Goal: Transaction & Acquisition: Purchase product/service

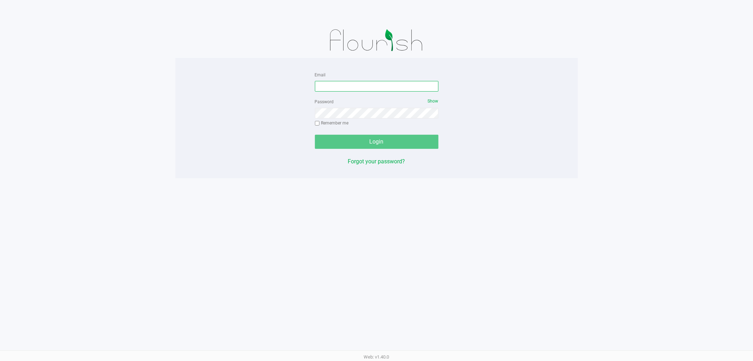
click at [399, 83] on input "Email" at bounding box center [377, 86] width 124 height 11
type input "[EMAIL_ADDRESS][DOMAIN_NAME]"
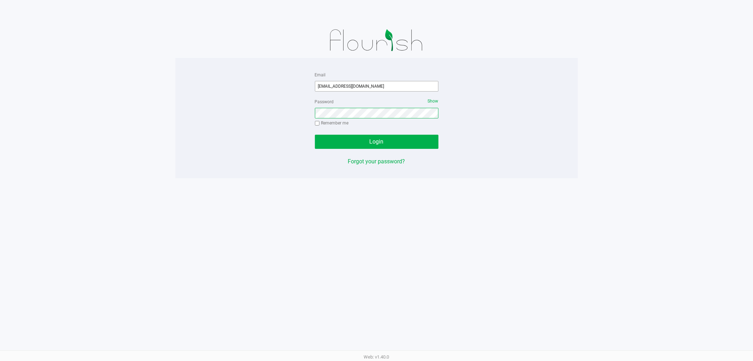
click at [315, 135] on button "Login" at bounding box center [377, 142] width 124 height 14
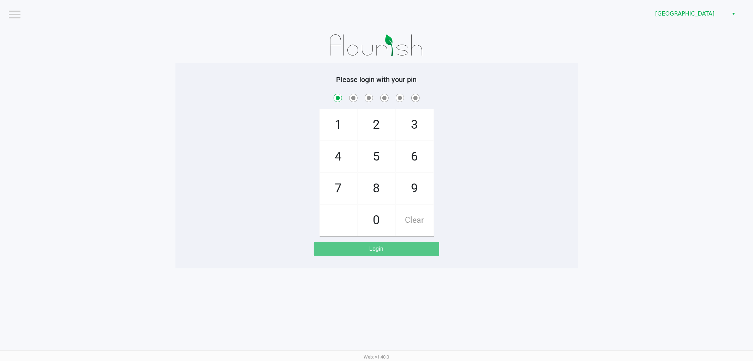
checkbox input "true"
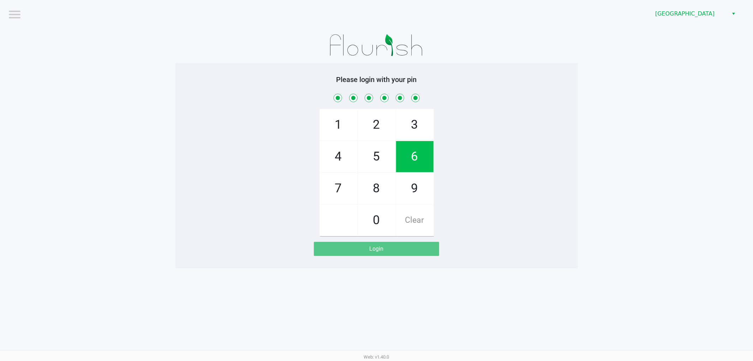
checkbox input "true"
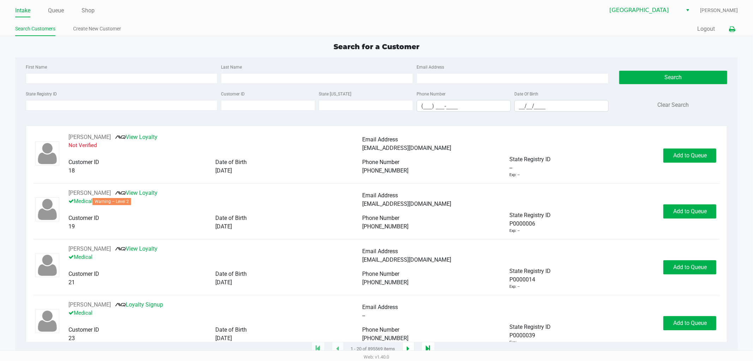
click at [737, 29] on button at bounding box center [732, 29] width 12 height 13
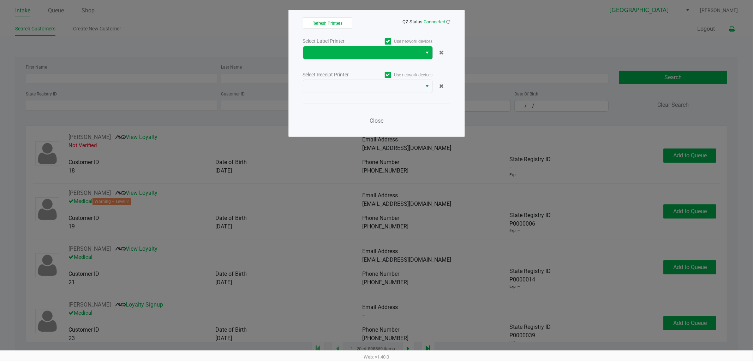
click at [423, 52] on button "Select" at bounding box center [427, 52] width 10 height 13
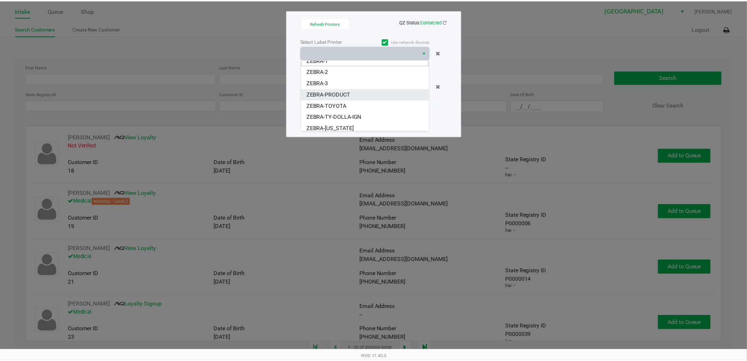
scroll to position [8, 0]
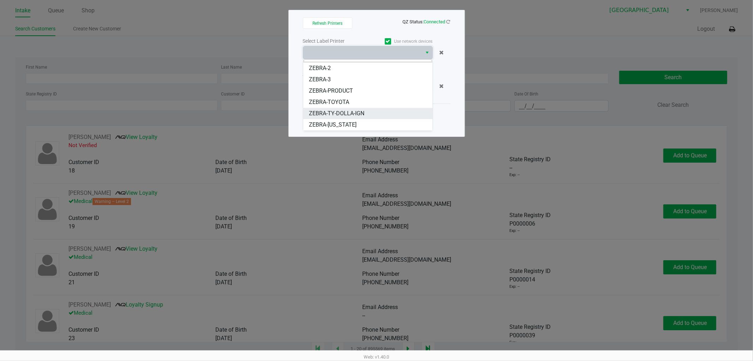
click at [368, 112] on li "ZEBRA-TY-DOLLA-IGN" at bounding box center [367, 113] width 129 height 11
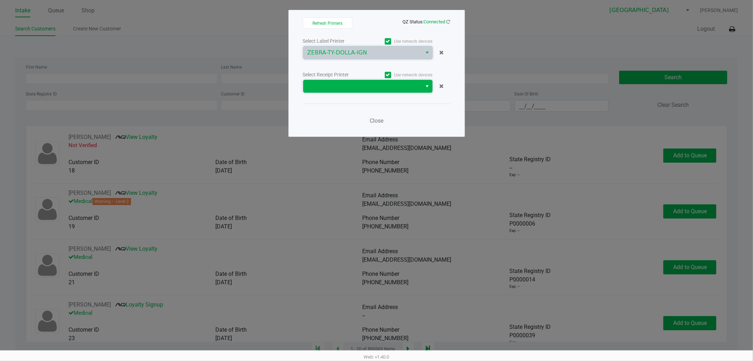
click at [399, 89] on span at bounding box center [363, 86] width 111 height 8
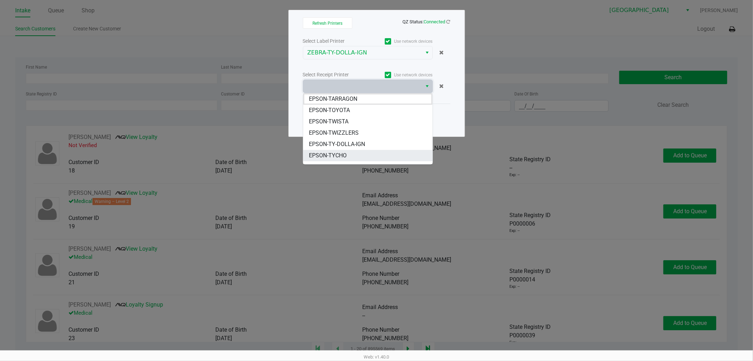
click at [361, 153] on li "EPSON-TYCHO" at bounding box center [367, 155] width 129 height 11
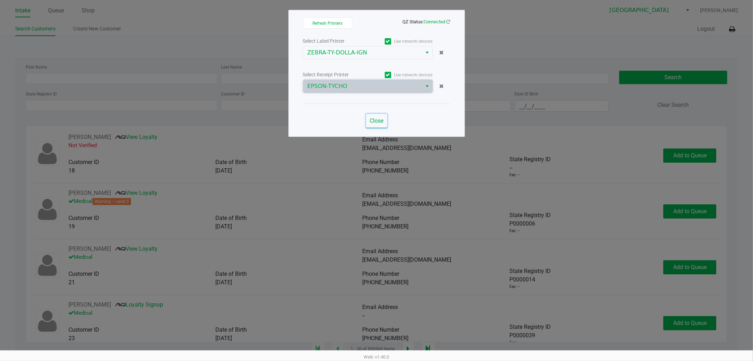
click at [381, 118] on span "Close" at bounding box center [377, 120] width 14 height 7
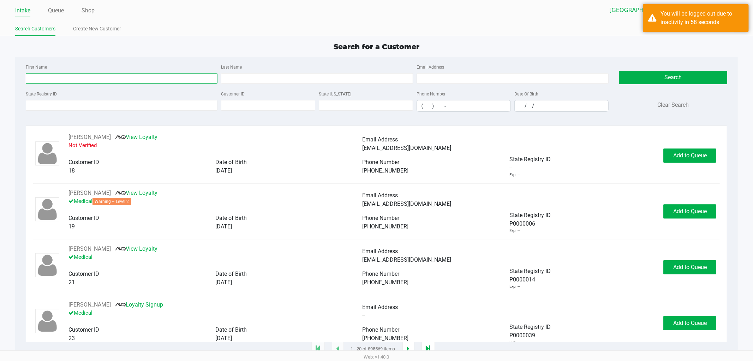
click at [100, 78] on input "First Name" at bounding box center [122, 78] width 192 height 11
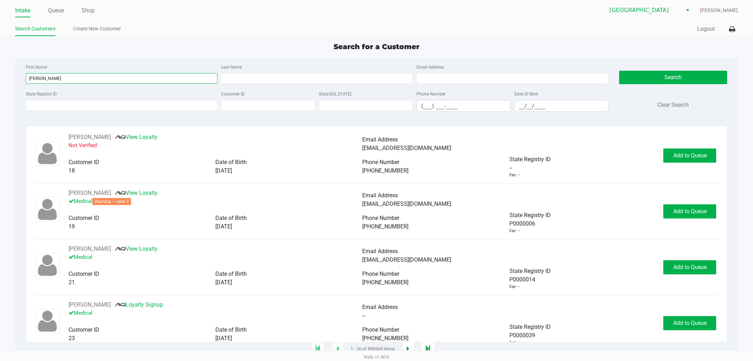
type input "roberto"
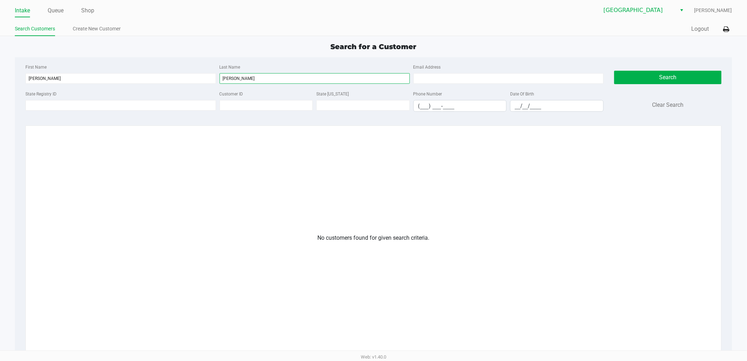
type input "tomas"
click at [71, 75] on input "roberto" at bounding box center [120, 78] width 190 height 11
click at [229, 82] on input "tomas" at bounding box center [315, 78] width 190 height 11
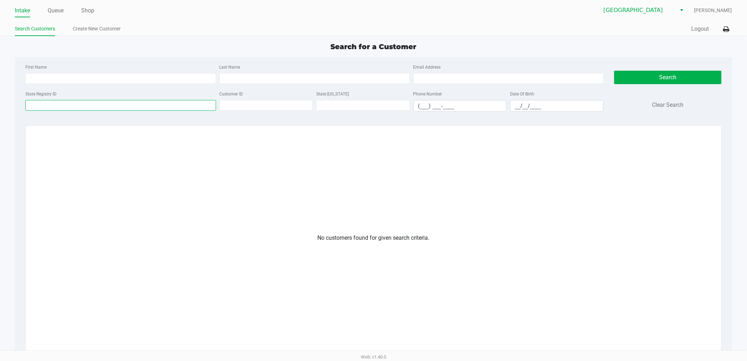
click at [198, 104] on input "State Registry ID" at bounding box center [120, 105] width 190 height 11
paste input "P6HF7183"
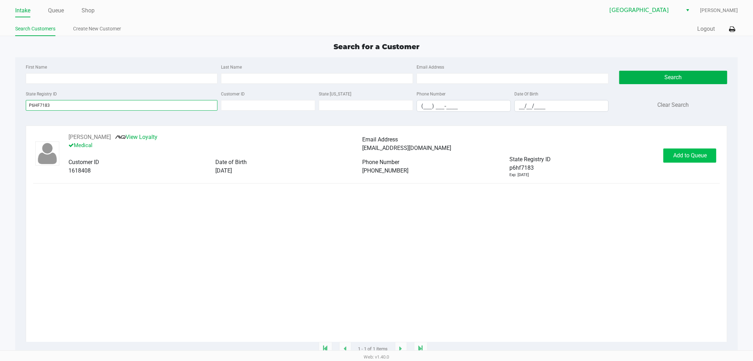
type input "P6HF7183"
click at [672, 157] on button "Add to Queue" at bounding box center [690, 155] width 53 height 14
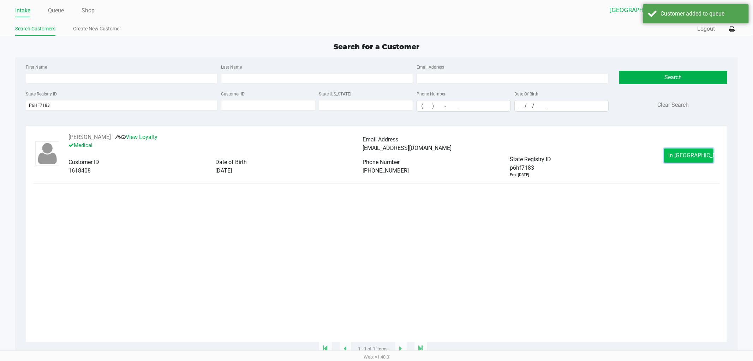
click at [670, 159] on button "In Queue" at bounding box center [688, 155] width 49 height 14
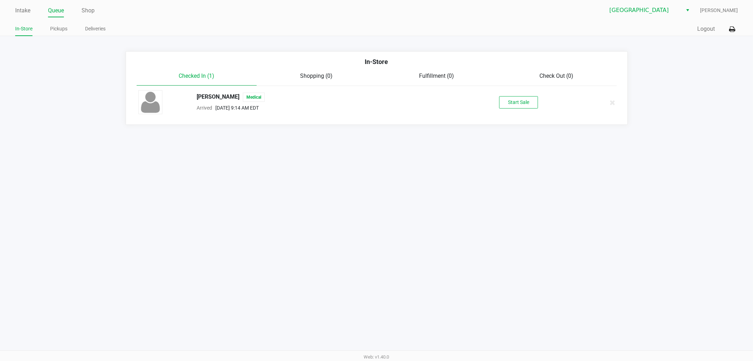
click at [226, 96] on div "tomas roberto Medical" at bounding box center [324, 97] width 266 height 9
click at [529, 107] on button "Start Sale" at bounding box center [518, 102] width 39 height 12
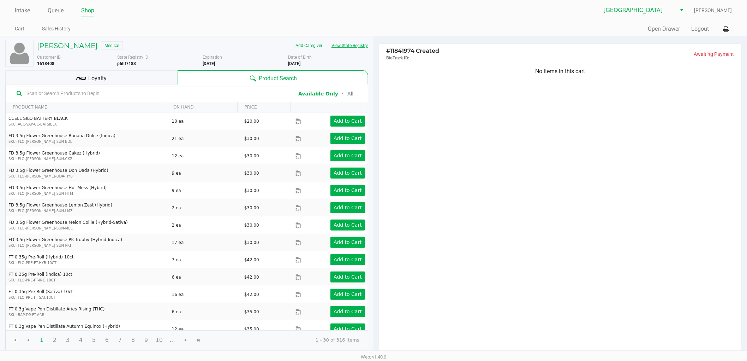
click at [346, 41] on button "View State Registry" at bounding box center [347, 45] width 41 height 11
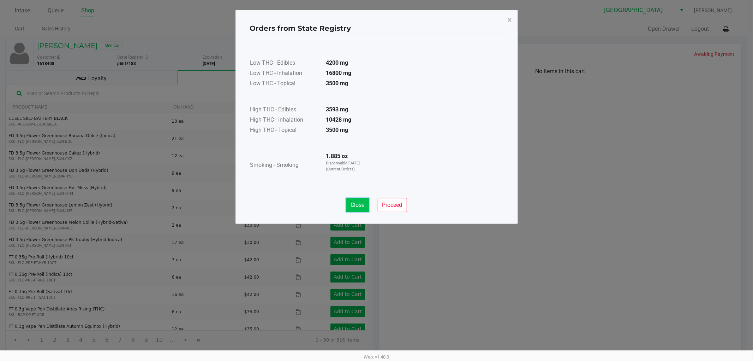
click at [364, 201] on span "Close" at bounding box center [358, 204] width 14 height 7
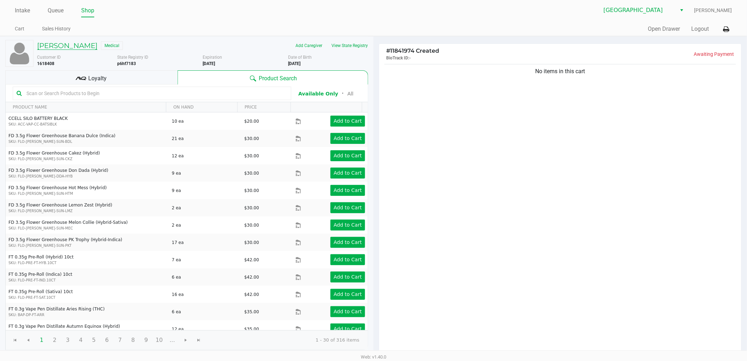
click at [65, 43] on h5 "tomas roberto" at bounding box center [67, 45] width 60 height 8
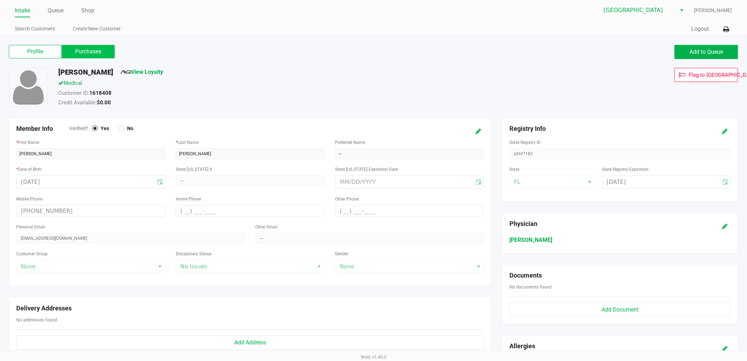
click at [103, 54] on label "Purchases" at bounding box center [88, 51] width 53 height 13
click at [0, 0] on 1 "Purchases" at bounding box center [0, 0] width 0 height 0
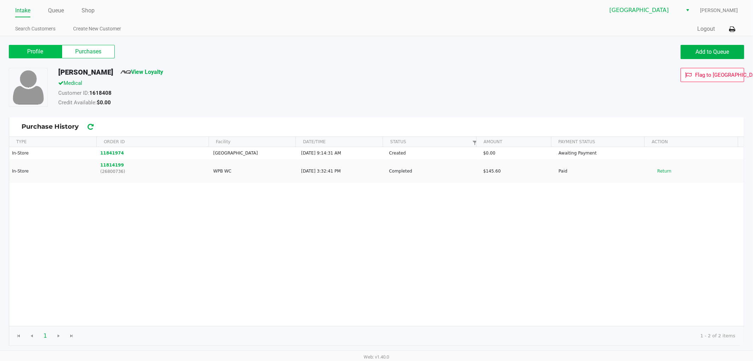
click at [45, 47] on label "Profile" at bounding box center [35, 51] width 53 height 13
click at [0, 0] on 0 "Profile" at bounding box center [0, 0] width 0 height 0
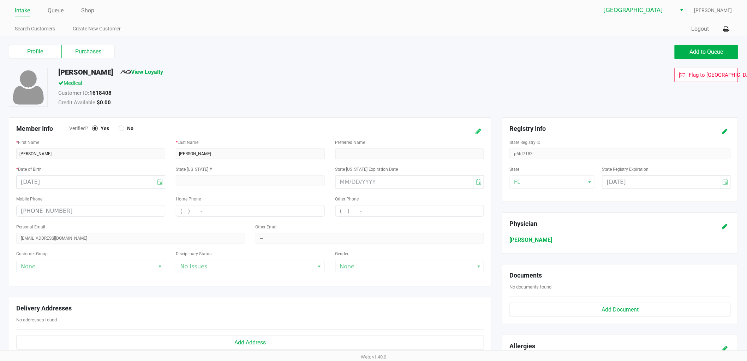
click at [476, 132] on icon at bounding box center [479, 131] width 6 height 5
click at [142, 155] on input "tomas" at bounding box center [90, 153] width 149 height 11
type input "ROBERTO"
type input "TOMAS"
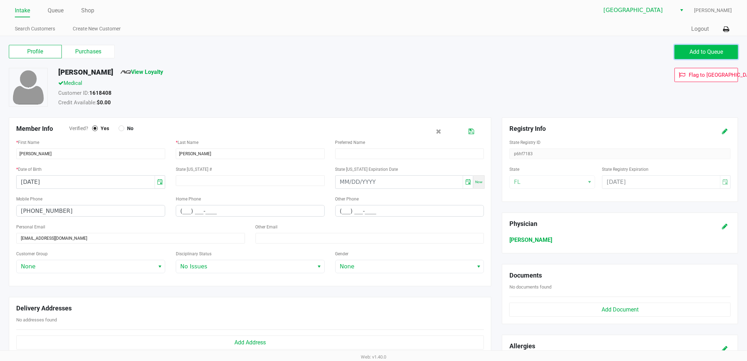
click at [690, 55] on span "Add to Queue" at bounding box center [707, 51] width 34 height 7
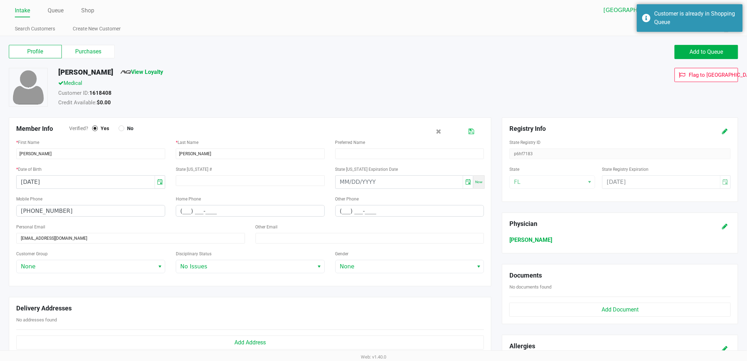
click at [469, 132] on icon at bounding box center [472, 131] width 6 height 5
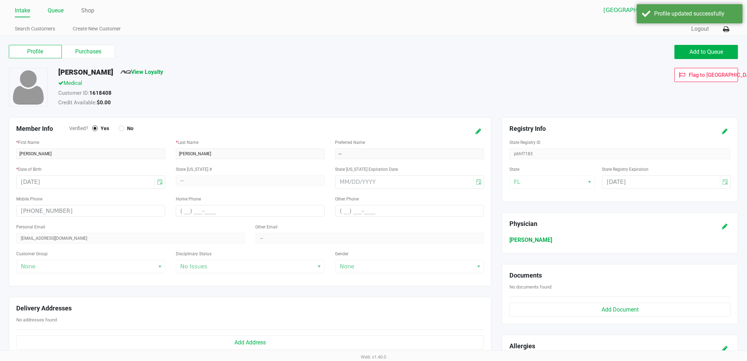
click at [57, 13] on link "Queue" at bounding box center [56, 11] width 16 height 10
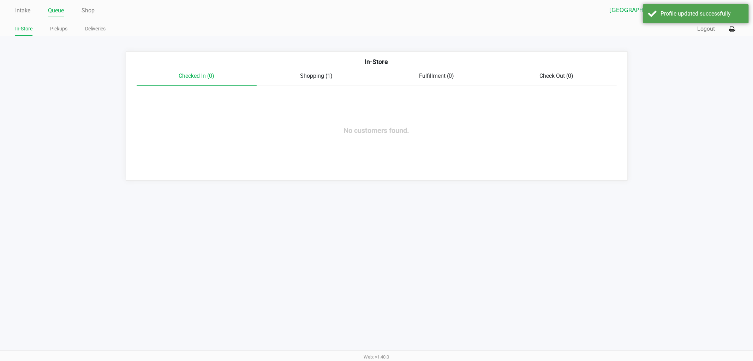
click at [319, 75] on span "Shopping (1)" at bounding box center [317, 75] width 32 height 7
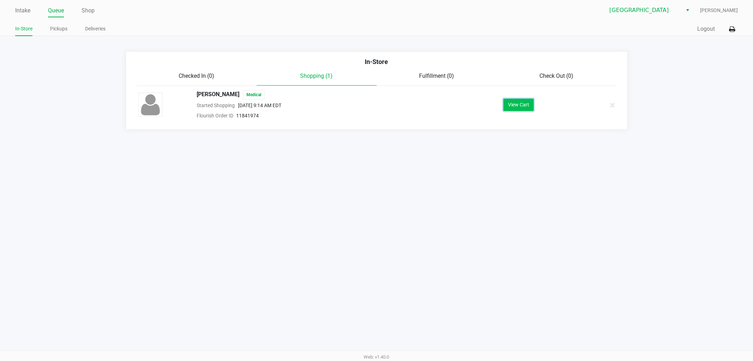
click at [524, 102] on button "View Cart" at bounding box center [519, 105] width 30 height 12
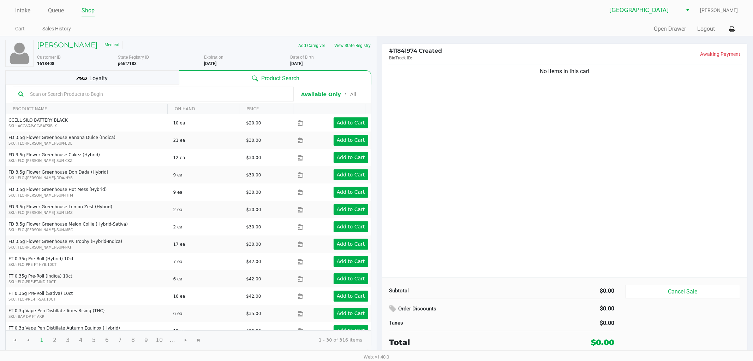
click at [482, 125] on div "No items in this cart" at bounding box center [565, 170] width 366 height 215
click at [514, 152] on div "No items in this cart" at bounding box center [565, 170] width 366 height 215
click at [82, 50] on div "ROBERTO TOMAS Medical" at bounding box center [118, 45] width 172 height 11
click at [82, 46] on h5 "ROBERTO TOMAS" at bounding box center [67, 45] width 60 height 8
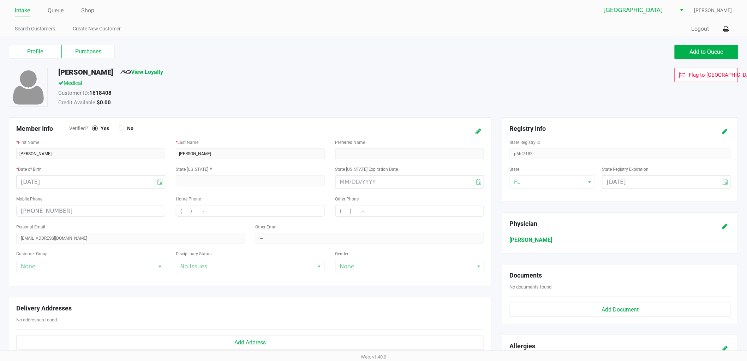
click at [81, 58] on div "Profile Purchases" at bounding box center [189, 52] width 370 height 14
click at [82, 57] on label "Purchases" at bounding box center [88, 51] width 53 height 13
click at [0, 0] on 1 "Purchases" at bounding box center [0, 0] width 0 height 0
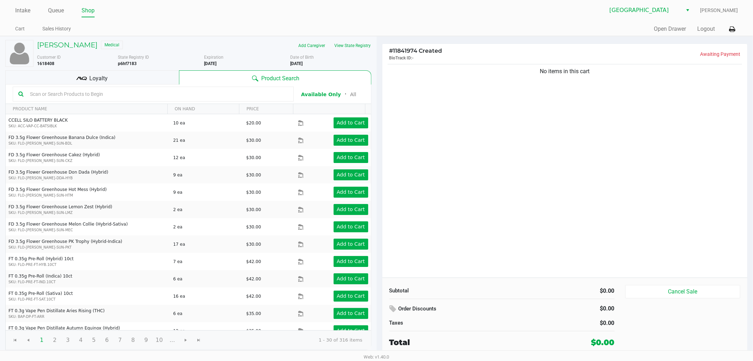
click at [471, 153] on div "No items in this cart" at bounding box center [565, 170] width 366 height 215
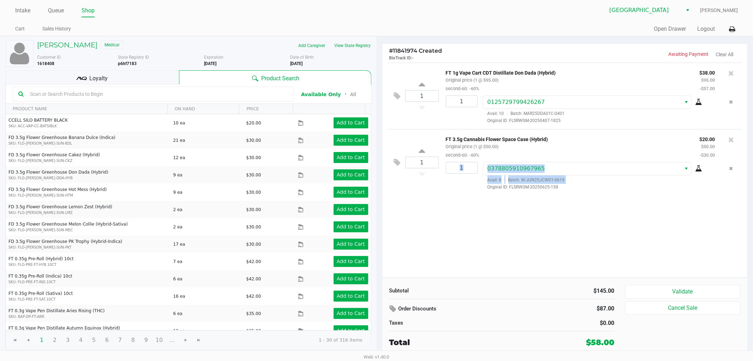
click at [478, 214] on div "1 FT 1g Vape Cart CDT Distillate Don Dada (Hybrid) Original price (1 @ $95.00) …" at bounding box center [565, 170] width 366 height 215
click at [475, 213] on div "1 FT 1g Vape Cart CDT Distillate Don Dada (Hybrid) Original price (1 @ $95.00) …" at bounding box center [565, 170] width 366 height 215
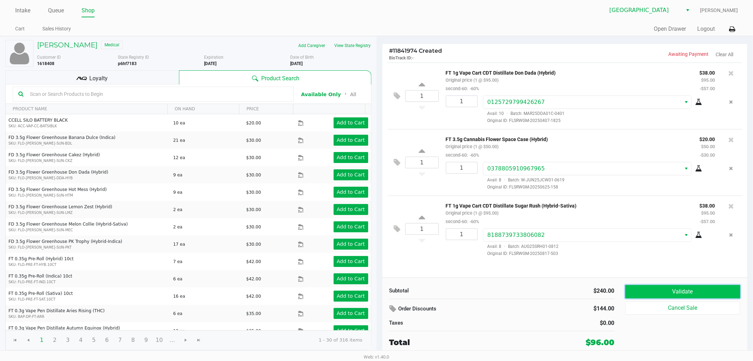
click at [633, 290] on button "Validate" at bounding box center [682, 291] width 115 height 13
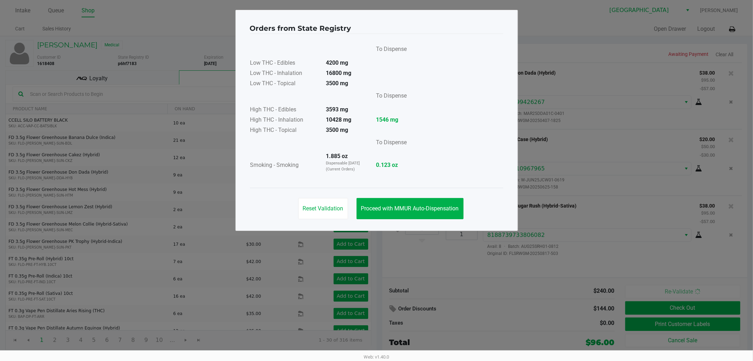
click at [465, 204] on div "Reset Validation Proceed with MMUR Auto-Dispensation" at bounding box center [377, 206] width 254 height 36
click at [461, 205] on button "Proceed with MMUR Auto-Dispensation" at bounding box center [410, 208] width 107 height 21
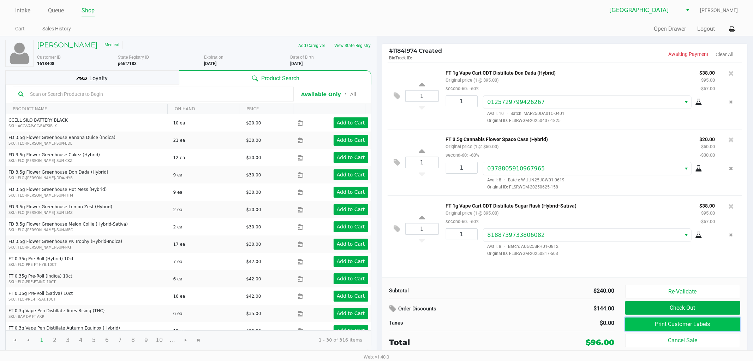
click at [635, 319] on button "Print Customer Labels" at bounding box center [682, 323] width 115 height 13
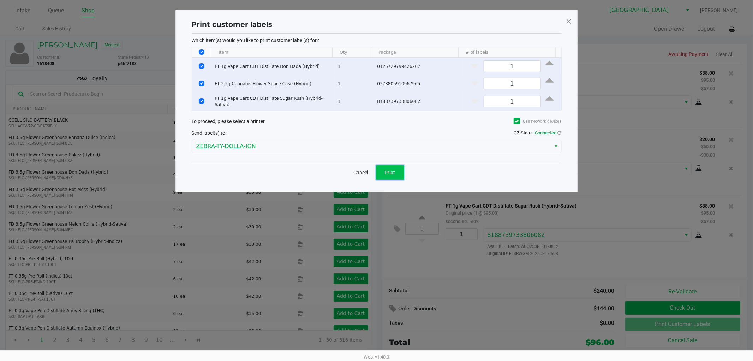
click at [401, 175] on button "Print" at bounding box center [390, 172] width 28 height 14
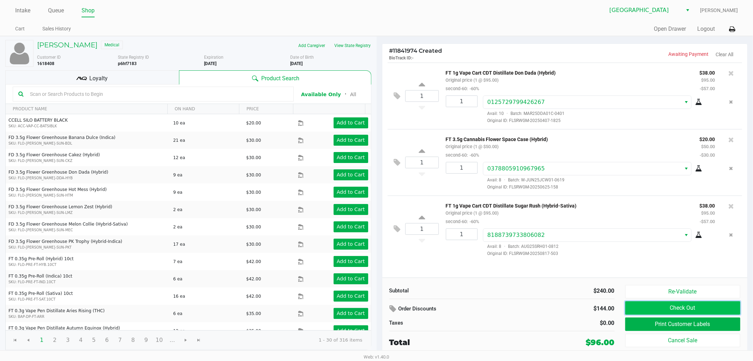
click at [729, 309] on button "Check Out" at bounding box center [682, 307] width 115 height 13
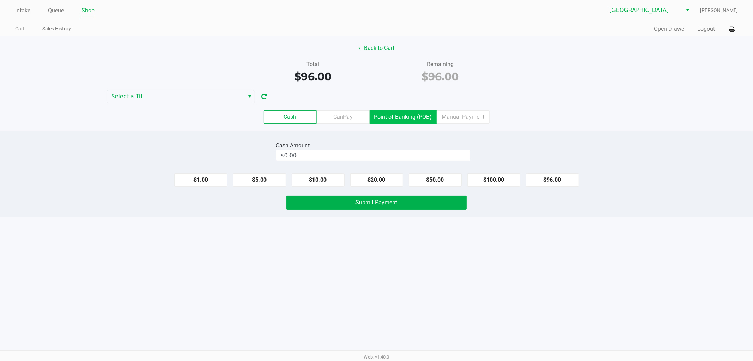
click at [427, 122] on label "Point of Banking (POB)" at bounding box center [403, 116] width 67 height 13
click at [0, 0] on 7 "Point of Banking (POB)" at bounding box center [0, 0] width 0 height 0
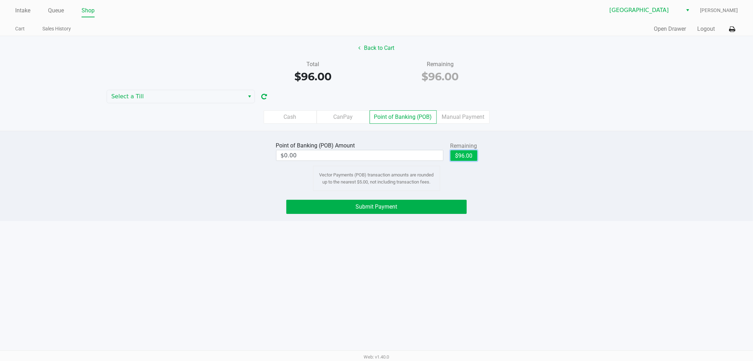
click at [464, 155] on button "$96.00" at bounding box center [464, 155] width 27 height 11
click at [301, 119] on label "Cash" at bounding box center [290, 116] width 53 height 13
click at [0, 0] on 0 "Cash" at bounding box center [0, 0] width 0 height 0
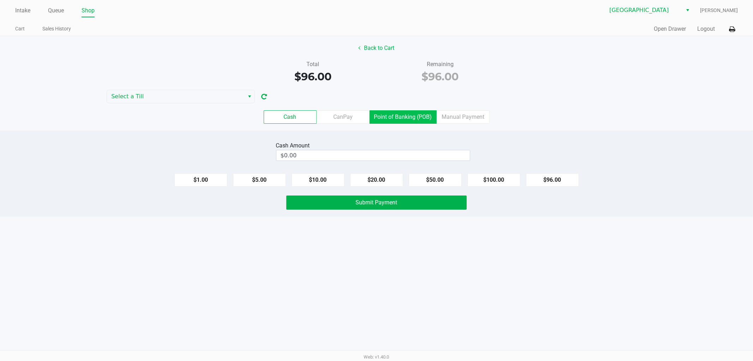
click at [399, 117] on label "Point of Banking (POB)" at bounding box center [403, 116] width 67 height 13
click at [0, 0] on 7 "Point of Banking (POB)" at bounding box center [0, 0] width 0 height 0
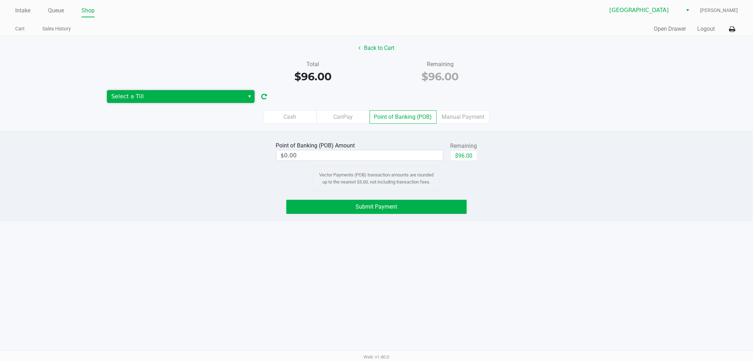
click at [238, 97] on span "Select a Till" at bounding box center [175, 96] width 129 height 8
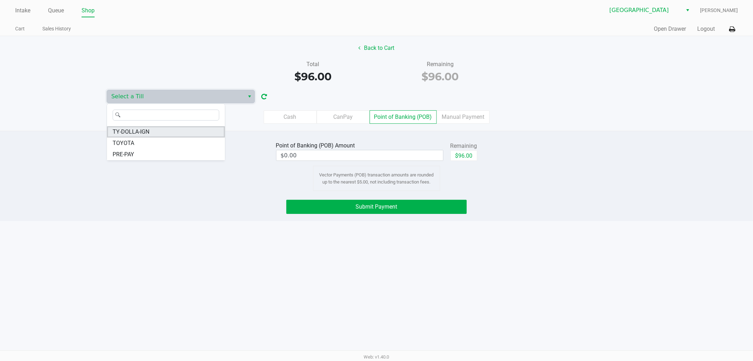
click at [188, 132] on li "TY-DOLLA-IGN" at bounding box center [166, 131] width 118 height 11
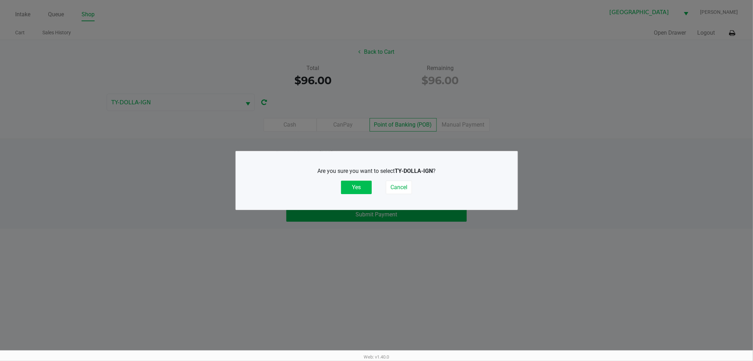
click at [363, 185] on button "Yes" at bounding box center [356, 186] width 31 height 13
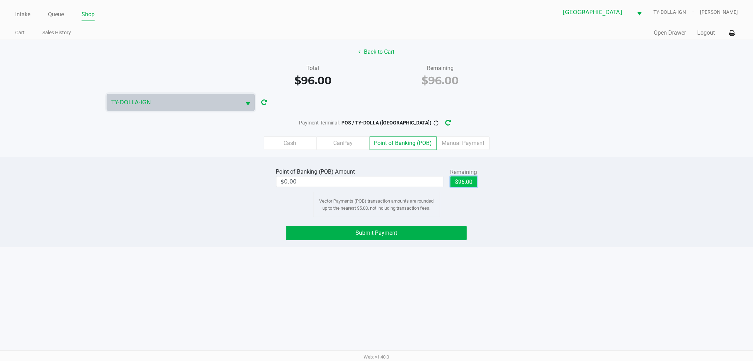
click at [457, 179] on button "$96.00" at bounding box center [464, 181] width 27 height 11
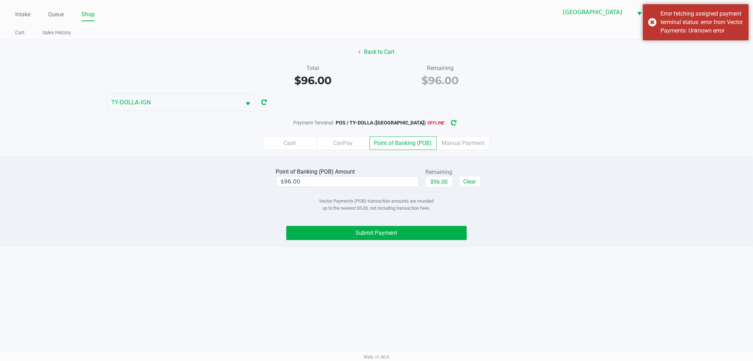
click at [451, 123] on button "button" at bounding box center [454, 122] width 11 height 13
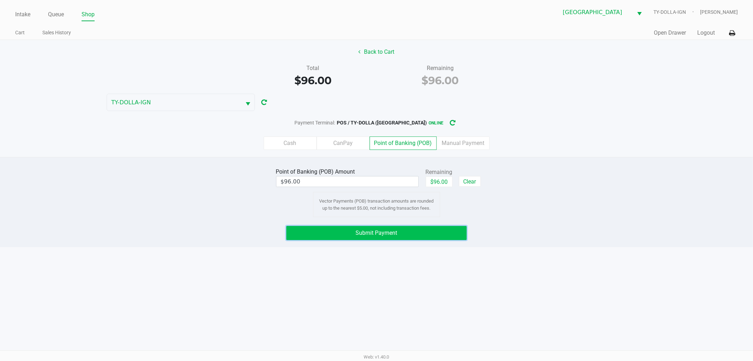
click at [437, 238] on button "Submit Payment" at bounding box center [376, 233] width 180 height 14
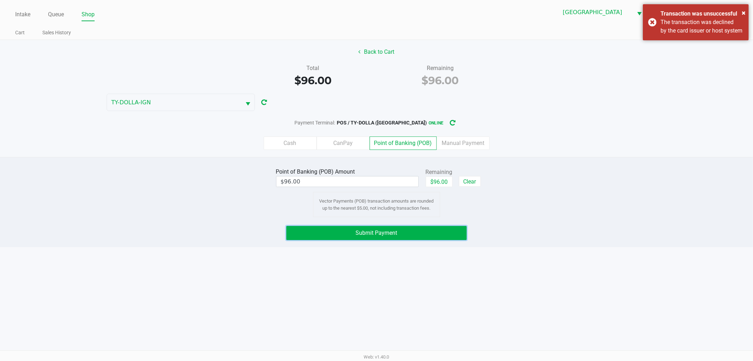
click at [432, 235] on button "Submit Payment" at bounding box center [376, 233] width 180 height 14
click at [306, 141] on label "Cash" at bounding box center [290, 142] width 53 height 13
click at [0, 0] on 0 "Cash" at bounding box center [0, 0] width 0 height 0
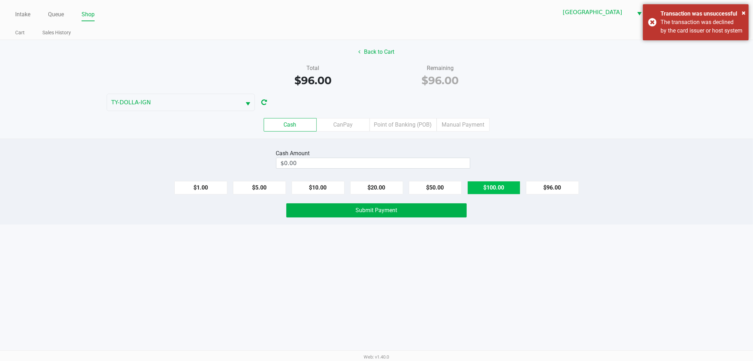
click at [509, 186] on button "$100.00" at bounding box center [494, 187] width 53 height 13
type input "$100.00"
click at [423, 206] on button "Submit Payment" at bounding box center [376, 210] width 180 height 14
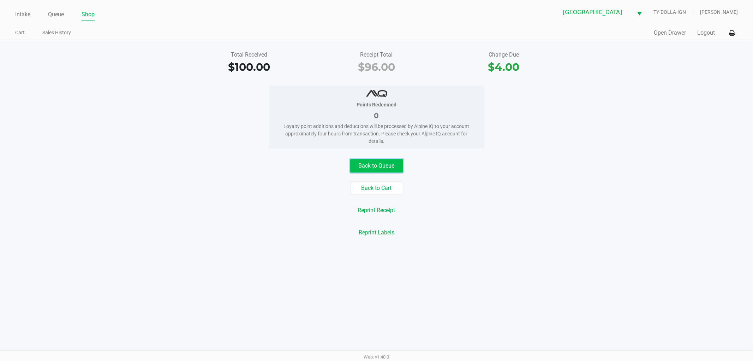
click at [398, 170] on button "Back to Queue" at bounding box center [376, 165] width 53 height 13
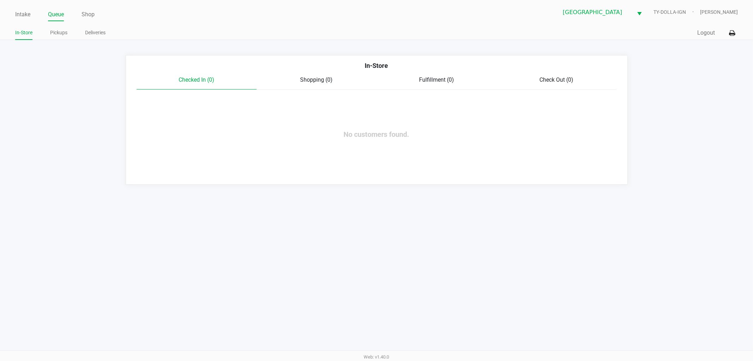
click at [41, 87] on app-queue-list "In-Store Checked In (0) Shopping (0) Fulfillment (0) Check Out (0) No customers…" at bounding box center [376, 119] width 753 height 129
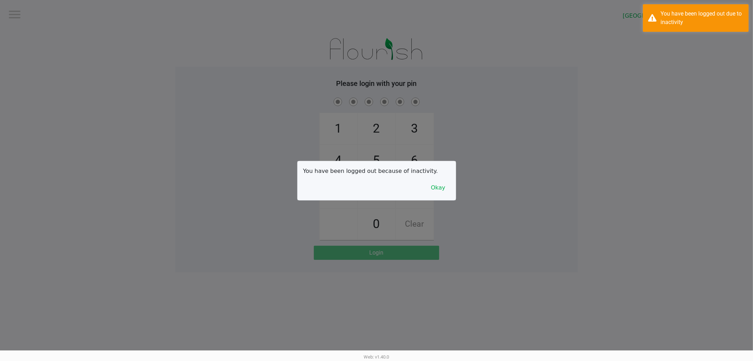
click at [52, 31] on div at bounding box center [376, 180] width 753 height 361
click at [433, 188] on button "Okay" at bounding box center [439, 187] width 24 height 13
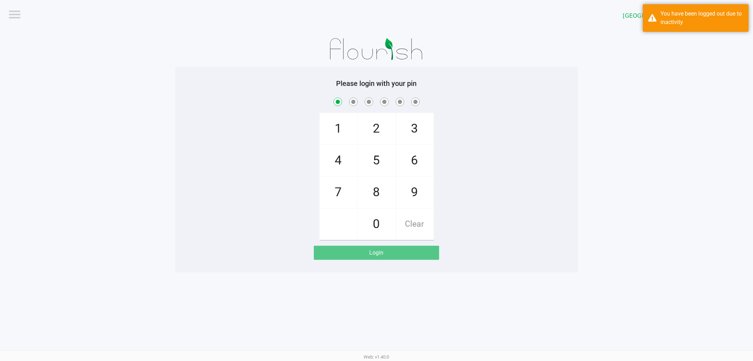
checkbox input "true"
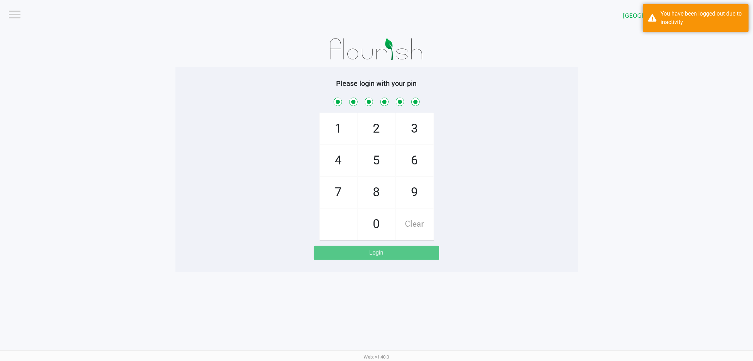
checkbox input "true"
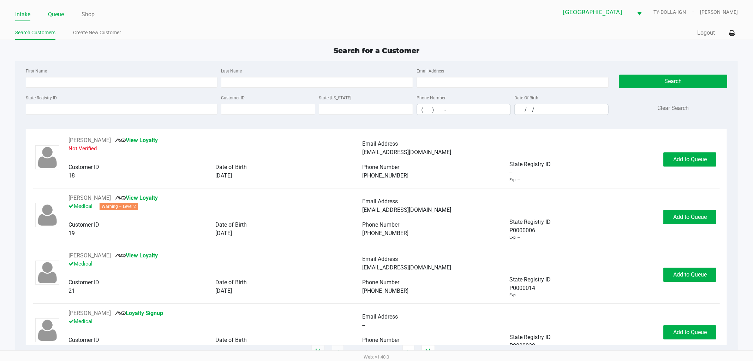
click at [57, 11] on link "Queue" at bounding box center [56, 15] width 16 height 10
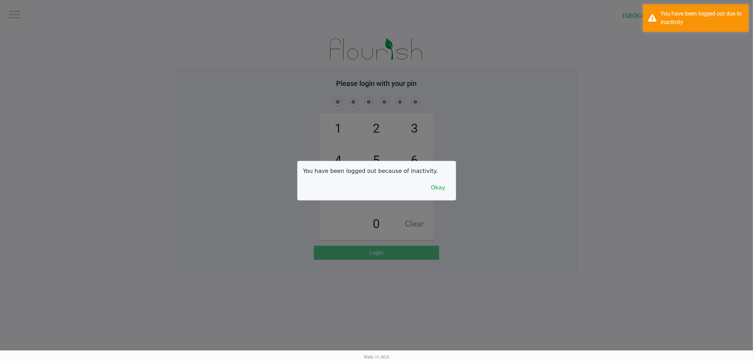
click at [61, 29] on div at bounding box center [376, 180] width 753 height 361
click at [439, 188] on button "Okay" at bounding box center [439, 187] width 24 height 13
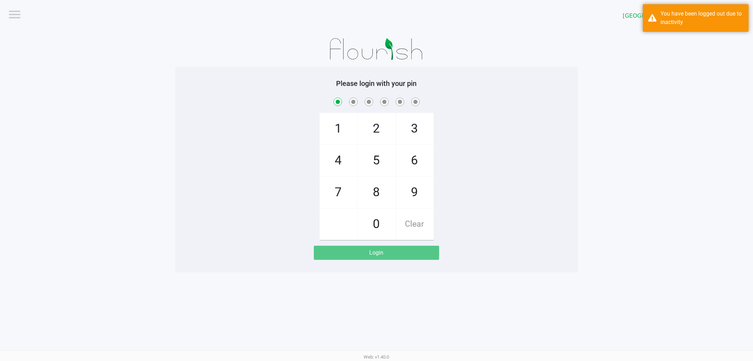
checkbox input "true"
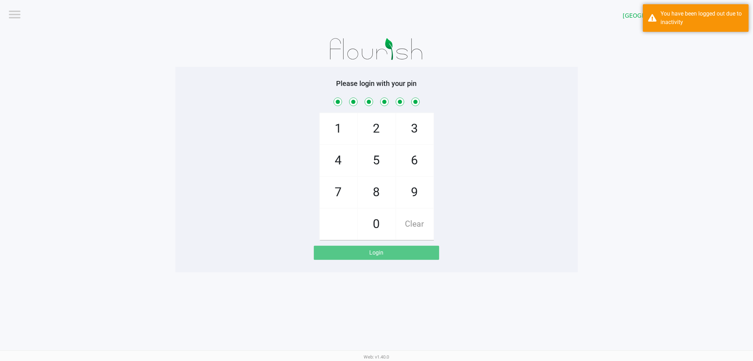
checkbox input "true"
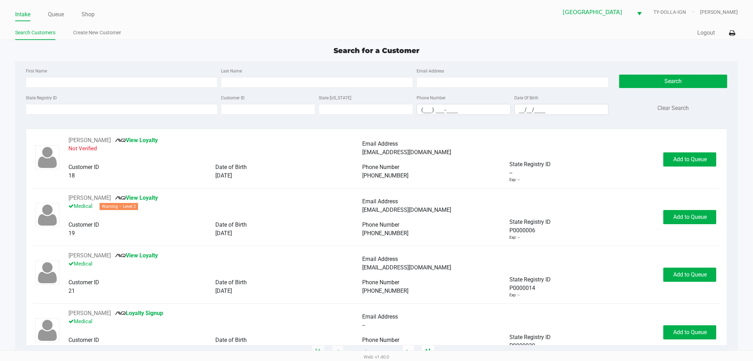
click at [47, 11] on ul "Intake Queue Shop" at bounding box center [196, 15] width 362 height 12
click at [54, 11] on link "Queue" at bounding box center [56, 15] width 16 height 10
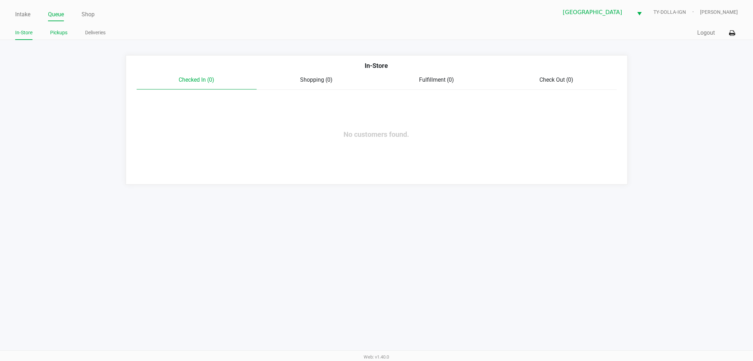
click at [66, 34] on link "Pickups" at bounding box center [58, 32] width 17 height 9
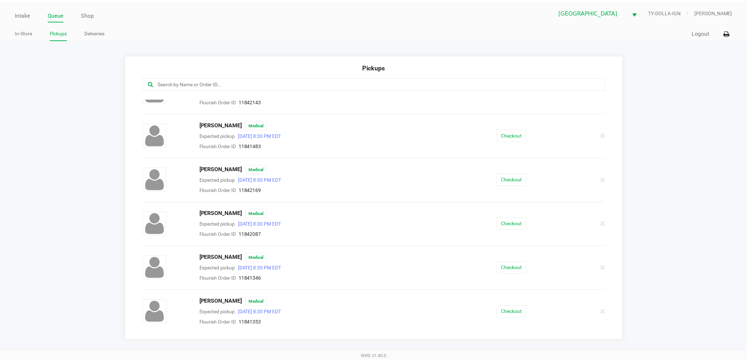
scroll to position [391, 0]
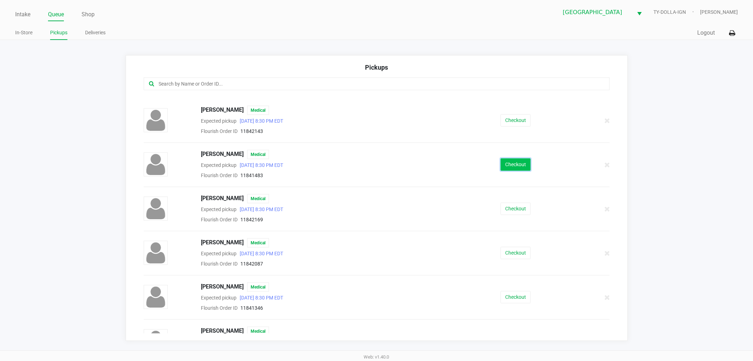
click at [521, 167] on button "Checkout" at bounding box center [516, 164] width 30 height 12
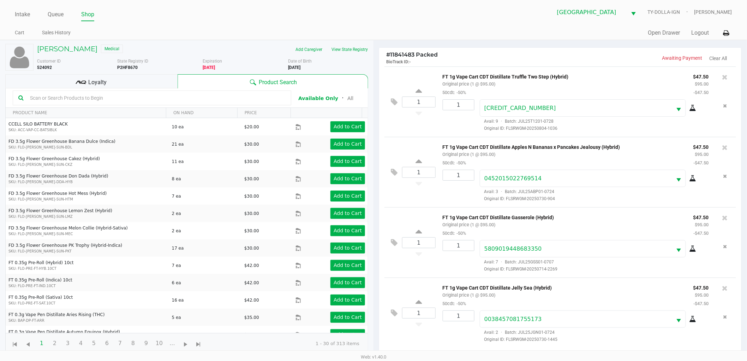
scroll to position [77, 0]
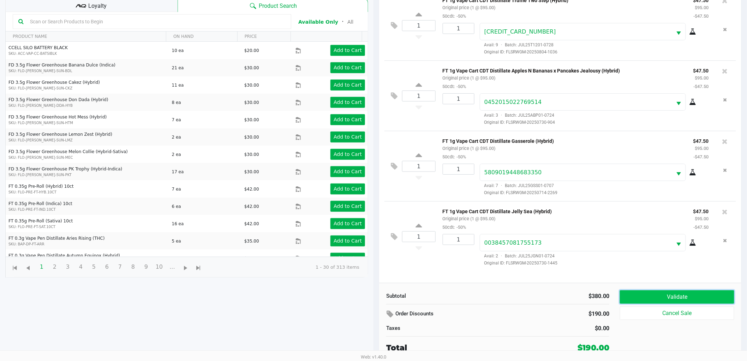
click at [665, 299] on button "Validate" at bounding box center [677, 296] width 114 height 13
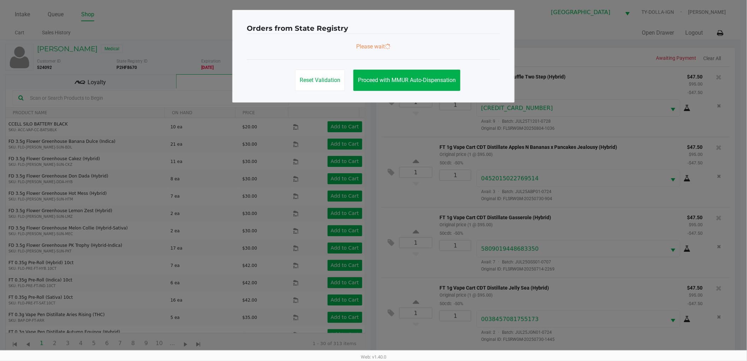
scroll to position [0, 0]
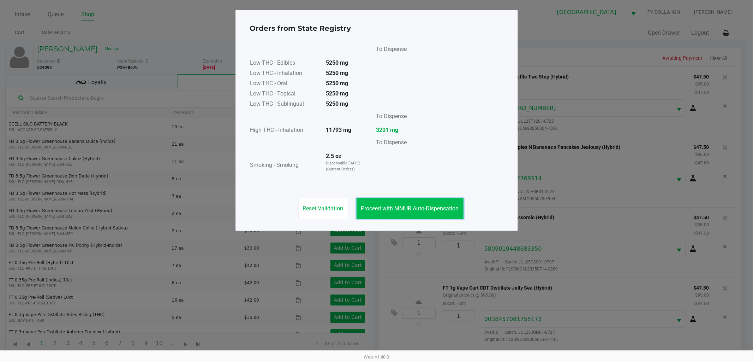
click at [413, 202] on button "Proceed with MMUR Auto-Dispensation" at bounding box center [410, 208] width 107 height 21
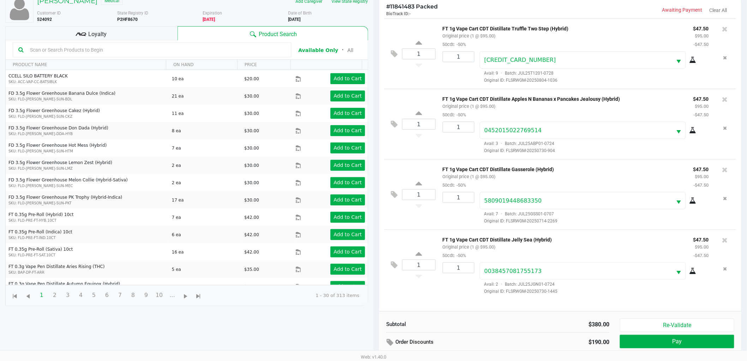
scroll to position [77, 0]
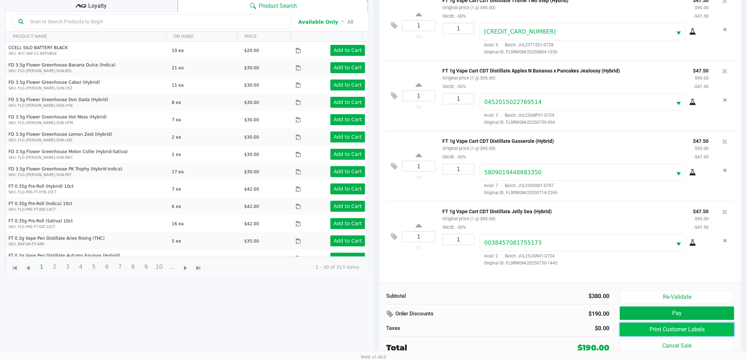
click at [626, 327] on button "Print Customer Labels" at bounding box center [677, 328] width 114 height 13
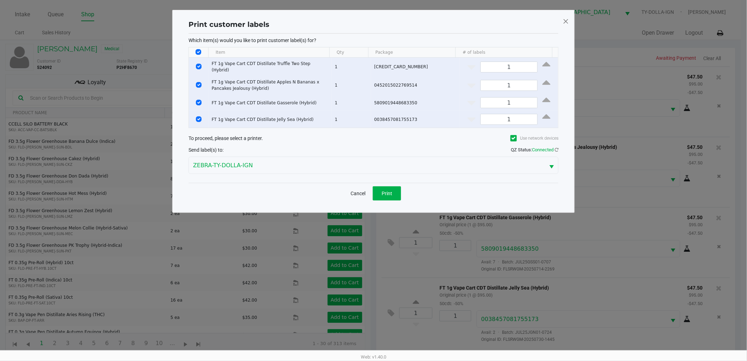
scroll to position [0, 0]
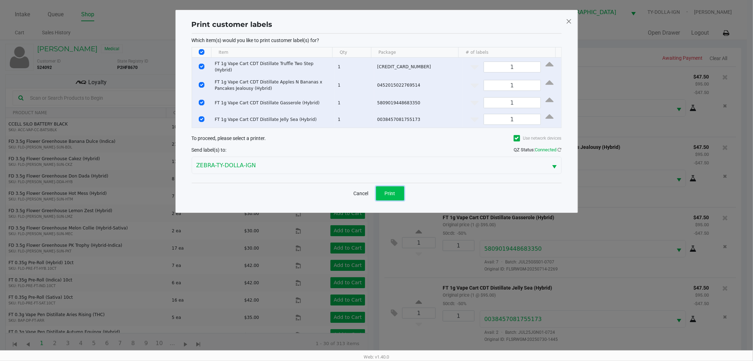
click at [393, 190] on span "Print" at bounding box center [390, 193] width 11 height 6
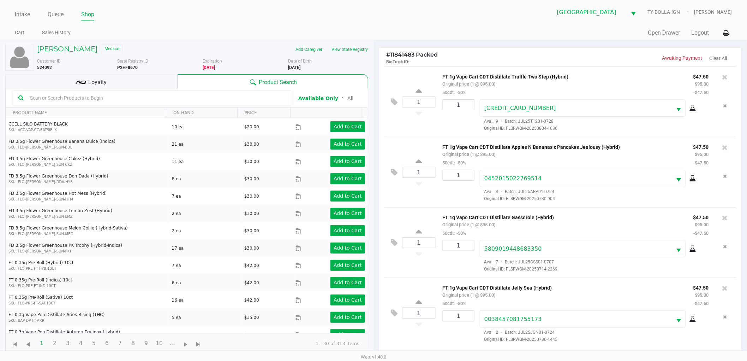
click at [155, 90] on kendo-grid-toolbar "Available Only ᛫ All" at bounding box center [187, 97] width 362 height 19
click at [155, 87] on div "Loyalty" at bounding box center [91, 81] width 172 height 14
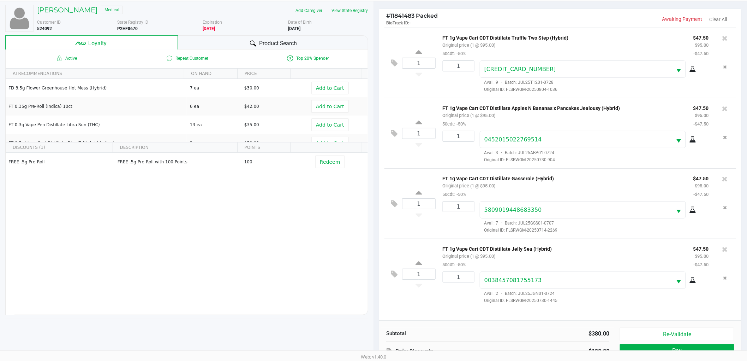
scroll to position [85, 0]
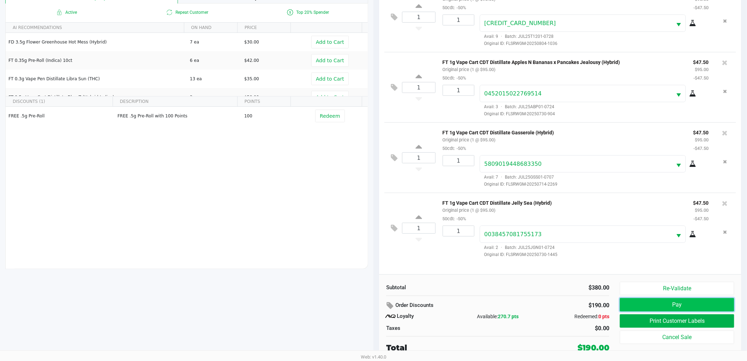
click at [684, 300] on button "Pay" at bounding box center [677, 304] width 114 height 13
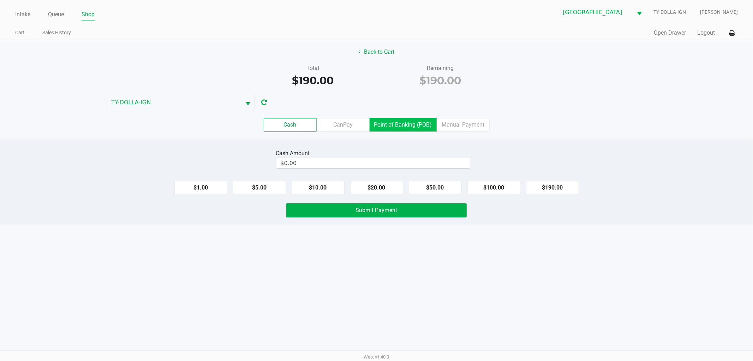
click at [390, 122] on label "Point of Banking (POB)" at bounding box center [403, 124] width 67 height 13
click at [0, 0] on 7 "Point of Banking (POB)" at bounding box center [0, 0] width 0 height 0
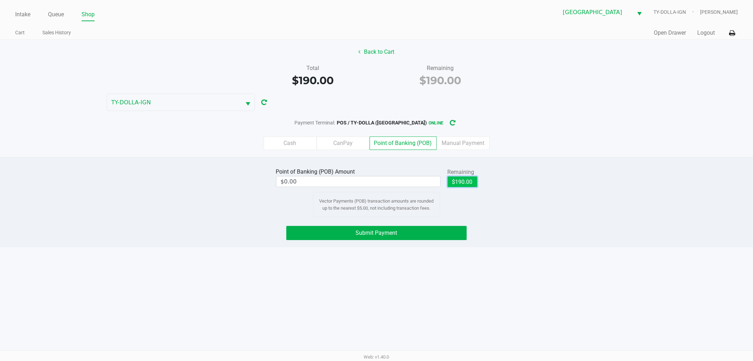
click at [469, 182] on button "$190.00" at bounding box center [463, 181] width 30 height 11
type input "$190.00"
click at [451, 229] on button "Submit Payment" at bounding box center [376, 233] width 180 height 14
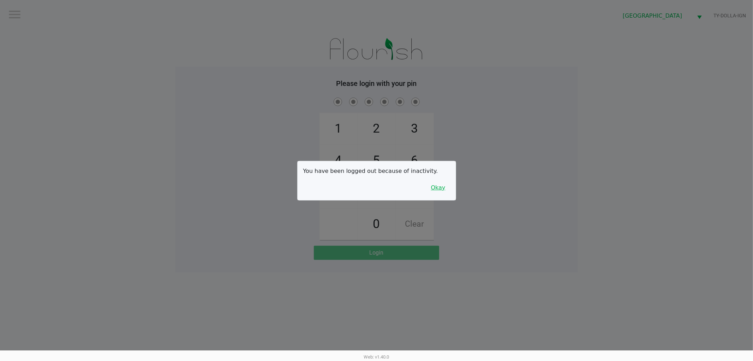
click at [439, 184] on button "Okay" at bounding box center [439, 187] width 24 height 13
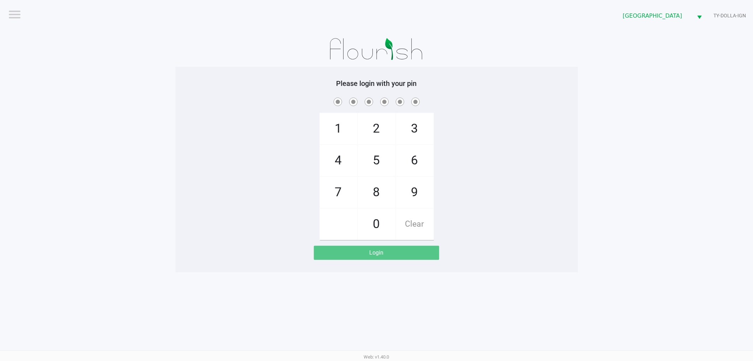
click at [16, 18] on input "checkbox" at bounding box center [14, 13] width 14 height 11
checkbox input "true"
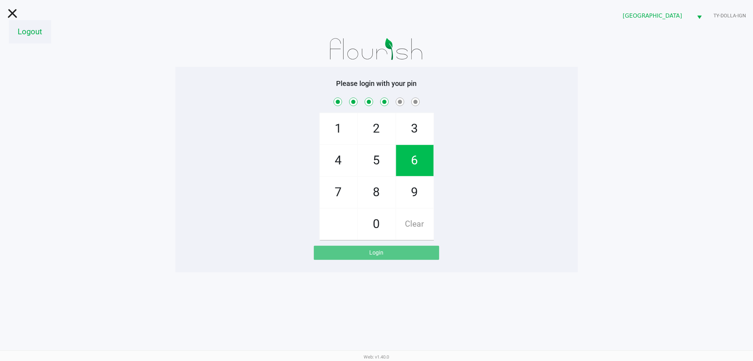
checkbox input "true"
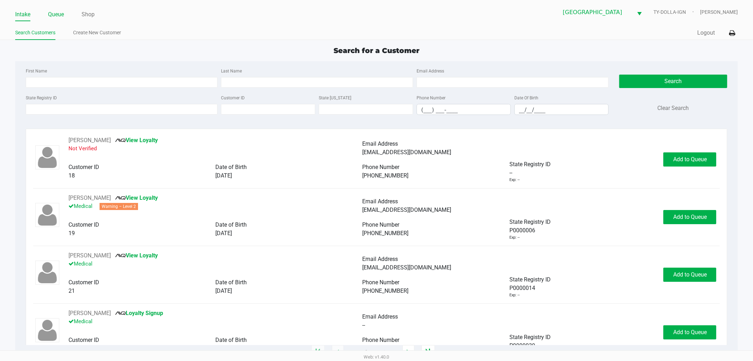
click at [54, 12] on link "Queue" at bounding box center [56, 15] width 16 height 10
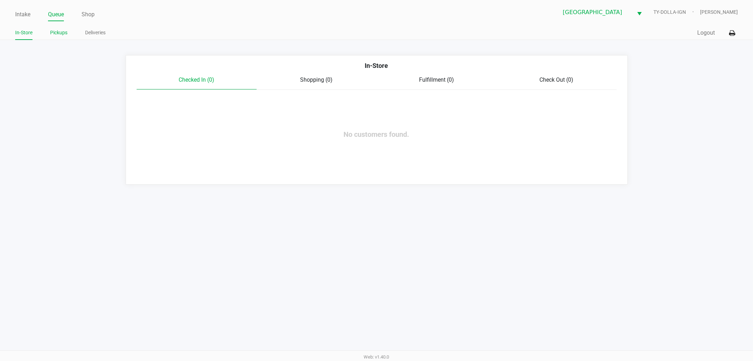
click at [59, 30] on link "Pickups" at bounding box center [58, 32] width 17 height 9
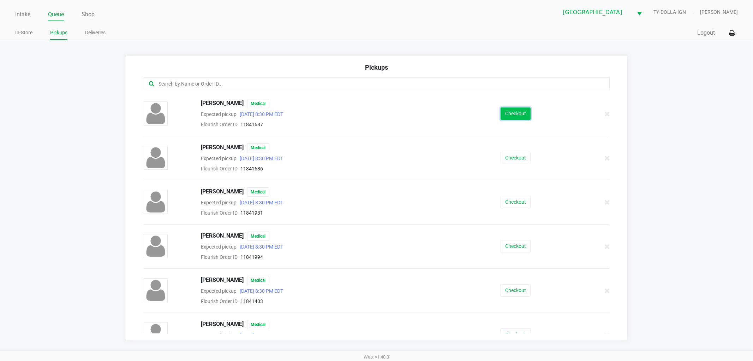
click at [501, 108] on button "Checkout" at bounding box center [516, 113] width 30 height 12
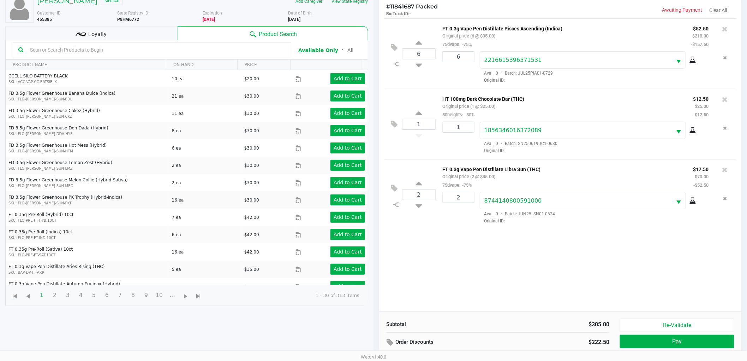
scroll to position [77, 0]
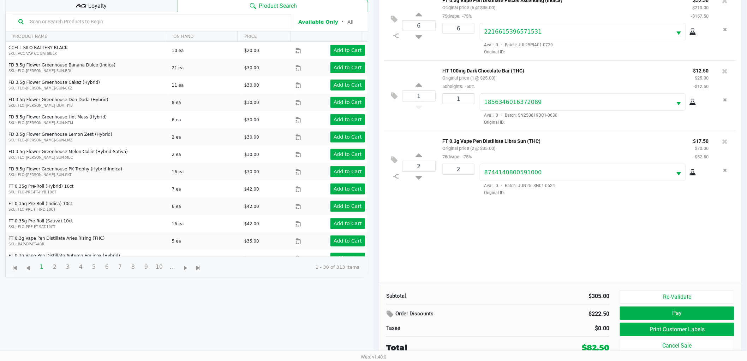
click at [128, 8] on div "Loyalty" at bounding box center [91, 5] width 172 height 14
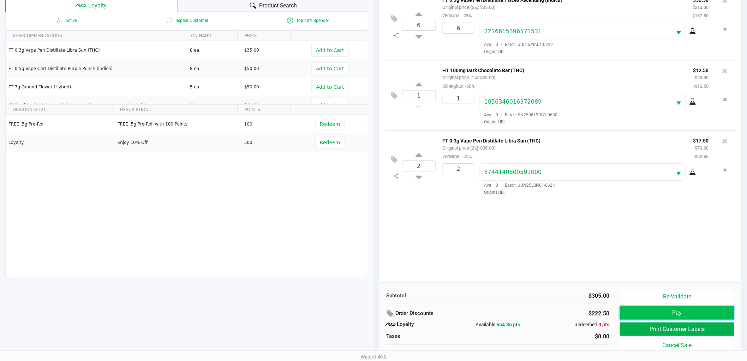
click at [636, 313] on button "Pay" at bounding box center [677, 312] width 114 height 13
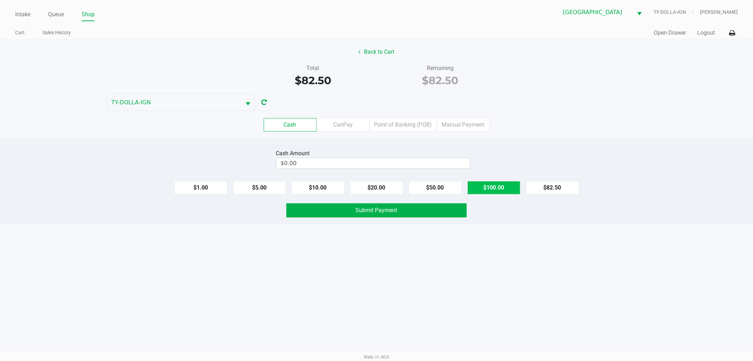
click at [474, 189] on button "$100.00" at bounding box center [494, 187] width 53 height 13
type input "$100.00"
click at [442, 209] on button "Submit Payment" at bounding box center [376, 210] width 180 height 14
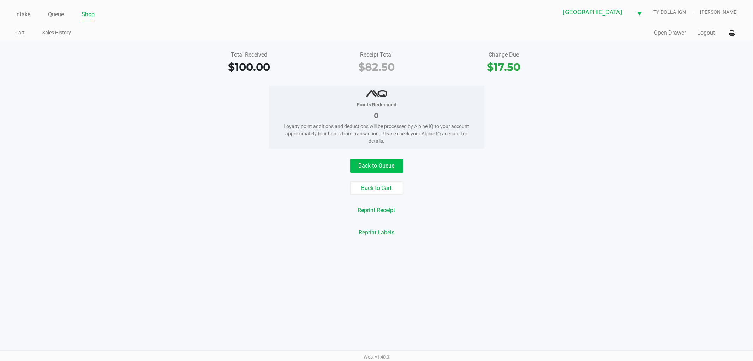
click at [404, 168] on div "Back to Queue" at bounding box center [377, 165] width 764 height 13
click at [401, 166] on button "Back to Queue" at bounding box center [376, 165] width 53 height 13
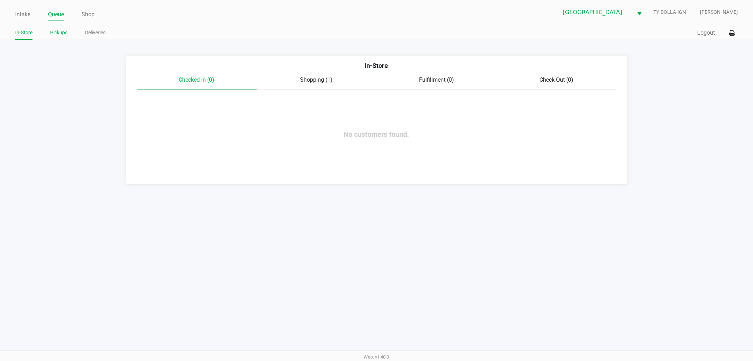
click at [64, 36] on link "Pickups" at bounding box center [58, 32] width 17 height 9
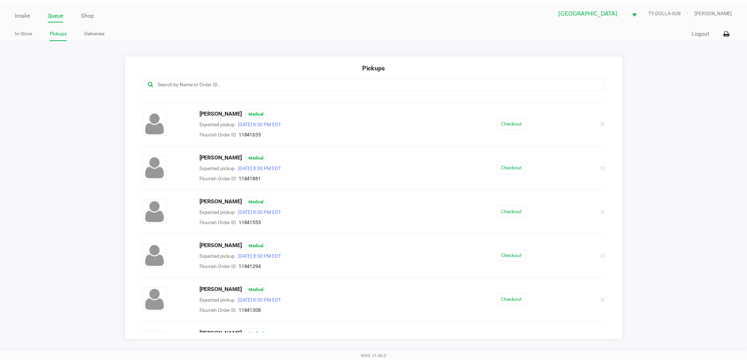
scroll to position [813, 0]
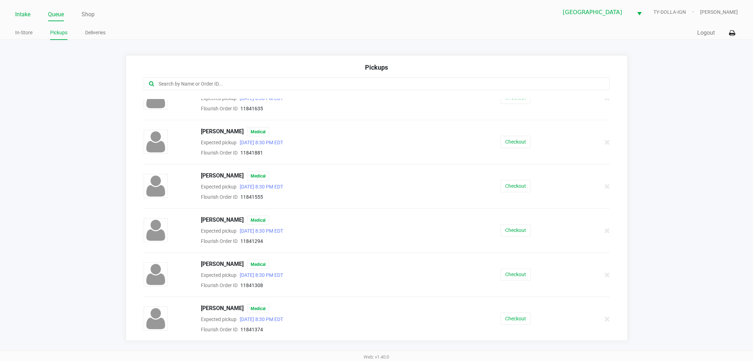
click at [25, 15] on link "Intake" at bounding box center [22, 15] width 15 height 10
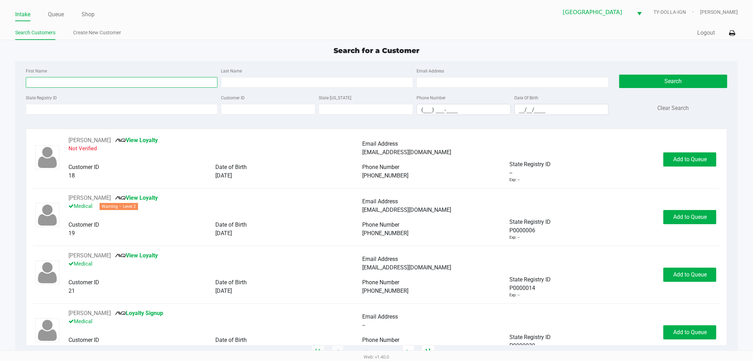
click at [69, 79] on input "First Name" at bounding box center [122, 82] width 192 height 11
type input "roy"
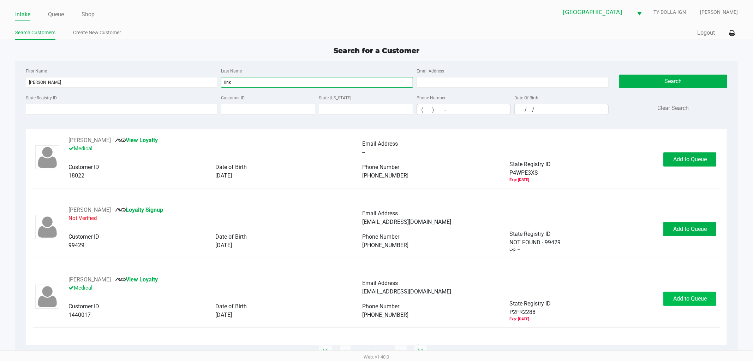
type input "link"
click at [707, 297] on span "Add to Queue" at bounding box center [691, 298] width 34 height 7
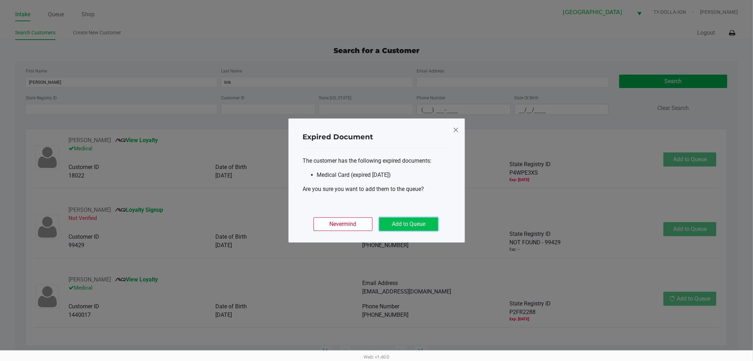
click at [424, 217] on button "Add to Queue" at bounding box center [408, 223] width 59 height 13
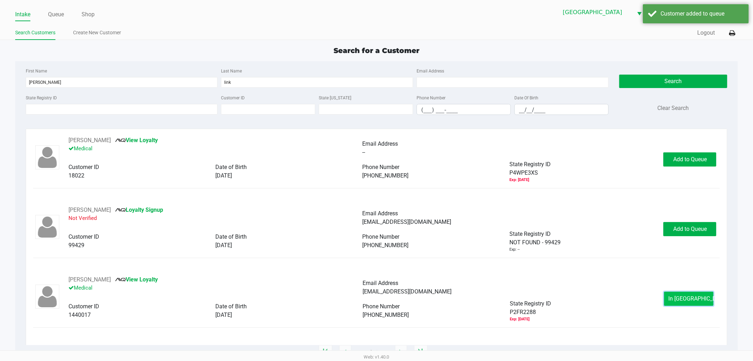
click at [678, 301] on span "In Queue" at bounding box center [698, 298] width 59 height 7
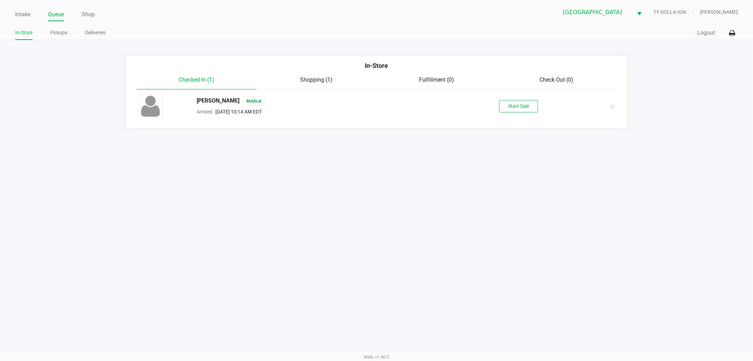
click at [521, 113] on div "ROY LINK Medical Arrived Aug 25, 2025 10:14 AM EDT Start Sale" at bounding box center [376, 106] width 487 height 25
click at [520, 109] on button "Start Sale" at bounding box center [518, 106] width 39 height 12
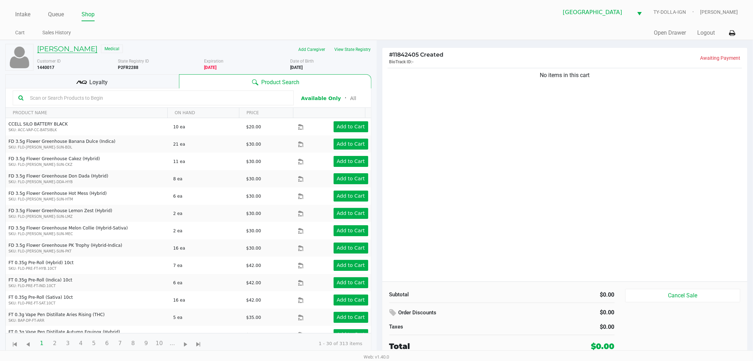
click at [51, 47] on h5 "ROY LINK" at bounding box center [67, 49] width 60 height 8
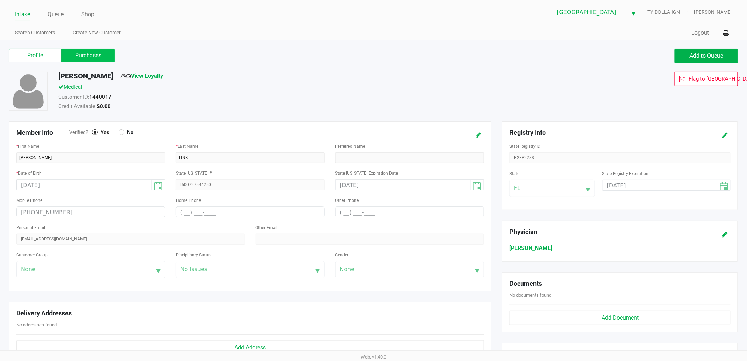
click at [73, 57] on label "Purchases" at bounding box center [88, 55] width 53 height 13
click at [0, 0] on 1 "Purchases" at bounding box center [0, 0] width 0 height 0
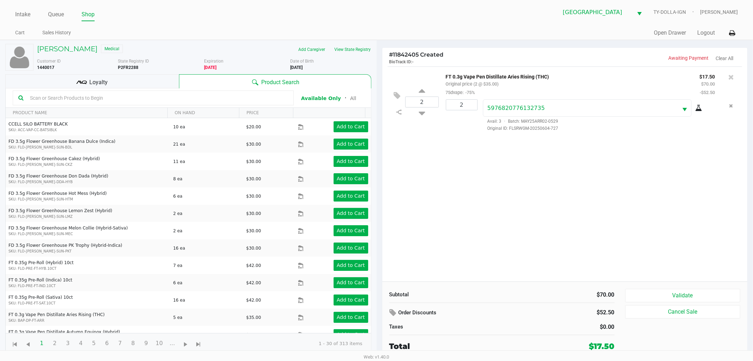
click at [479, 149] on div "2 FT 0.3g Vape Pen Distillate Aries Rising (THC) Original price (2 @ $35.00) 75…" at bounding box center [565, 173] width 366 height 215
click at [731, 80] on icon at bounding box center [732, 76] width 6 height 7
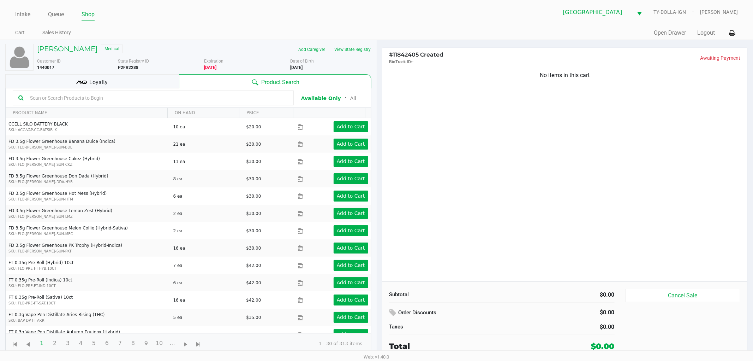
click at [627, 134] on div "No items in this cart" at bounding box center [565, 173] width 366 height 215
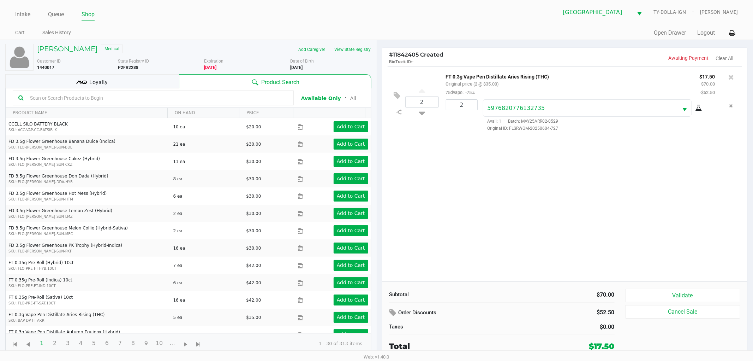
click at [630, 187] on div "2 FT 0.3g Vape Pen Distillate Aries Rising (THC) Original price (2 @ $35.00) 75…" at bounding box center [565, 173] width 366 height 215
click at [677, 290] on button "Validate" at bounding box center [682, 295] width 115 height 13
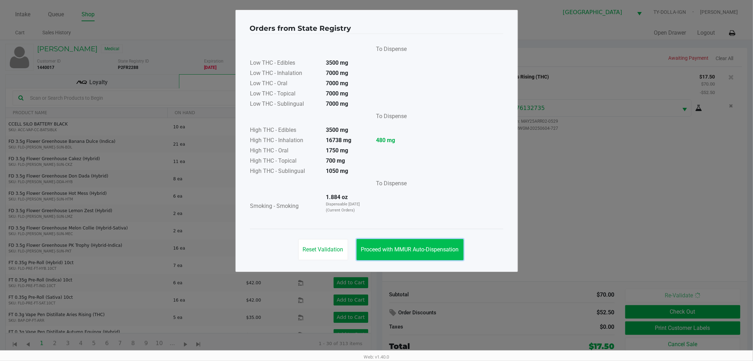
click at [452, 249] on span "Proceed with MMUR Auto-Dispensation" at bounding box center [410, 249] width 98 height 7
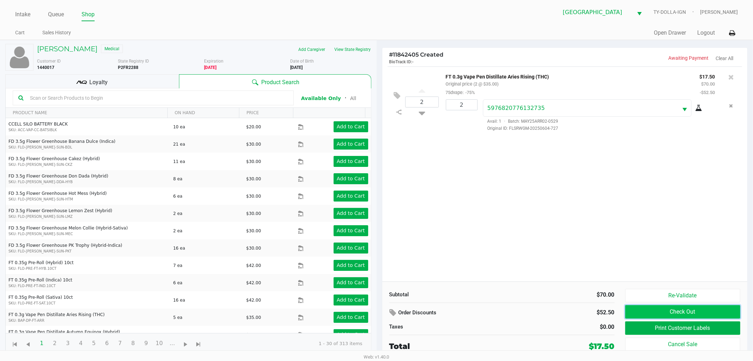
click at [645, 314] on button "Check Out" at bounding box center [682, 311] width 115 height 13
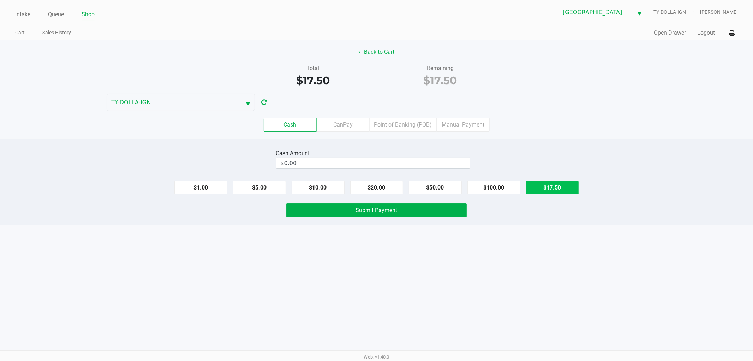
click at [554, 185] on button "$17.50" at bounding box center [552, 187] width 53 height 13
type input "$17.50"
click at [429, 214] on button "Submit Payment" at bounding box center [376, 210] width 180 height 14
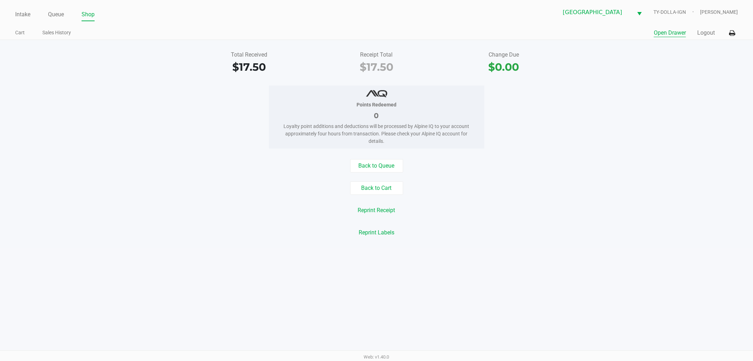
click at [665, 33] on button "Open Drawer" at bounding box center [670, 33] width 32 height 8
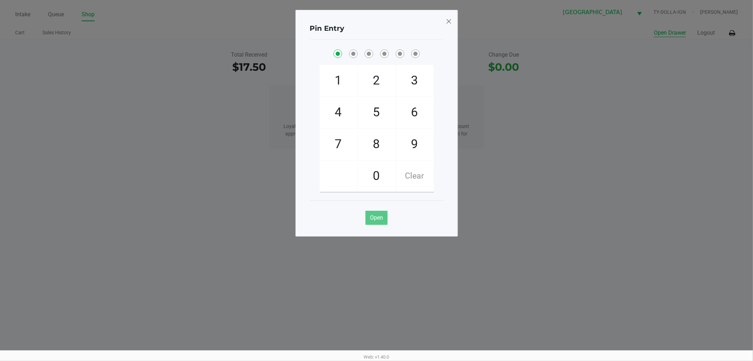
checkbox input "true"
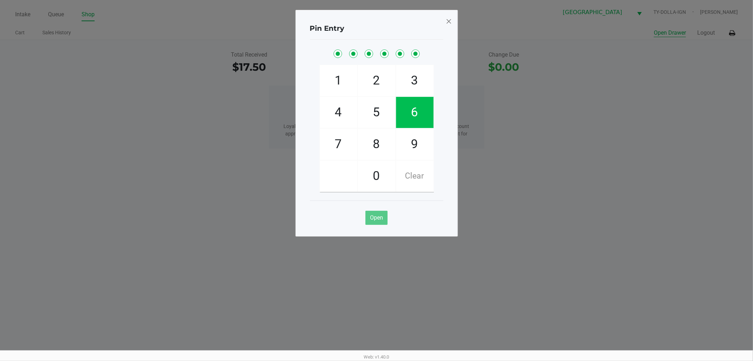
checkbox input "true"
click at [447, 20] on span at bounding box center [449, 21] width 6 height 11
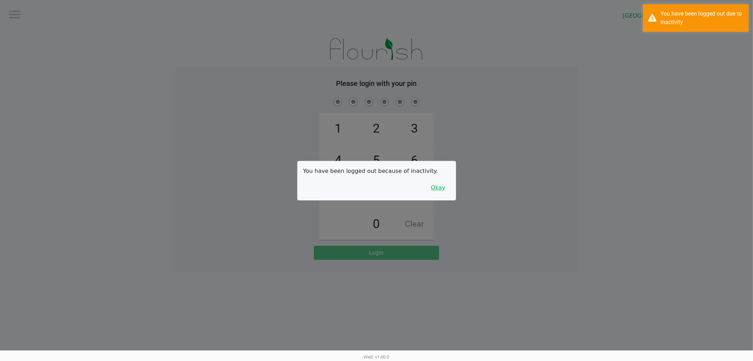
click at [437, 186] on button "Okay" at bounding box center [439, 187] width 24 height 13
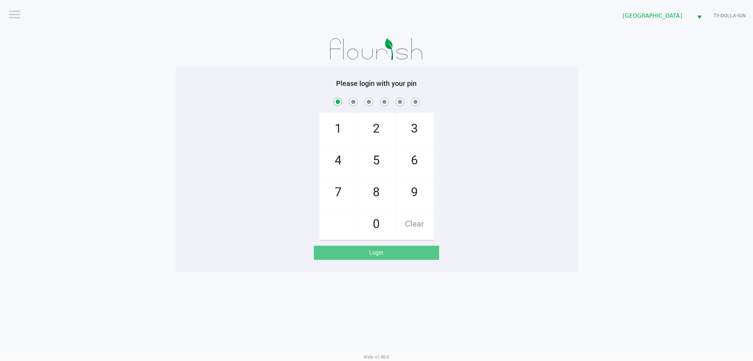
checkbox input "true"
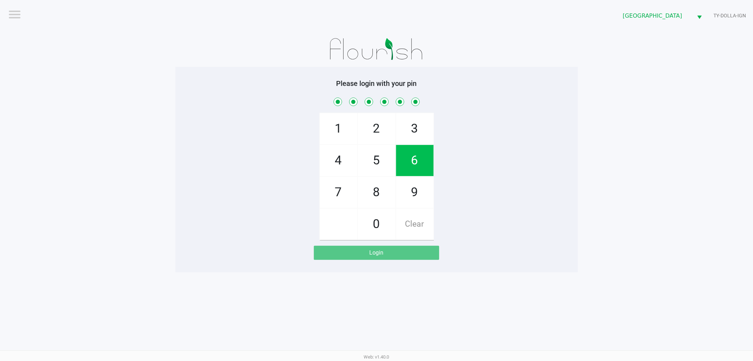
checkbox input "true"
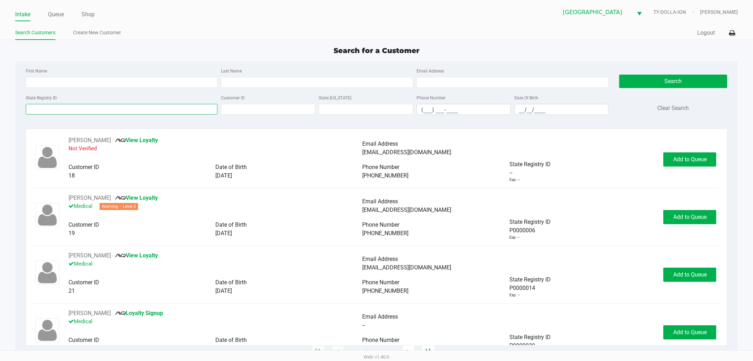
click at [52, 112] on input "State Registry ID" at bounding box center [122, 109] width 192 height 11
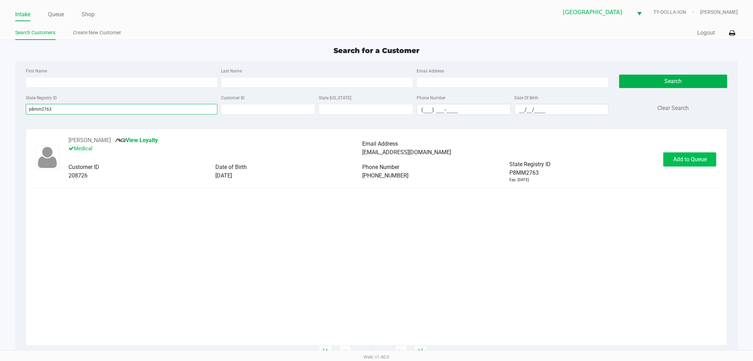
type input "p8mm2763"
click at [676, 161] on span "Add to Queue" at bounding box center [691, 159] width 34 height 7
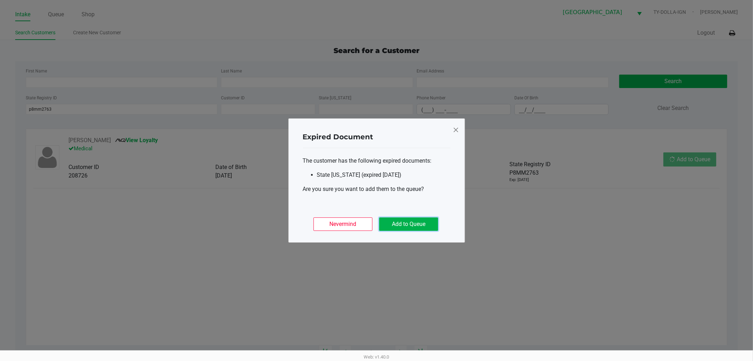
click at [401, 221] on button "Add to Queue" at bounding box center [408, 223] width 59 height 13
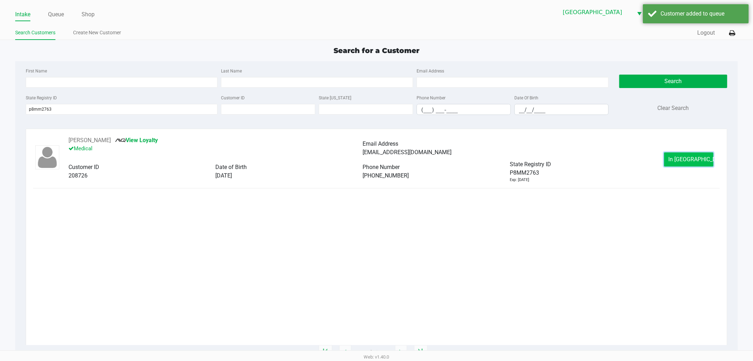
click at [701, 157] on button "In Queue" at bounding box center [688, 159] width 49 height 14
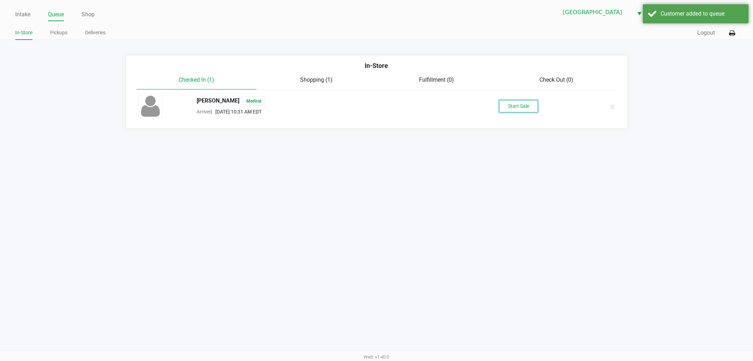
click at [530, 105] on button "Start Sale" at bounding box center [518, 106] width 39 height 12
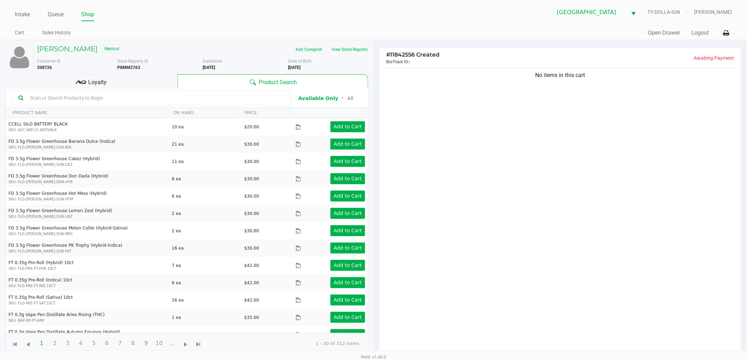
click at [442, 119] on div "No items in this cart" at bounding box center [560, 212] width 362 height 292
click at [436, 122] on div "No items in this cart" at bounding box center [560, 212] width 362 height 292
click at [482, 108] on div "No items in this cart" at bounding box center [560, 212] width 362 height 292
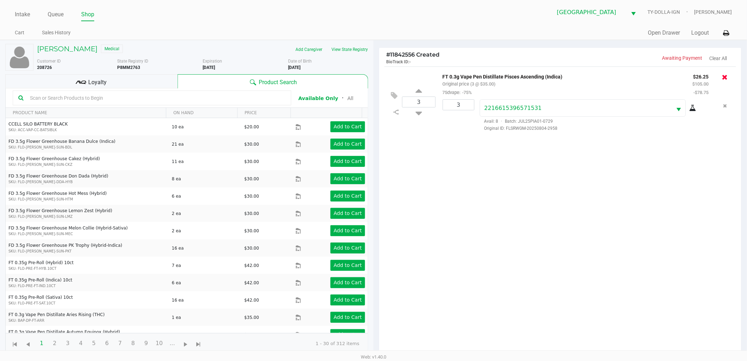
click at [727, 75] on icon at bounding box center [726, 76] width 6 height 7
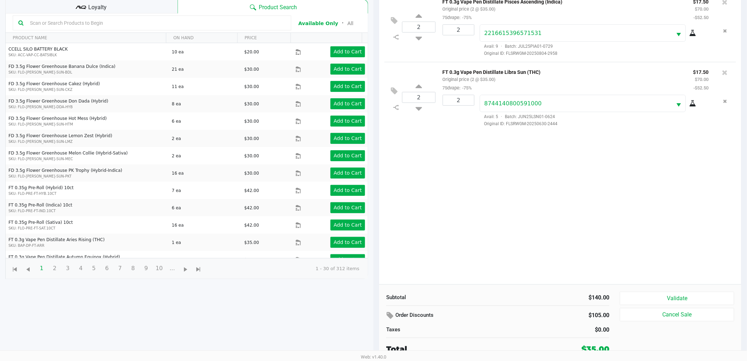
scroll to position [77, 0]
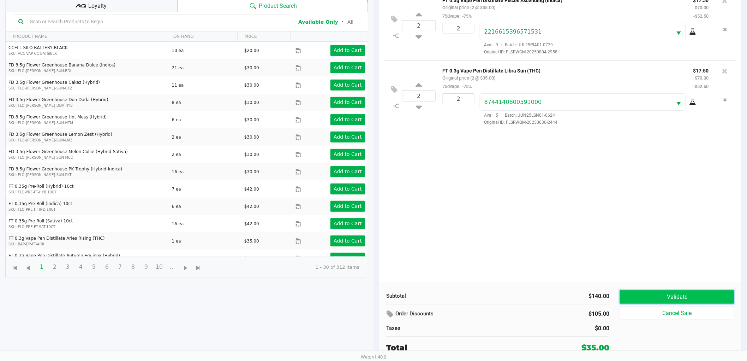
click at [687, 291] on button "Validate" at bounding box center [677, 296] width 114 height 13
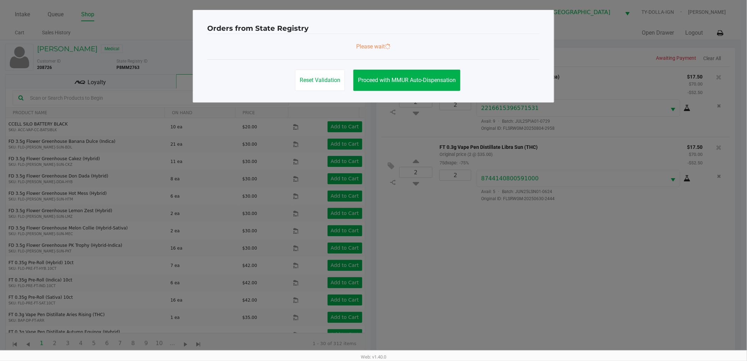
scroll to position [0, 0]
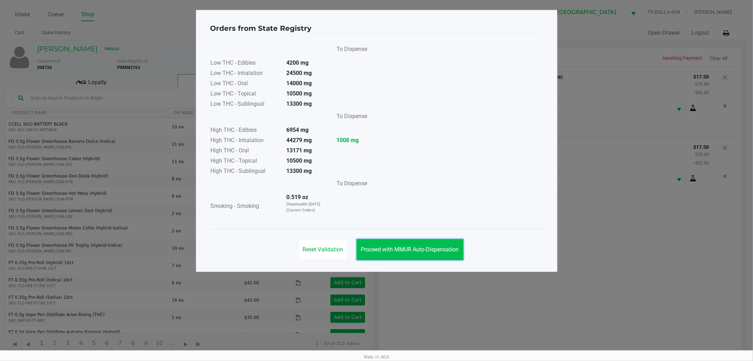
click at [412, 243] on button "Proceed with MMUR Auto-Dispensation" at bounding box center [410, 249] width 107 height 21
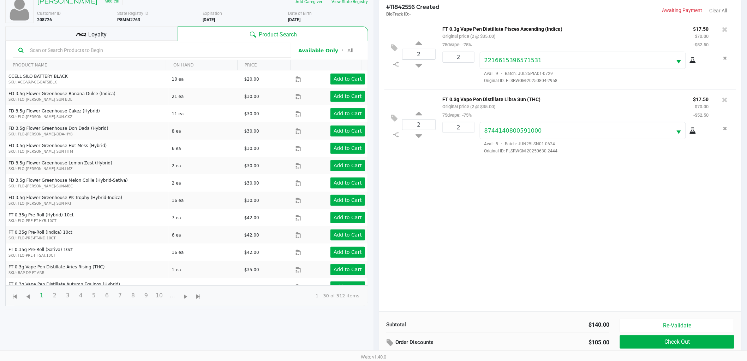
scroll to position [77, 0]
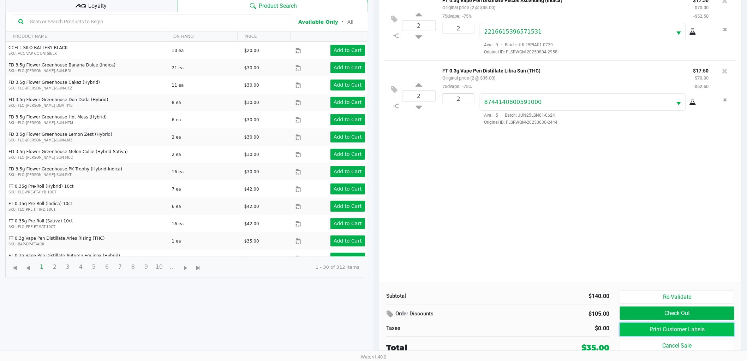
click at [651, 329] on button "Print Customer Labels" at bounding box center [677, 328] width 114 height 13
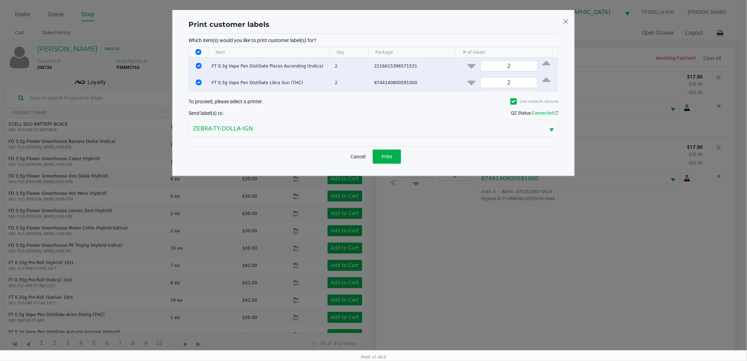
scroll to position [0, 0]
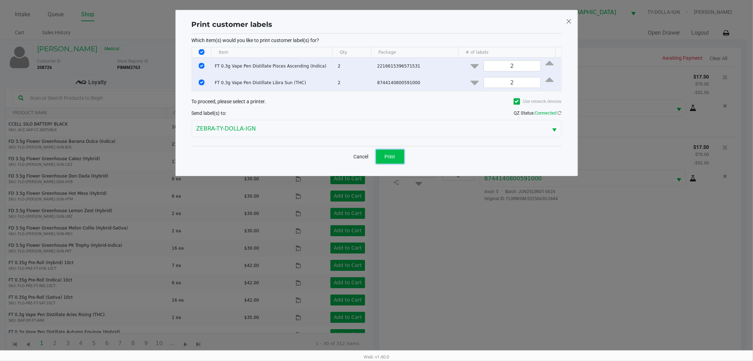
click at [392, 154] on span "Print" at bounding box center [390, 157] width 11 height 6
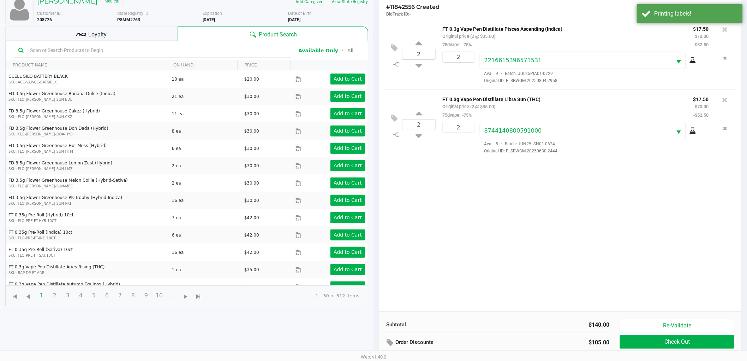
scroll to position [77, 0]
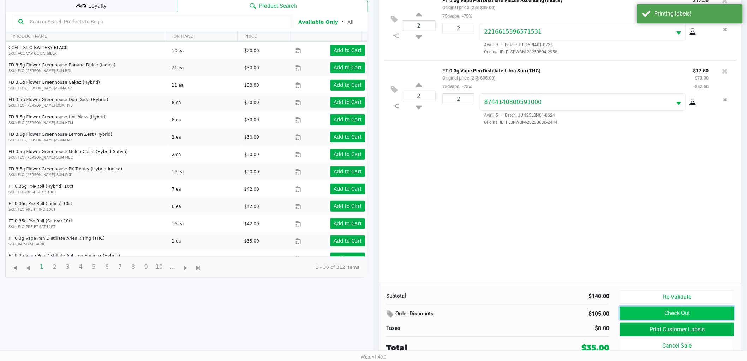
click at [654, 310] on button "Check Out" at bounding box center [677, 312] width 114 height 13
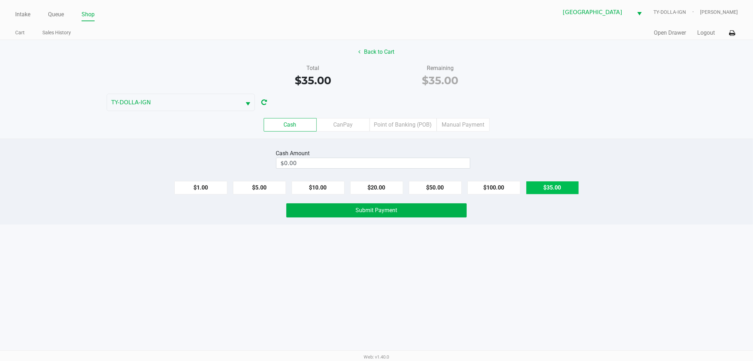
click at [550, 186] on button "$35.00" at bounding box center [552, 187] width 53 height 13
type input "$35.00"
click at [449, 209] on button "Submit Payment" at bounding box center [376, 210] width 180 height 14
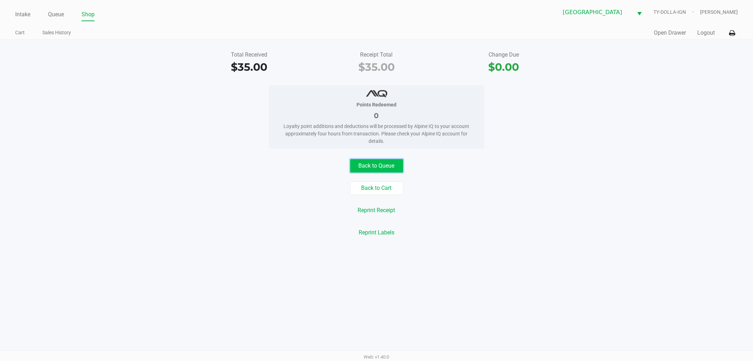
click at [398, 166] on button "Back to Queue" at bounding box center [376, 165] width 53 height 13
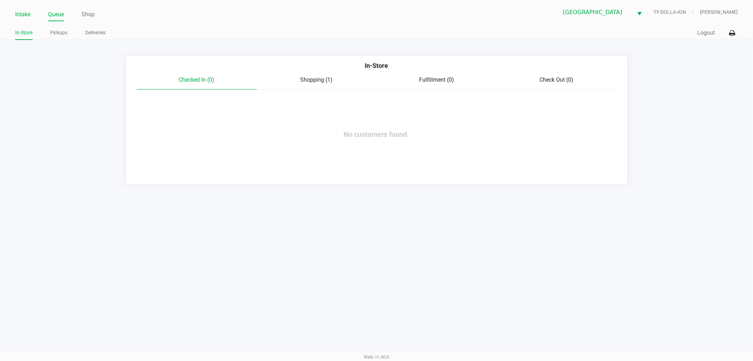
click at [29, 14] on link "Intake" at bounding box center [22, 15] width 15 height 10
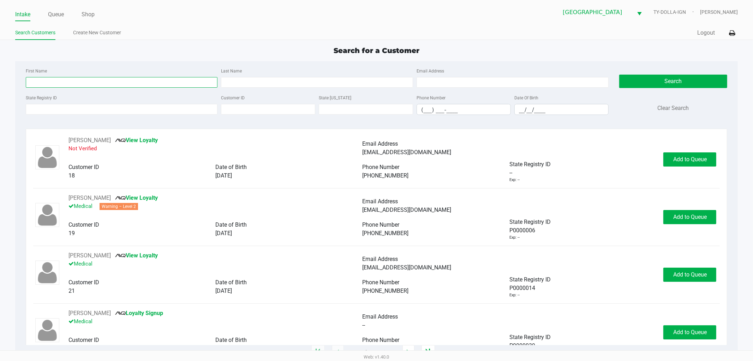
click at [111, 82] on input "First Name" at bounding box center [122, 82] width 192 height 11
click at [52, 13] on link "Queue" at bounding box center [56, 15] width 16 height 10
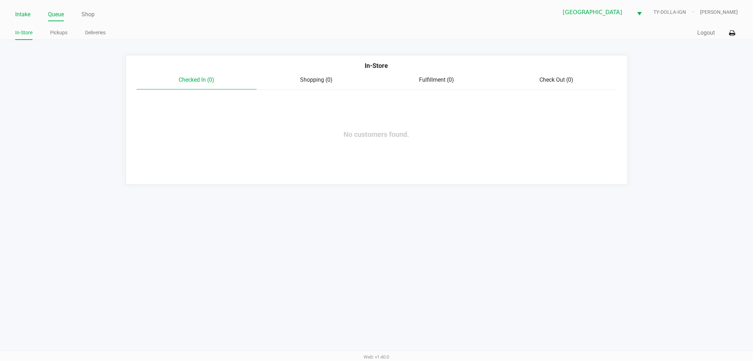
click at [19, 13] on link "Intake" at bounding box center [22, 15] width 15 height 10
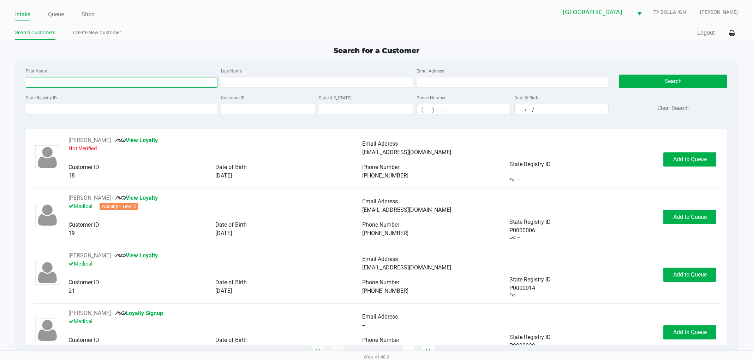
click at [61, 82] on input "First Name" at bounding box center [122, 82] width 192 height 11
click at [58, 103] on div "State Registry ID" at bounding box center [122, 104] width 196 height 22
click at [58, 105] on input "State Registry ID" at bounding box center [122, 109] width 192 height 11
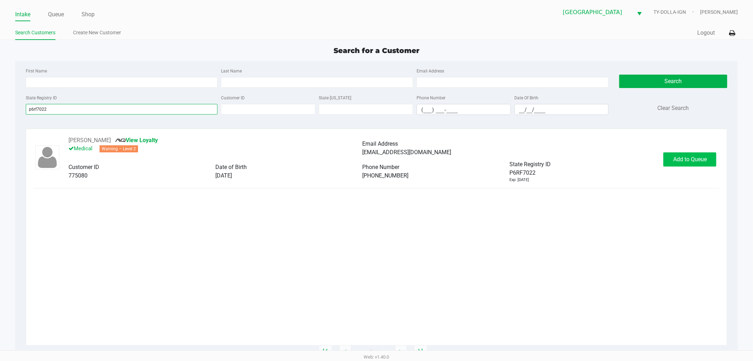
type input "p6rf7022"
click at [688, 160] on span "Add to Queue" at bounding box center [691, 159] width 34 height 7
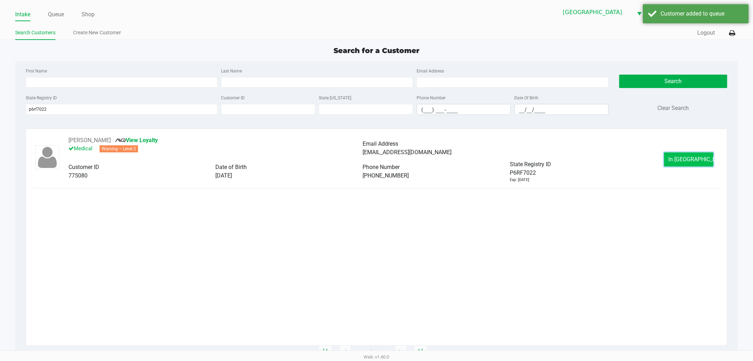
click at [682, 157] on span "In Queue" at bounding box center [698, 159] width 59 height 7
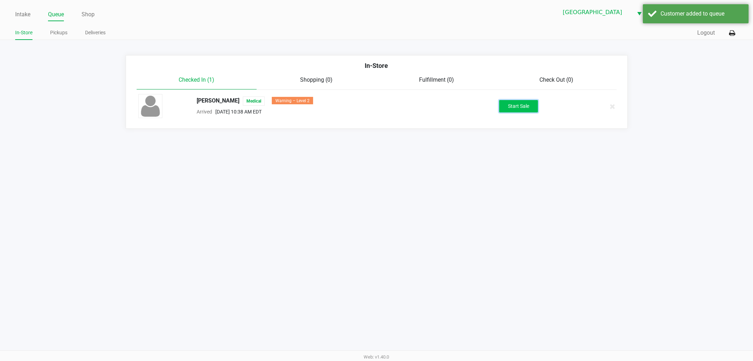
click at [531, 108] on button "Start Sale" at bounding box center [518, 106] width 39 height 12
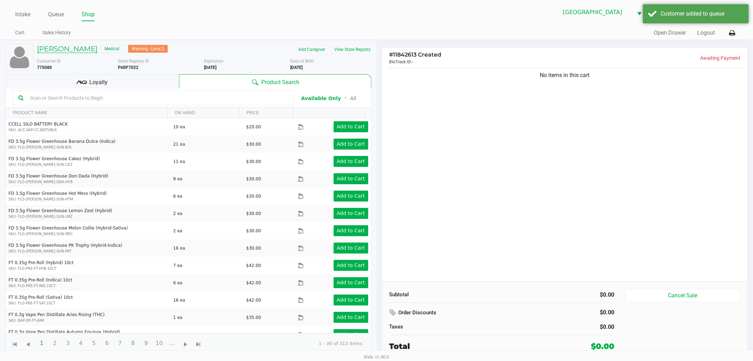
click at [52, 50] on h5 "MARK FARLEY" at bounding box center [67, 49] width 60 height 8
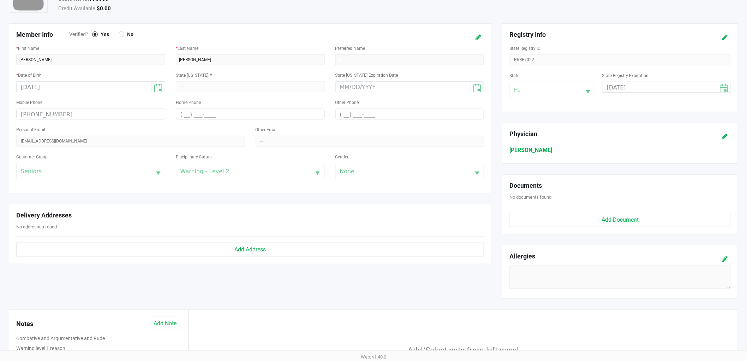
scroll to position [157, 0]
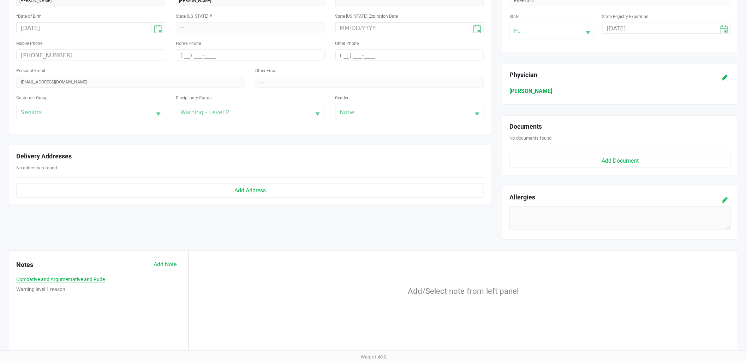
click at [76, 280] on button "Combative and Argumentative and Rude" at bounding box center [60, 278] width 89 height 7
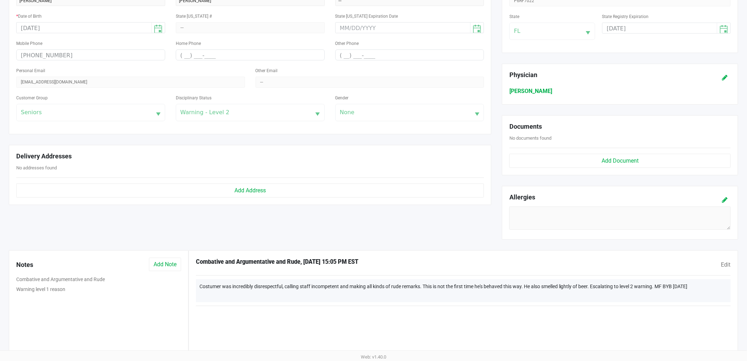
click at [31, 285] on div "Combative and Argumentative and Rude" at bounding box center [99, 280] width 176 height 10
click at [32, 290] on button "Warning level 1 reason" at bounding box center [40, 288] width 49 height 7
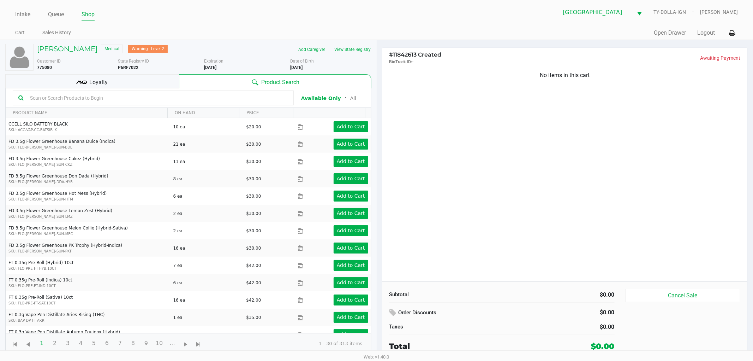
click at [220, 117] on th "ON HAND" at bounding box center [203, 113] width 72 height 10
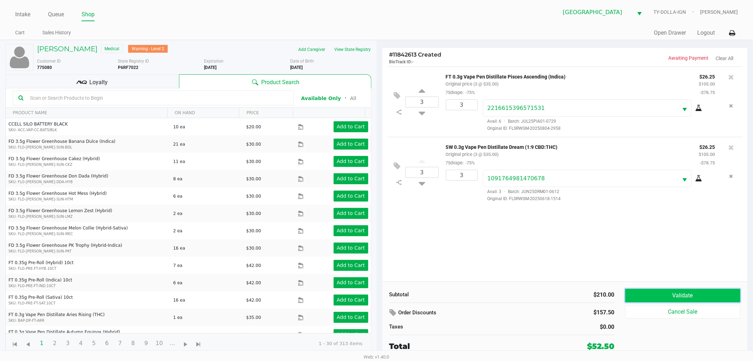
click at [669, 292] on button "Validate" at bounding box center [682, 295] width 115 height 13
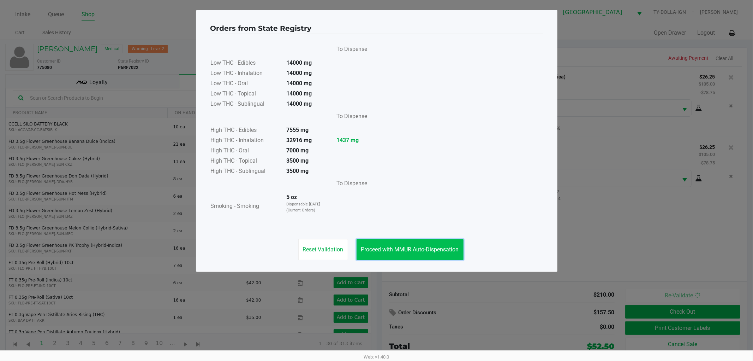
click at [453, 241] on button "Proceed with MMUR Auto-Dispensation" at bounding box center [410, 249] width 107 height 21
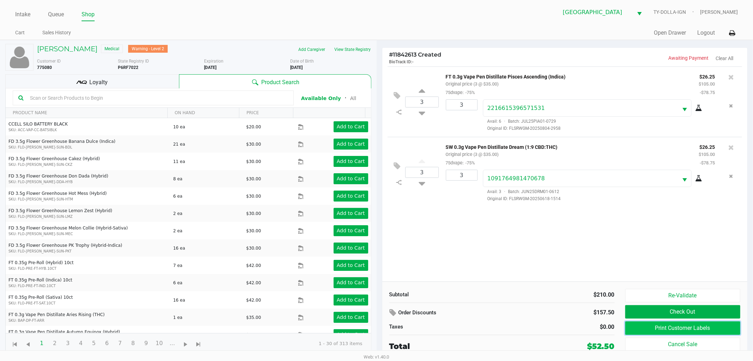
click at [636, 325] on button "Print Customer Labels" at bounding box center [682, 327] width 115 height 13
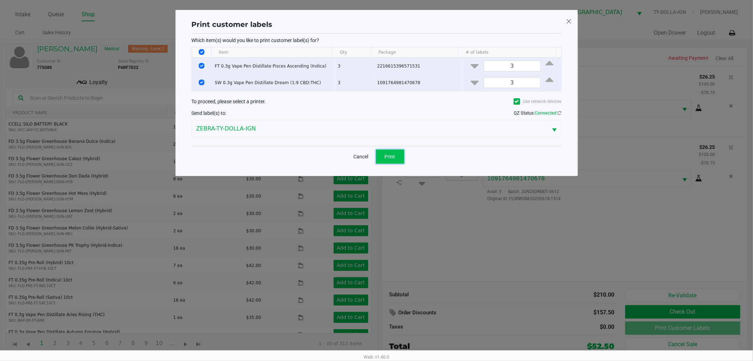
click at [398, 151] on button "Print" at bounding box center [390, 156] width 28 height 14
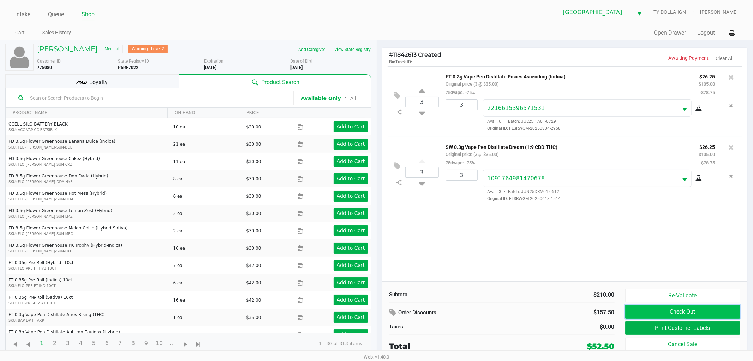
click at [700, 309] on button "Check Out" at bounding box center [682, 311] width 115 height 13
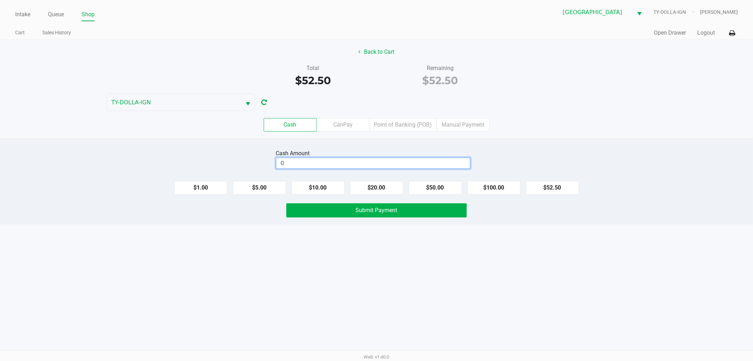
click at [432, 166] on input "0" at bounding box center [374, 163] width 194 height 10
type input "$60.00"
click at [435, 210] on button "Submit Payment" at bounding box center [376, 210] width 180 height 14
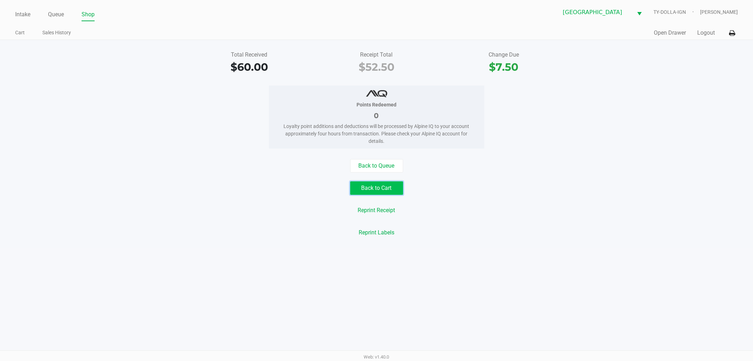
click at [374, 189] on button "Back to Cart" at bounding box center [376, 187] width 53 height 13
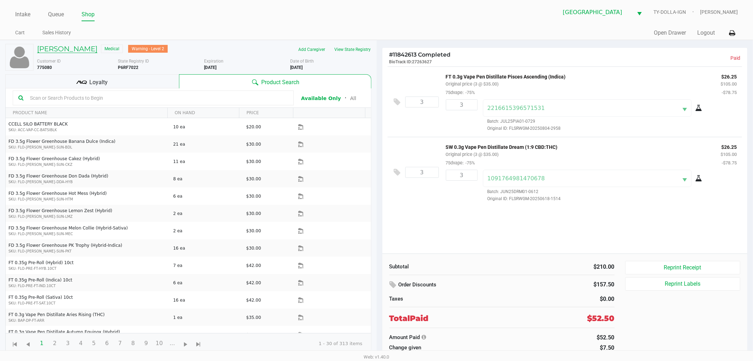
click at [55, 47] on h5 "MARK FARLEY" at bounding box center [67, 49] width 60 height 8
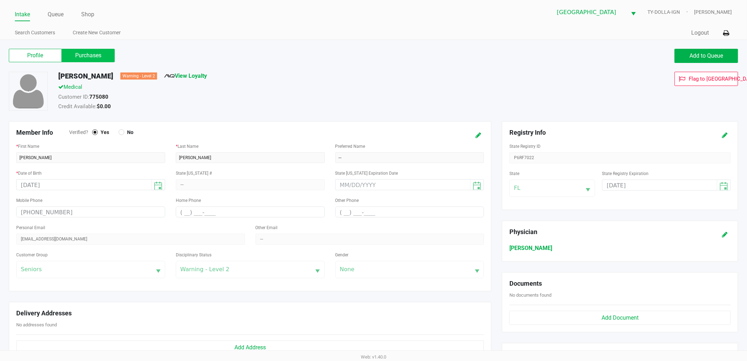
click at [76, 50] on label "Purchases" at bounding box center [88, 55] width 53 height 13
click at [0, 0] on 1 "Purchases" at bounding box center [0, 0] width 0 height 0
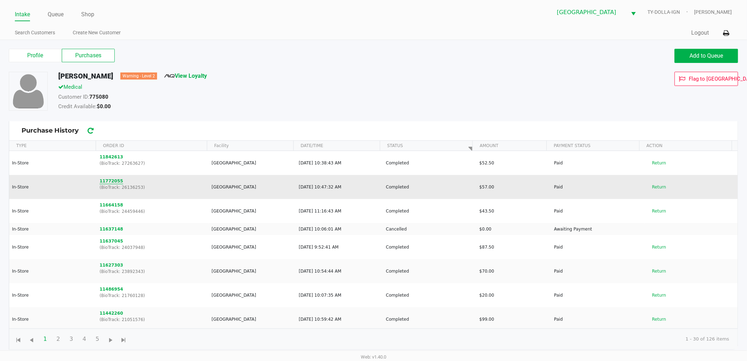
click at [112, 179] on button "11772055" at bounding box center [112, 181] width 24 height 6
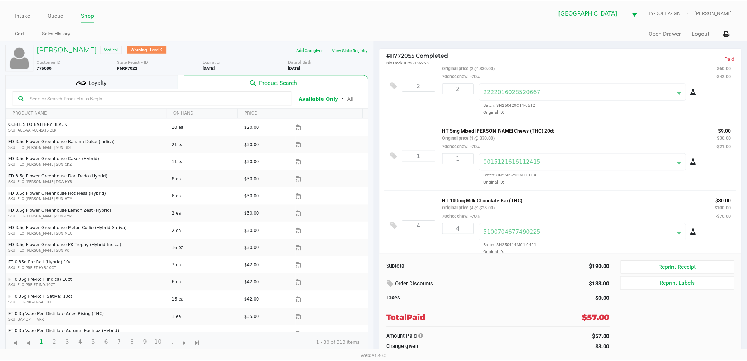
scroll to position [25, 0]
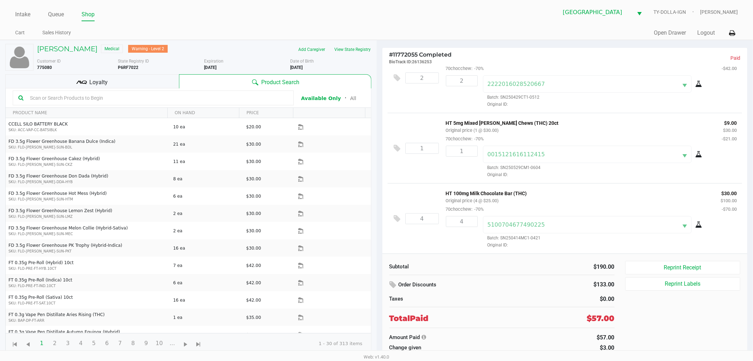
click at [130, 86] on div "Loyalty" at bounding box center [92, 81] width 174 height 14
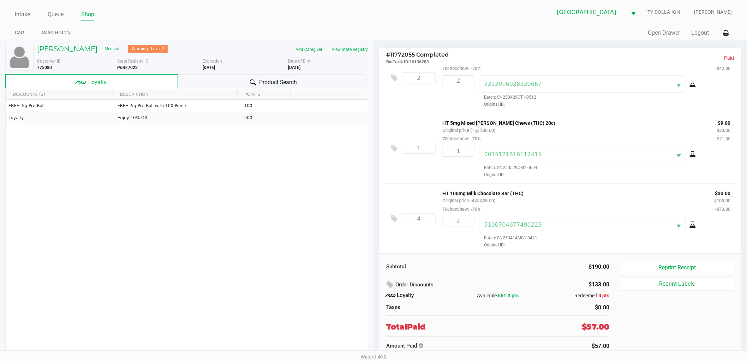
click at [204, 79] on div "Product Search" at bounding box center [273, 81] width 191 height 14
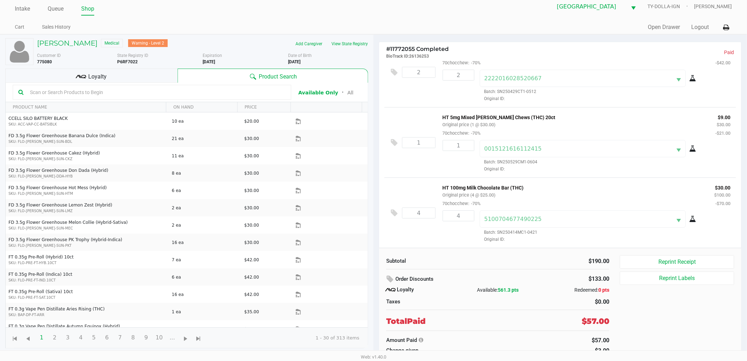
scroll to position [7, 0]
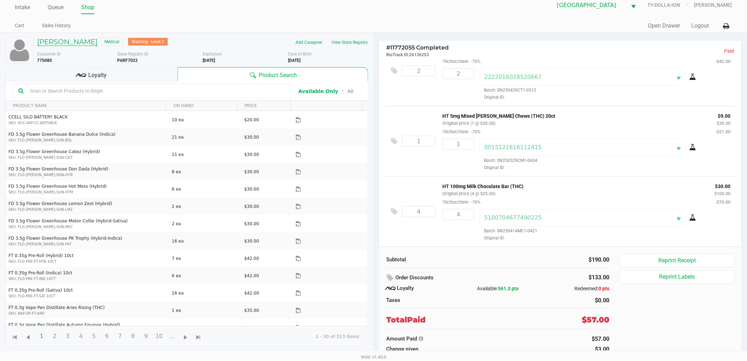
click at [78, 42] on h5 "MARK FARLEY" at bounding box center [67, 41] width 60 height 8
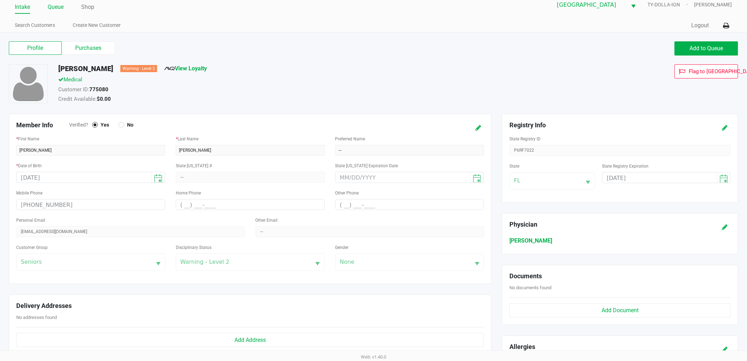
click at [64, 8] on link "Queue" at bounding box center [56, 7] width 16 height 10
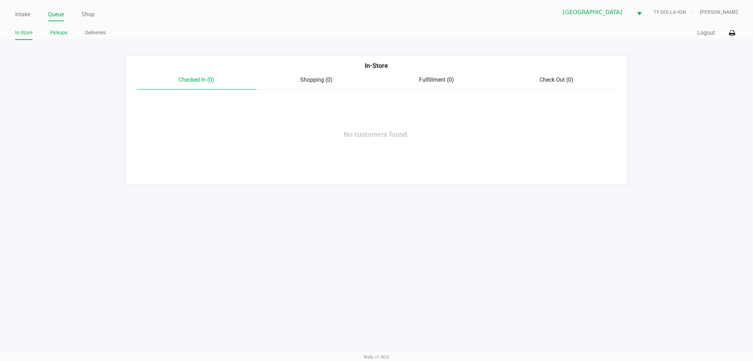
click at [64, 28] on li "Pickups" at bounding box center [58, 34] width 17 height 12
click at [64, 30] on link "Pickups" at bounding box center [58, 32] width 17 height 9
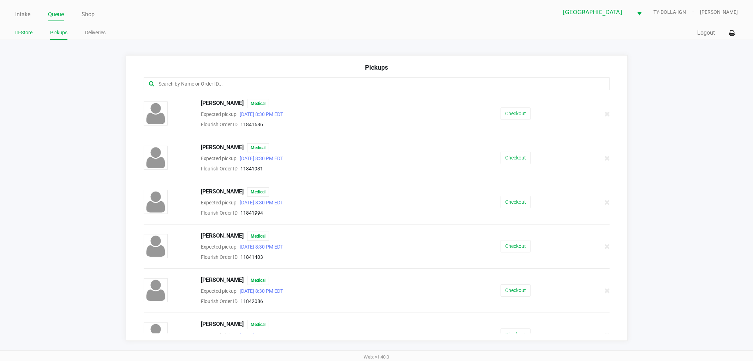
click at [29, 30] on link "In-Store" at bounding box center [23, 32] width 17 height 9
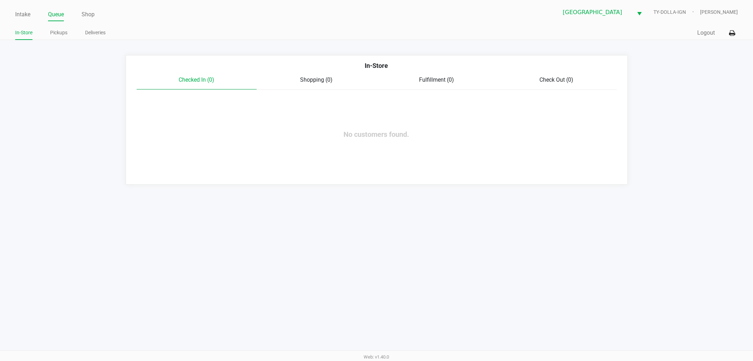
click at [28, 4] on div "Intake Queue Shop Boynton Beach WC TY-DOLLA-IGN Nicholas Chenowith" at bounding box center [376, 12] width 723 height 17
click at [27, 11] on link "Intake" at bounding box center [22, 15] width 15 height 10
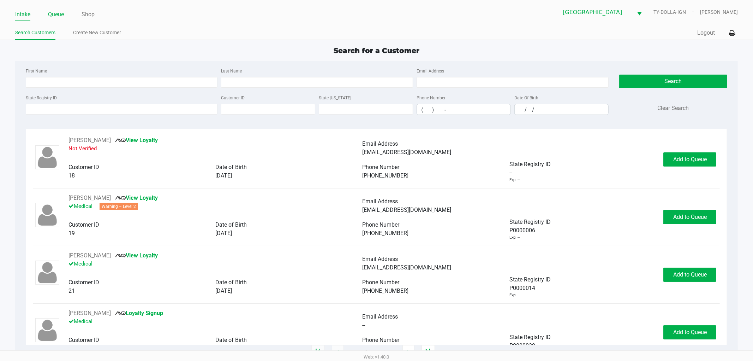
click at [52, 11] on link "Queue" at bounding box center [56, 15] width 16 height 10
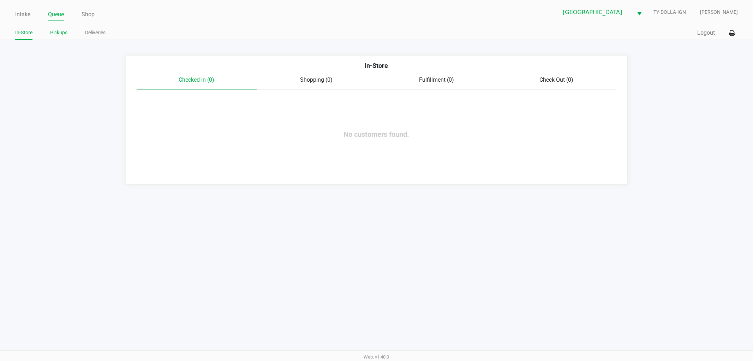
click at [61, 28] on link "Pickups" at bounding box center [58, 32] width 17 height 9
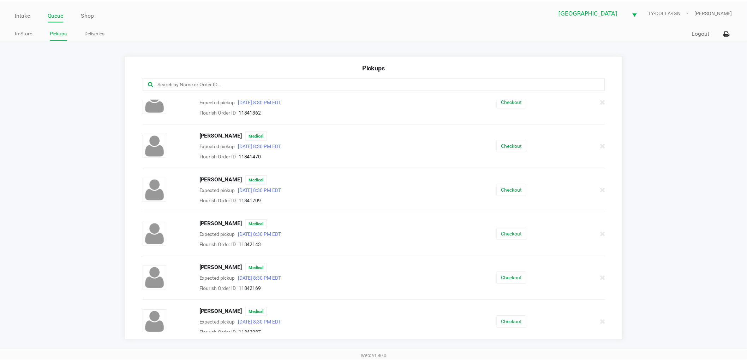
scroll to position [353, 0]
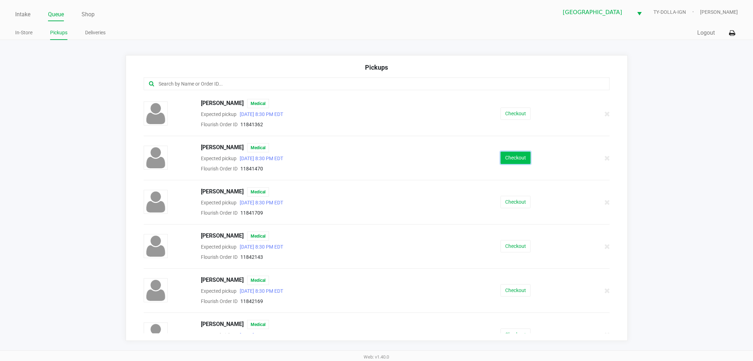
click at [509, 164] on button "Checkout" at bounding box center [516, 158] width 30 height 12
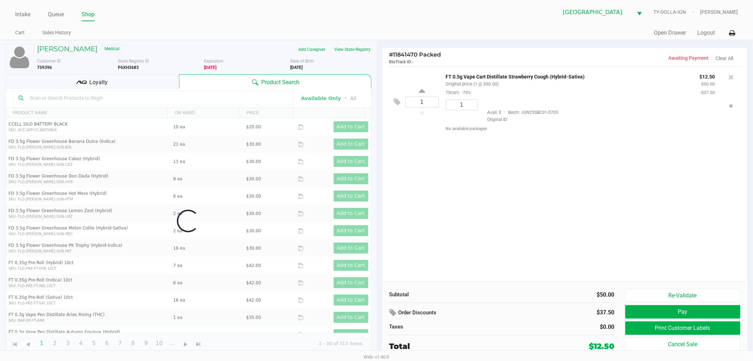
click at [538, 185] on div "1 FT 0.5g Vape Cart Distillate Strawberry Cough (Hybrid-Sativa) Original price …" at bounding box center [565, 173] width 366 height 215
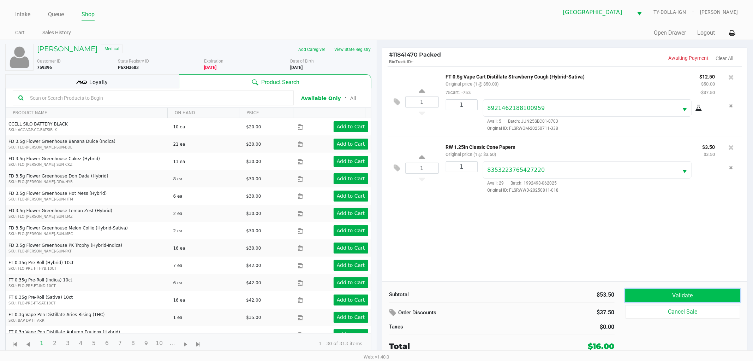
click at [642, 294] on button "Validate" at bounding box center [682, 295] width 115 height 13
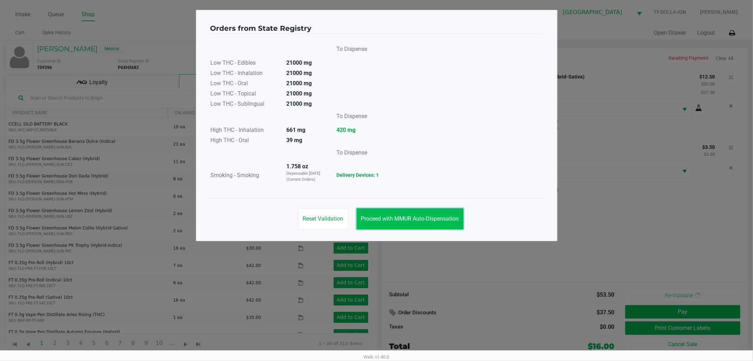
click at [447, 219] on span "Proceed with MMUR Auto-Dispensation" at bounding box center [410, 218] width 98 height 7
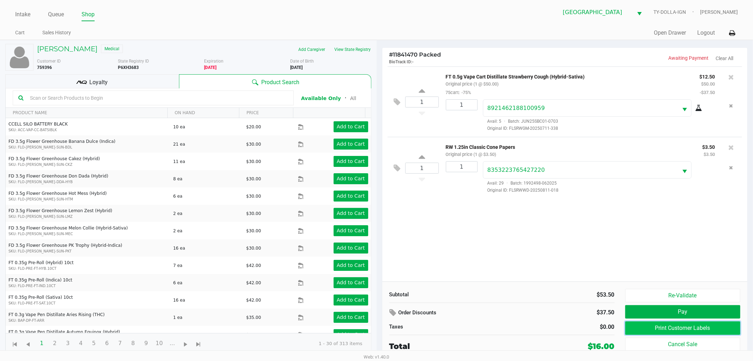
click at [656, 326] on button "Print Customer Labels" at bounding box center [682, 327] width 115 height 13
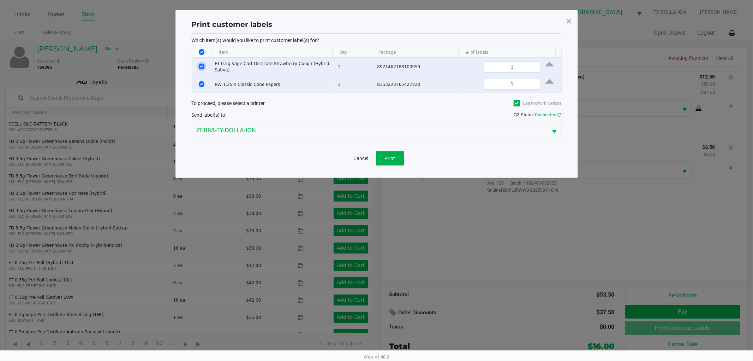
click at [202, 65] on input "Select Row" at bounding box center [202, 67] width 6 height 6
checkbox input "false"
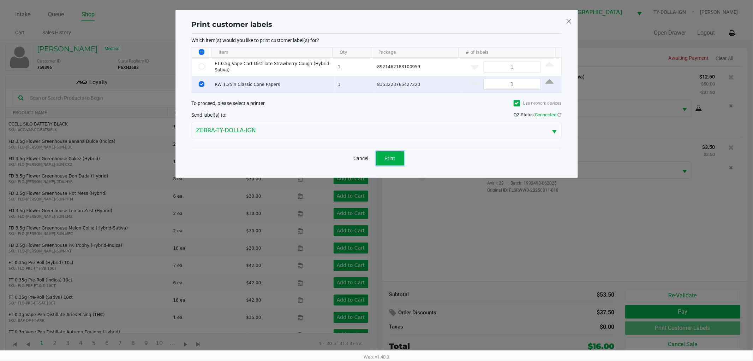
click at [404, 158] on button "Print" at bounding box center [390, 158] width 28 height 14
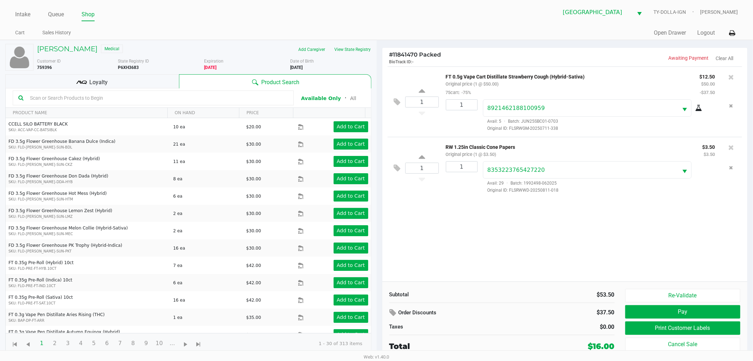
click at [511, 231] on div "1 FT 0.5g Vape Cart Distillate Strawberry Cough (Hybrid-Sativa) Original price …" at bounding box center [565, 173] width 366 height 215
click at [586, 237] on div "1 FT 0.5g Vape Cart Distillate Strawberry Cough (Hybrid-Sativa) Original price …" at bounding box center [565, 173] width 366 height 215
click at [660, 313] on button "Pay" at bounding box center [682, 311] width 115 height 13
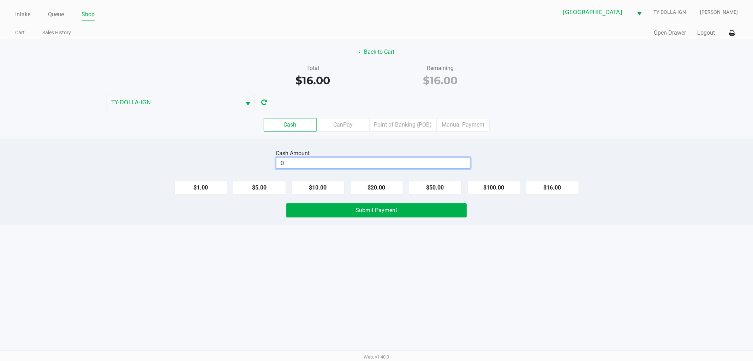
click at [439, 165] on input "0" at bounding box center [374, 163] width 194 height 10
click at [400, 182] on button "$20.00" at bounding box center [376, 187] width 53 height 13
type input "$20.00"
click at [392, 215] on button "Submit Payment" at bounding box center [376, 210] width 180 height 14
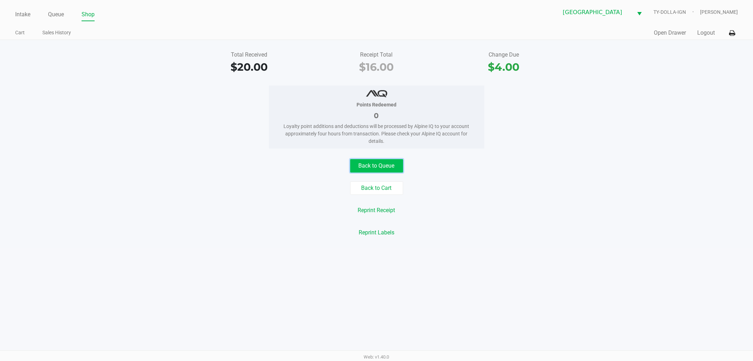
click at [384, 167] on button "Back to Queue" at bounding box center [376, 165] width 53 height 13
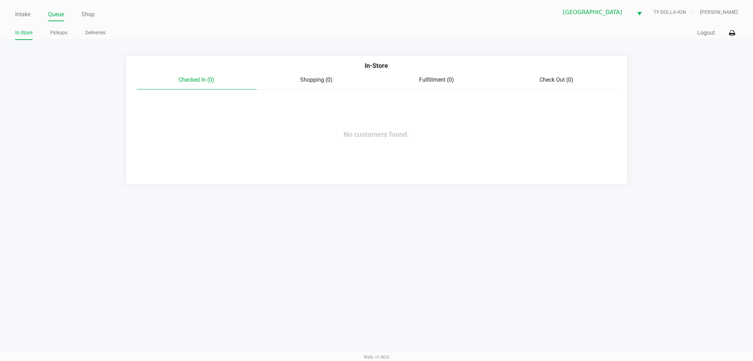
click at [388, 160] on div "In-Store Checked In (0) Shopping (0) Fulfillment (0) Check Out (0) No customers…" at bounding box center [377, 119] width 502 height 129
click at [25, 12] on link "Intake" at bounding box center [22, 15] width 15 height 10
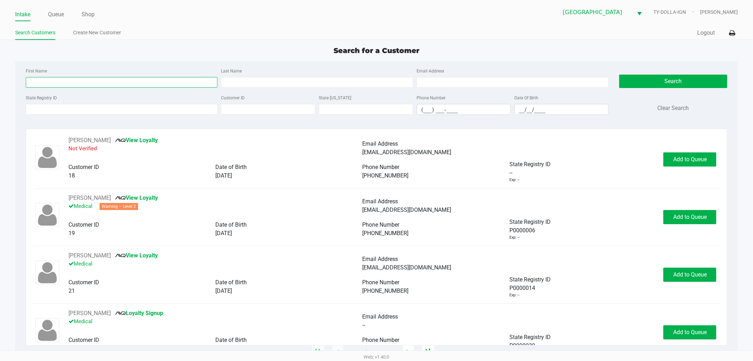
click at [74, 83] on input "First Name" at bounding box center [122, 82] width 192 height 11
click at [96, 110] on input "State Registry ID" at bounding box center [122, 109] width 192 height 11
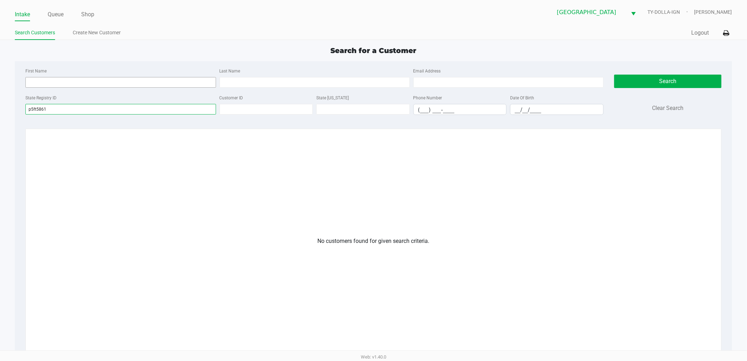
type input "p5ft5861"
click at [45, 82] on input "First Name" at bounding box center [120, 82] width 190 height 11
click at [89, 34] on link "Create New Customer" at bounding box center [97, 32] width 48 height 9
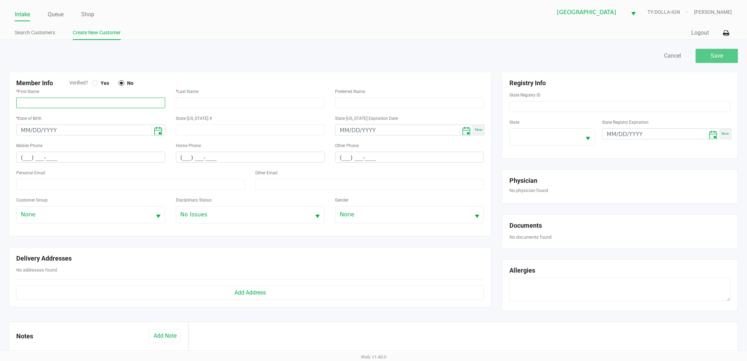
click at [120, 101] on input "text" at bounding box center [90, 102] width 149 height 11
paste input "SUSSMAN, HARRISON"
drag, startPoint x: 41, startPoint y: 101, endPoint x: 16, endPoint y: 97, distance: 25.3
click at [17, 97] on input "SUSSMAN, HARRISON" at bounding box center [90, 102] width 149 height 11
type input "HARRISON"
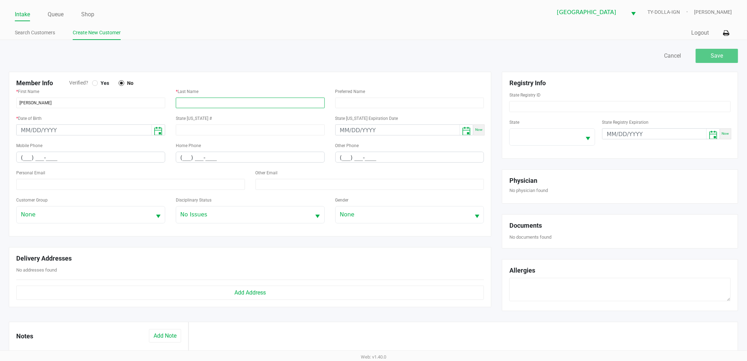
click at [227, 103] on input "text" at bounding box center [250, 102] width 149 height 11
paste input "SUSSMAN,"
type input "SUSSMAN"
click at [97, 79] on div "Yes" at bounding box center [105, 82] width 26 height 7
click at [94, 81] on div at bounding box center [95, 83] width 6 height 6
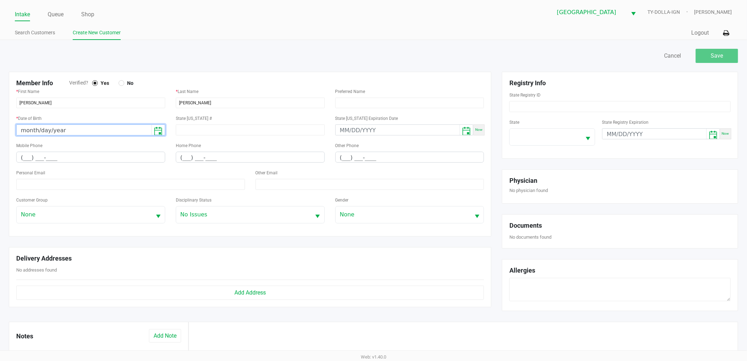
click at [94, 130] on input "month/day/year" at bounding box center [84, 130] width 135 height 11
type input "08/03/1993"
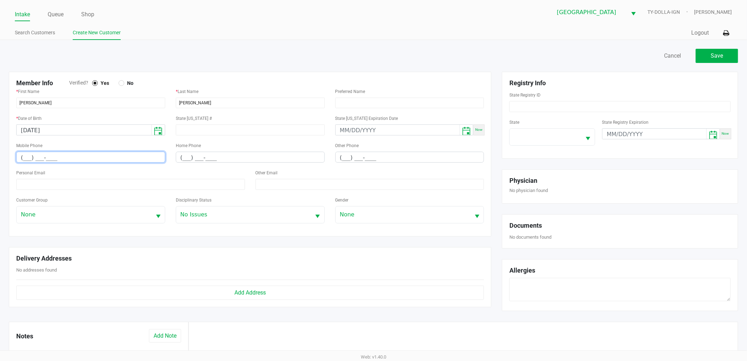
drag, startPoint x: 69, startPoint y: 157, endPoint x: 0, endPoint y: 155, distance: 68.9
click at [0, 155] on div "Save Cancel Member Info Verified? Yes No * First Name HARRISON * Last Name SUSS…" at bounding box center [373, 246] width 747 height 413
paste input "561) 931-5769"
type input "(561) 931-5769"
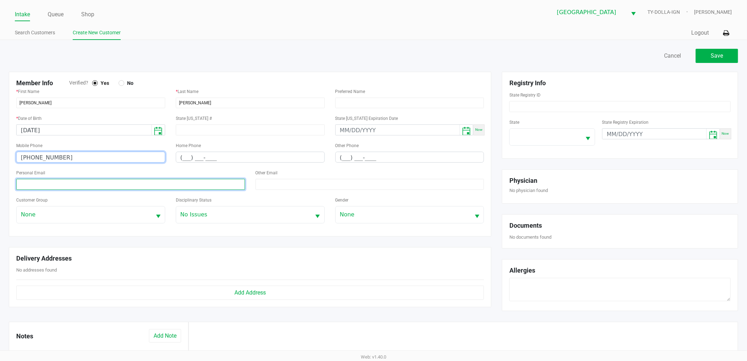
click at [68, 189] on input at bounding box center [130, 184] width 229 height 11
click at [68, 186] on input at bounding box center [130, 184] width 229 height 11
paste input "satanyul@itunes.com"
type input "satanyul@itunes.com"
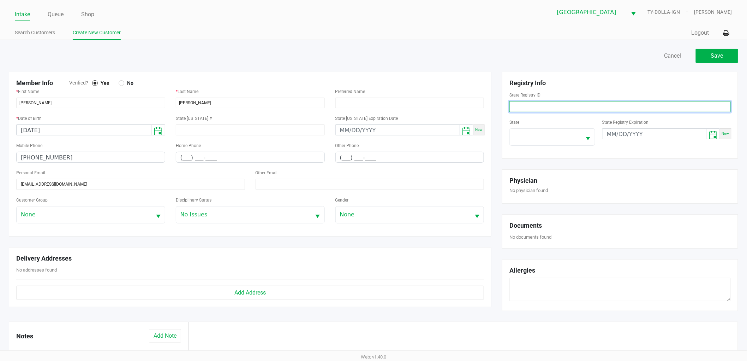
click at [551, 106] on input at bounding box center [620, 106] width 221 height 11
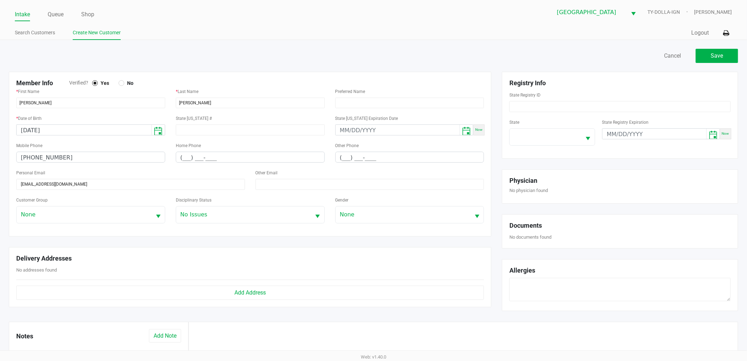
click at [553, 99] on div "State Registry ID" at bounding box center [620, 101] width 221 height 22
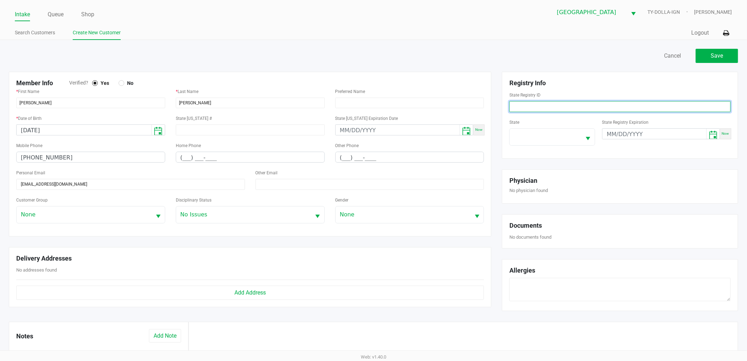
click at [553, 103] on input at bounding box center [620, 106] width 221 height 11
paste input "P5FT5861"
type input "P5FT5861"
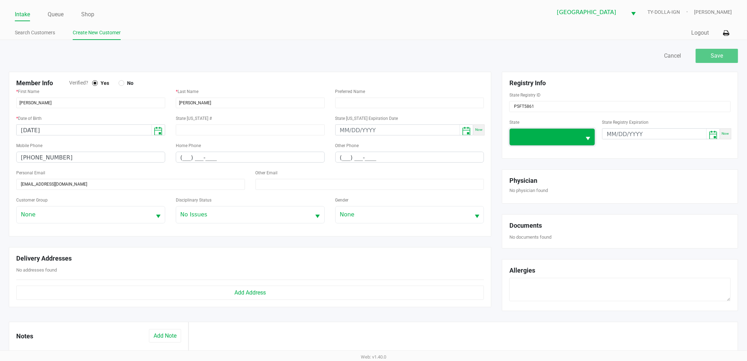
click at [558, 133] on span at bounding box center [545, 136] width 63 height 8
click at [553, 185] on li "FL" at bounding box center [544, 186] width 68 height 11
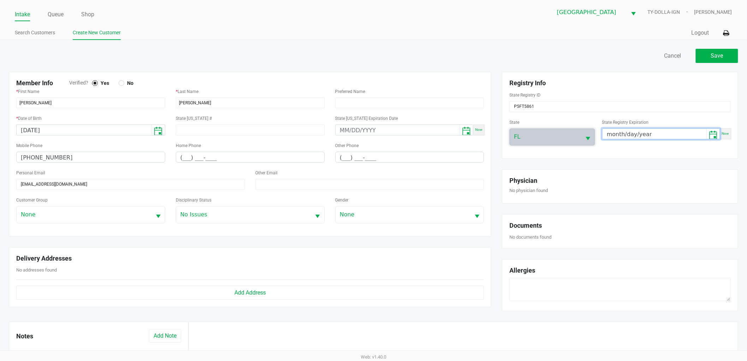
click at [612, 130] on input "month/day/year" at bounding box center [655, 134] width 104 height 11
type input "12/02/2025"
click at [616, 84] on h5 "Registry Info" at bounding box center [620, 83] width 221 height 8
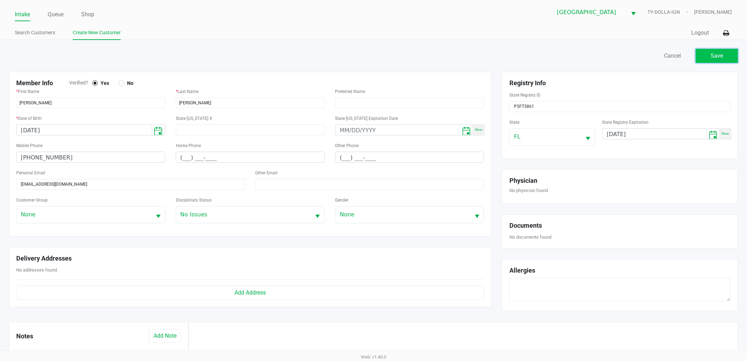
click at [723, 52] on span "Save" at bounding box center [717, 55] width 12 height 7
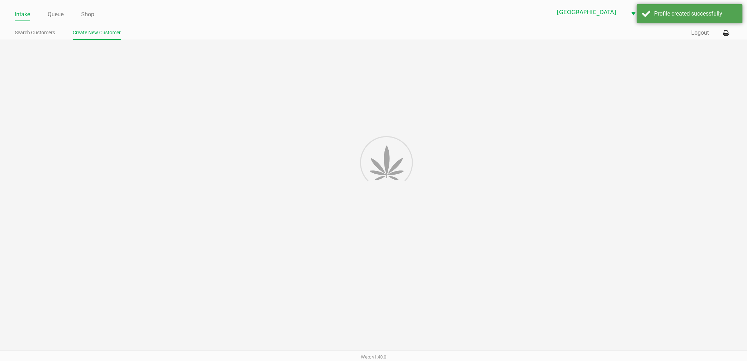
type input "---"
type input "( __) ___-____"
type input "---"
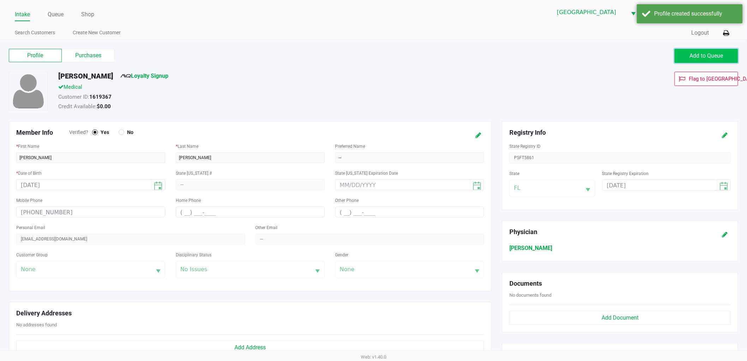
click at [691, 57] on span "Add to Queue" at bounding box center [707, 55] width 34 height 7
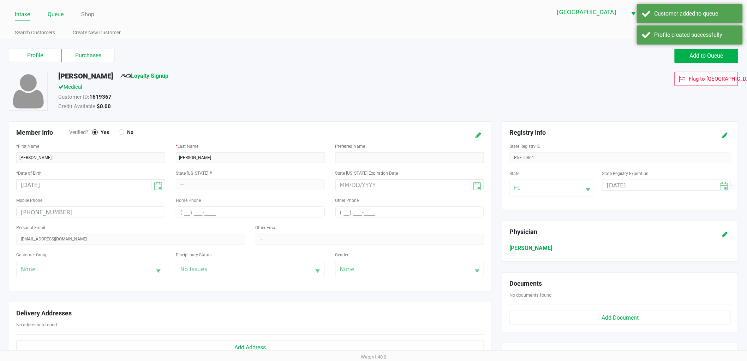
click at [58, 16] on link "Queue" at bounding box center [56, 15] width 16 height 10
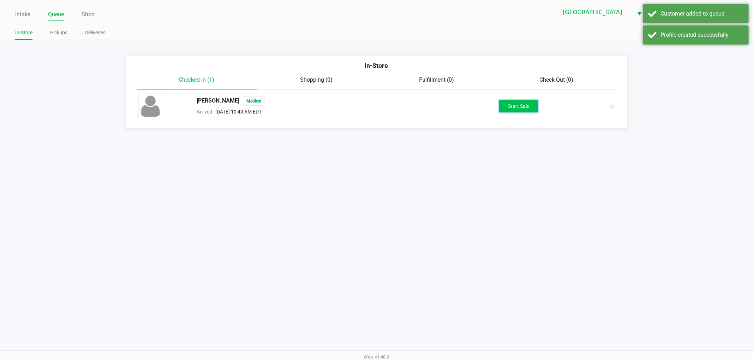
click at [509, 107] on button "Start Sale" at bounding box center [518, 106] width 39 height 12
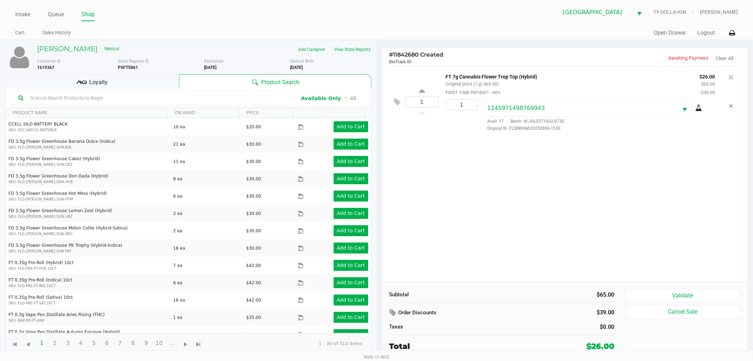
click at [508, 188] on div "1 FT 7g Cannabis Flower Trop Top (Hybrid) Original price (1 @ $65.00) FIRST TIM…" at bounding box center [565, 173] width 366 height 215
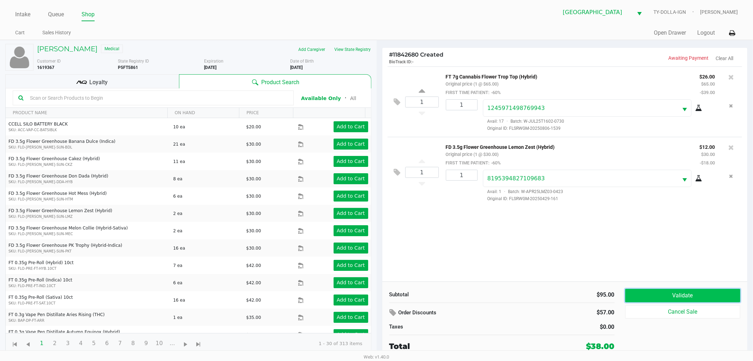
click at [666, 293] on button "Validate" at bounding box center [682, 295] width 115 height 13
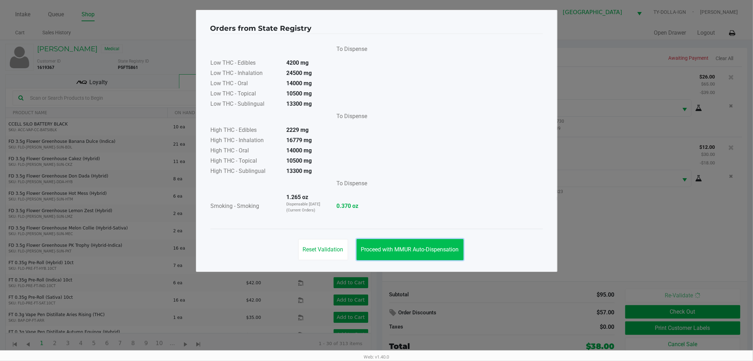
click at [460, 246] on button "Proceed with MMUR Auto-Dispensation" at bounding box center [410, 249] width 107 height 21
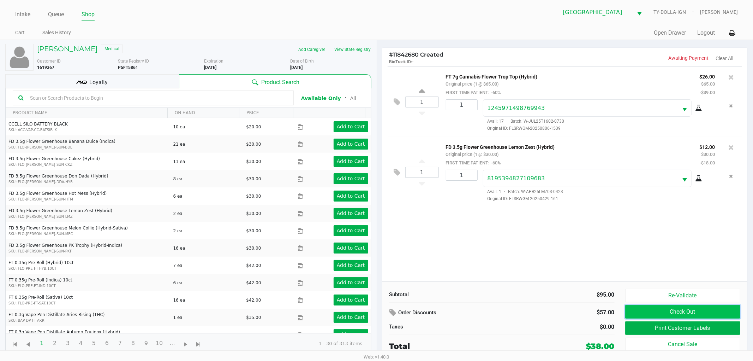
click at [655, 312] on button "Check Out" at bounding box center [682, 311] width 115 height 13
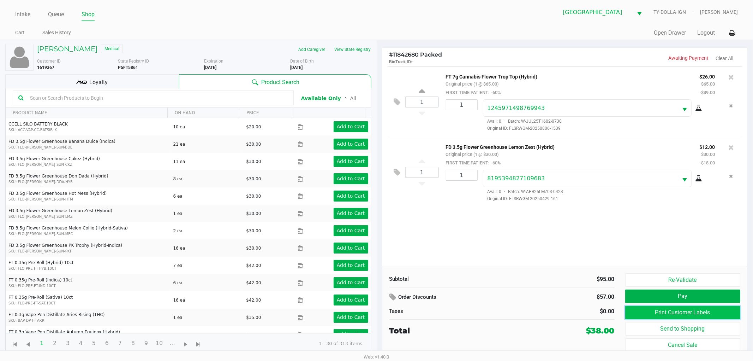
click at [659, 309] on button "Print Customer Labels" at bounding box center [682, 312] width 115 height 13
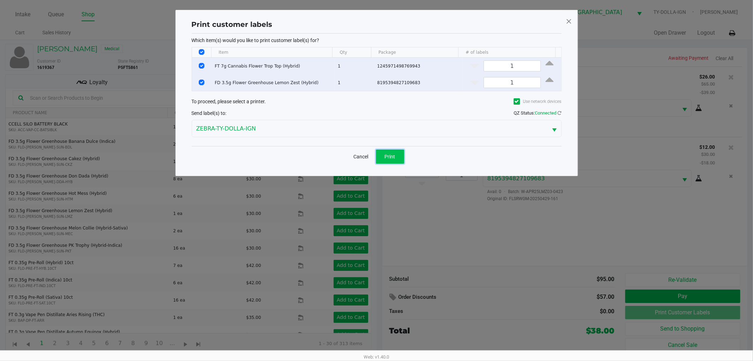
click at [386, 155] on span "Print" at bounding box center [390, 157] width 11 height 6
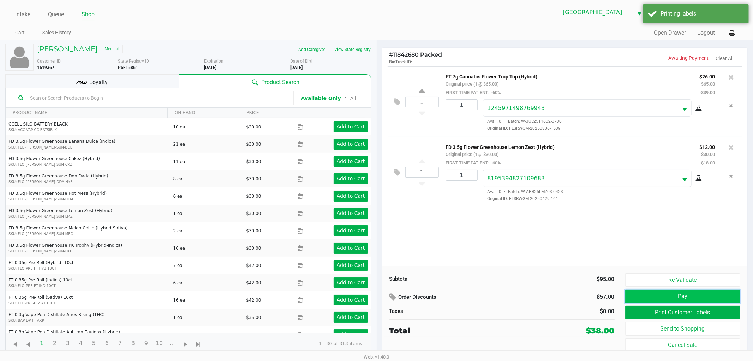
click at [649, 294] on button "Pay" at bounding box center [682, 295] width 115 height 13
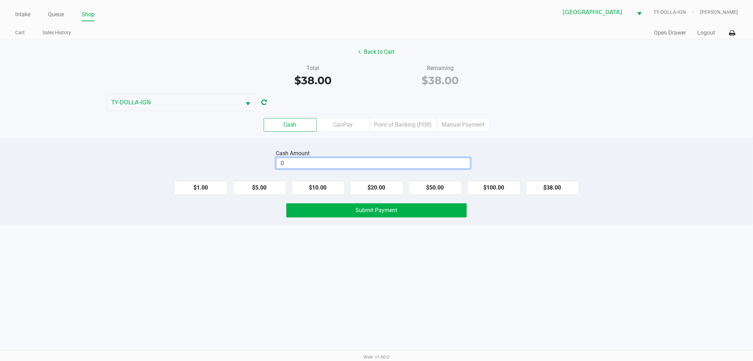
click at [401, 160] on input "0" at bounding box center [374, 163] width 194 height 10
type input "$40.00"
click at [417, 212] on button "Submit Payment" at bounding box center [376, 210] width 180 height 14
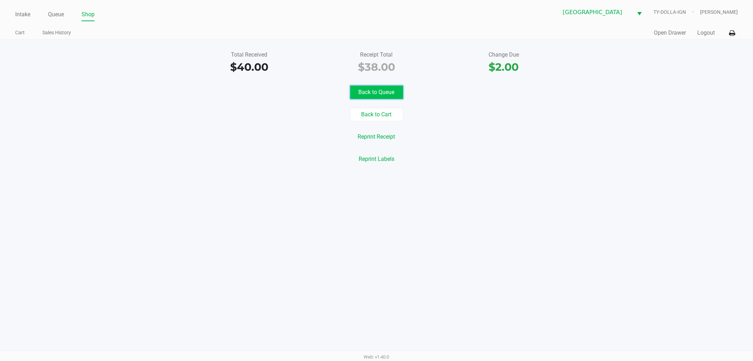
click at [386, 88] on button "Back to Queue" at bounding box center [376, 91] width 53 height 13
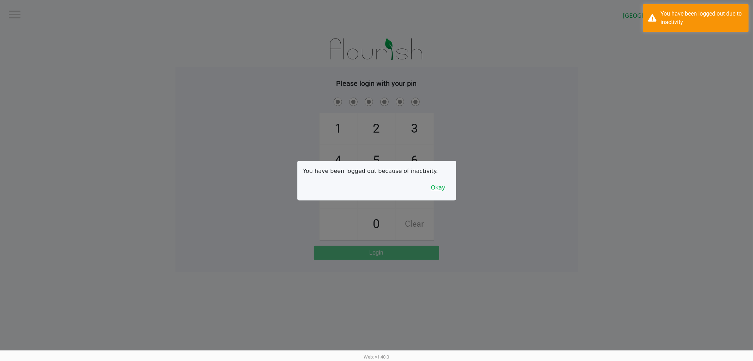
click at [432, 185] on button "Okay" at bounding box center [439, 187] width 24 height 13
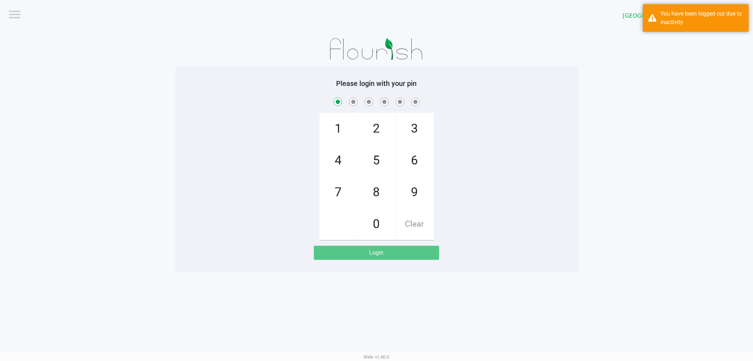
checkbox input "true"
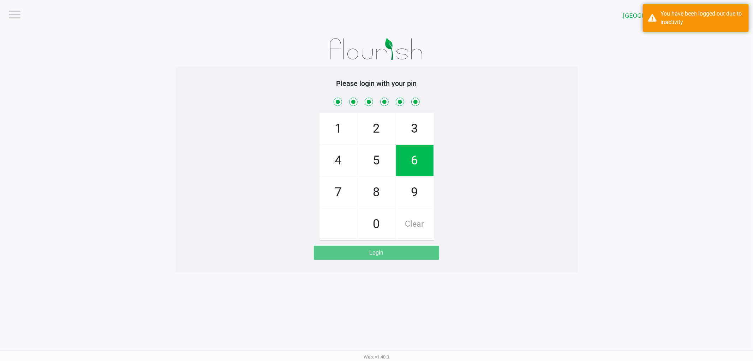
checkbox input "true"
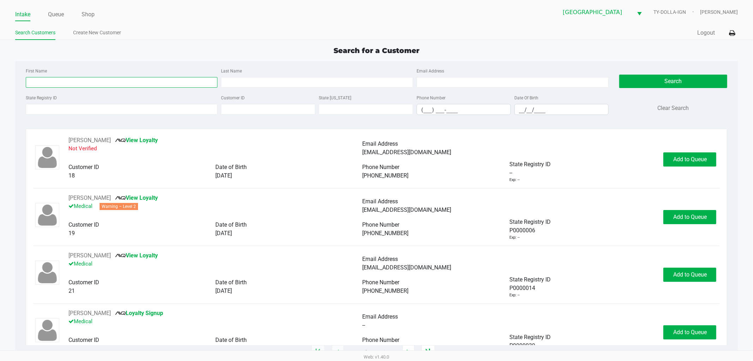
click at [183, 78] on input "First Name" at bounding box center [122, 82] width 192 height 11
click at [124, 108] on input "State Registry ID" at bounding box center [122, 109] width 192 height 11
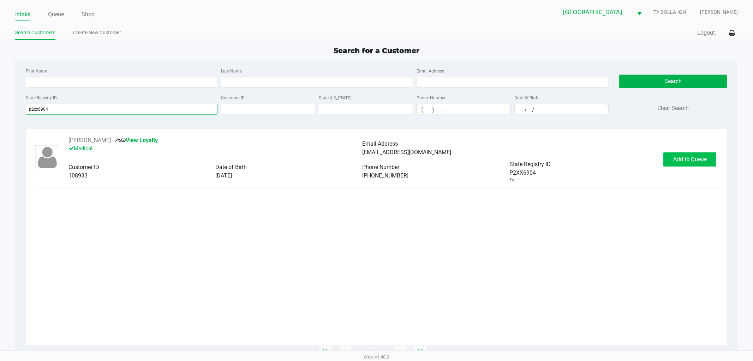
type input "p2xx6904"
click at [678, 160] on span "Add to Queue" at bounding box center [691, 159] width 34 height 7
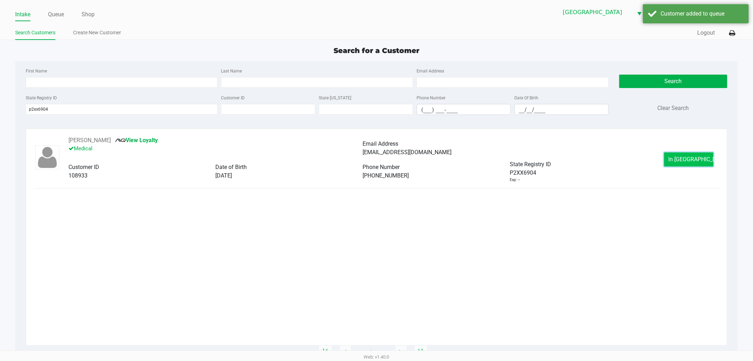
click at [683, 160] on span "In Queue" at bounding box center [698, 159] width 59 height 7
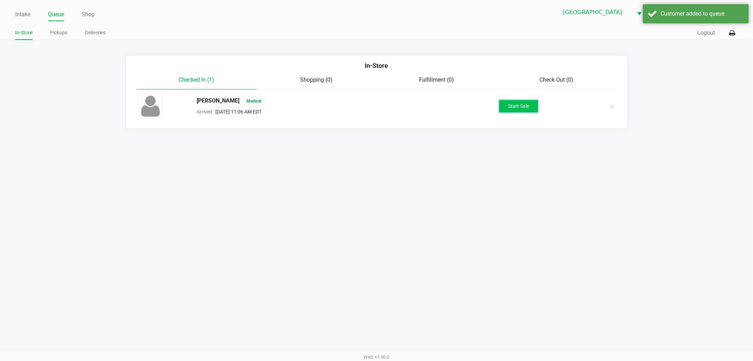
click at [512, 100] on button "Start Sale" at bounding box center [518, 106] width 39 height 12
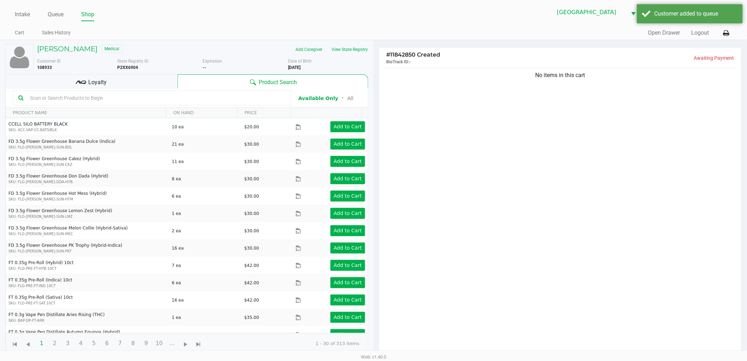
click at [511, 129] on div "No items in this cart" at bounding box center [560, 212] width 362 height 292
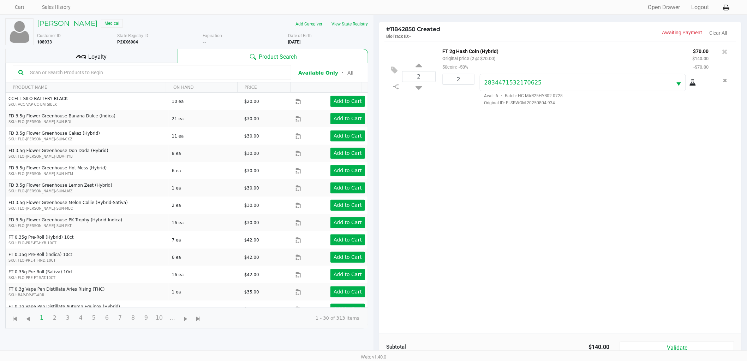
scroll to position [77, 0]
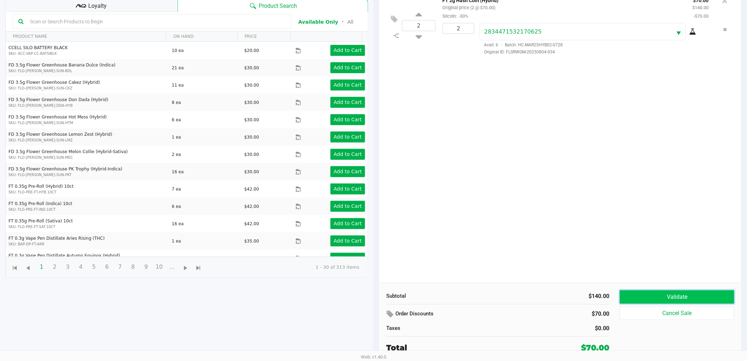
click at [666, 299] on button "Validate" at bounding box center [677, 296] width 114 height 13
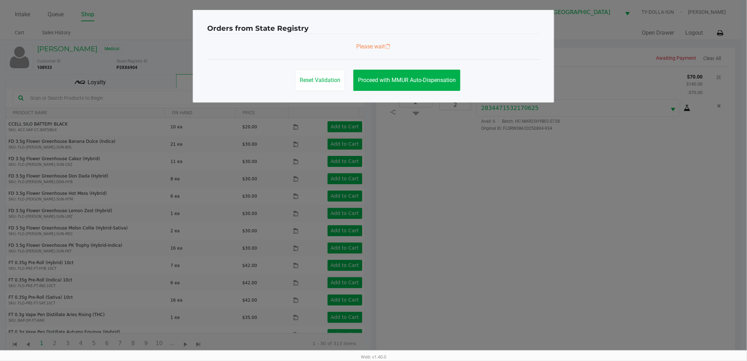
scroll to position [0, 0]
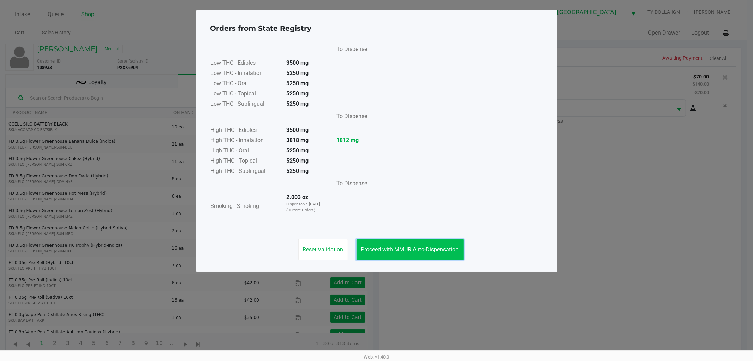
click at [442, 244] on button "Proceed with MMUR Auto-Dispensation" at bounding box center [410, 249] width 107 height 21
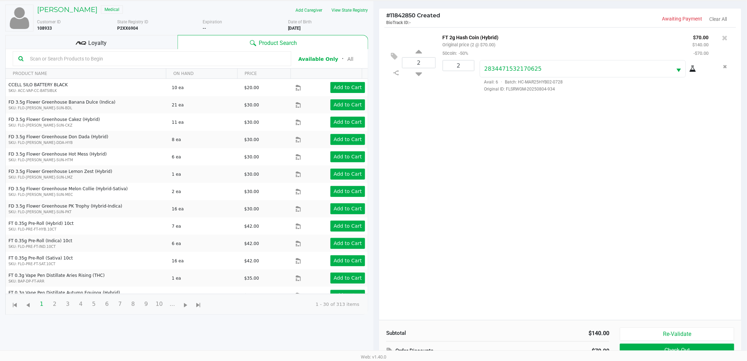
scroll to position [77, 0]
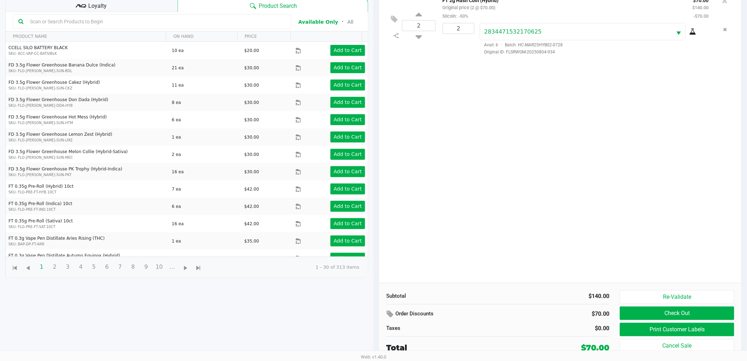
click at [577, 207] on div "2 FT 2g Hash Coin (Hybrid) Original price (2 @ $70.00) 50coin: -50% $70.00 $140…" at bounding box center [560, 136] width 362 height 292
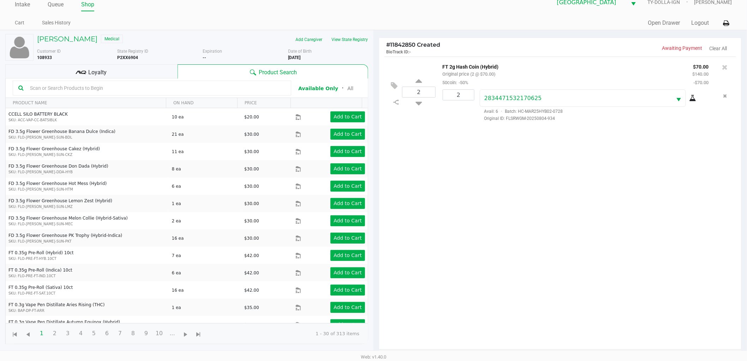
scroll to position [0, 0]
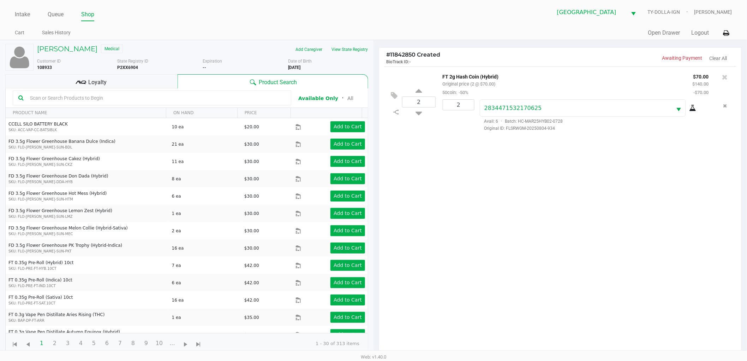
click at [568, 219] on div "2 FT 2g Hash Coin (Hybrid) Original price (2 @ $70.00) 50coin: -50% $70.00 $140…" at bounding box center [560, 212] width 362 height 292
click at [145, 82] on div "Loyalty" at bounding box center [91, 81] width 172 height 14
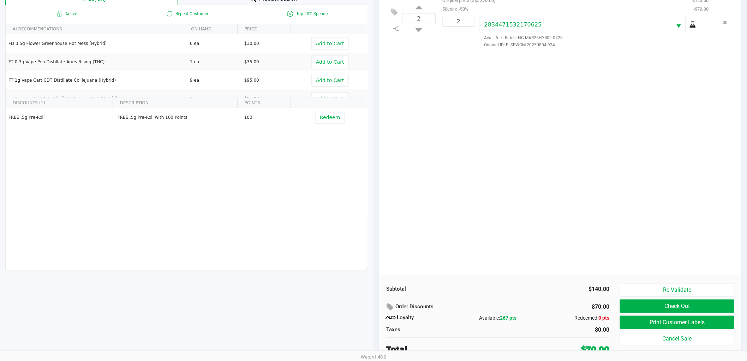
scroll to position [85, 0]
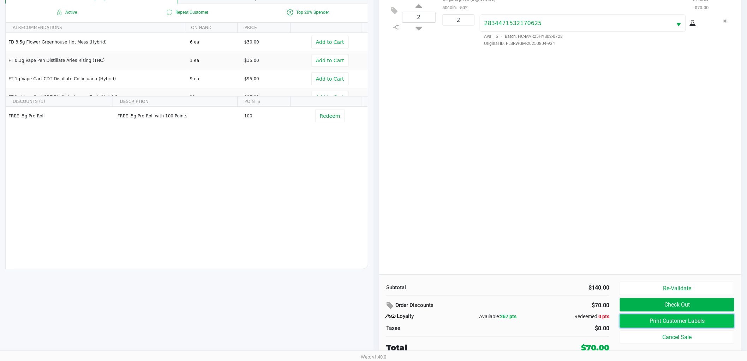
click at [685, 318] on button "Print Customer Labels" at bounding box center [677, 320] width 114 height 13
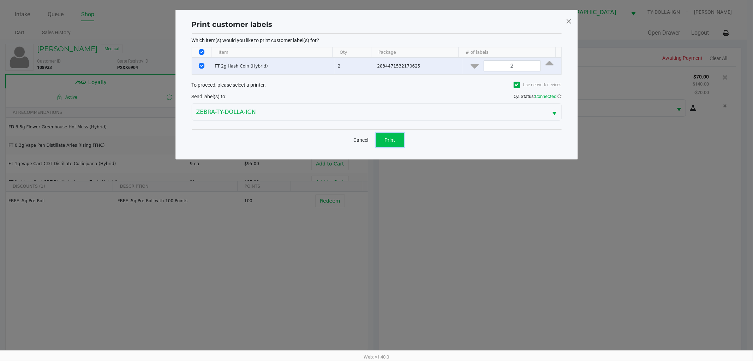
click at [387, 141] on span "Print" at bounding box center [390, 140] width 11 height 6
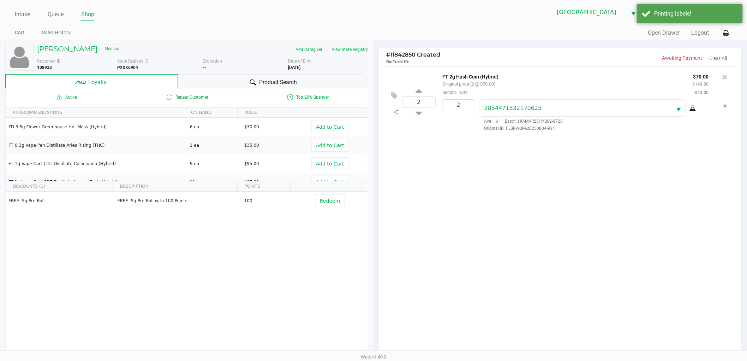
click at [534, 158] on div "2 FT 2g Hash Coin (Hybrid) Original price (2 @ $70.00) 50coin: -50% $70.00 $140…" at bounding box center [560, 212] width 362 height 292
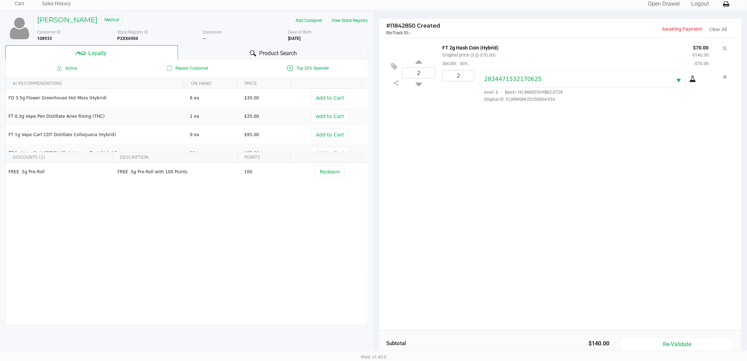
scroll to position [85, 0]
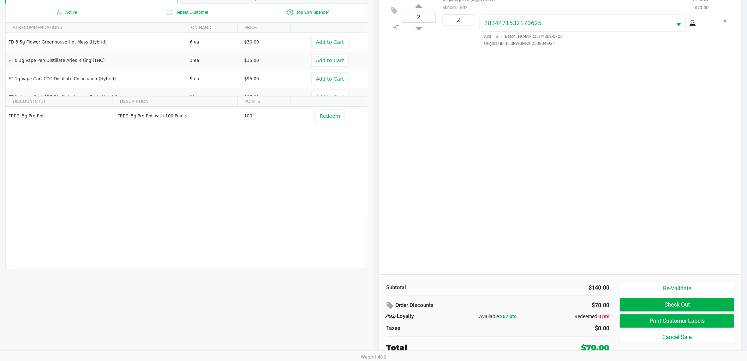
click at [577, 197] on div "2 FT 2g Hash Coin (Hybrid) Original price (2 @ $70.00) 50coin: -50% $70.00 $140…" at bounding box center [560, 128] width 362 height 292
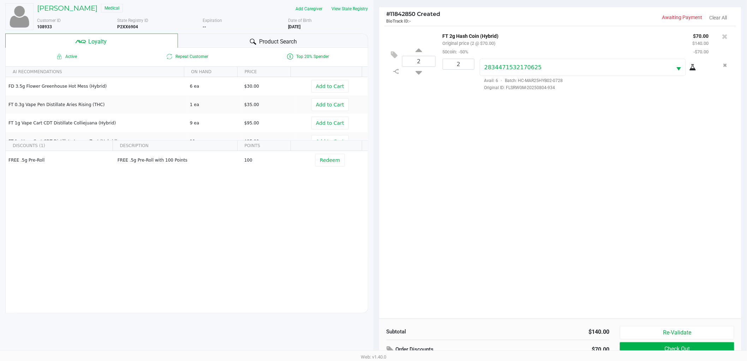
scroll to position [0, 0]
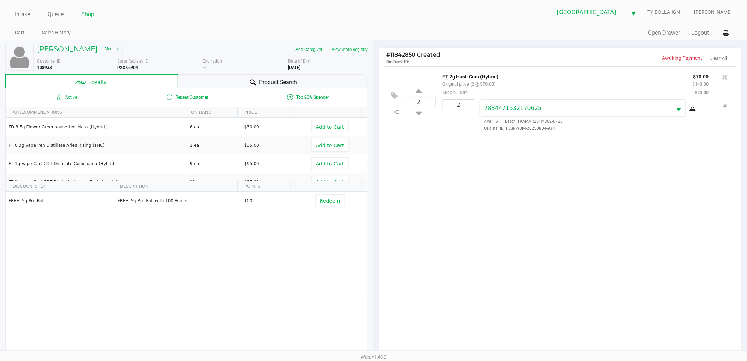
click at [699, 113] on div "2834471532170625 Avail: 6 · Batch: HC-MAR25HYB02-0728 Original ID: FLSRWGM-2025…" at bounding box center [595, 115] width 240 height 32
click at [696, 111] on icon at bounding box center [693, 108] width 7 height 6
click at [481, 186] on div "2 FT 2g Hash Coin (Hybrid) Original price (2 @ $70.00) 50coin: -50% $70.00 $140…" at bounding box center [560, 212] width 362 height 292
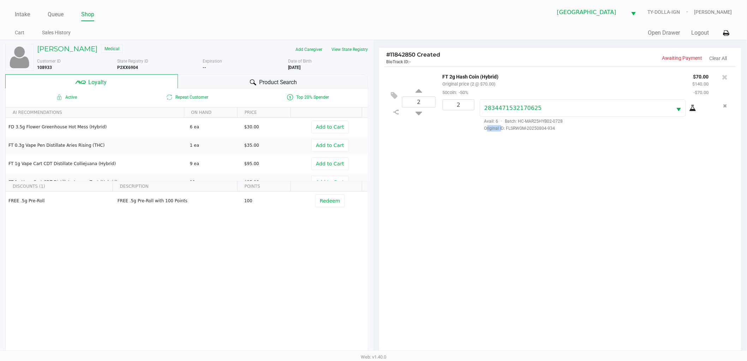
click at [481, 186] on div "2 FT 2g Hash Coin (Hybrid) Original price (2 @ $70.00) 50coin: -50% $70.00 $140…" at bounding box center [560, 212] width 362 height 292
click at [487, 179] on div "2 FT 2g Hash Coin (Hybrid) Original price (2 @ $70.00) 50coin: -50% $70.00 $140…" at bounding box center [560, 212] width 362 height 292
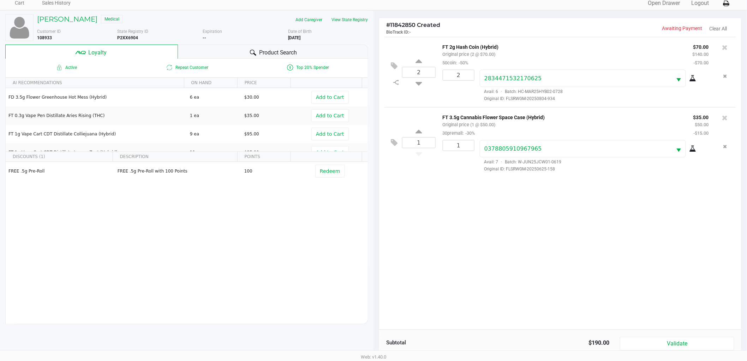
scroll to position [78, 0]
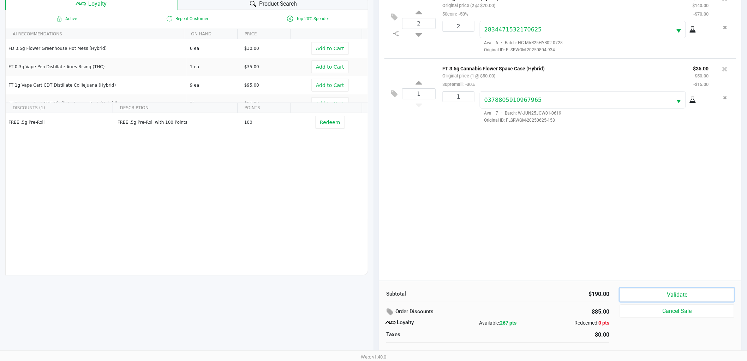
click at [638, 290] on button "Validate" at bounding box center [677, 294] width 114 height 13
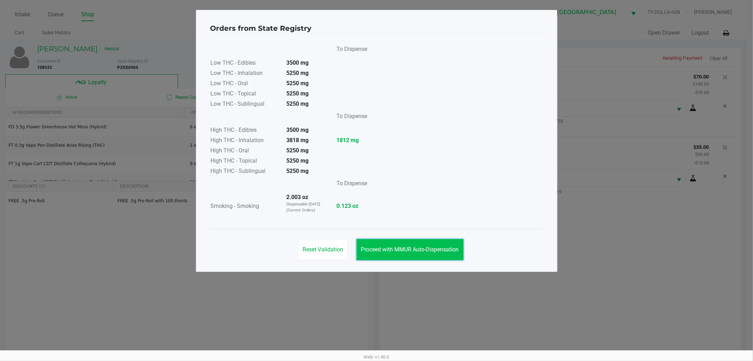
click at [446, 243] on button "Proceed with MMUR Auto-Dispensation" at bounding box center [410, 249] width 107 height 21
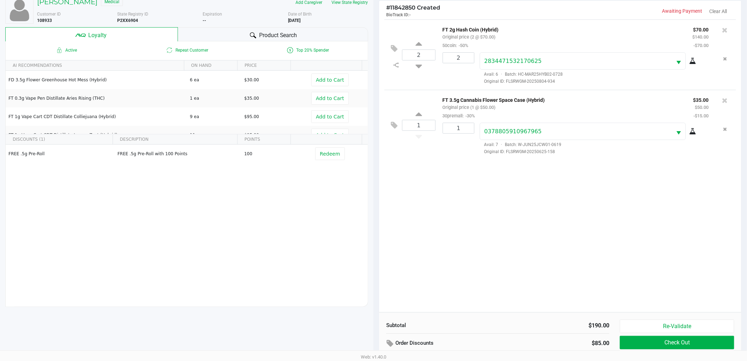
scroll to position [85, 0]
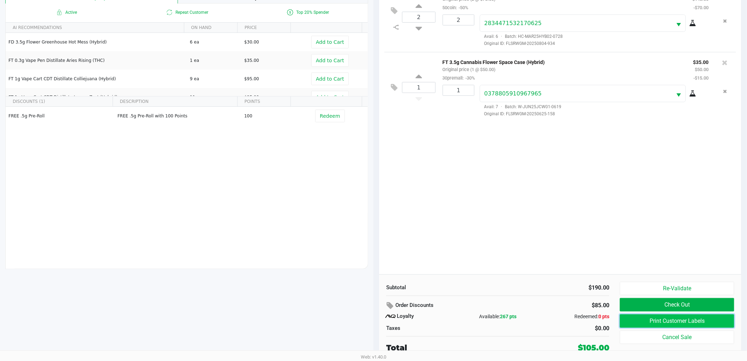
click at [662, 316] on button "Print Customer Labels" at bounding box center [677, 320] width 114 height 13
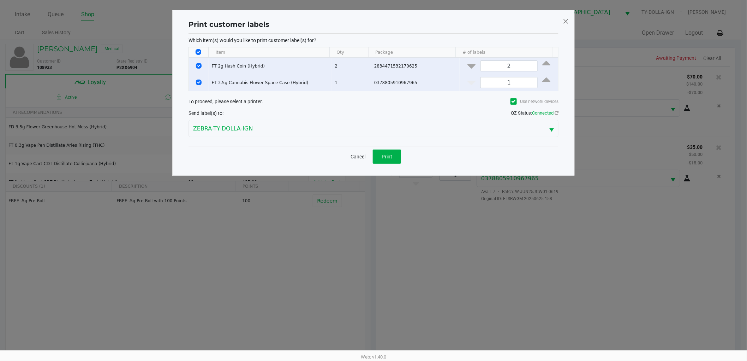
scroll to position [0, 0]
click at [202, 65] on input "Select Row" at bounding box center [202, 66] width 6 height 6
checkbox input "false"
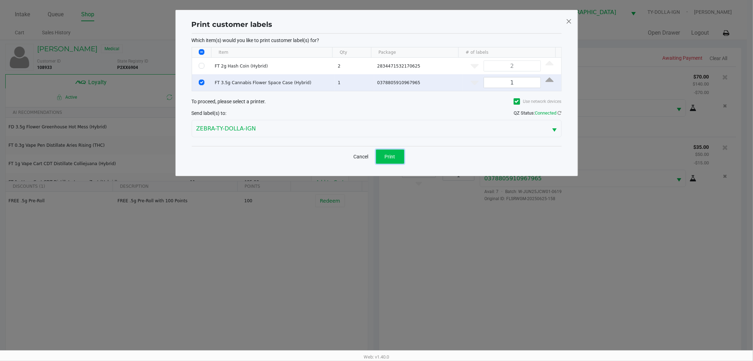
click at [387, 156] on span "Print" at bounding box center [390, 157] width 11 height 6
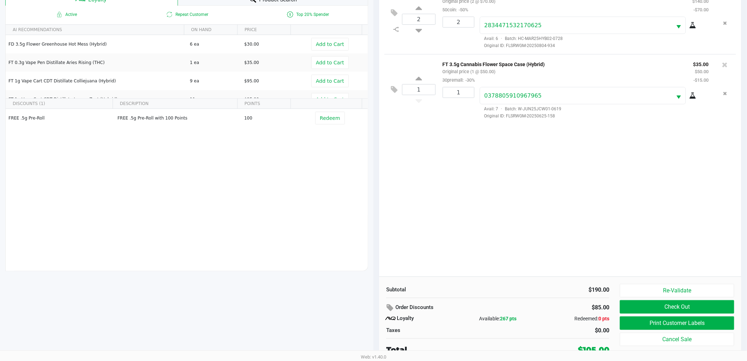
scroll to position [85, 0]
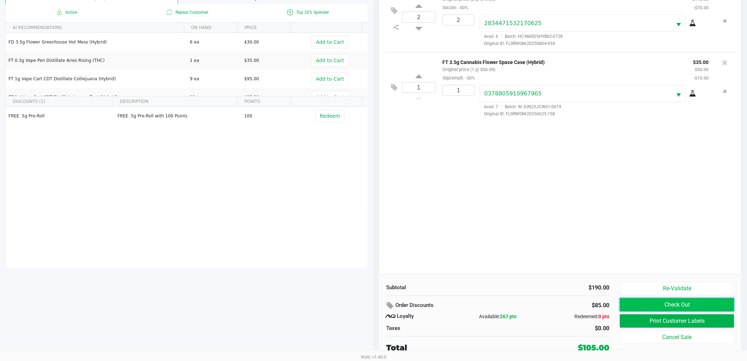
click at [650, 298] on button "Check Out" at bounding box center [677, 304] width 114 height 13
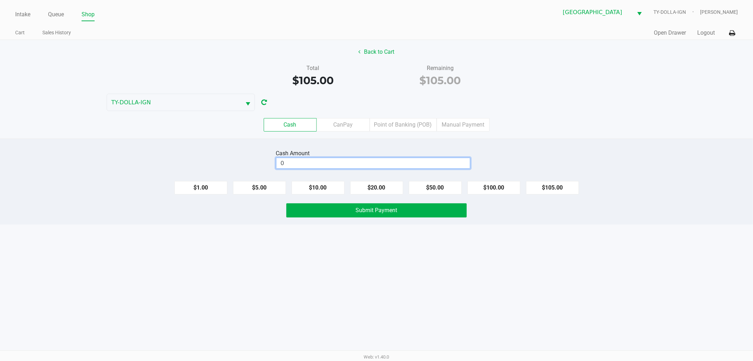
click at [455, 167] on input "0" at bounding box center [374, 163] width 194 height 10
type input "$110.00"
click at [436, 209] on button "Submit Payment" at bounding box center [376, 210] width 180 height 14
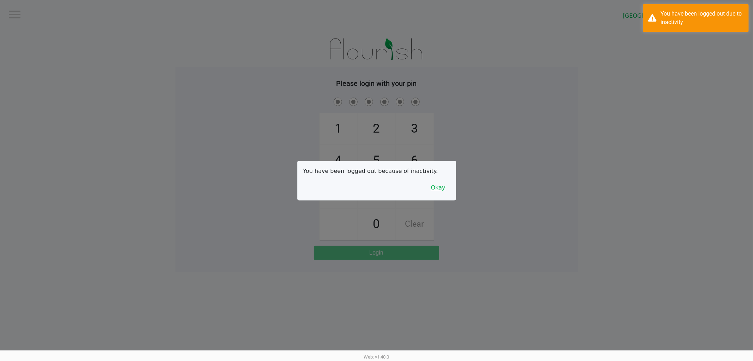
click at [443, 185] on button "Okay" at bounding box center [439, 187] width 24 height 13
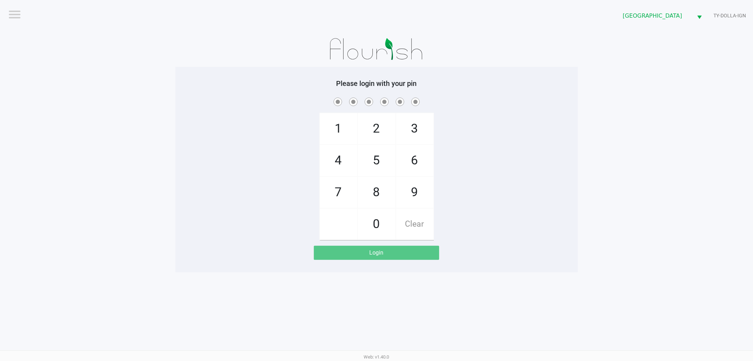
click at [476, 139] on div "1 4 7 2 5 8 0 3 6 9 Clear" at bounding box center [377, 168] width 403 height 144
checkbox input "true"
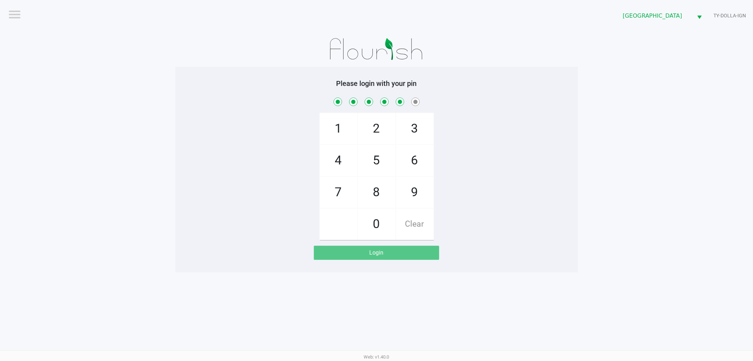
checkbox input "true"
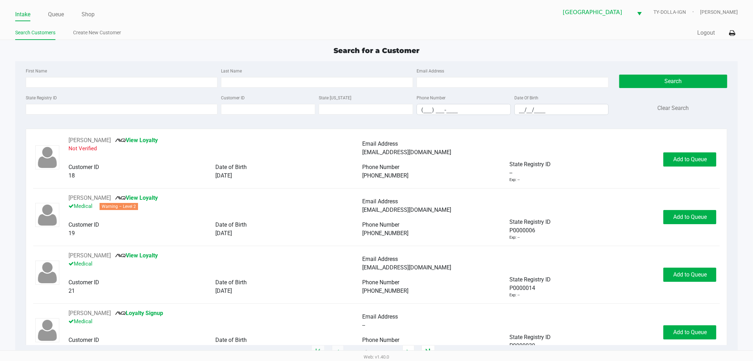
drag, startPoint x: 43, startPoint y: 16, endPoint x: 47, endPoint y: 16, distance: 3.5
click at [43, 16] on ul "Intake Queue Shop" at bounding box center [196, 15] width 362 height 12
click at [50, 15] on link "Queue" at bounding box center [56, 15] width 16 height 10
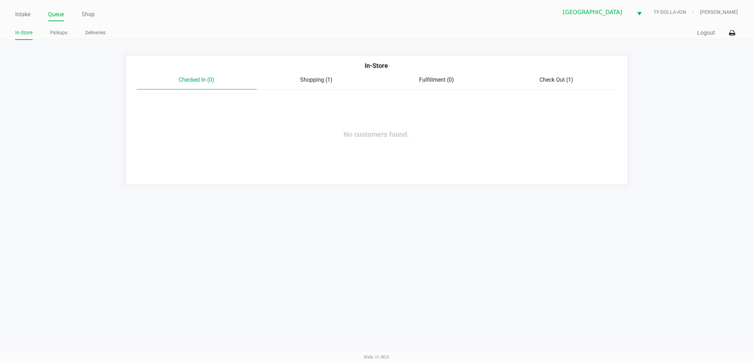
click at [301, 77] on span "Shopping (1)" at bounding box center [317, 79] width 32 height 7
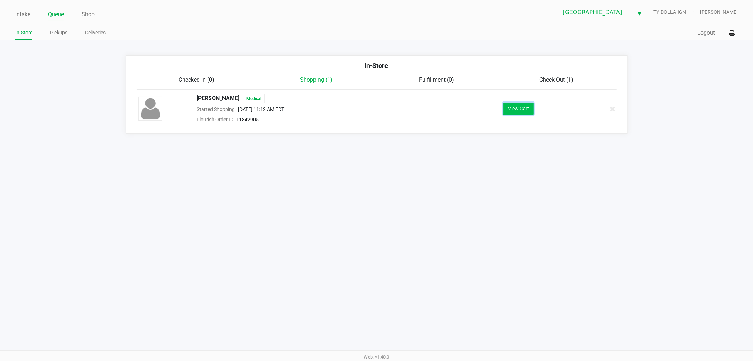
click at [510, 111] on button "View Cart" at bounding box center [519, 108] width 30 height 12
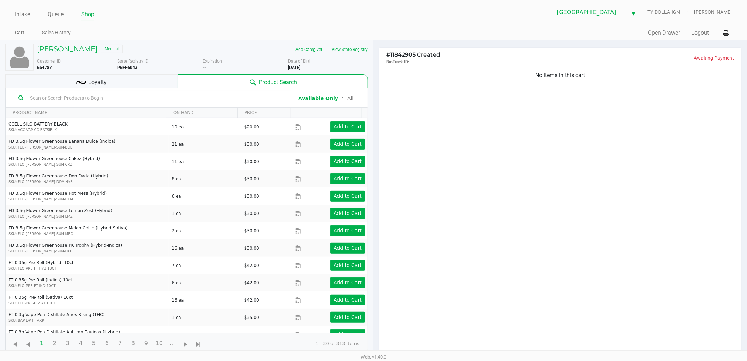
click at [524, 133] on div "No items in this cart" at bounding box center [560, 212] width 362 height 292
click at [524, 135] on div "No items in this cart" at bounding box center [560, 212] width 362 height 292
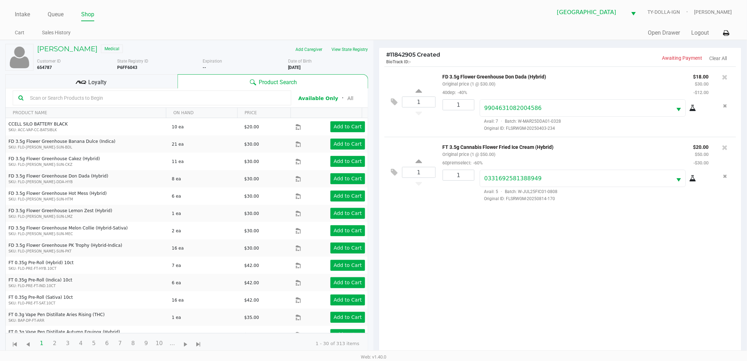
click at [606, 259] on div "1 FD 3.5g Flower Greenhouse Don Dada (Hybrid) Original price (1 @ $30.00) 40dep…" at bounding box center [560, 212] width 362 height 292
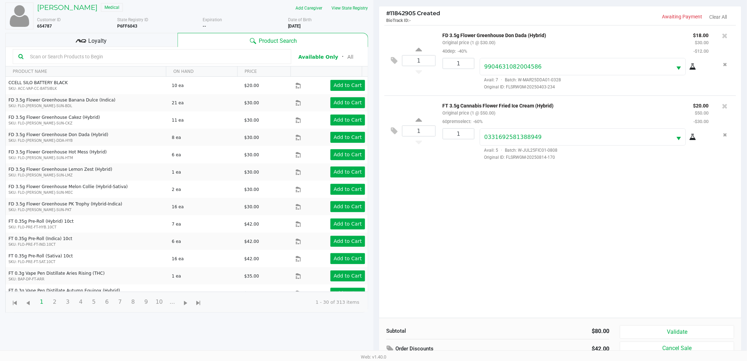
scroll to position [77, 0]
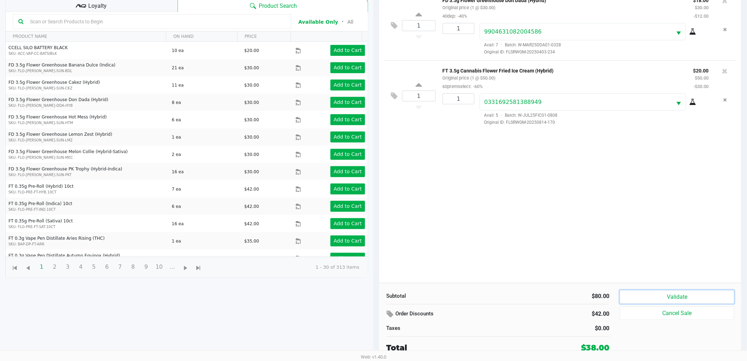
drag, startPoint x: 667, startPoint y: 295, endPoint x: 671, endPoint y: 296, distance: 4.4
click at [668, 295] on button "Validate" at bounding box center [677, 296] width 114 height 13
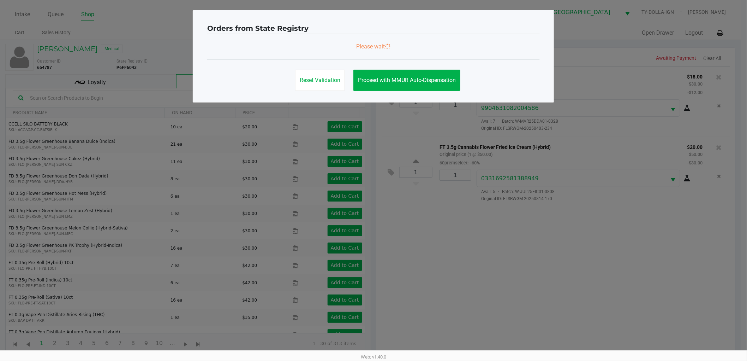
scroll to position [0, 0]
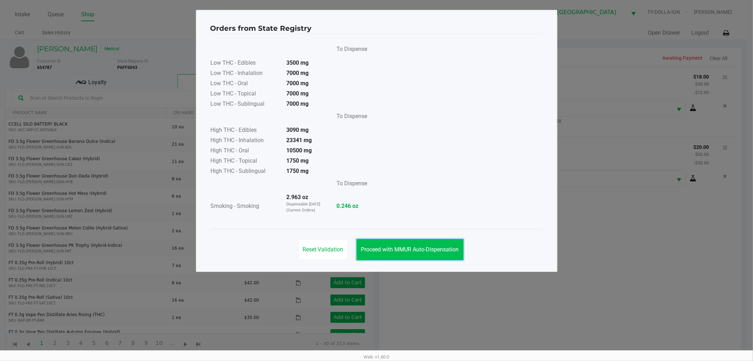
click at [420, 244] on button "Proceed with MMUR Auto-Dispensation" at bounding box center [410, 249] width 107 height 21
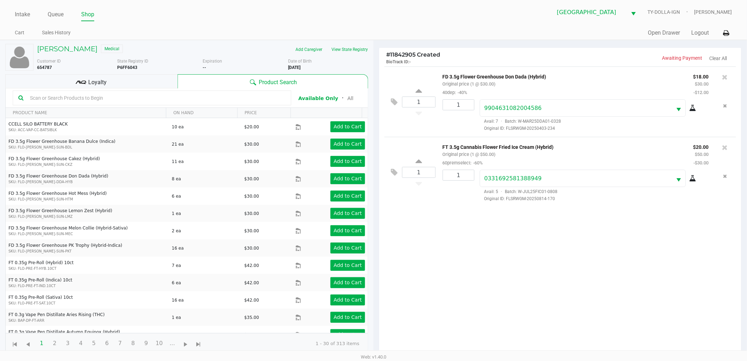
click at [420, 244] on div "1 FD 3.5g Flower Greenhouse Don Dada (Hybrid) Original price (1 @ $30.00) 40dep…" at bounding box center [560, 212] width 362 height 292
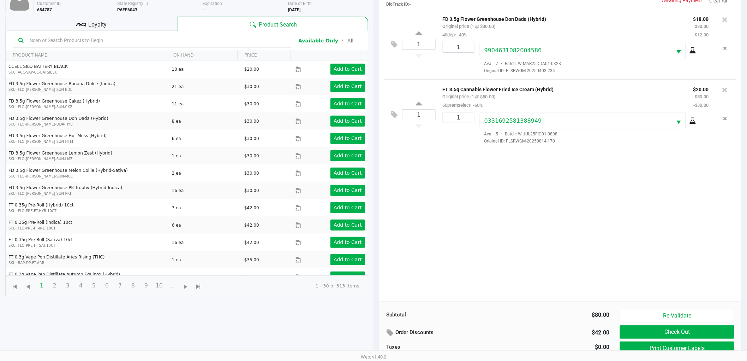
scroll to position [77, 0]
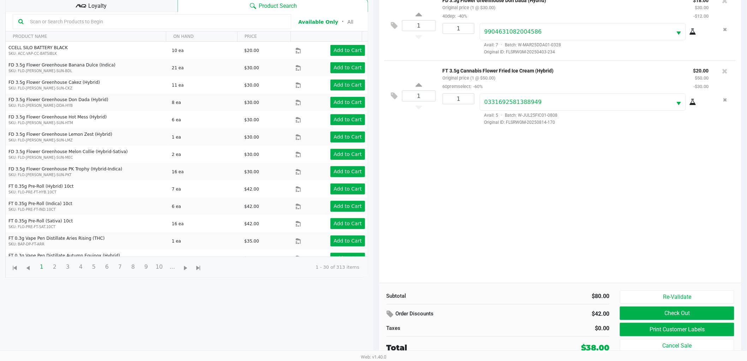
click at [669, 242] on div "1 FD 3.5g Flower Greenhouse Don Dada (Hybrid) Original price (1 @ $30.00) 40dep…" at bounding box center [560, 136] width 362 height 292
click at [697, 334] on button "Print Customer Labels" at bounding box center [677, 328] width 114 height 13
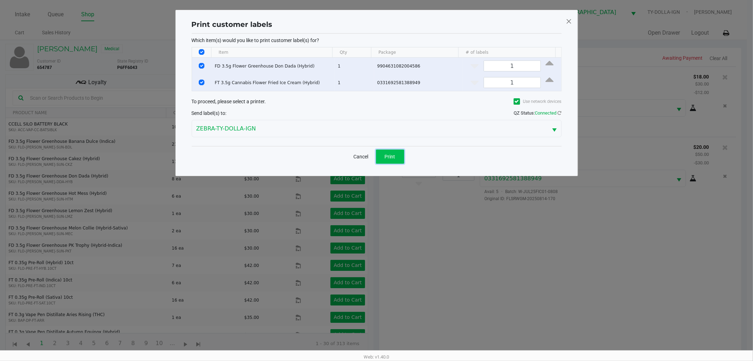
click at [400, 156] on button "Print" at bounding box center [390, 156] width 28 height 14
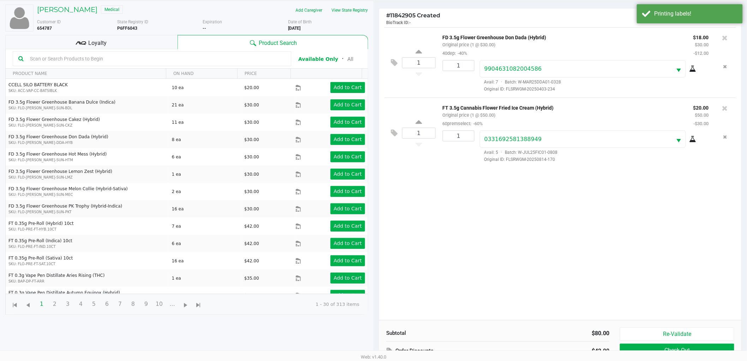
scroll to position [77, 0]
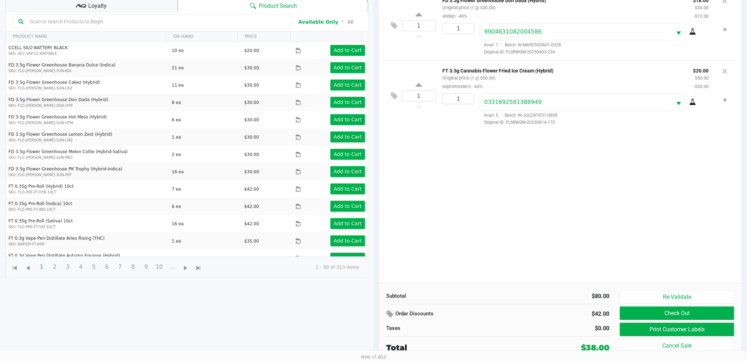
click at [672, 232] on div "1 FD 3.5g Flower Greenhouse Don Dada (Hybrid) Original price (1 @ $30.00) 40dep…" at bounding box center [560, 136] width 362 height 292
click at [693, 311] on button "Check Out" at bounding box center [677, 312] width 114 height 13
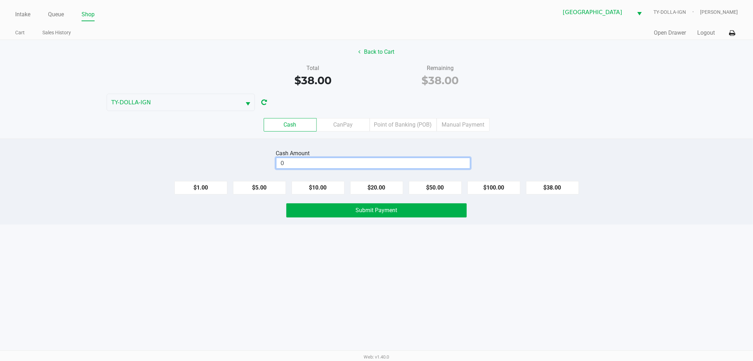
click at [400, 162] on input "0" at bounding box center [374, 163] width 194 height 10
type input "$40.00"
click at [443, 209] on button "Submit Payment" at bounding box center [376, 210] width 180 height 14
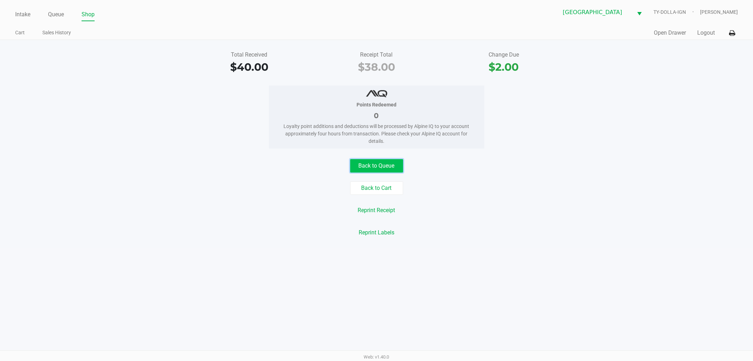
click at [387, 164] on button "Back to Queue" at bounding box center [376, 165] width 53 height 13
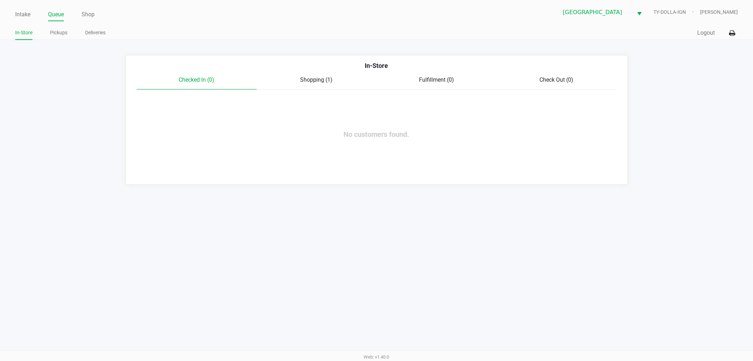
click at [268, 110] on div "In-Store Checked In (0) Shopping (1) Fulfillment (0) Check Out (0) No customers…" at bounding box center [377, 119] width 502 height 129
click at [293, 112] on div "In-Store Checked In (0) Shopping (1) Fulfillment (0) Check Out (0) No customers…" at bounding box center [377, 119] width 502 height 129
click at [327, 82] on span "Shopping (1)" at bounding box center [317, 79] width 32 height 7
click at [61, 33] on link "Pickups" at bounding box center [58, 32] width 17 height 9
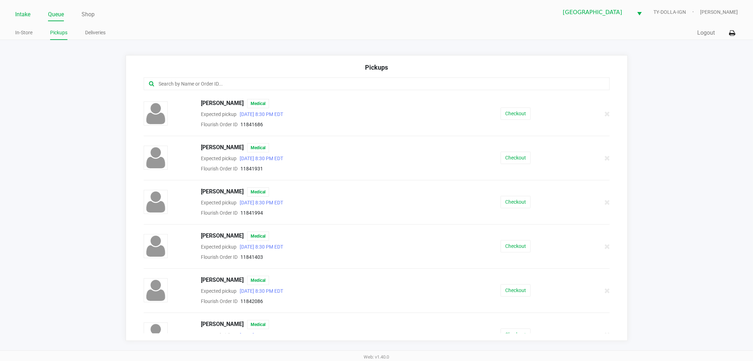
click at [24, 16] on link "Intake" at bounding box center [22, 15] width 15 height 10
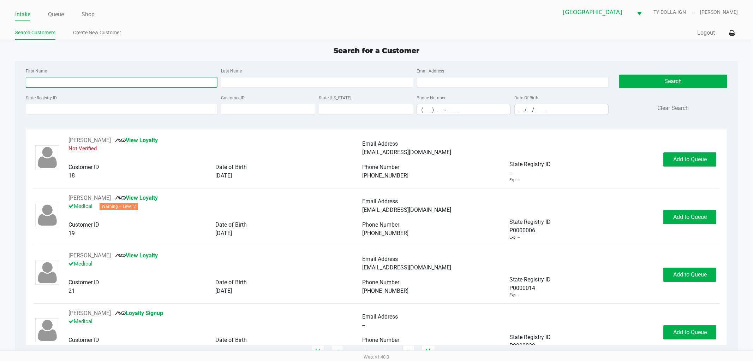
click at [126, 80] on input "First Name" at bounding box center [122, 82] width 192 height 11
click at [136, 111] on input "State Registry ID" at bounding box center [122, 109] width 192 height 11
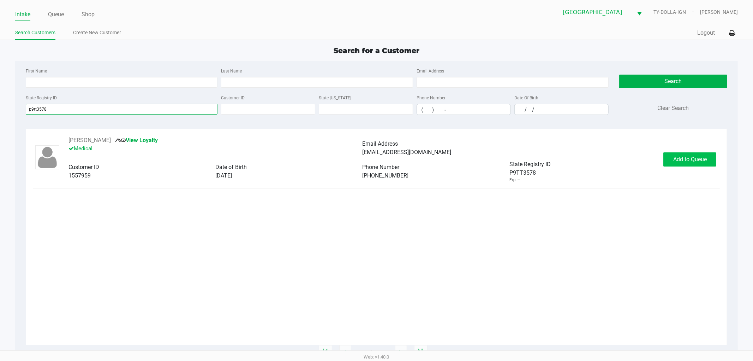
type input "p9tt3578"
click at [675, 160] on span "Add to Queue" at bounding box center [691, 159] width 34 height 7
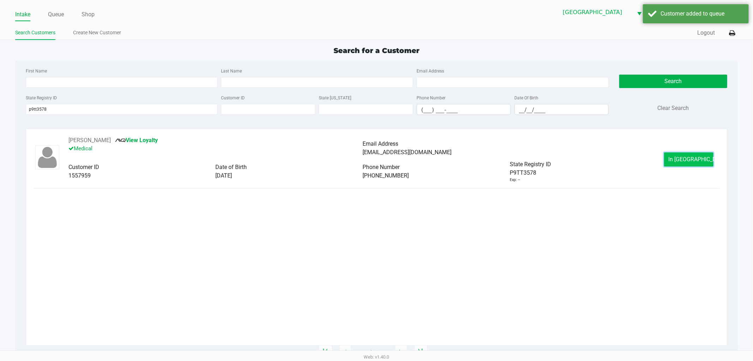
click at [673, 160] on button "In Queue" at bounding box center [688, 159] width 49 height 14
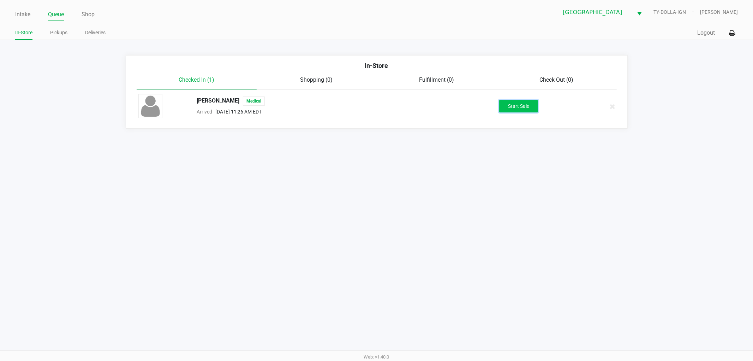
click at [531, 110] on button "Start Sale" at bounding box center [518, 106] width 39 height 12
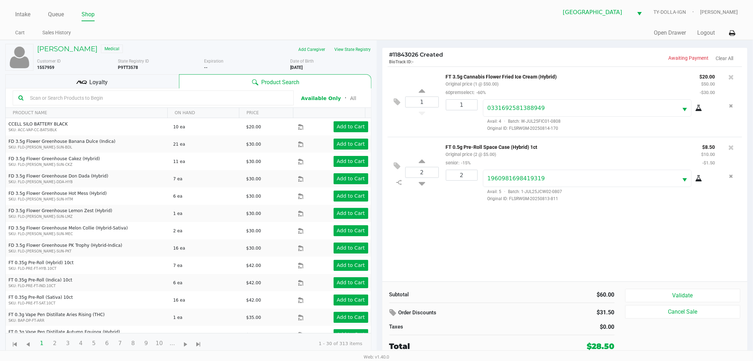
click at [142, 72] on div "JAMES CLEARY Medical Add Caregiver View State Registry Customer ID 1557959 Stat…" at bounding box center [188, 198] width 366 height 317
click at [145, 78] on div "Loyalty" at bounding box center [92, 81] width 174 height 14
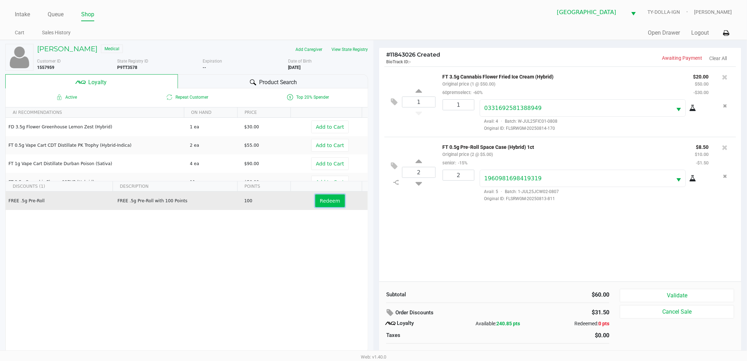
click at [336, 200] on button "Redeem" at bounding box center [329, 200] width 29 height 13
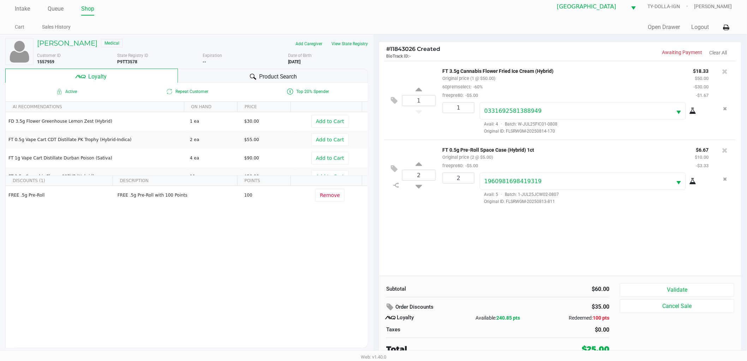
scroll to position [7, 0]
click at [711, 291] on button "Validate" at bounding box center [677, 287] width 114 height 13
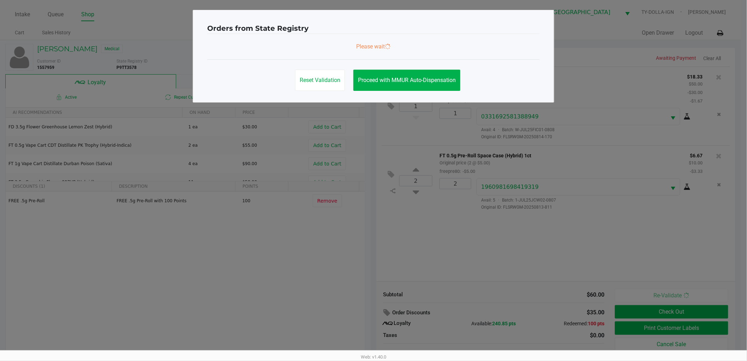
scroll to position [0, 0]
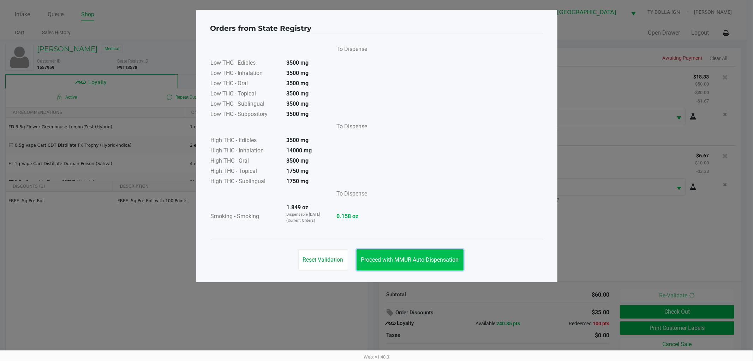
click at [435, 256] on span "Proceed with MMUR Auto-Dispensation" at bounding box center [410, 259] width 98 height 7
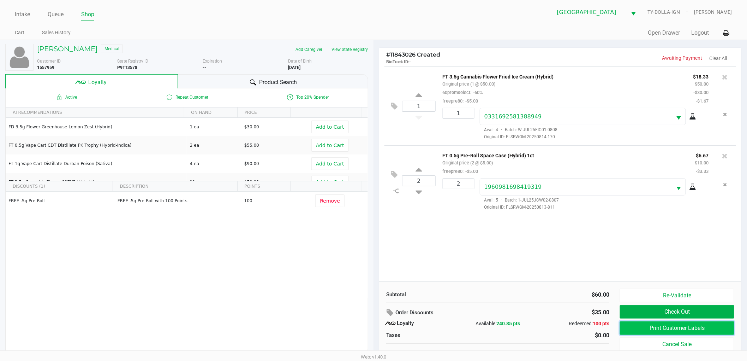
click at [661, 331] on button "Print Customer Labels" at bounding box center [677, 327] width 114 height 13
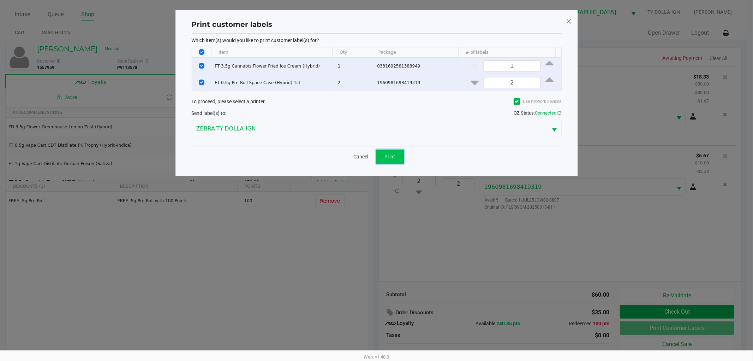
click at [383, 153] on button "Print" at bounding box center [390, 156] width 28 height 14
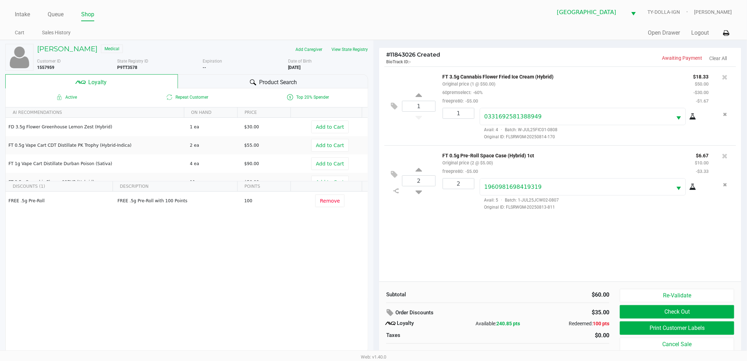
click at [470, 227] on div "1 FT 3.5g Cannabis Flower Fried Ice Cream (Hybrid) Original price (1 @ $50.00) …" at bounding box center [560, 173] width 362 height 215
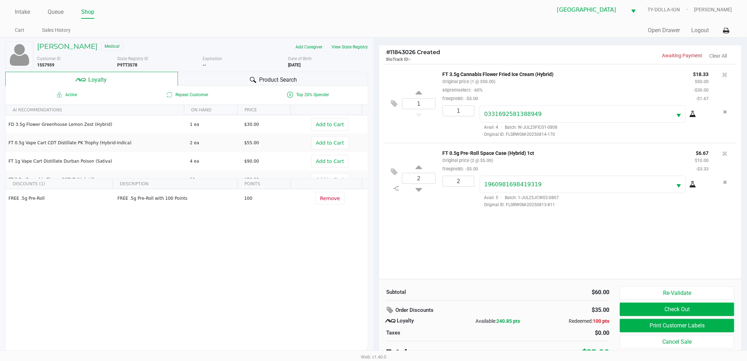
scroll to position [7, 0]
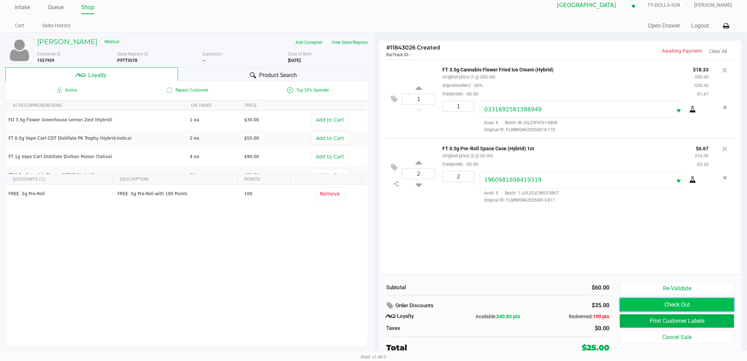
click at [672, 304] on button "Check Out" at bounding box center [677, 304] width 114 height 13
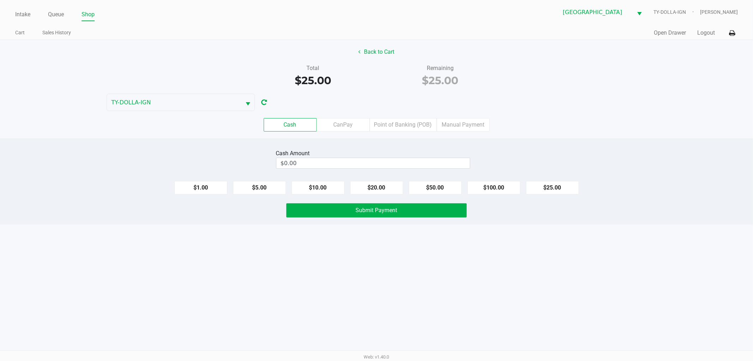
click at [544, 178] on div "$1.00 $5.00 $10.00 $20.00 $50.00 $100.00 $25.00" at bounding box center [376, 184] width 753 height 19
click at [547, 184] on button "$25.00" at bounding box center [552, 187] width 53 height 13
type input "$25.00"
click at [454, 209] on button "Submit Payment" at bounding box center [376, 210] width 180 height 14
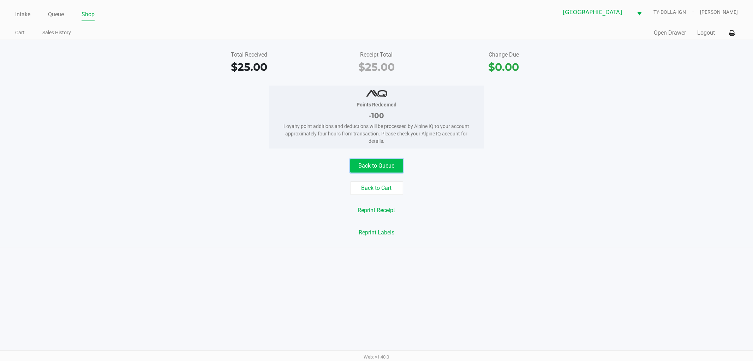
click at [374, 170] on button "Back to Queue" at bounding box center [376, 165] width 53 height 13
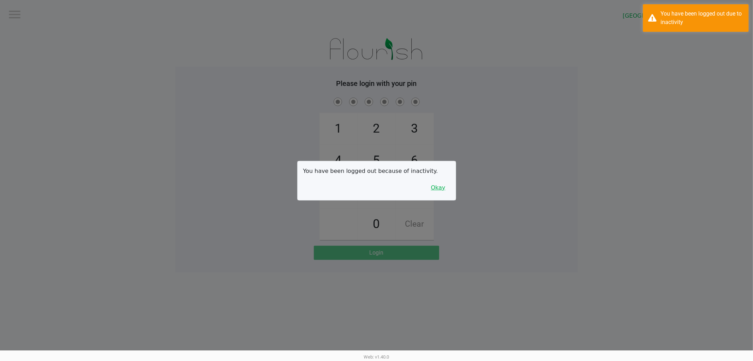
click at [440, 190] on button "Okay" at bounding box center [439, 187] width 24 height 13
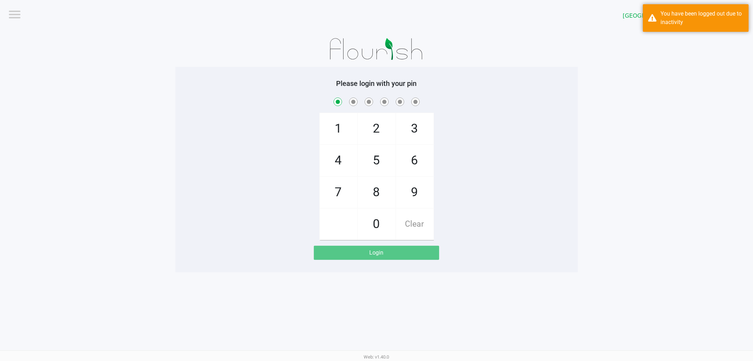
checkbox input "true"
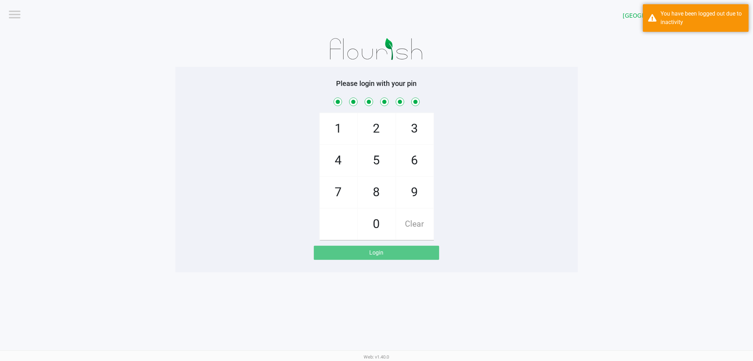
checkbox input "true"
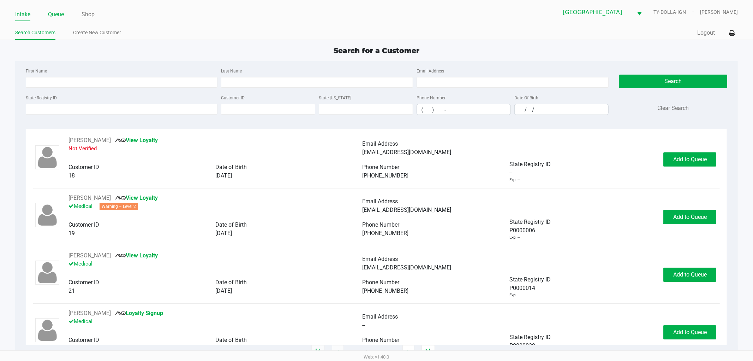
click at [59, 12] on link "Queue" at bounding box center [56, 15] width 16 height 10
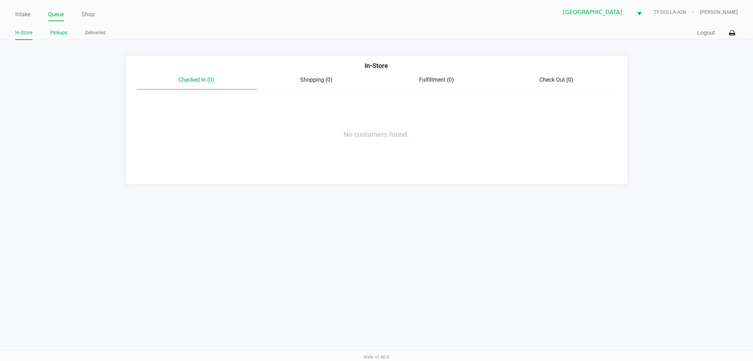
click at [58, 33] on link "Pickups" at bounding box center [58, 32] width 17 height 9
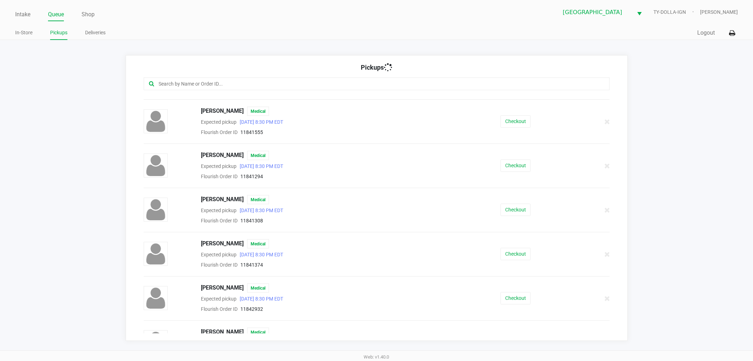
scroll to position [946, 0]
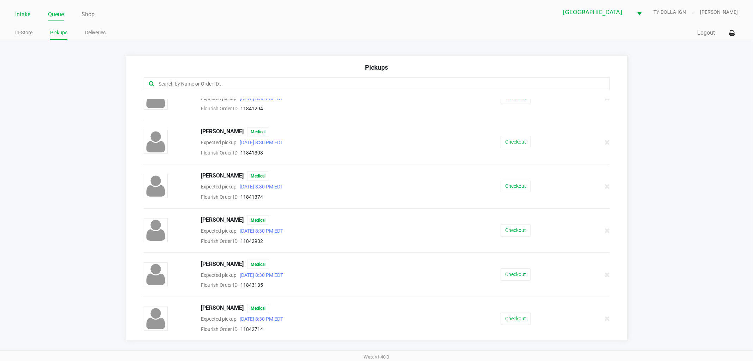
click at [25, 16] on link "Intake" at bounding box center [22, 15] width 15 height 10
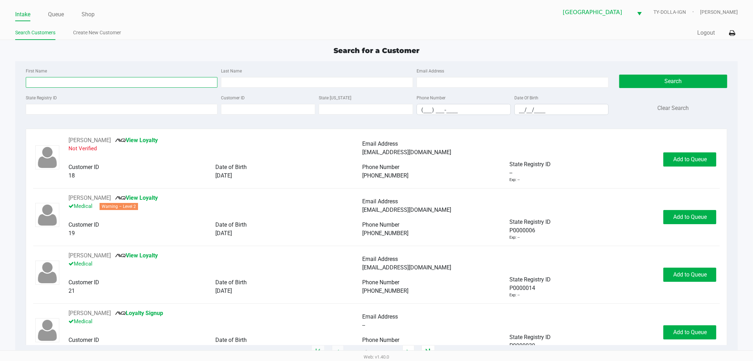
click at [72, 85] on input "First Name" at bounding box center [122, 82] width 192 height 11
type input "sharon"
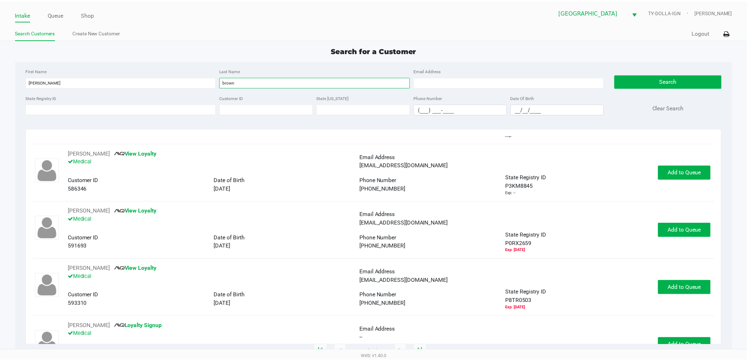
scroll to position [392, 0]
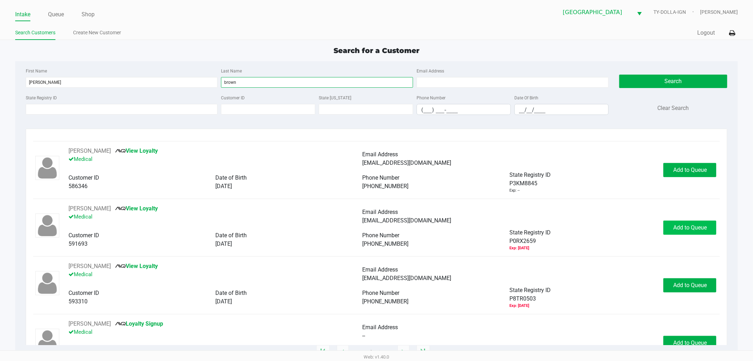
type input "brown"
click at [690, 233] on button "Add to Queue" at bounding box center [690, 227] width 53 height 14
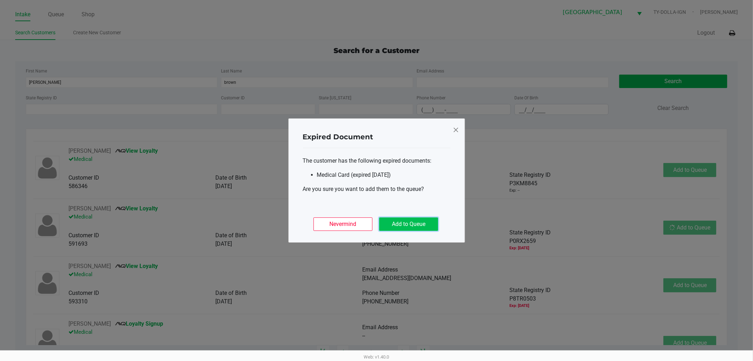
click at [421, 225] on button "Add to Queue" at bounding box center [408, 223] width 59 height 13
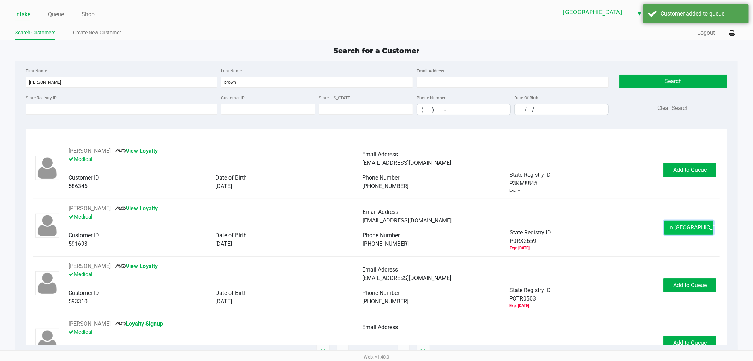
click at [664, 224] on button "In Queue" at bounding box center [688, 227] width 49 height 14
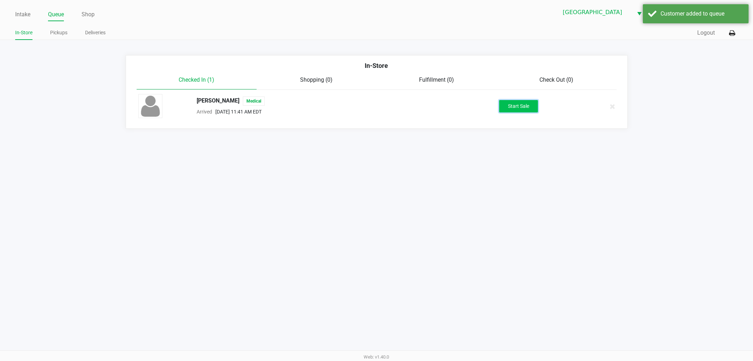
click at [523, 111] on button "Start Sale" at bounding box center [518, 106] width 39 height 12
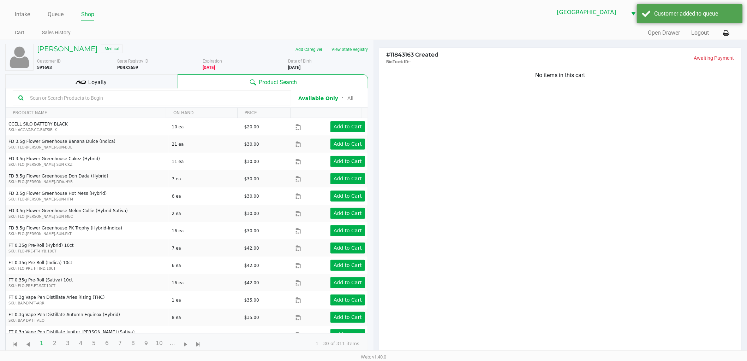
click at [528, 145] on div "No items in this cart" at bounding box center [560, 212] width 362 height 292
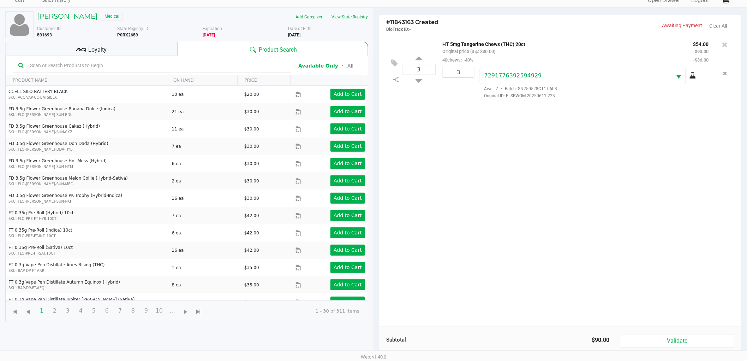
scroll to position [77, 0]
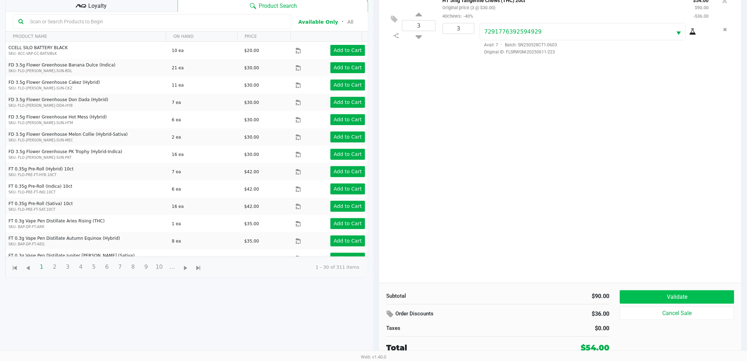
drag, startPoint x: 662, startPoint y: 288, endPoint x: 662, endPoint y: 292, distance: 3.6
click at [662, 290] on div "Subtotal $90.00 Order Discounts $36.00 Taxes $0.00 Total $54.00 Validate Cancel…" at bounding box center [560, 322] width 362 height 78
click at [663, 292] on button "Validate" at bounding box center [677, 296] width 114 height 13
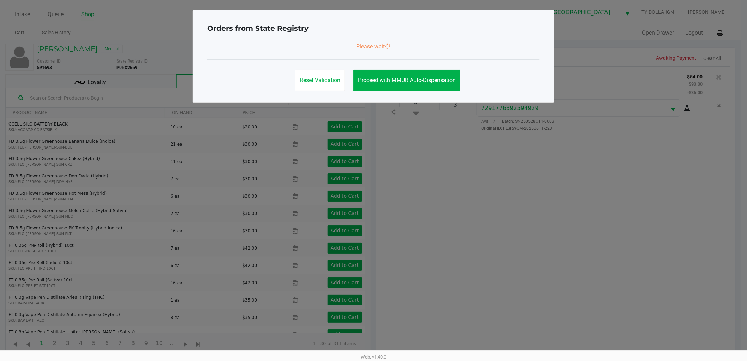
scroll to position [0, 0]
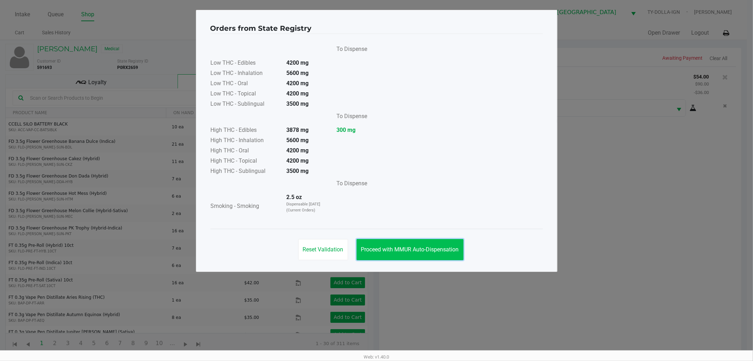
click at [457, 242] on button "Proceed with MMUR Auto-Dispensation" at bounding box center [410, 249] width 107 height 21
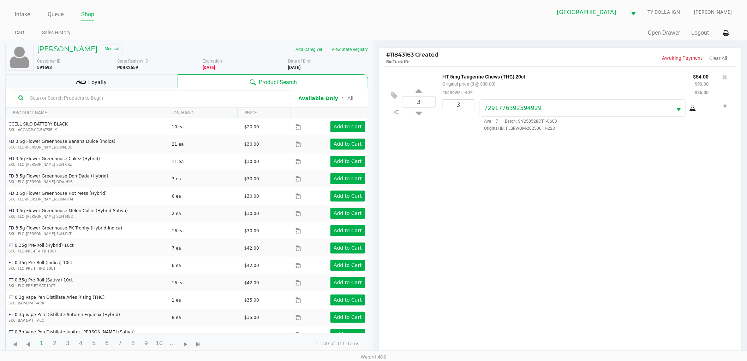
scroll to position [77, 0]
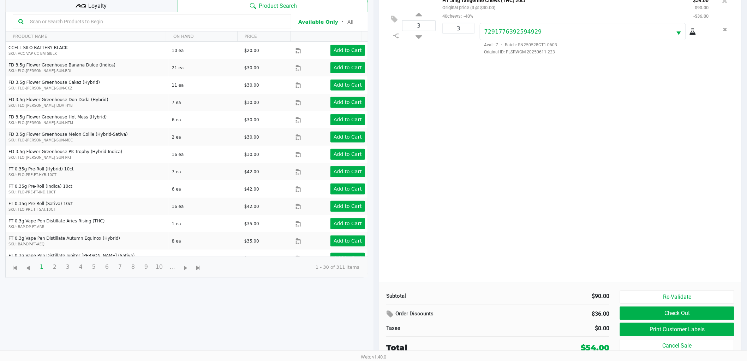
click at [131, 8] on div "Loyalty" at bounding box center [91, 5] width 172 height 14
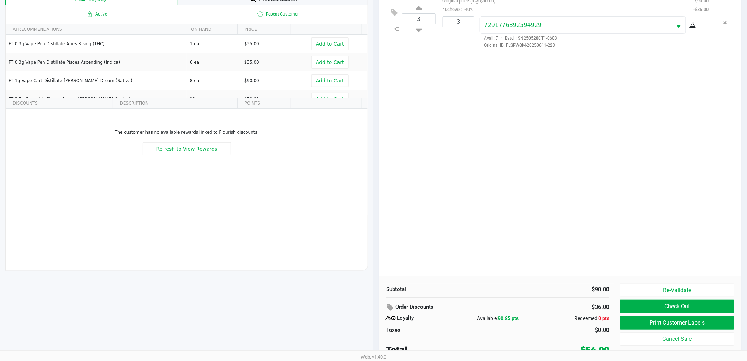
scroll to position [85, 0]
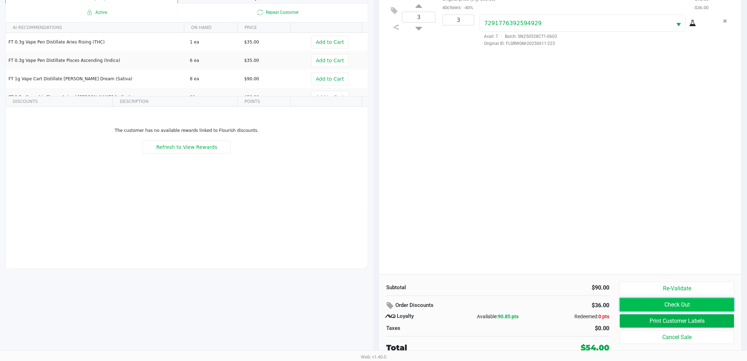
click at [666, 302] on button "Check Out" at bounding box center [677, 304] width 114 height 13
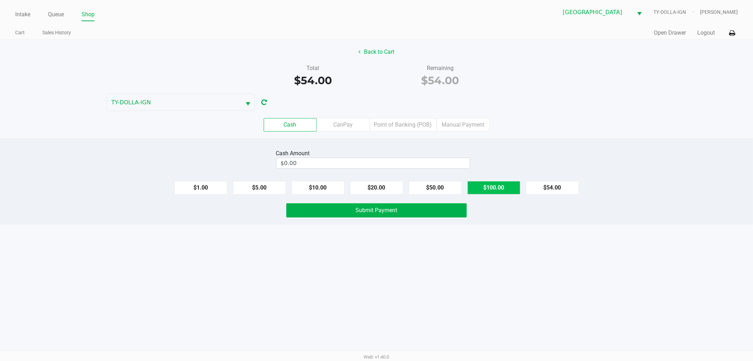
click at [489, 191] on button "$100.00" at bounding box center [494, 187] width 53 height 13
type input "$100.00"
click at [425, 206] on button "Submit Payment" at bounding box center [376, 210] width 180 height 14
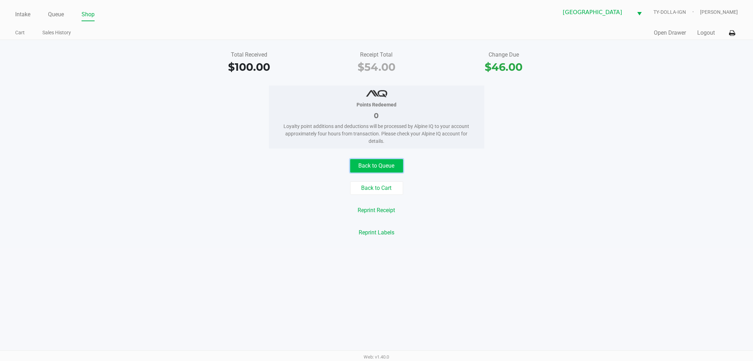
click at [394, 164] on button "Back to Queue" at bounding box center [376, 165] width 53 height 13
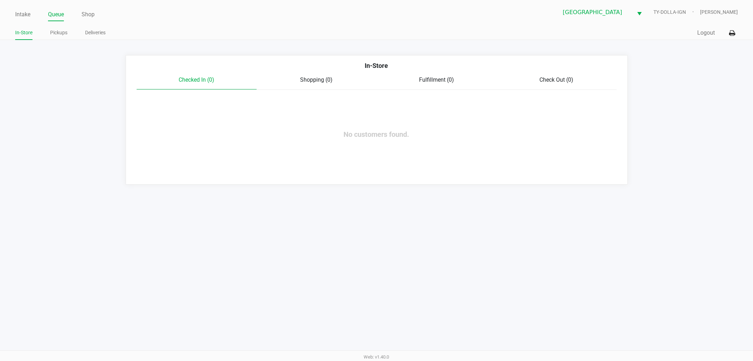
click at [396, 113] on div "In-Store Checked In (0) Shopping (0) Fulfillment (0) Check Out (0) No customers…" at bounding box center [377, 119] width 502 height 129
click at [396, 112] on div "In-Store Checked In (0) Shopping (0) Fulfillment (0) Check Out (0) No customers…" at bounding box center [377, 119] width 502 height 129
click at [58, 29] on link "Pickups" at bounding box center [58, 32] width 17 height 9
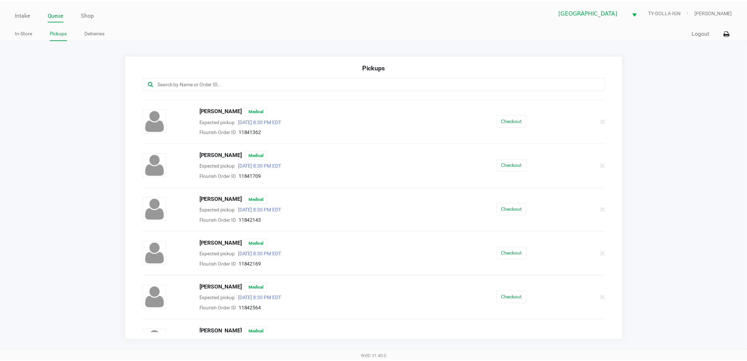
scroll to position [314, 0]
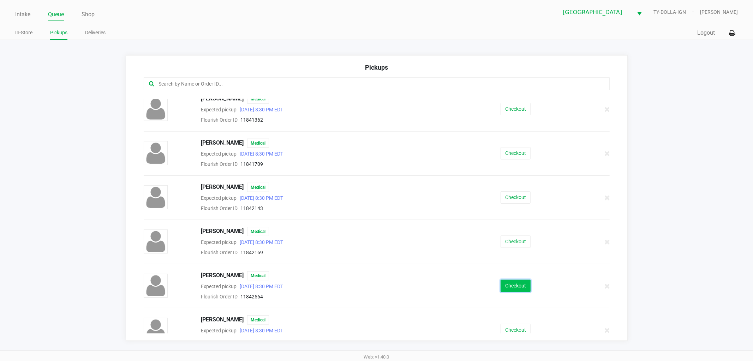
click at [501, 282] on button "Checkout" at bounding box center [516, 285] width 30 height 12
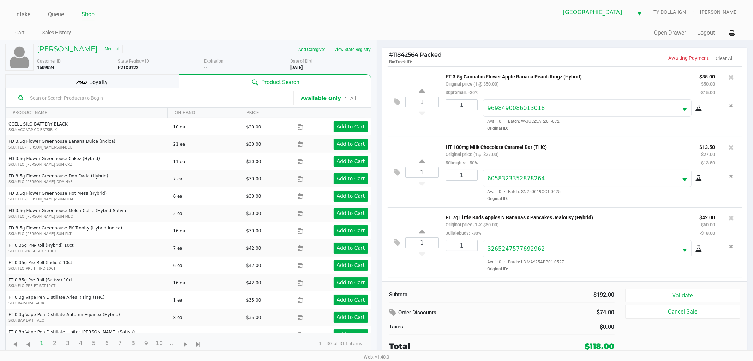
click at [150, 77] on div "Loyalty" at bounding box center [92, 81] width 174 height 14
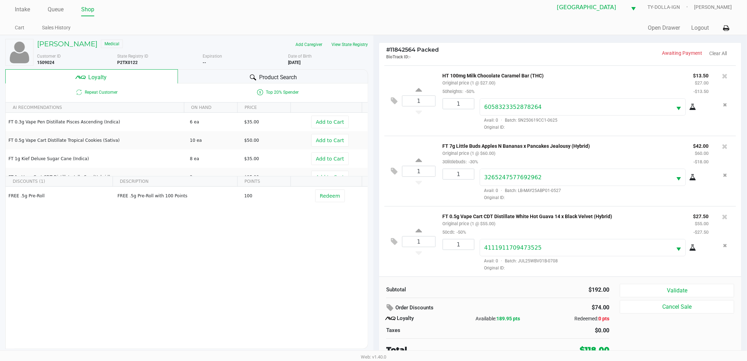
scroll to position [7, 0]
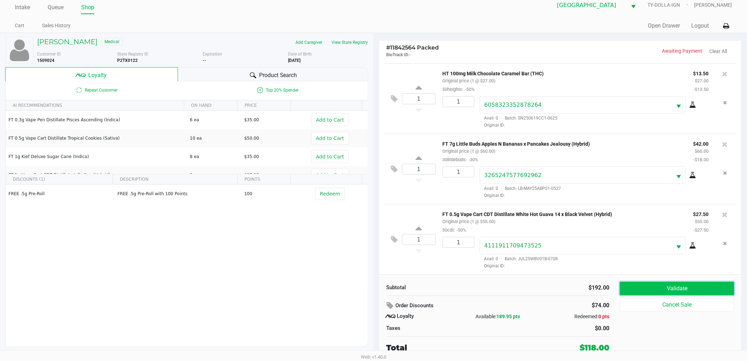
click at [647, 285] on button "Validate" at bounding box center [677, 287] width 114 height 13
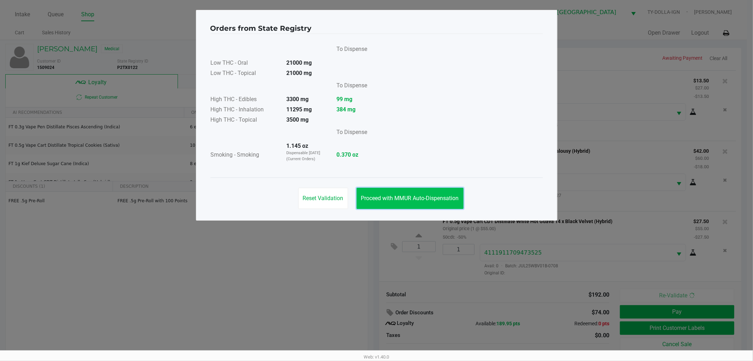
click at [444, 197] on span "Proceed with MMUR Auto-Dispensation" at bounding box center [410, 198] width 98 height 7
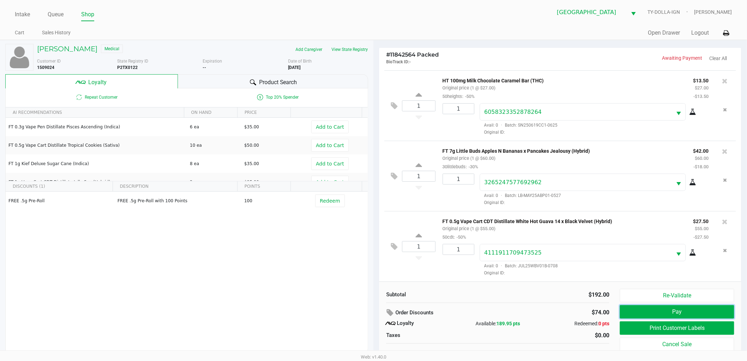
drag, startPoint x: 645, startPoint y: 306, endPoint x: 619, endPoint y: 200, distance: 109.4
click at [619, 200] on div "# 11842564 Packed BioTrack ID: - Awaiting Payment Clear All 1 FT 3.5g Cannabis …" at bounding box center [560, 207] width 363 height 320
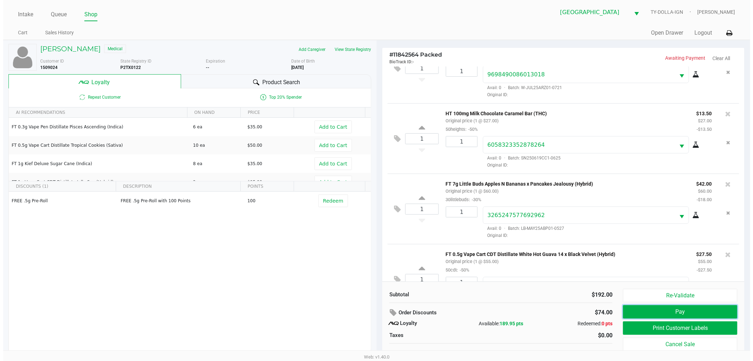
scroll to position [68, 0]
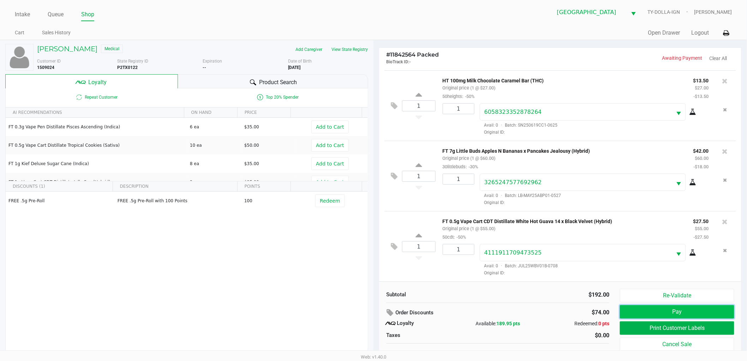
click at [655, 309] on button "Pay" at bounding box center [677, 311] width 114 height 13
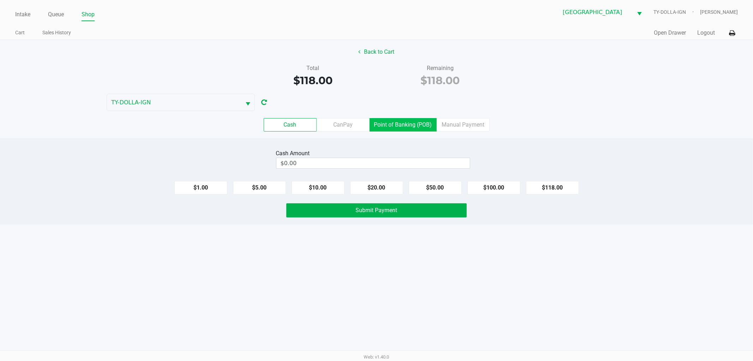
click at [407, 131] on label "Point of Banking (POB)" at bounding box center [403, 124] width 67 height 13
click at [0, 0] on 7 "Point of Banking (POB)" at bounding box center [0, 0] width 0 height 0
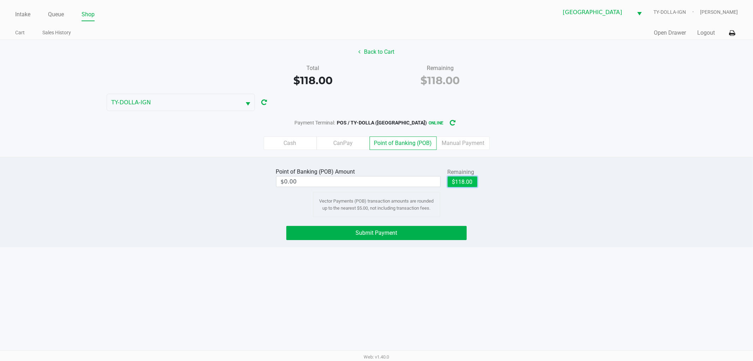
click at [462, 182] on button "$118.00" at bounding box center [463, 181] width 30 height 11
type input "$118.00"
click at [456, 231] on button "Submit Payment" at bounding box center [376, 233] width 180 height 14
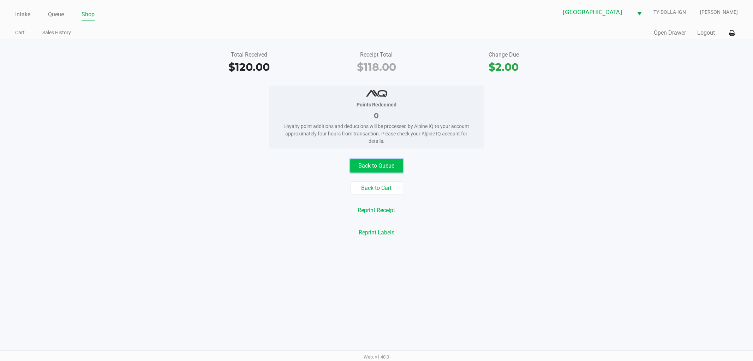
click at [367, 161] on button "Back to Queue" at bounding box center [376, 165] width 53 height 13
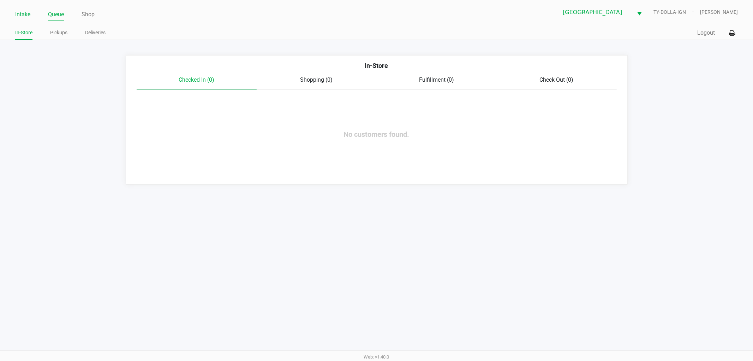
click at [25, 14] on link "Intake" at bounding box center [22, 15] width 15 height 10
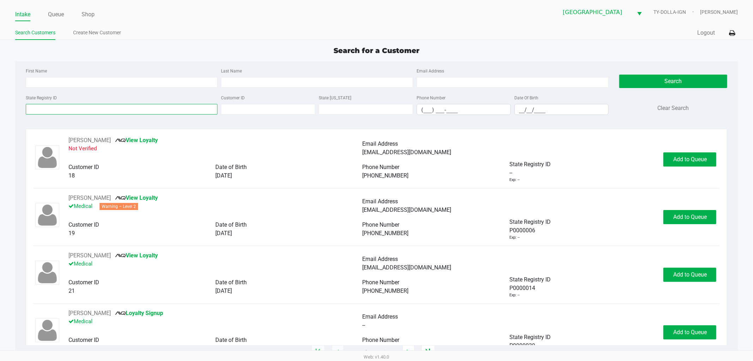
click at [57, 107] on input "State Registry ID" at bounding box center [122, 109] width 192 height 11
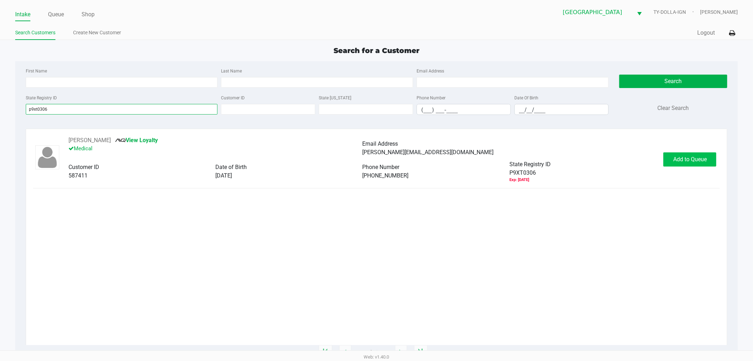
type input "p9xt0306"
click at [675, 165] on button "Add to Queue" at bounding box center [690, 159] width 53 height 14
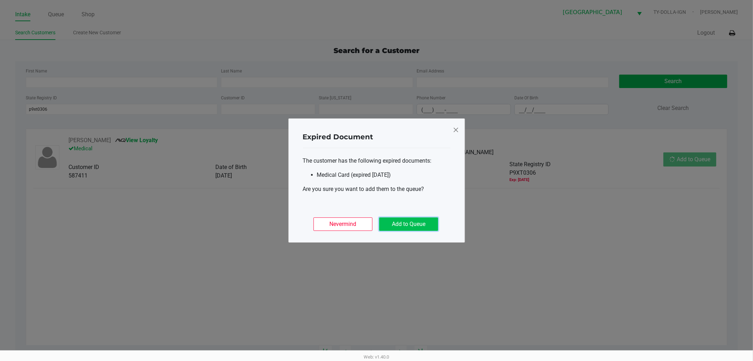
click at [418, 227] on button "Add to Queue" at bounding box center [408, 223] width 59 height 13
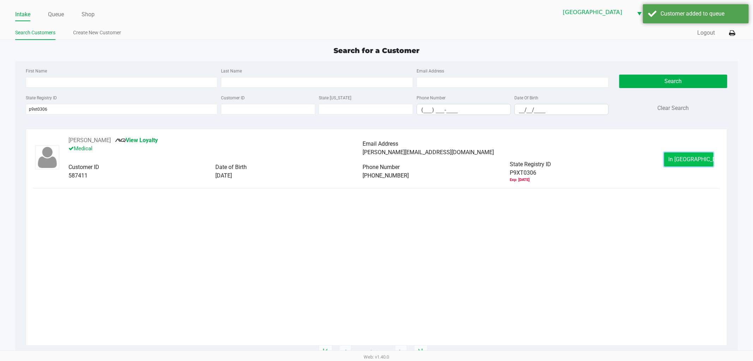
click at [669, 163] on button "In Queue" at bounding box center [688, 159] width 49 height 14
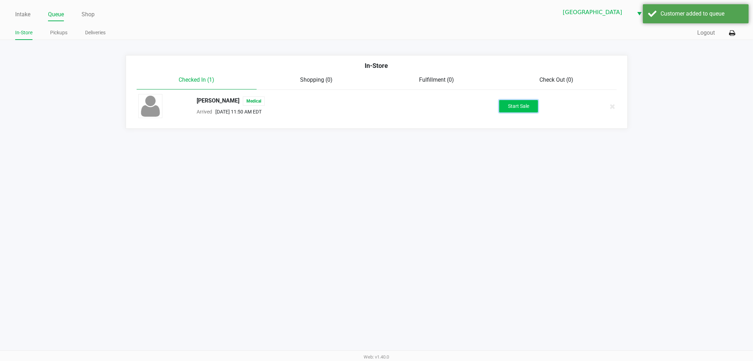
click at [520, 108] on button "Start Sale" at bounding box center [518, 106] width 39 height 12
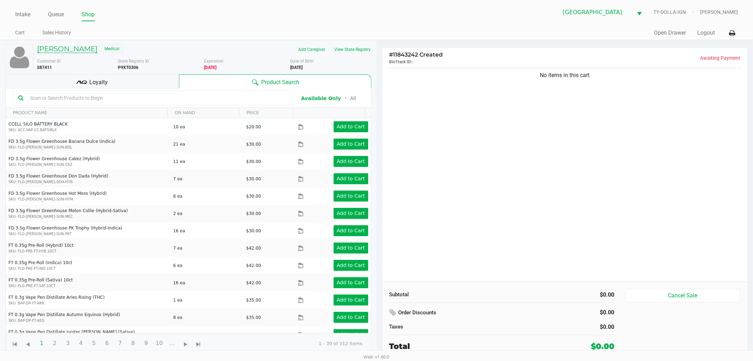
click at [59, 48] on h5 "CAROLYN STAR" at bounding box center [67, 49] width 60 height 8
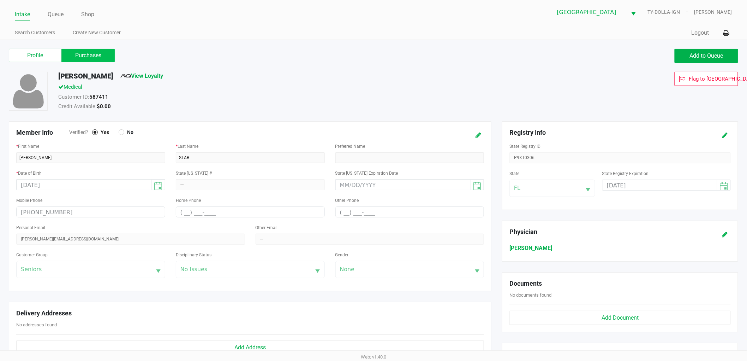
click at [87, 58] on label "Purchases" at bounding box center [88, 55] width 53 height 13
click at [0, 0] on 1 "Purchases" at bounding box center [0, 0] width 0 height 0
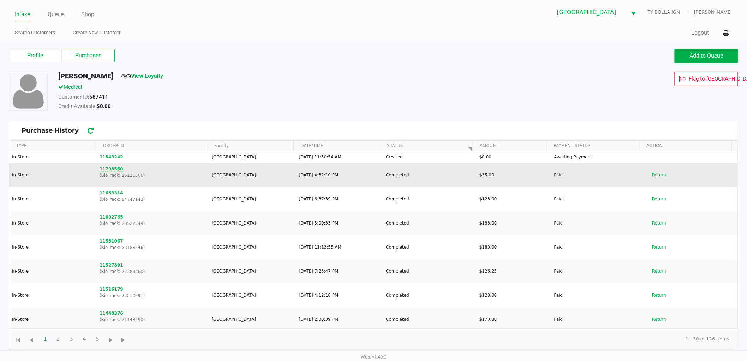
click at [107, 168] on button "11708560" at bounding box center [112, 169] width 24 height 6
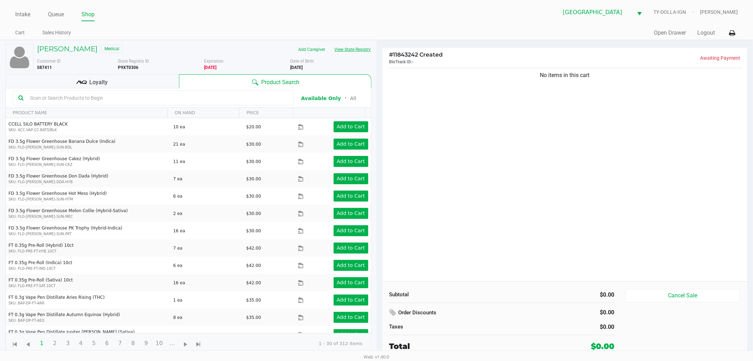
click at [344, 50] on button "View State Registry" at bounding box center [350, 49] width 41 height 11
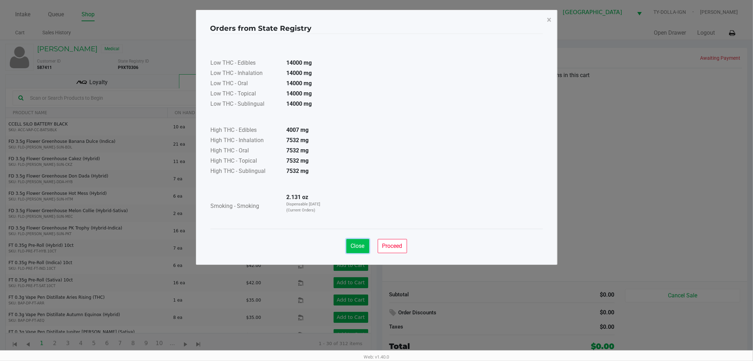
click at [364, 239] on button "Close" at bounding box center [357, 246] width 23 height 14
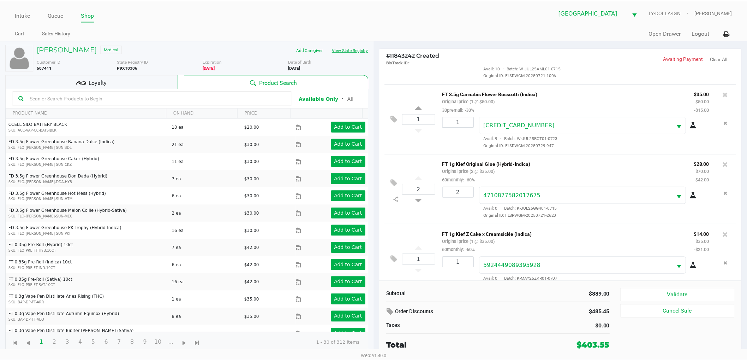
scroll to position [774, 0]
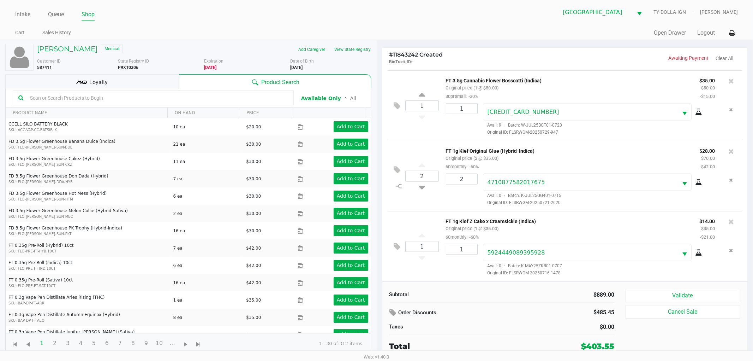
click at [103, 83] on span "Loyalty" at bounding box center [98, 82] width 18 height 8
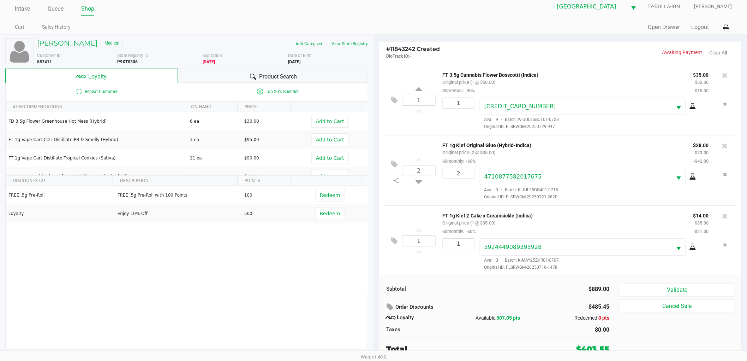
scroll to position [7, 0]
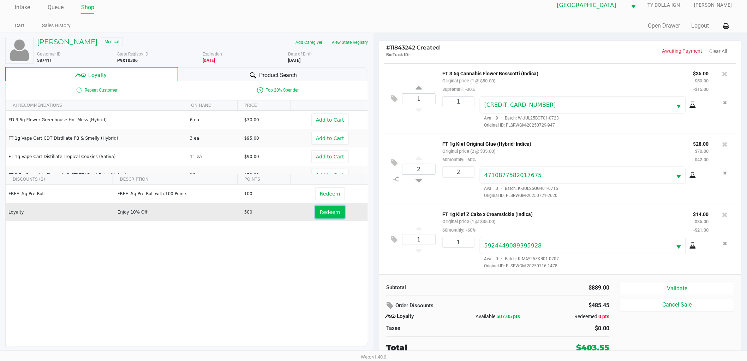
click at [334, 209] on button "Redeem" at bounding box center [329, 212] width 29 height 13
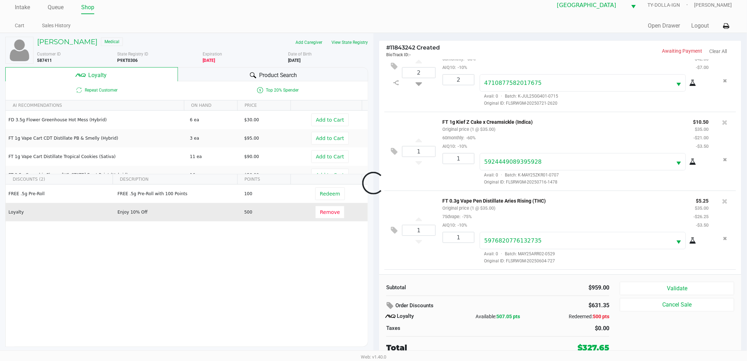
scroll to position [1043, 0]
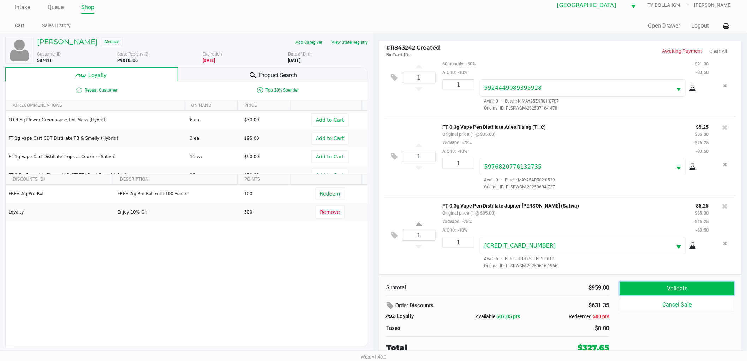
click at [658, 284] on button "Validate" at bounding box center [677, 287] width 114 height 13
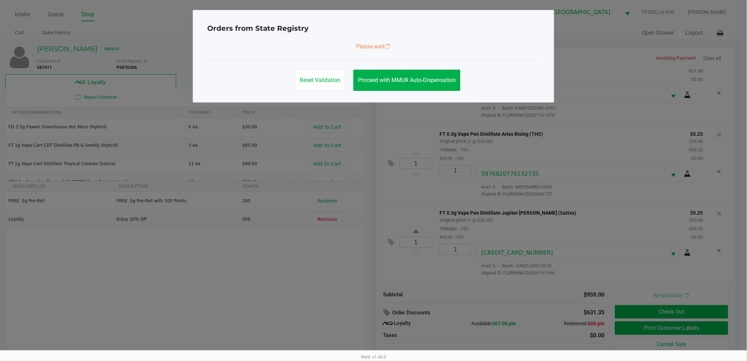
scroll to position [0, 0]
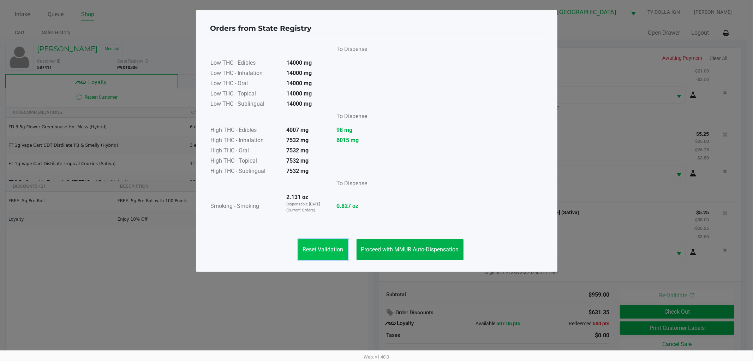
click at [343, 247] on span "Reset Validation" at bounding box center [323, 249] width 41 height 7
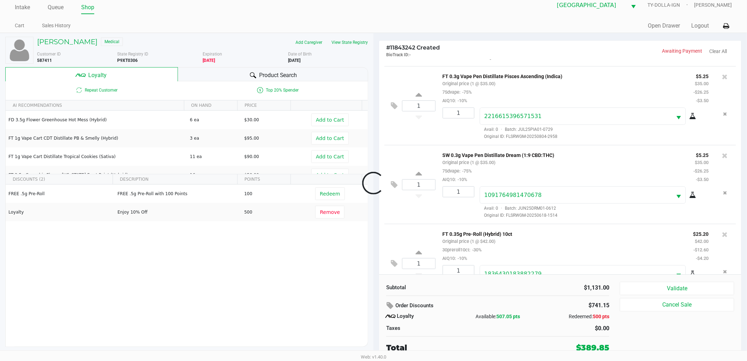
scroll to position [1394, 0]
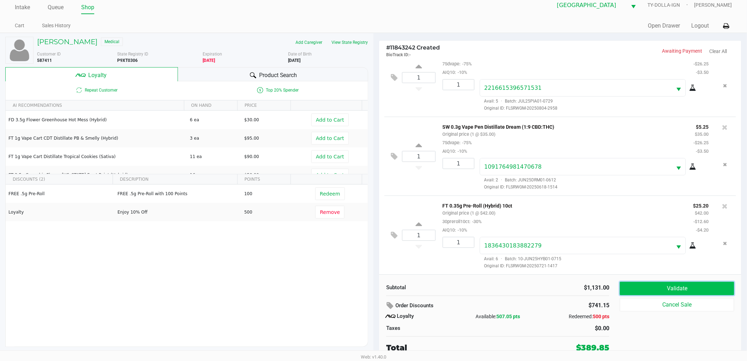
click at [680, 284] on button "Validate" at bounding box center [677, 287] width 114 height 13
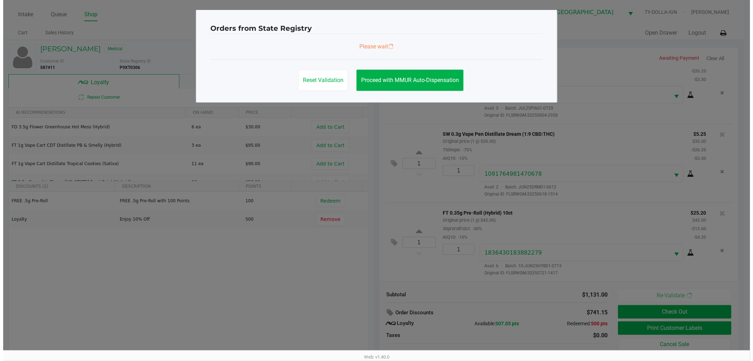
scroll to position [0, 0]
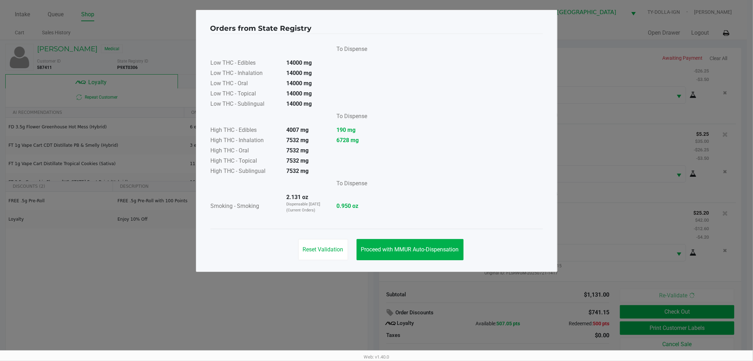
click at [471, 245] on div "Reset Validation Proceed with MMUR Auto-Dispensation" at bounding box center [376, 247] width 333 height 36
click at [462, 245] on button "Proceed with MMUR Auto-Dispensation" at bounding box center [410, 249] width 107 height 21
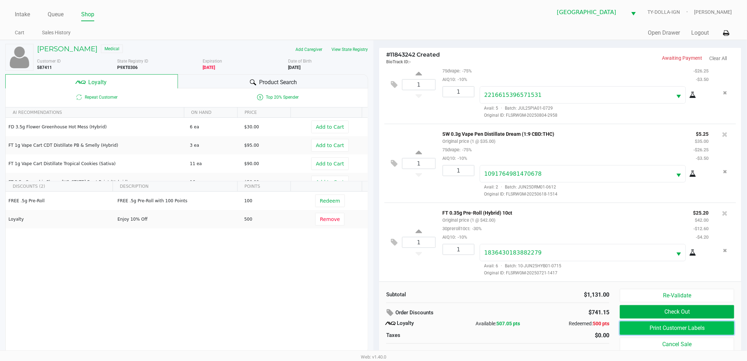
click at [632, 327] on button "Print Customer Labels" at bounding box center [677, 327] width 114 height 13
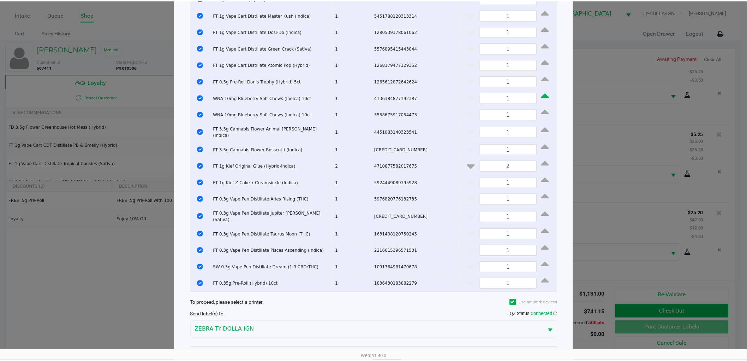
scroll to position [140, 0]
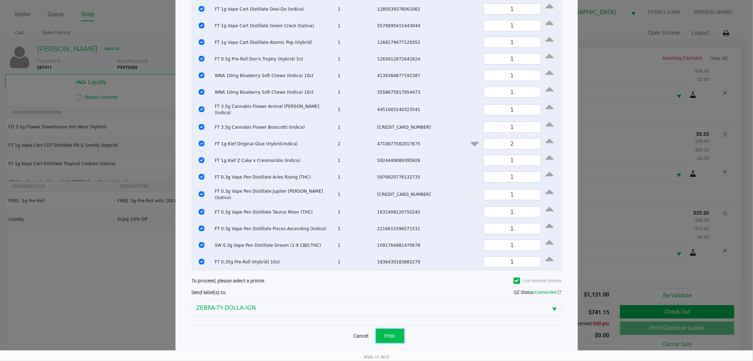
click at [397, 331] on button "Print" at bounding box center [390, 335] width 28 height 14
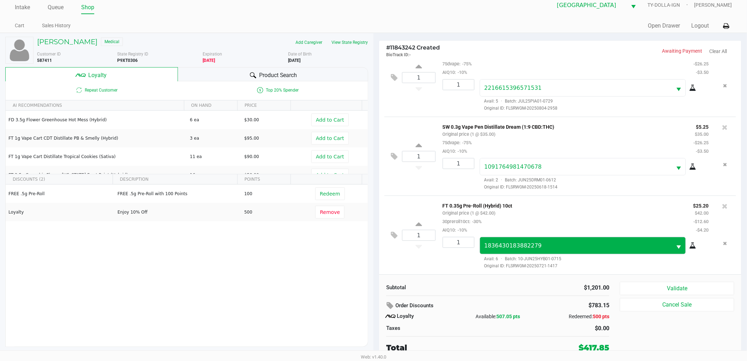
scroll to position [7, 0]
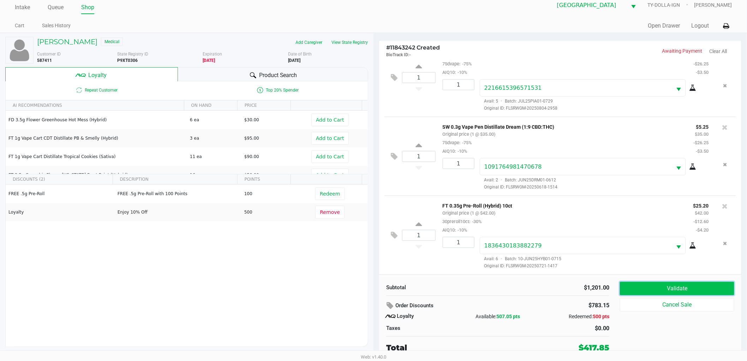
click at [647, 288] on button "Validate" at bounding box center [677, 287] width 114 height 13
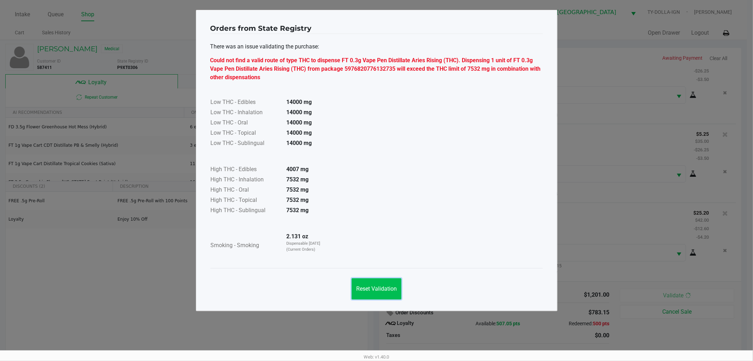
click at [385, 283] on button "Reset Validation" at bounding box center [377, 288] width 50 height 21
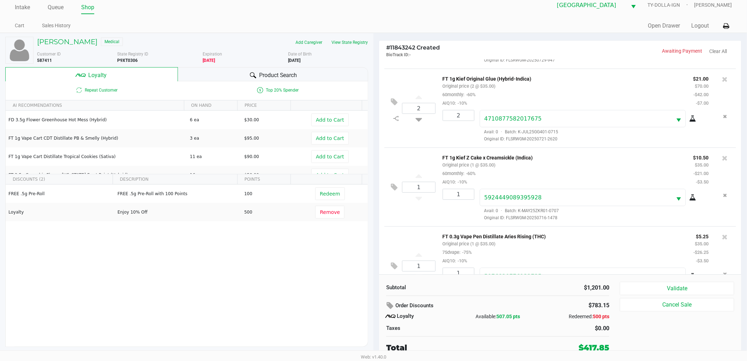
scroll to position [923, 0]
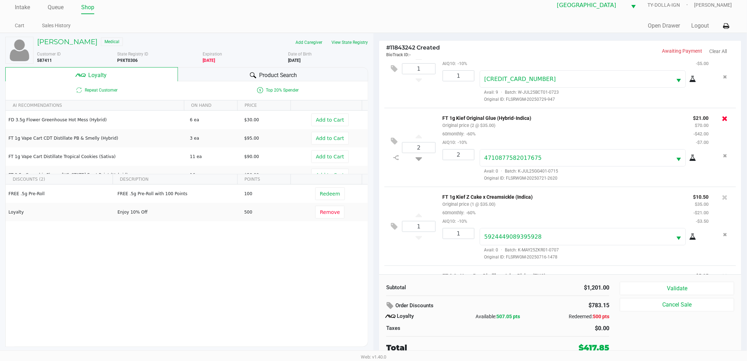
click at [723, 122] on icon at bounding box center [726, 118] width 6 height 7
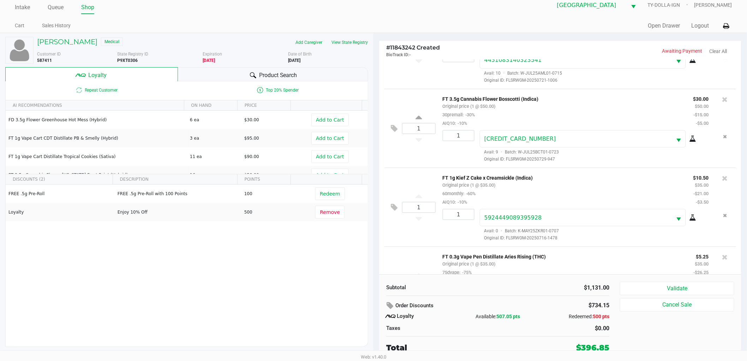
scroll to position [844, 0]
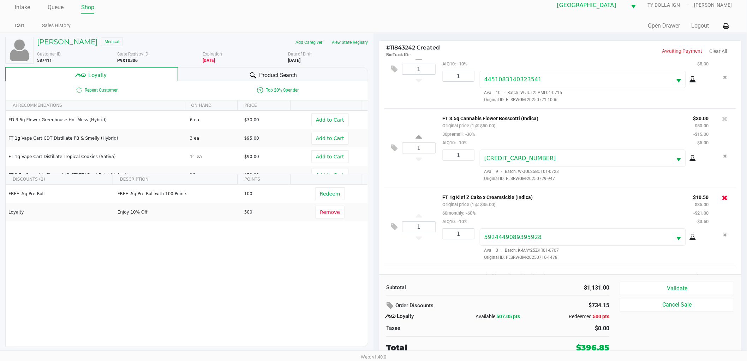
click at [723, 199] on icon at bounding box center [726, 197] width 6 height 7
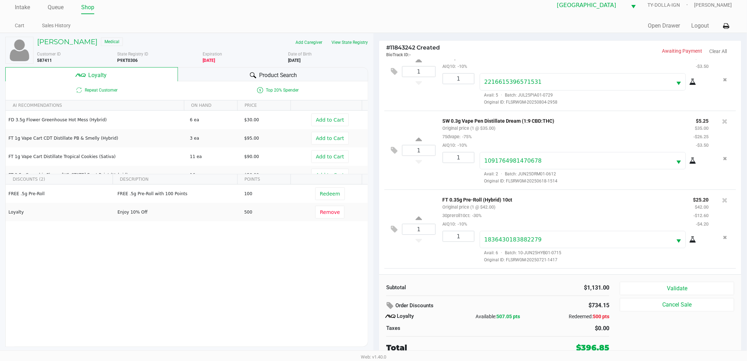
scroll to position [1315, 0]
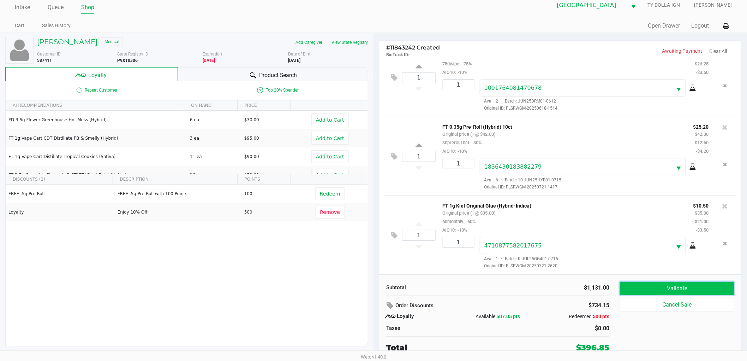
click at [629, 285] on button "Validate" at bounding box center [677, 287] width 114 height 13
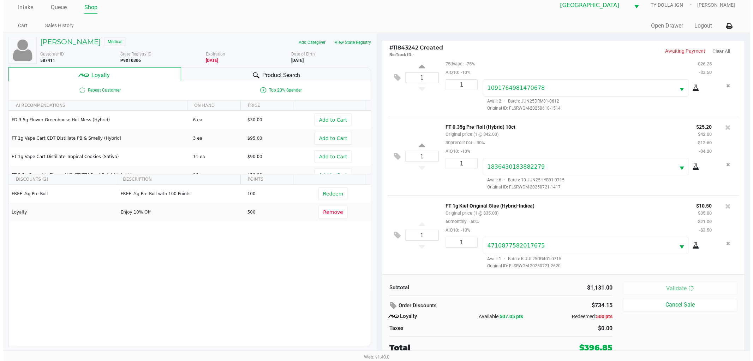
scroll to position [0, 0]
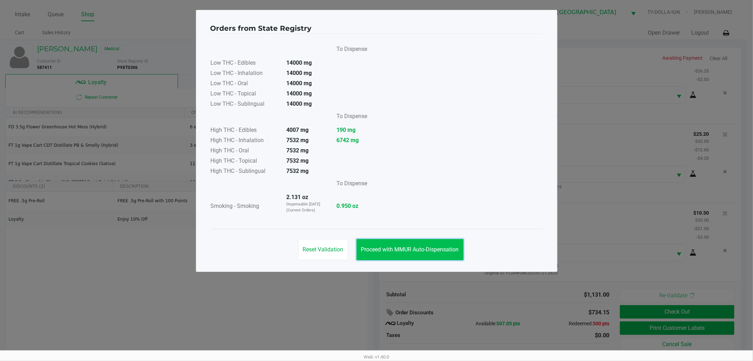
click at [453, 251] on span "Proceed with MMUR Auto-Dispensation" at bounding box center [410, 249] width 98 height 7
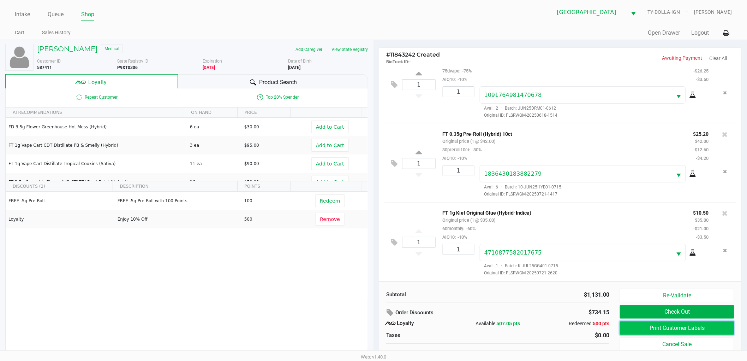
click at [647, 330] on button "Print Customer Labels" at bounding box center [677, 327] width 114 height 13
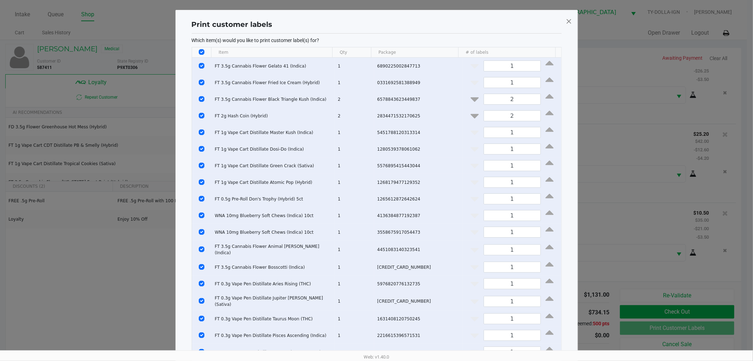
click at [201, 51] on input "Select All Rows" at bounding box center [202, 52] width 6 height 6
checkbox input "false"
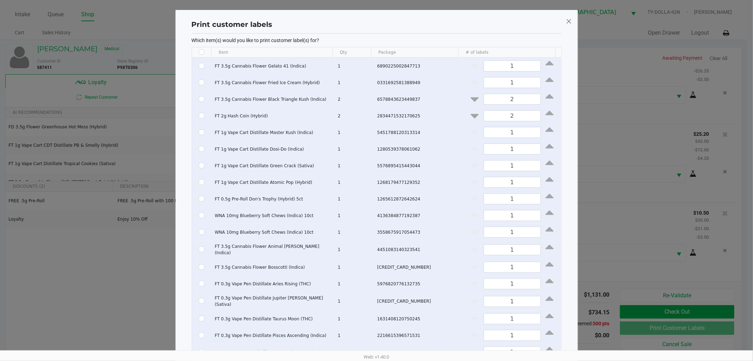
checkbox input "false"
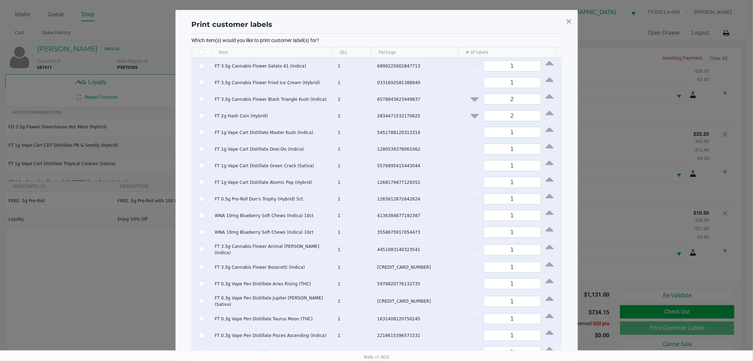
checkbox input "false"
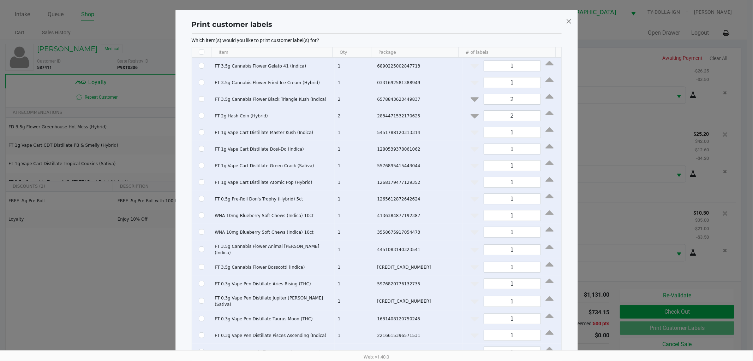
checkbox input "false"
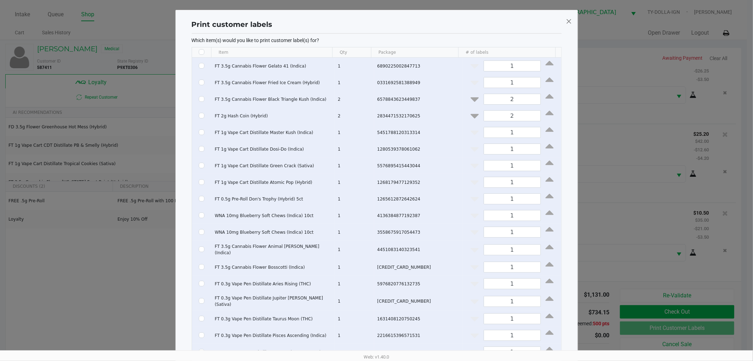
checkbox input "false"
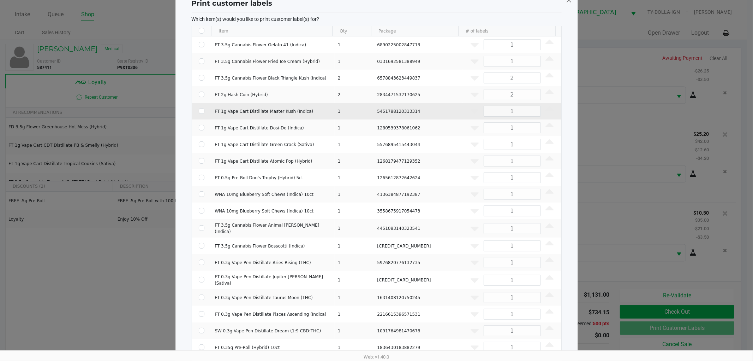
scroll to position [39, 0]
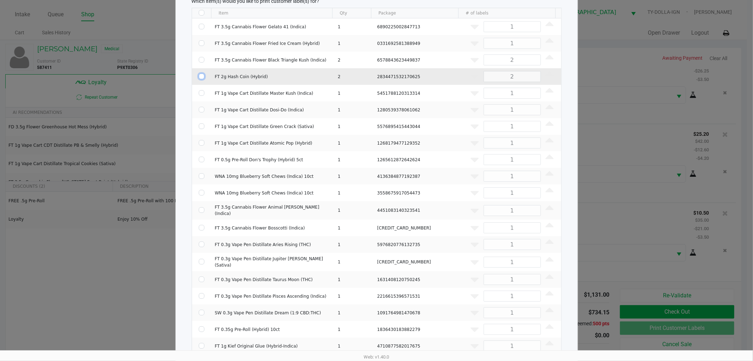
click at [200, 78] on input "Select Row" at bounding box center [202, 76] width 6 height 6
checkbox input "true"
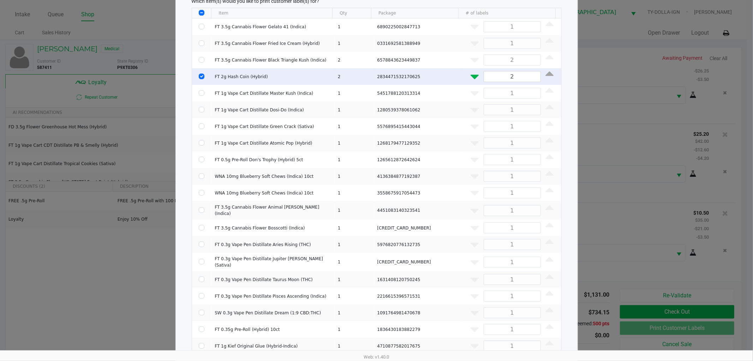
click at [471, 76] on icon "Data table" at bounding box center [475, 75] width 8 height 9
type input "1"
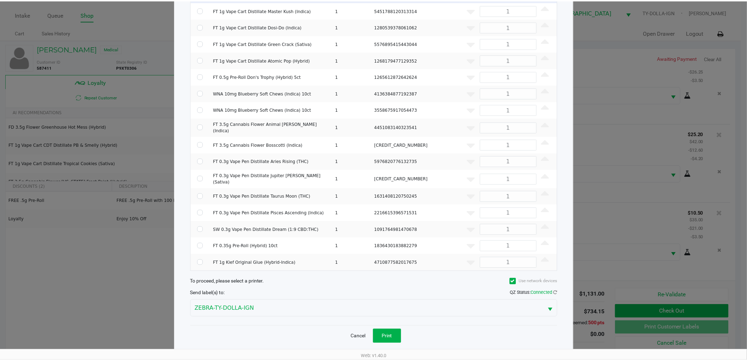
scroll to position [124, 0]
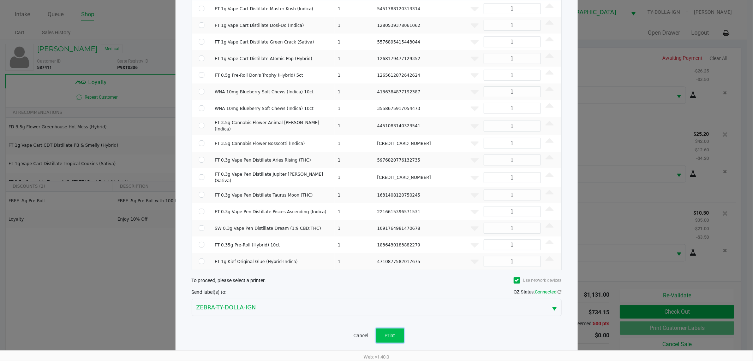
click at [397, 328] on button "Print" at bounding box center [390, 335] width 28 height 14
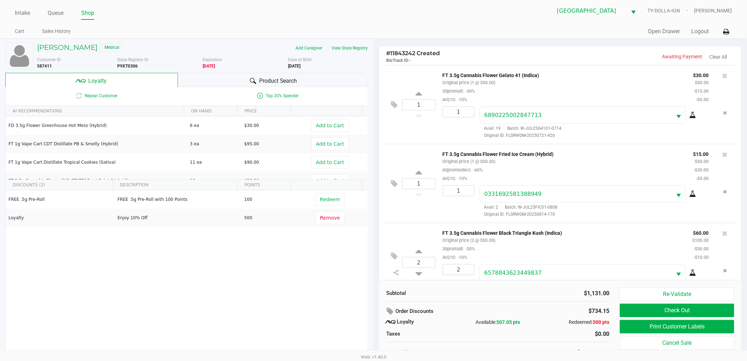
scroll to position [0, 0]
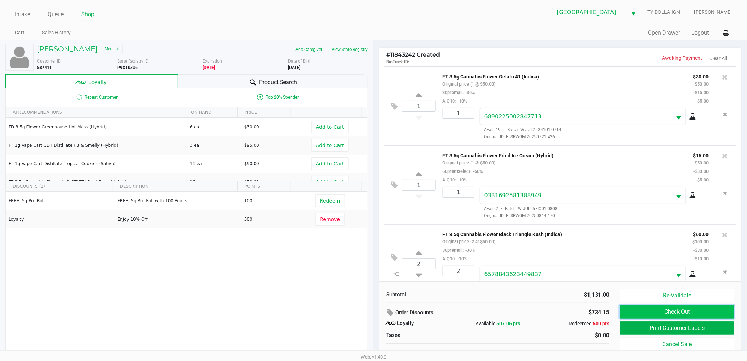
click at [645, 308] on button "Check Out" at bounding box center [677, 311] width 114 height 13
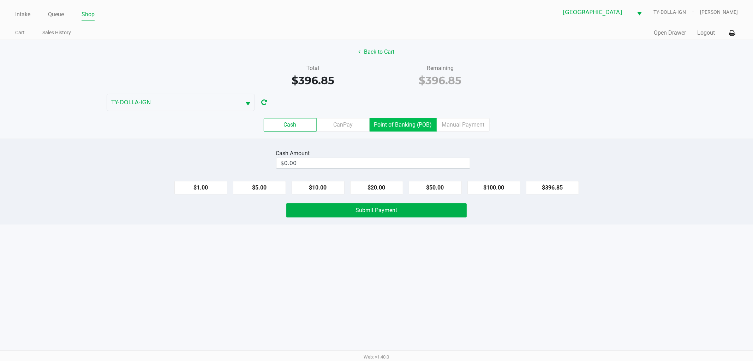
click at [396, 128] on label "Point of Banking (POB)" at bounding box center [403, 124] width 67 height 13
click at [0, 0] on 7 "Point of Banking (POB)" at bounding box center [0, 0] width 0 height 0
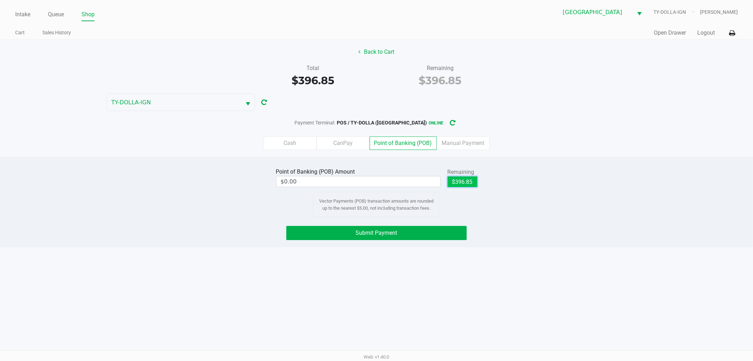
click at [464, 182] on button "$396.85" at bounding box center [463, 181] width 30 height 11
type input "$396.85"
click at [437, 233] on button "Submit Payment" at bounding box center [376, 233] width 180 height 14
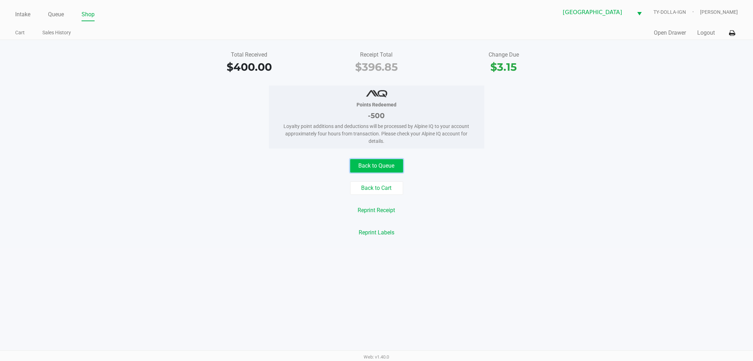
click at [369, 167] on button "Back to Queue" at bounding box center [376, 165] width 53 height 13
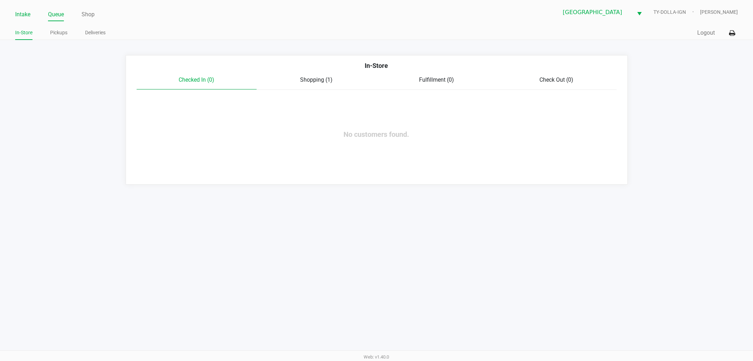
click at [24, 19] on link "Intake" at bounding box center [22, 15] width 15 height 10
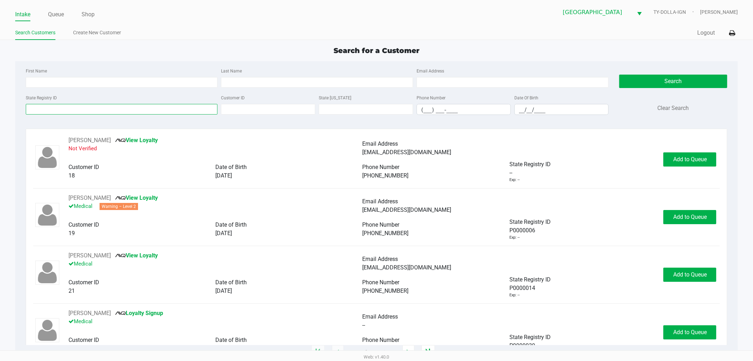
click at [51, 109] on input "State Registry ID" at bounding box center [122, 109] width 192 height 11
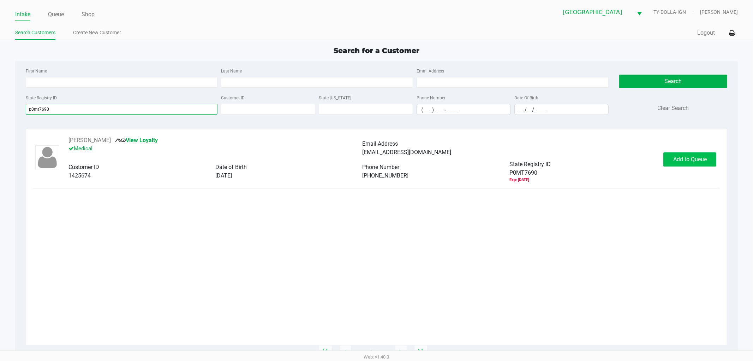
type input "p0mt7690"
click at [692, 163] on button "Add to Queue" at bounding box center [690, 159] width 53 height 14
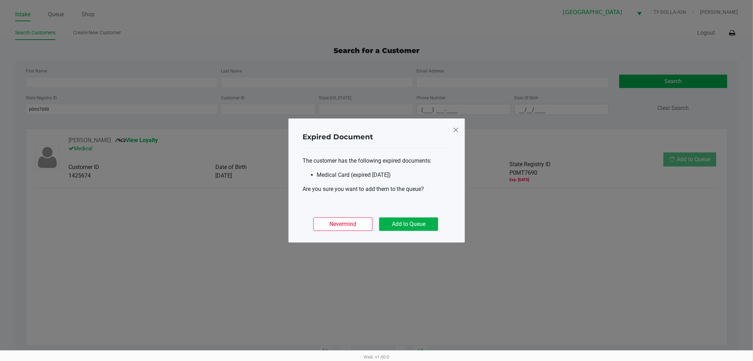
click at [435, 214] on div "Nevermind Add to Queue" at bounding box center [377, 221] width 148 height 28
click at [432, 218] on button "Add to Queue" at bounding box center [408, 223] width 59 height 13
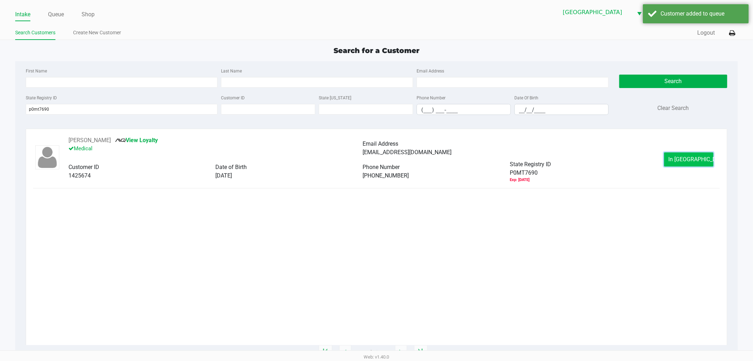
click at [685, 154] on button "In Queue" at bounding box center [688, 159] width 49 height 14
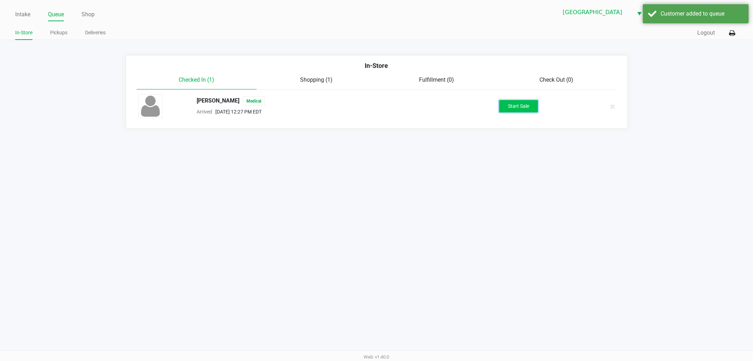
click at [528, 106] on button "Start Sale" at bounding box center [518, 106] width 39 height 12
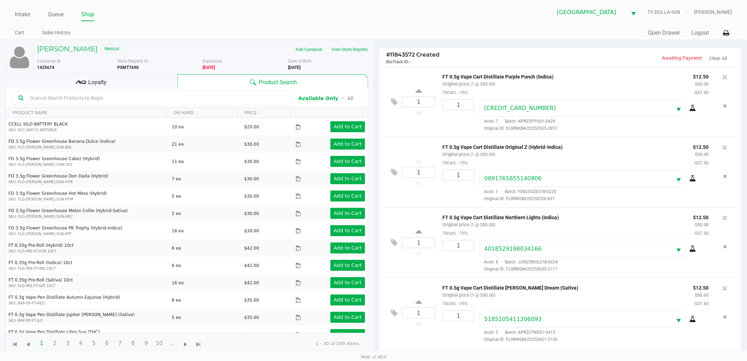
click at [133, 79] on div "Loyalty" at bounding box center [91, 81] width 172 height 14
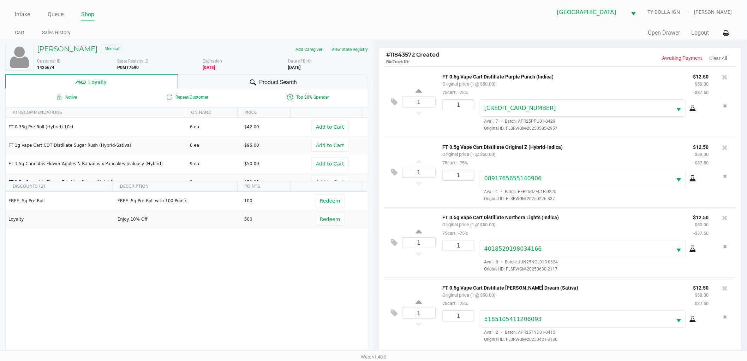
click at [199, 80] on div "Product Search" at bounding box center [273, 81] width 191 height 14
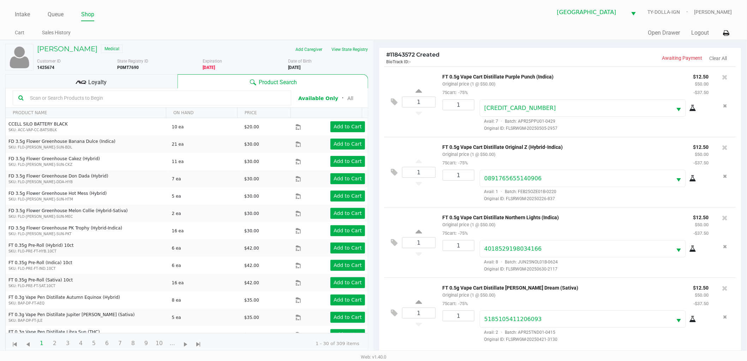
click at [159, 100] on input "text" at bounding box center [156, 98] width 259 height 11
click at [158, 97] on input "text" at bounding box center [156, 98] width 259 height 11
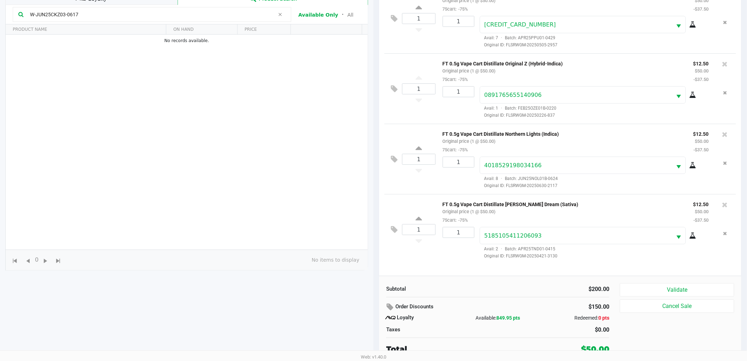
scroll to position [85, 0]
type input "W-JUN25CKZ03-0617"
click at [390, 202] on div "1 FT 0.5g Vape Cart Distillate Tangie Dream (Sativa) Original price (1 @ $50.00…" at bounding box center [561, 227] width 352 height 70
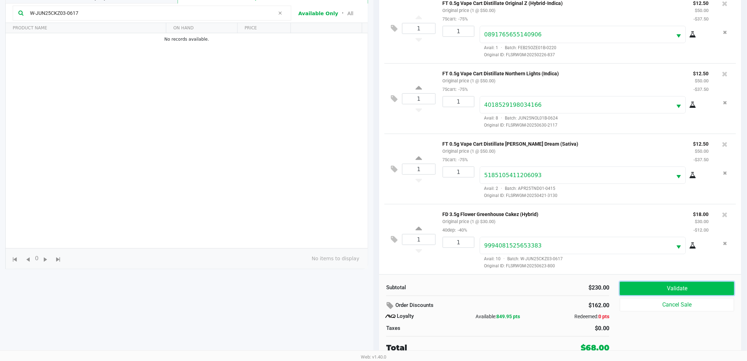
click at [637, 284] on button "Validate" at bounding box center [677, 287] width 114 height 13
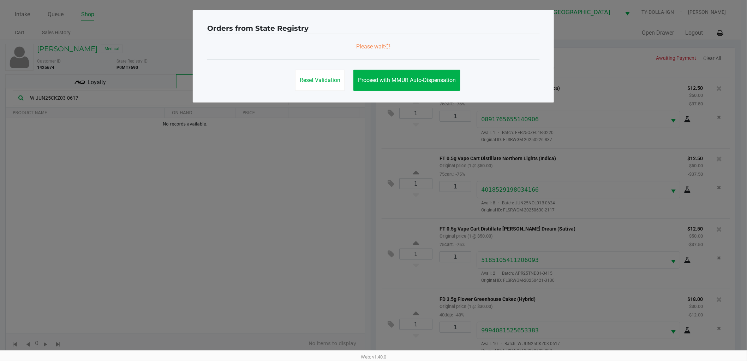
scroll to position [0, 0]
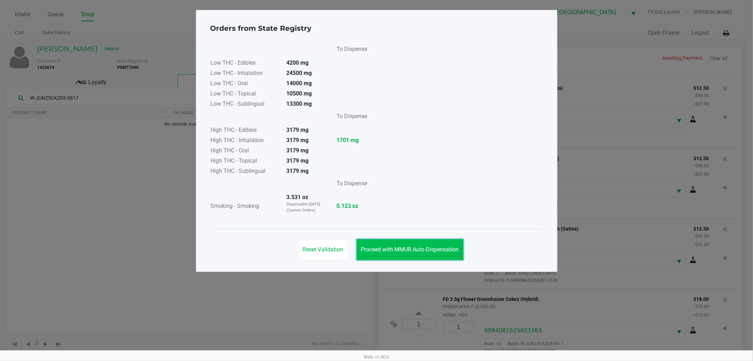
click at [417, 258] on button "Proceed with MMUR Auto-Dispensation" at bounding box center [410, 249] width 107 height 21
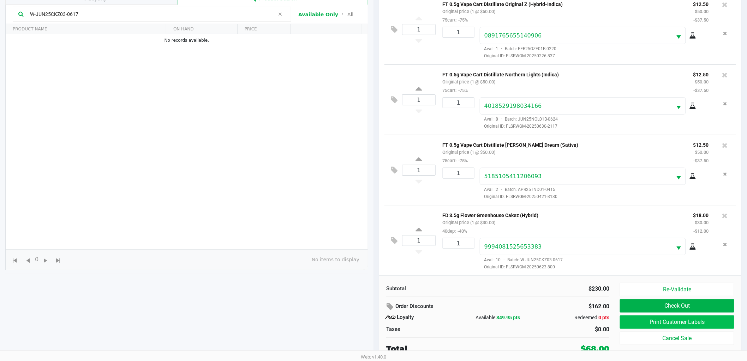
scroll to position [85, 0]
click at [654, 319] on button "Print Customer Labels" at bounding box center [677, 320] width 114 height 13
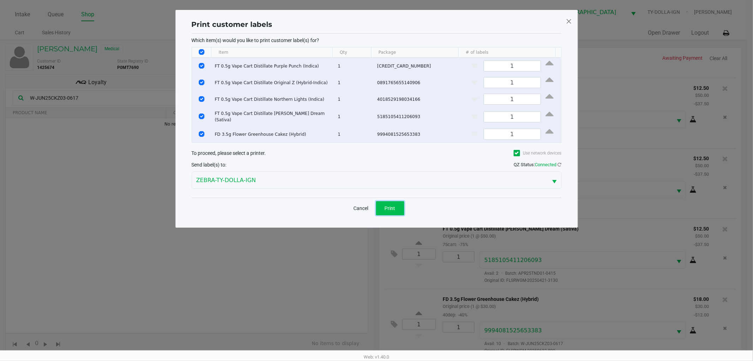
click at [391, 201] on button "Print" at bounding box center [390, 208] width 28 height 14
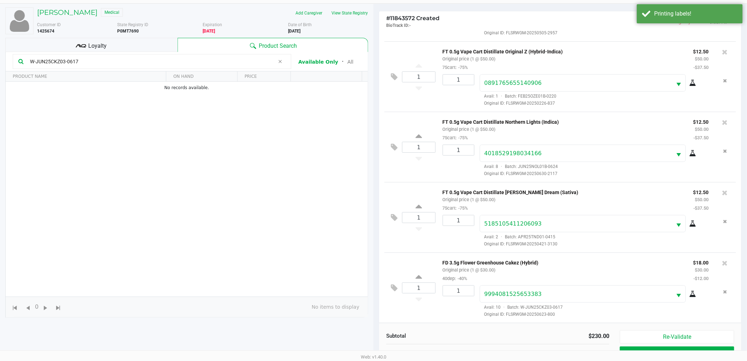
scroll to position [85, 0]
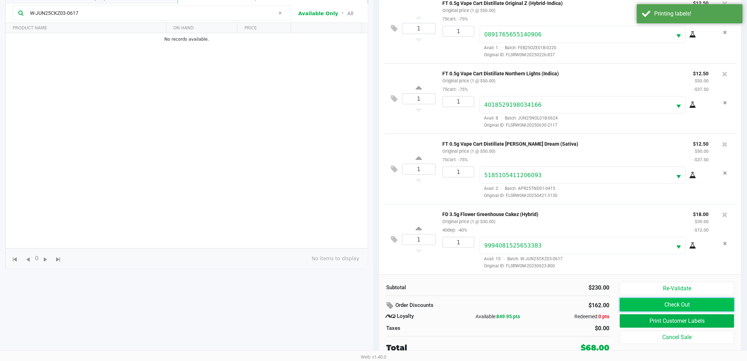
click at [721, 301] on button "Check Out" at bounding box center [677, 304] width 114 height 13
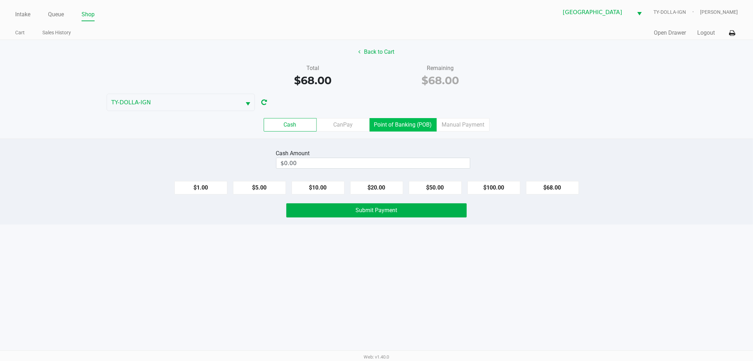
click at [387, 120] on label "Point of Banking (POB)" at bounding box center [403, 124] width 67 height 13
click at [0, 0] on 7 "Point of Banking (POB)" at bounding box center [0, 0] width 0 height 0
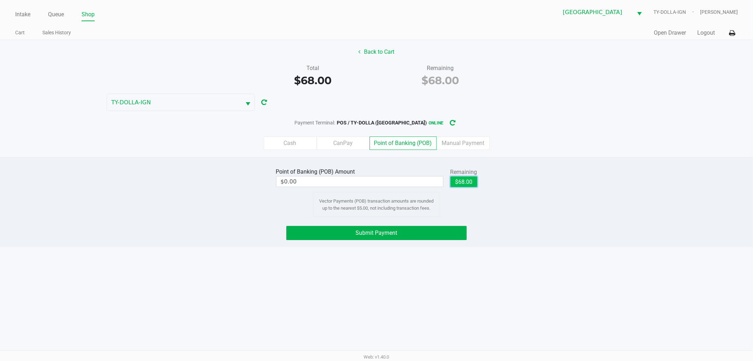
click at [456, 177] on button "$68.00" at bounding box center [464, 181] width 27 height 11
type input "$68.00"
click at [440, 230] on button "Submit Payment" at bounding box center [376, 233] width 180 height 14
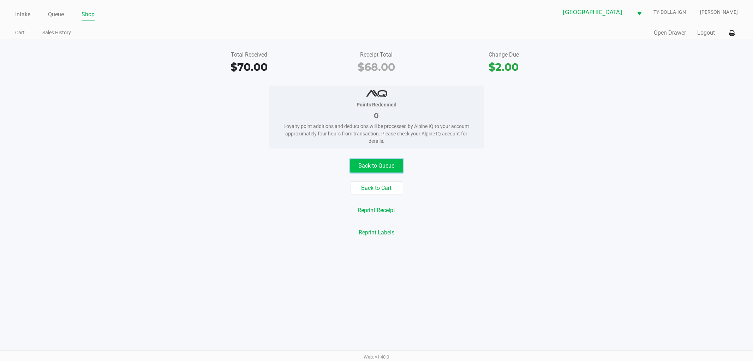
click at [375, 168] on button "Back to Queue" at bounding box center [376, 165] width 53 height 13
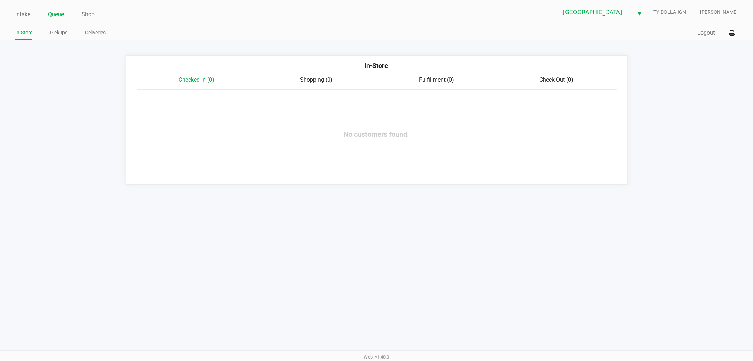
click at [20, 7] on div "Intake Queue Shop Boynton Beach WC TY-DOLLA-IGN Nicholas Chenowith" at bounding box center [376, 12] width 723 height 17
click at [18, 14] on link "Intake" at bounding box center [22, 15] width 15 height 10
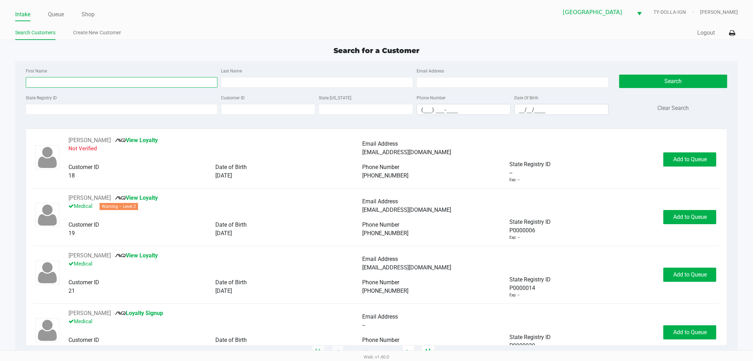
click at [59, 81] on input "First Name" at bounding box center [122, 82] width 192 height 11
click at [76, 109] on input "State Registry ID" at bounding box center [122, 109] width 192 height 11
click at [72, 104] on input "State Registry ID" at bounding box center [122, 109] width 192 height 11
click at [71, 105] on input "State Registry ID" at bounding box center [122, 109] width 192 height 11
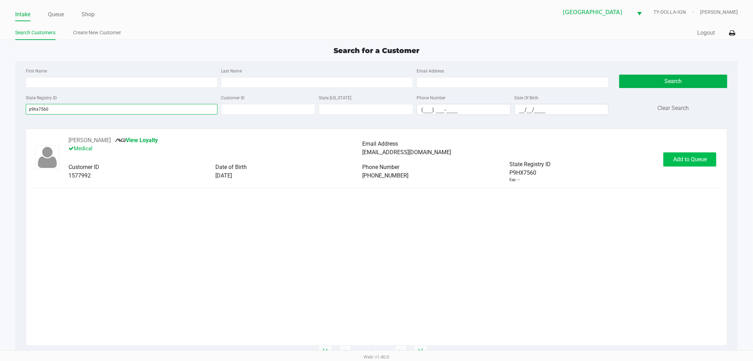
type input "p9hx7560"
click at [677, 158] on span "Add to Queue" at bounding box center [691, 159] width 34 height 7
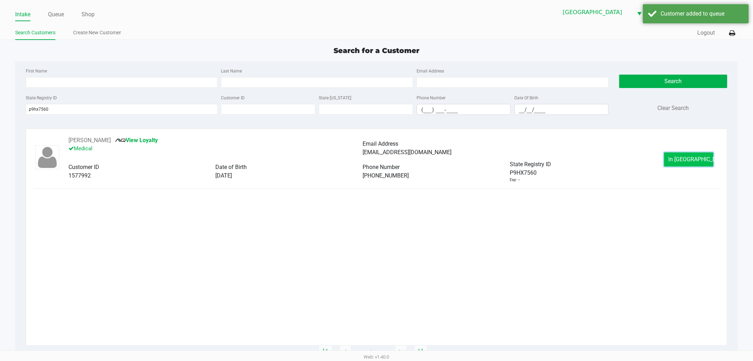
click at [677, 158] on button "In Queue" at bounding box center [688, 159] width 49 height 14
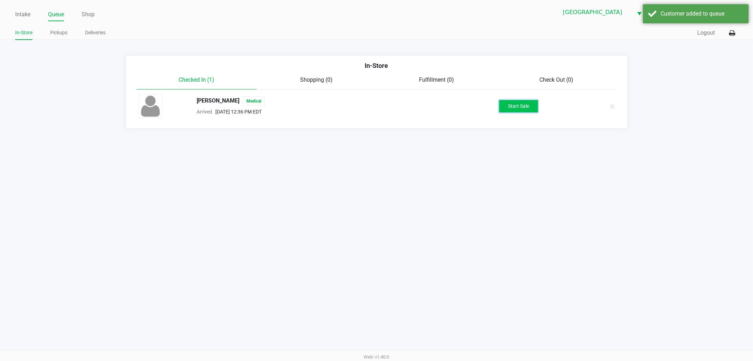
click at [529, 110] on button "Start Sale" at bounding box center [518, 106] width 39 height 12
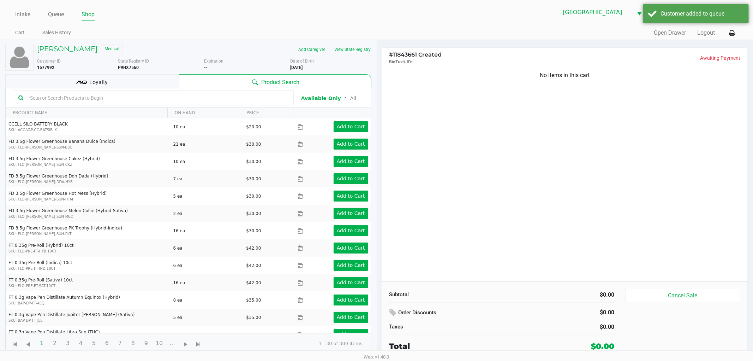
click at [544, 156] on div "No items in this cart" at bounding box center [565, 173] width 366 height 215
click at [544, 157] on div "No items in this cart" at bounding box center [565, 173] width 366 height 215
click at [544, 155] on div "No items in this cart" at bounding box center [565, 173] width 366 height 215
click at [576, 119] on div "No items in this cart" at bounding box center [565, 173] width 366 height 215
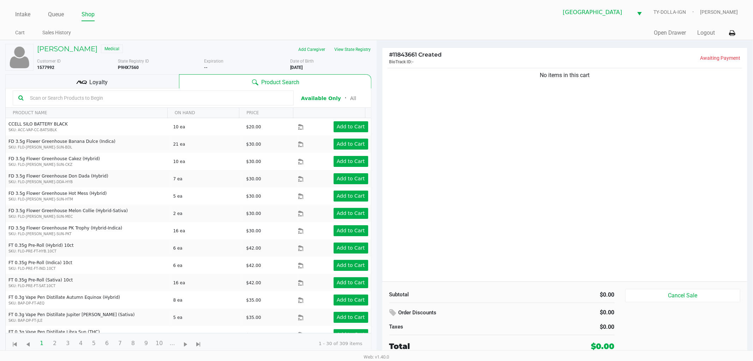
click at [490, 147] on div "No items in this cart" at bounding box center [565, 173] width 366 height 215
click at [489, 149] on div "No items in this cart" at bounding box center [565, 173] width 366 height 215
click at [486, 150] on div "No items in this cart" at bounding box center [565, 173] width 366 height 215
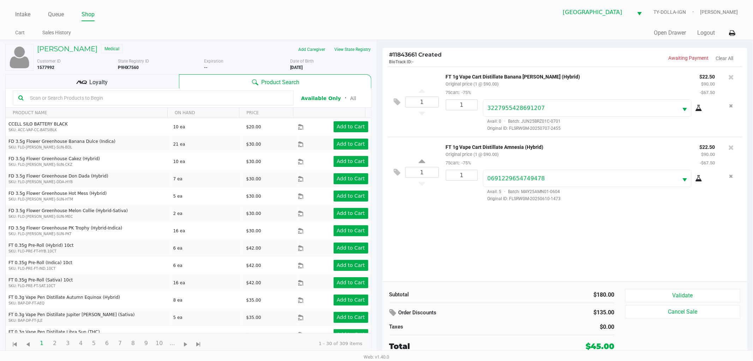
click at [134, 85] on div "Loyalty" at bounding box center [92, 81] width 174 height 14
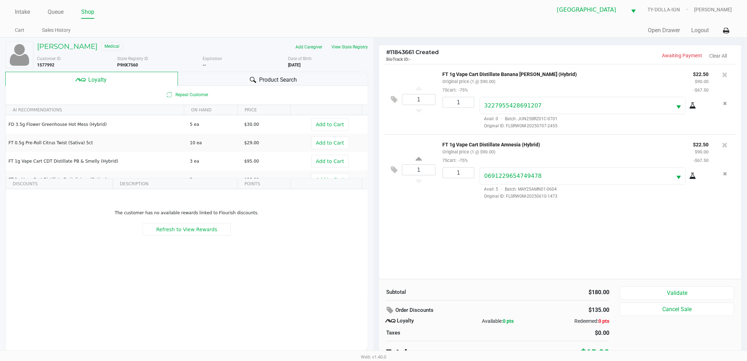
scroll to position [7, 0]
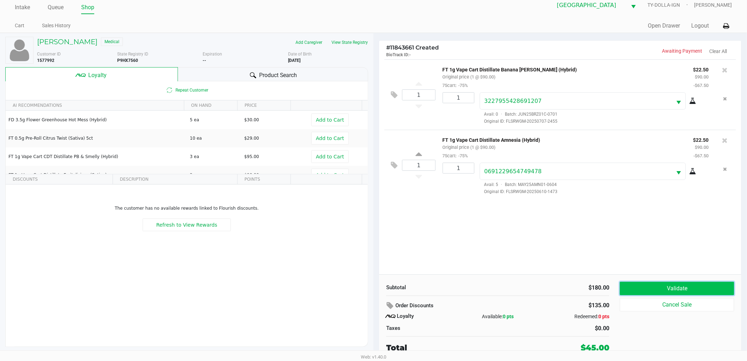
click at [686, 290] on button "Validate" at bounding box center [677, 287] width 114 height 13
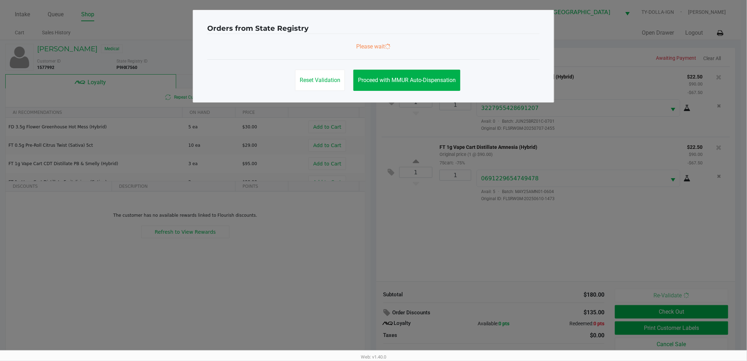
scroll to position [0, 0]
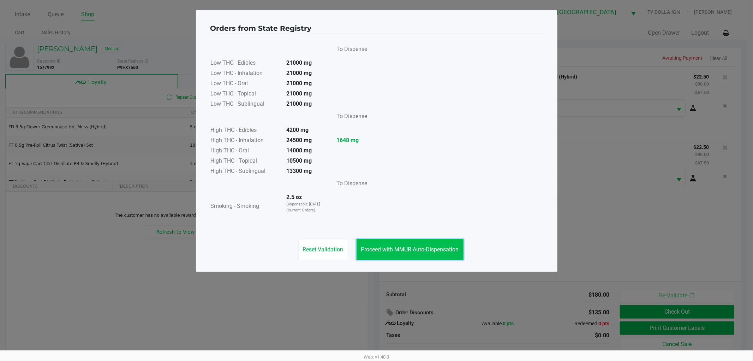
click at [405, 247] on span "Proceed with MMUR Auto-Dispensation" at bounding box center [410, 249] width 98 height 7
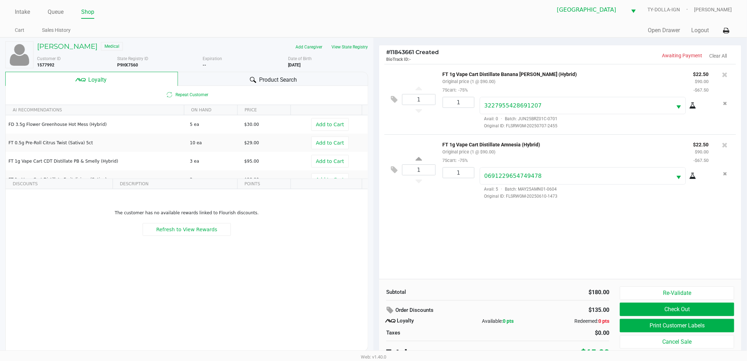
scroll to position [7, 0]
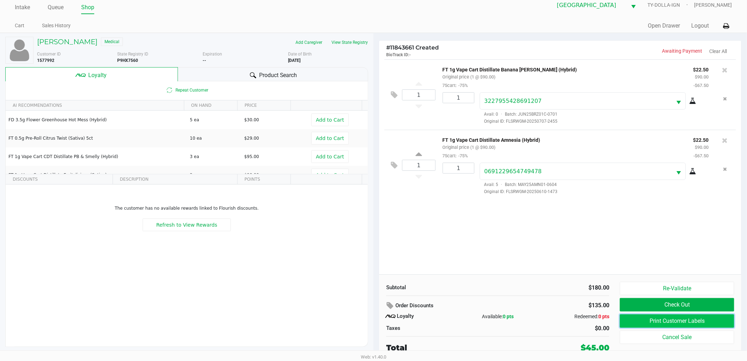
click at [666, 318] on button "Print Customer Labels" at bounding box center [677, 320] width 114 height 13
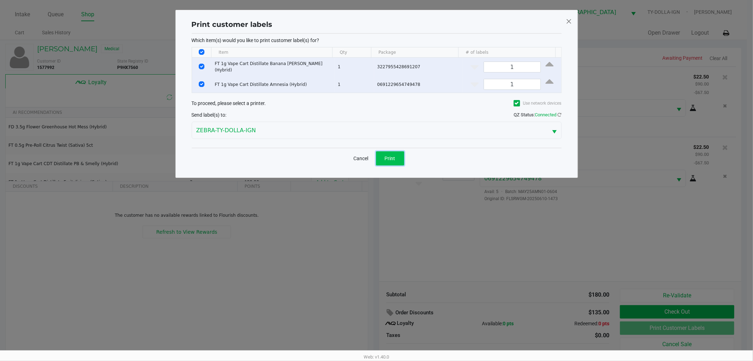
click at [390, 151] on button "Print" at bounding box center [390, 158] width 28 height 14
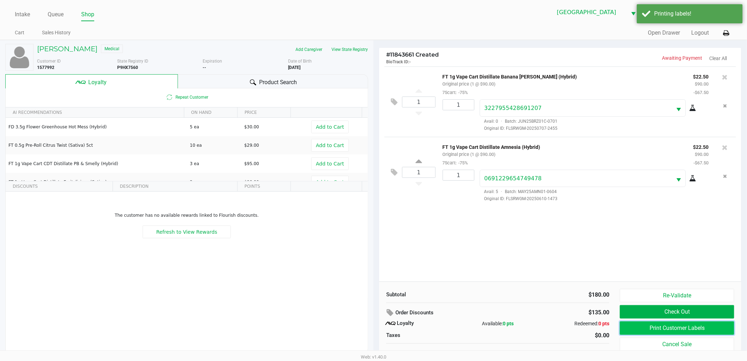
click at [694, 329] on button "Print Customer Labels" at bounding box center [677, 327] width 114 height 13
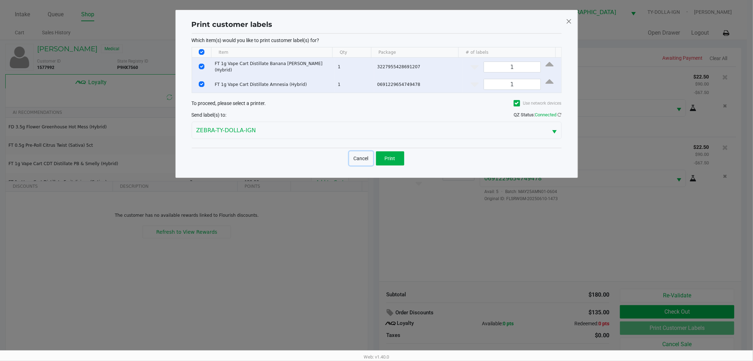
click at [359, 156] on button "Cancel" at bounding box center [361, 158] width 24 height 14
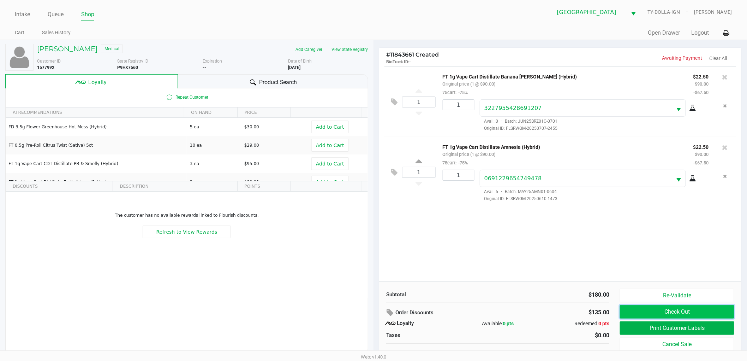
click at [700, 312] on button "Check Out" at bounding box center [677, 311] width 114 height 13
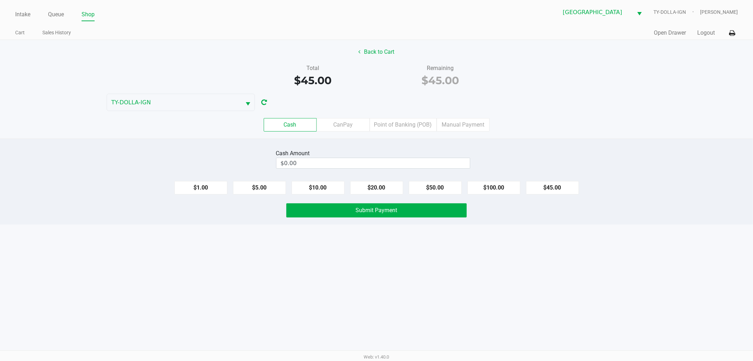
click at [557, 180] on div "$1.00 $5.00 $10.00 $20.00 $50.00 $100.00 $45.00" at bounding box center [376, 184] width 753 height 19
click at [555, 185] on button "$45.00" at bounding box center [552, 187] width 53 height 13
type input "$45.00"
click at [453, 208] on button "Submit Payment" at bounding box center [376, 210] width 180 height 14
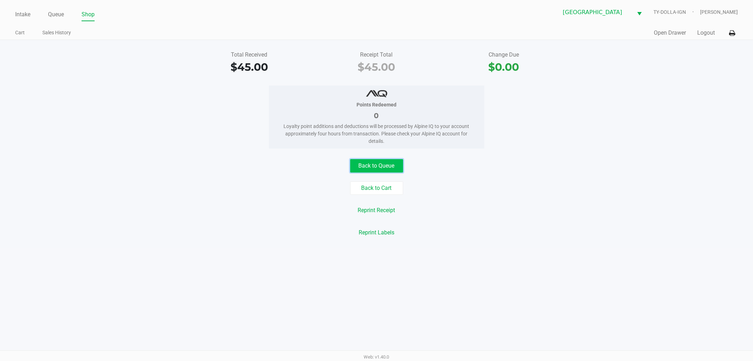
click at [392, 165] on button "Back to Queue" at bounding box center [376, 165] width 53 height 13
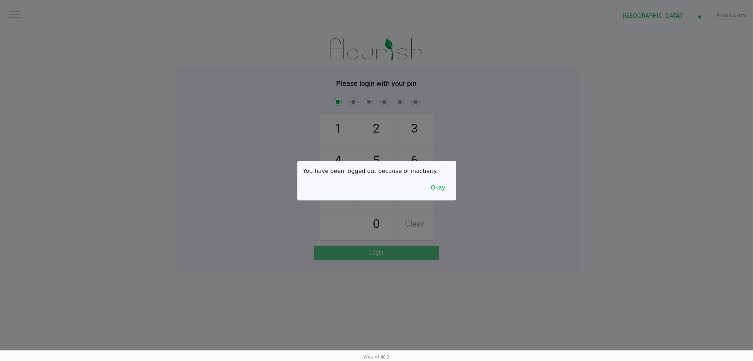
checkbox input "true"
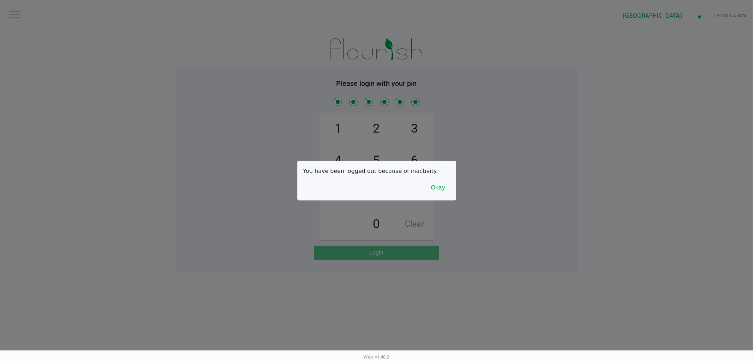
checkbox input "true"
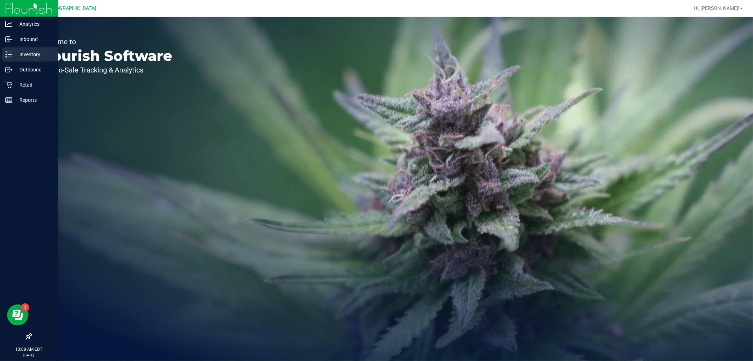
click at [29, 51] on p "Inventory" at bounding box center [33, 54] width 42 height 8
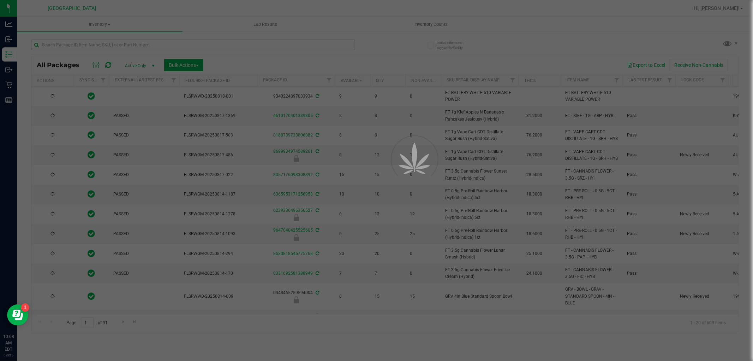
click at [124, 48] on div at bounding box center [376, 180] width 753 height 361
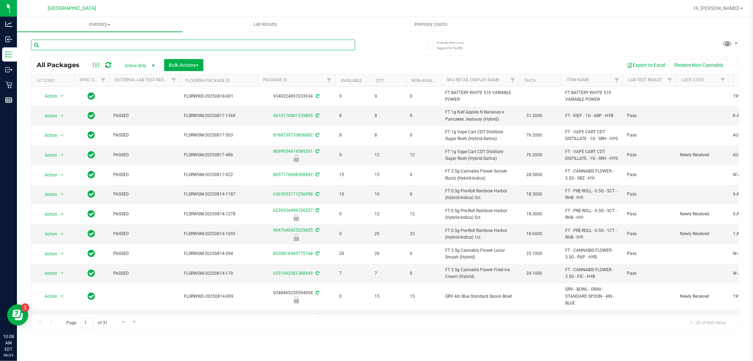
click at [122, 45] on input "text" at bounding box center [193, 45] width 324 height 11
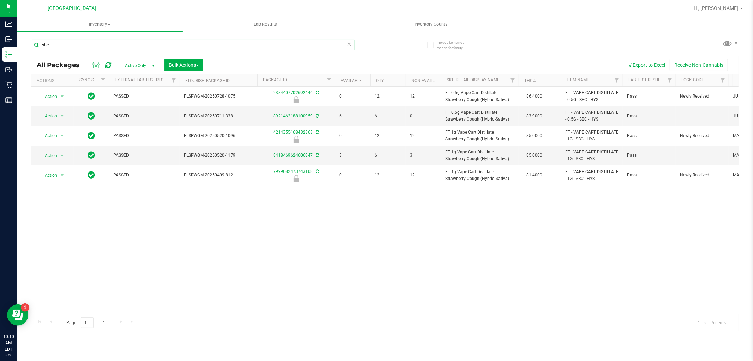
type input "sbc"
click at [113, 40] on input "sbc" at bounding box center [193, 45] width 324 height 11
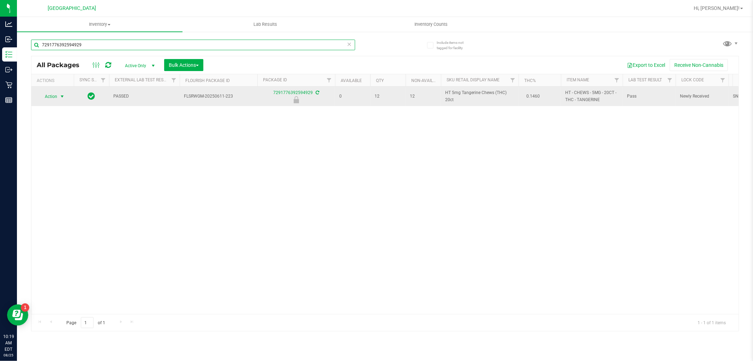
type input "7291776392594929"
click at [48, 97] on span "Action" at bounding box center [47, 96] width 19 height 10
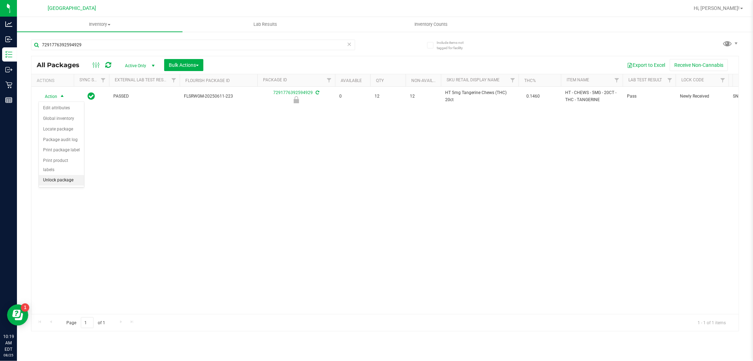
click at [57, 180] on li "Unlock package" at bounding box center [61, 180] width 45 height 11
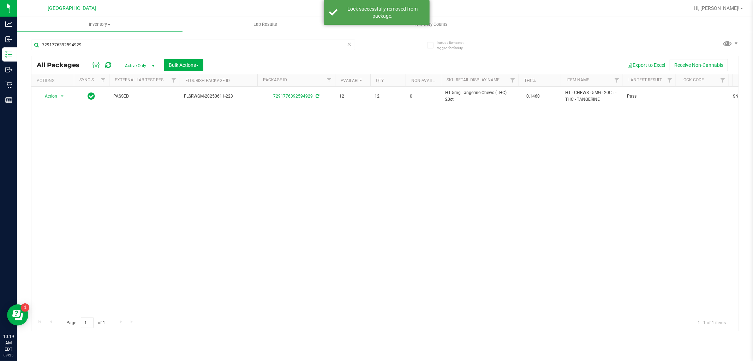
click at [155, 160] on div "Action Action Adjust qty Create package Edit attributes Global inventory Locate…" at bounding box center [384, 200] width 707 height 227
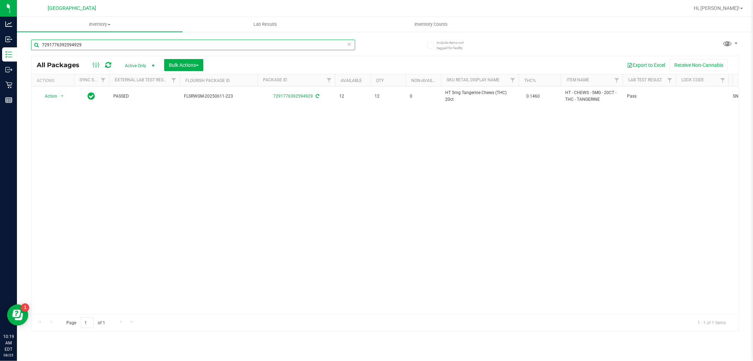
click at [85, 41] on input "7291776392594929" at bounding box center [193, 45] width 324 height 11
type input "hash"
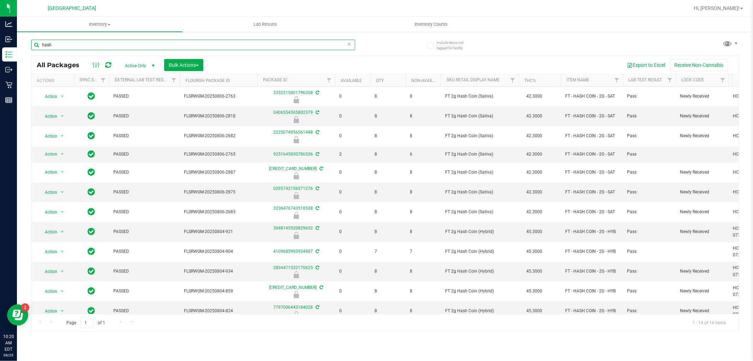
click at [260, 40] on input "hash" at bounding box center [193, 45] width 324 height 11
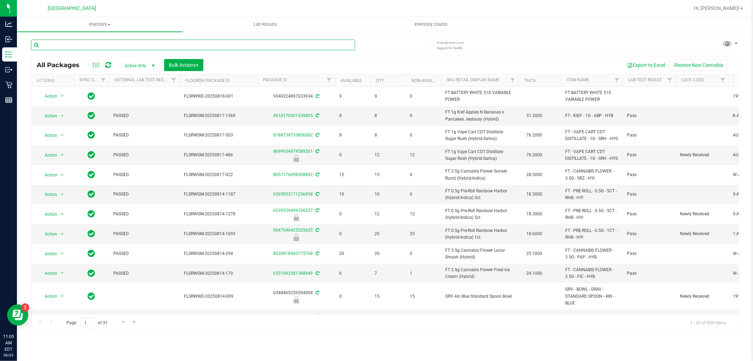
click at [131, 45] on input "text" at bounding box center [193, 45] width 324 height 11
type input "mixed"
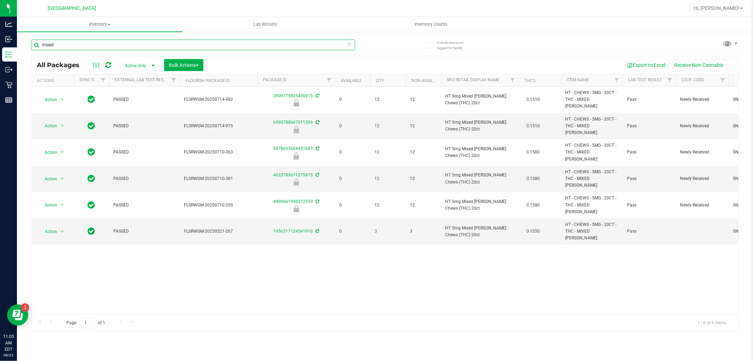
click at [240, 42] on input "mixed" at bounding box center [193, 45] width 324 height 11
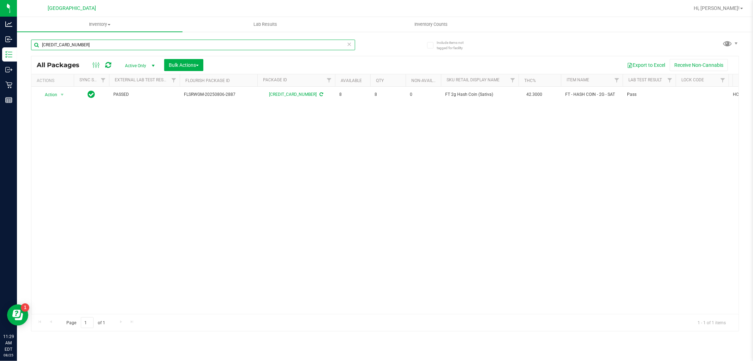
click at [124, 48] on input "5628041180573037" at bounding box center [193, 45] width 324 height 11
click at [123, 47] on input "5628041180573037" at bounding box center [193, 45] width 324 height 11
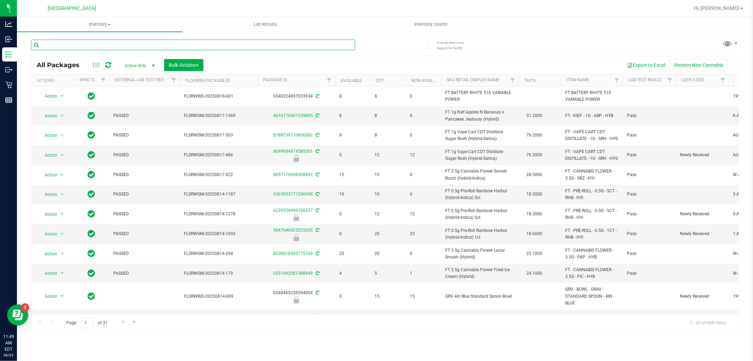
click at [74, 48] on input "text" at bounding box center [193, 45] width 324 height 11
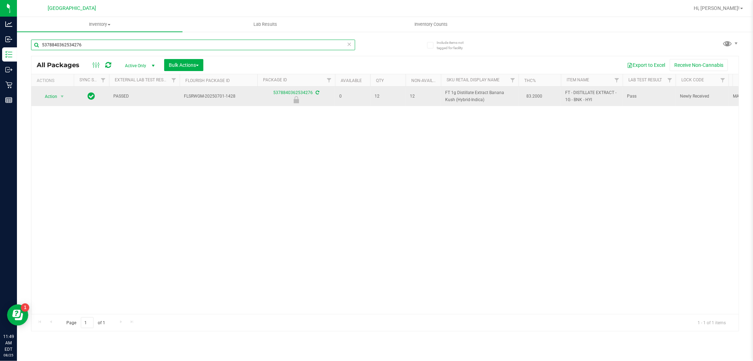
type input "5378840362534276"
click at [59, 91] on span "select" at bounding box center [62, 96] width 9 height 10
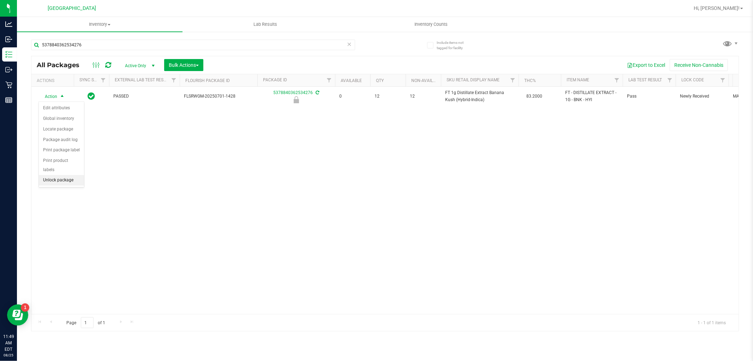
click at [81, 183] on li "Unlock package" at bounding box center [61, 180] width 45 height 11
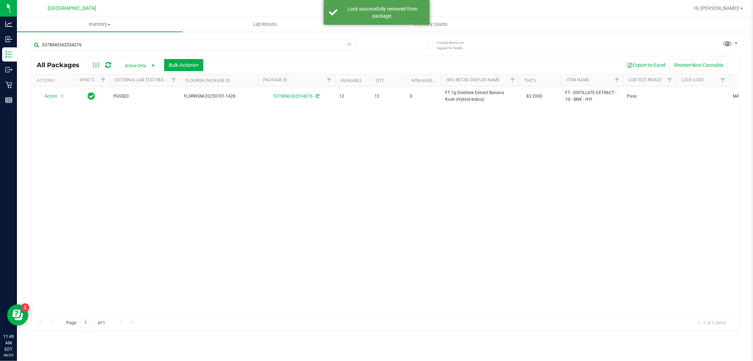
click at [193, 191] on div "Action Action Adjust qty Create package Edit attributes Global inventory Locate…" at bounding box center [384, 200] width 707 height 227
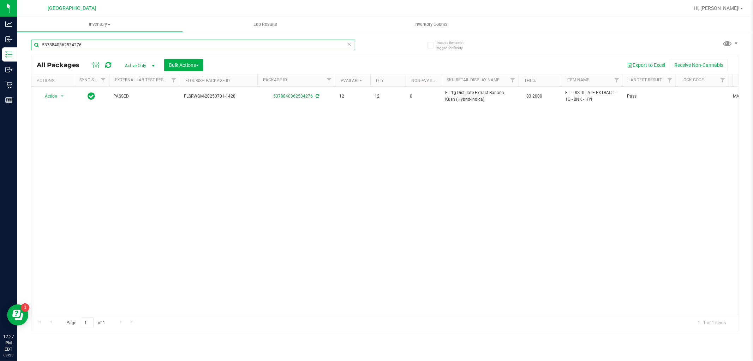
click at [91, 43] on input "5378840362534276" at bounding box center [193, 45] width 324 height 11
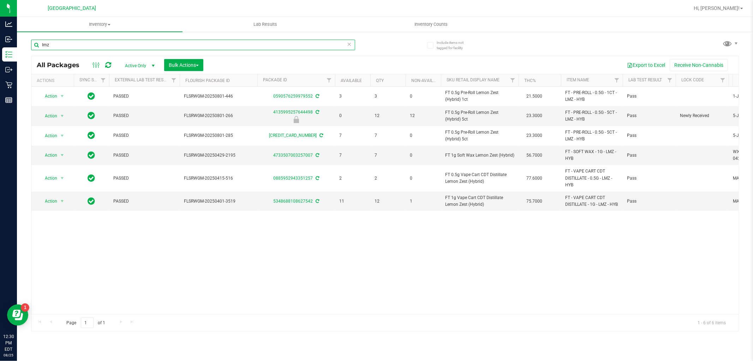
click at [99, 47] on input "lmz" at bounding box center [193, 45] width 324 height 11
click at [98, 48] on input "lmz" at bounding box center [193, 45] width 324 height 11
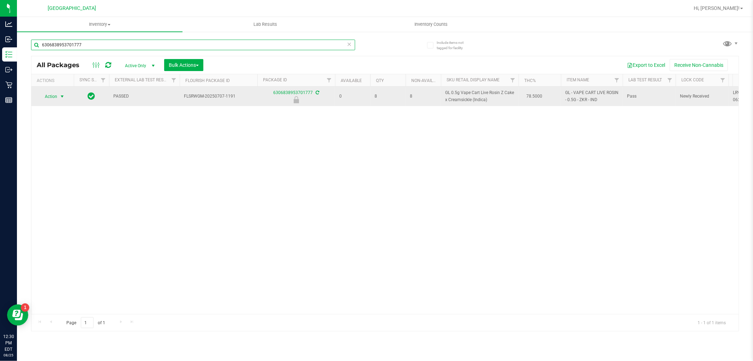
type input "6306838953701777"
click at [60, 94] on span "select" at bounding box center [62, 97] width 6 height 6
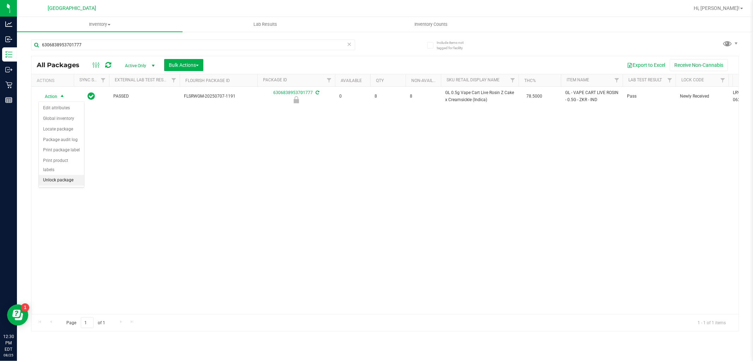
click at [71, 182] on li "Unlock package" at bounding box center [61, 180] width 45 height 11
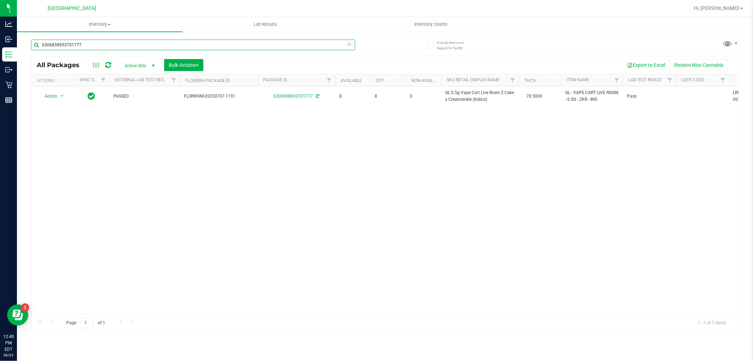
click at [82, 46] on input "6306838953701777" at bounding box center [193, 45] width 324 height 11
type input "3558675917054473"
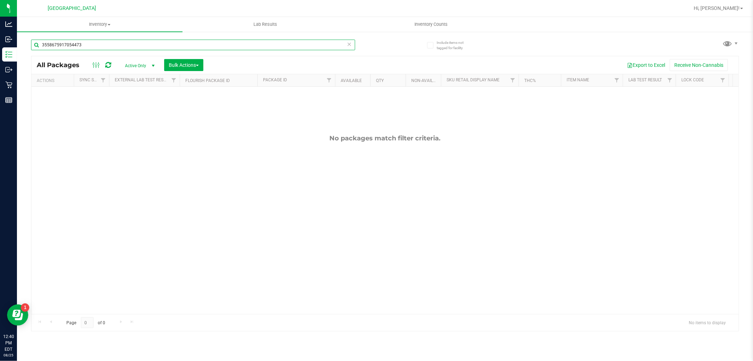
click at [79, 46] on input "3558675917054473" at bounding box center [193, 45] width 324 height 11
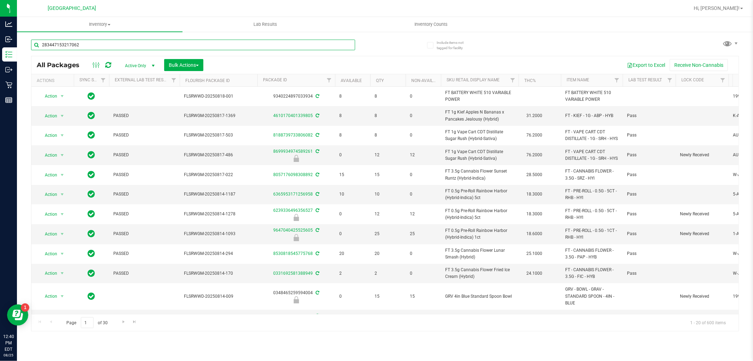
type input "2834471532170625"
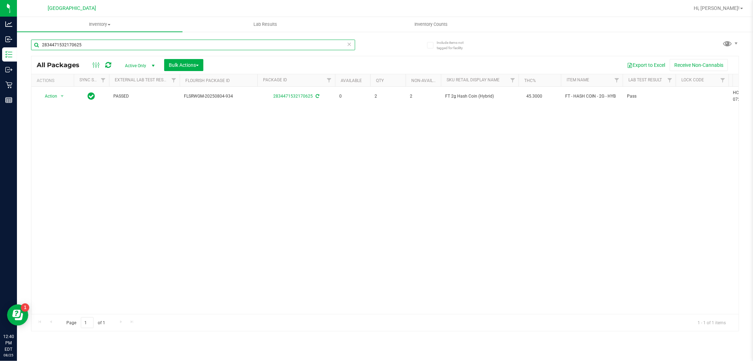
click at [79, 44] on input "2834471532170625" at bounding box center [193, 45] width 324 height 11
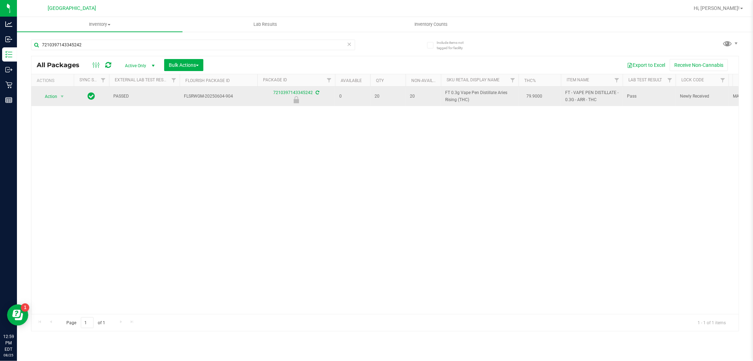
click at [457, 96] on span "FT 0.3g Vape Pen Distillate Aries Rising (THC)" at bounding box center [479, 95] width 69 height 13
copy td "FT 0.3g Vape Pen Distillate Aries Rising (THC)"
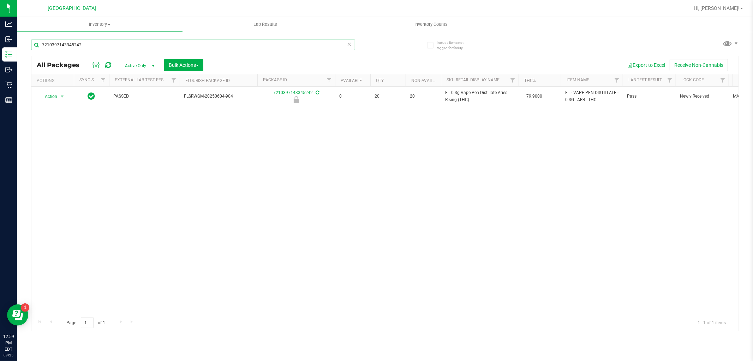
click at [273, 47] on input "7210397143345242" at bounding box center [193, 45] width 324 height 11
paste input "FT 0.3g Vape Pen Distillate Aries Rising (THC)"
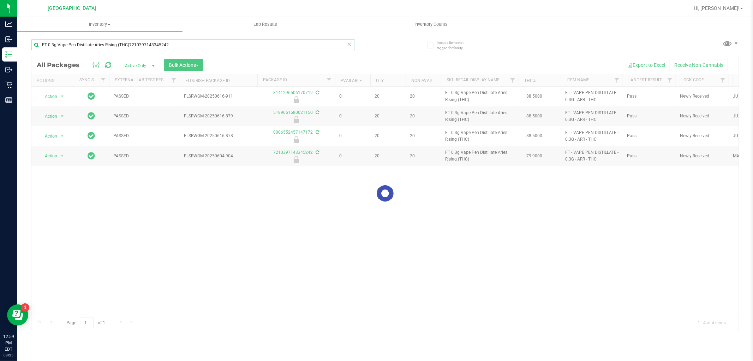
click at [195, 46] on input "FT 0.3g Vape Pen Distillate Aries Rising (THC)7210397143345242" at bounding box center [193, 45] width 324 height 11
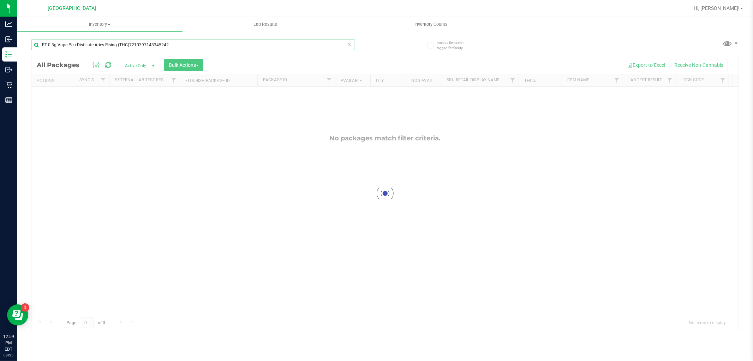
click at [195, 46] on input "FT 0.3g Vape Pen Distillate Aries Rising (THC)7210397143345242" at bounding box center [193, 45] width 324 height 11
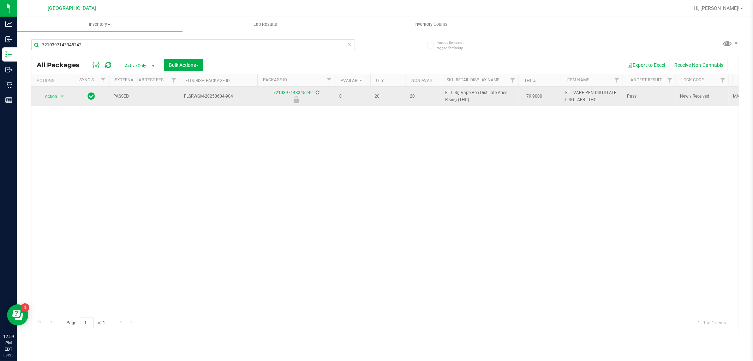
type input "7210397143345242"
click at [60, 93] on span "select" at bounding box center [62, 96] width 9 height 10
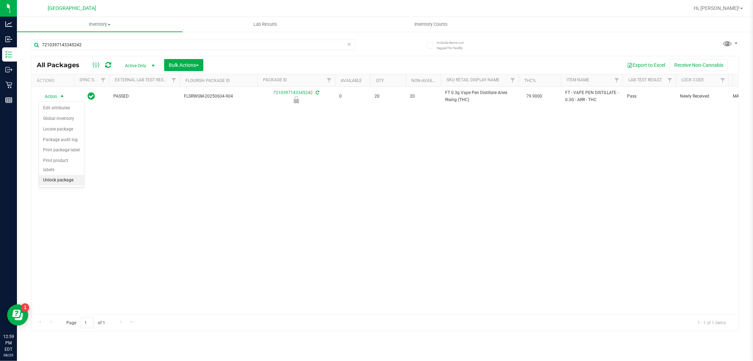
click at [62, 179] on li "Unlock package" at bounding box center [61, 180] width 45 height 11
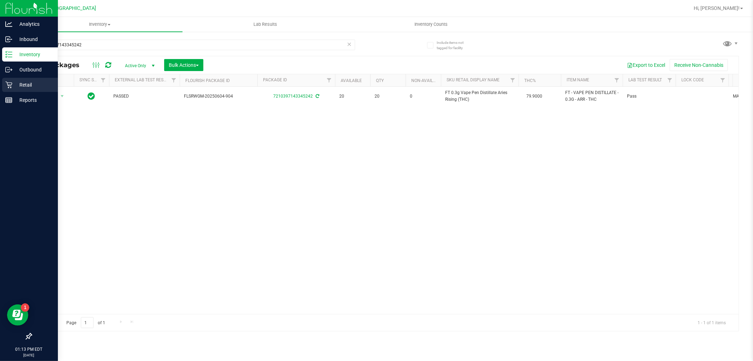
click at [22, 81] on p "Retail" at bounding box center [33, 85] width 42 height 8
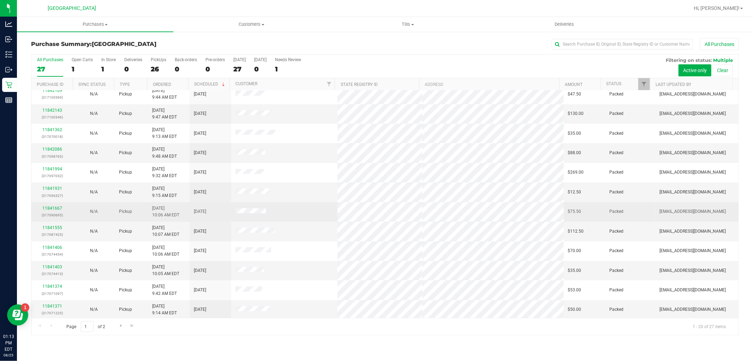
scroll to position [164, 0]
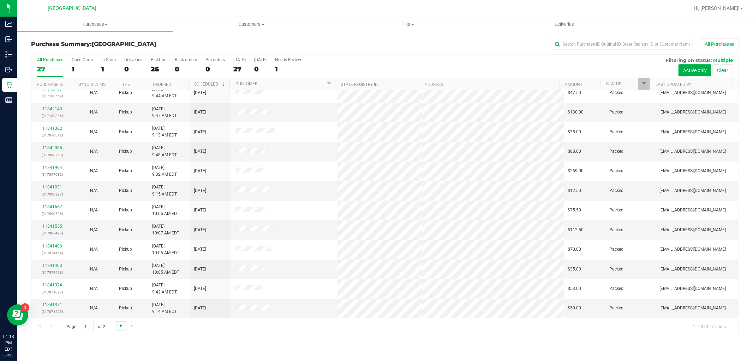
click at [123, 324] on span "Go to the next page" at bounding box center [121, 325] width 6 height 6
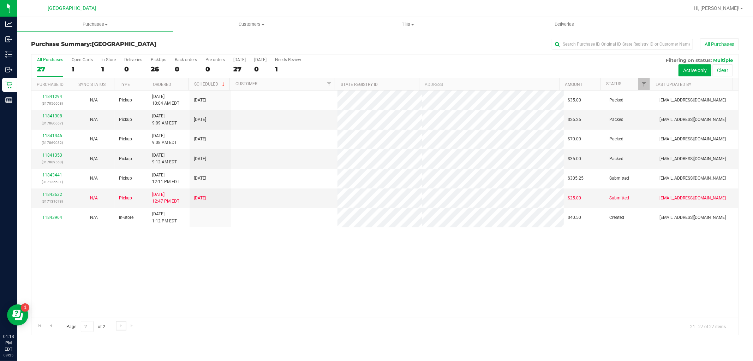
scroll to position [0, 0]
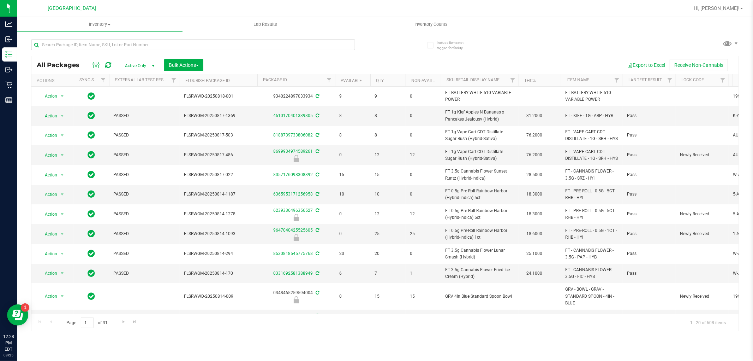
click at [229, 41] on input "text" at bounding box center [193, 45] width 324 height 11
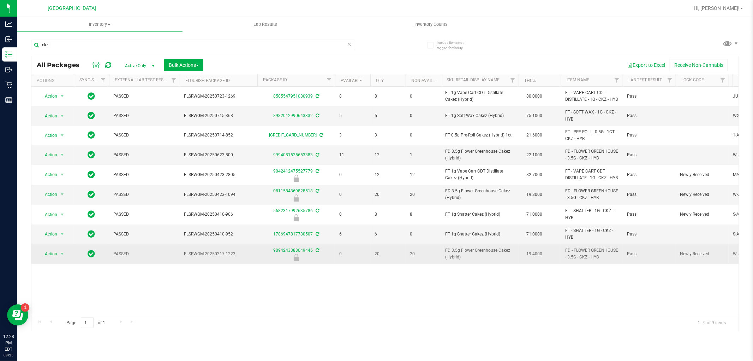
click at [458, 256] on span "FD 3.5g Flower Greenhouse Cakez (Hybrid)" at bounding box center [479, 253] width 69 height 13
copy td "FD 3.5g Flower Greenhouse Cakez (Hybrid)"
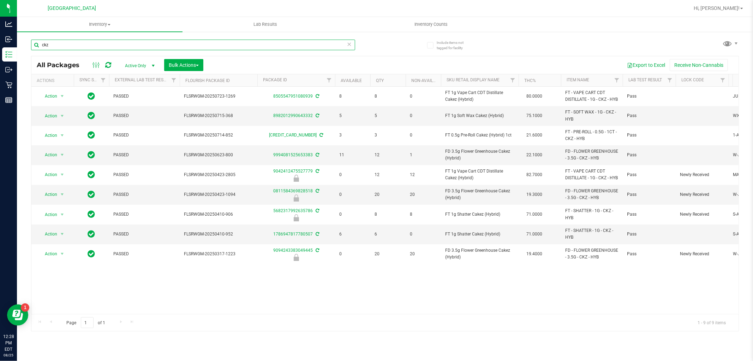
click at [265, 46] on input "ckz" at bounding box center [193, 45] width 324 height 11
paste input "FD 3.5g Flower Greenhouse Cakez (Hybrid)"
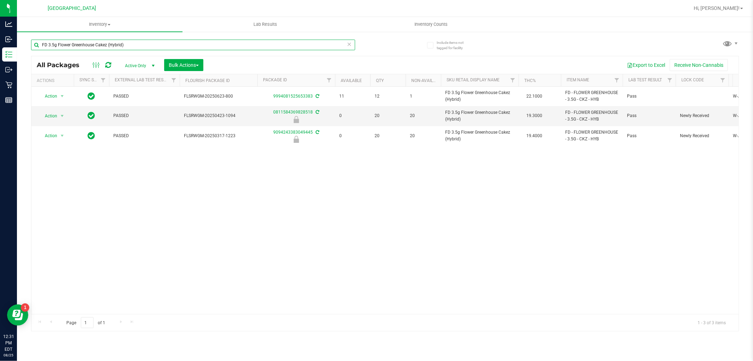
click at [231, 47] on input "FD 3.5g Flower Greenhouse Cakez (Hybrid)" at bounding box center [193, 45] width 324 height 11
click at [230, 47] on input "FD 3.5g Flower Greenhouse Cakez (Hybrid)" at bounding box center [193, 45] width 324 height 11
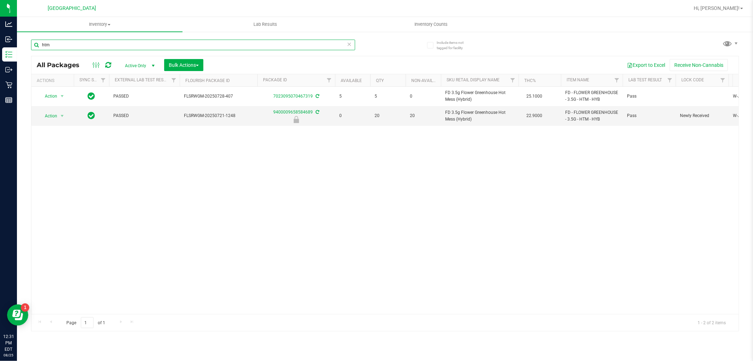
click at [230, 46] on input "htm" at bounding box center [193, 45] width 324 height 11
type input "htm"
click at [273, 37] on div "htm" at bounding box center [208, 44] width 354 height 23
click at [273, 43] on input "htm" at bounding box center [193, 45] width 324 height 11
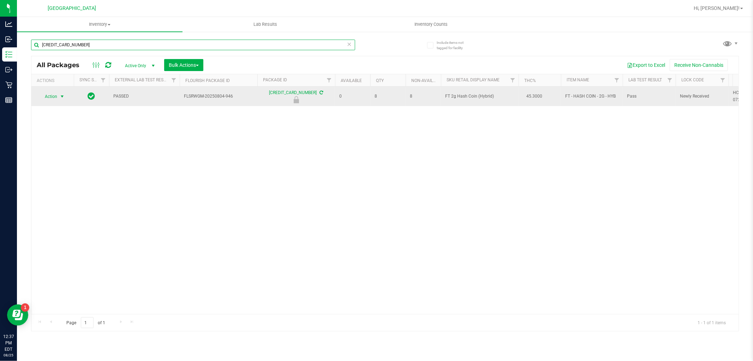
type input "[CREDIT_CARD_NUMBER]"
click at [61, 94] on span "select" at bounding box center [62, 97] width 6 height 6
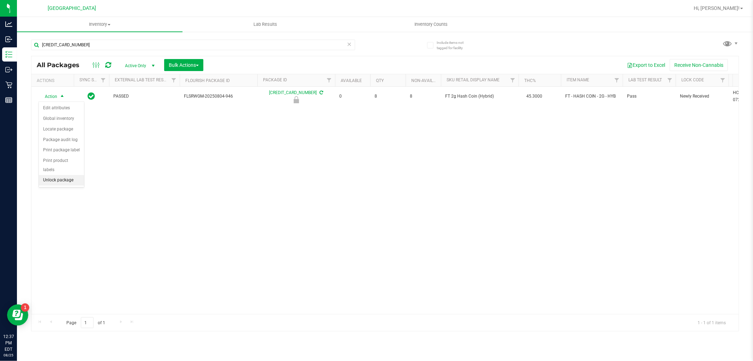
click at [65, 177] on li "Unlock package" at bounding box center [61, 180] width 45 height 11
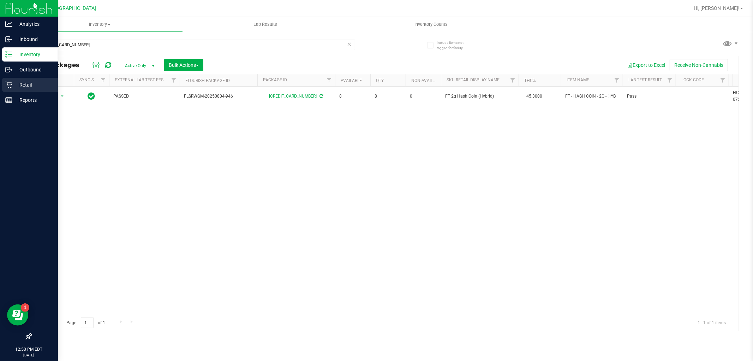
click at [29, 89] on div "Retail" at bounding box center [30, 85] width 56 height 14
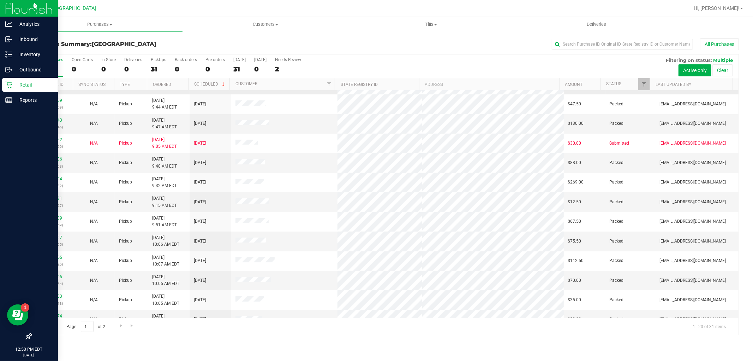
scroll to position [164, 0]
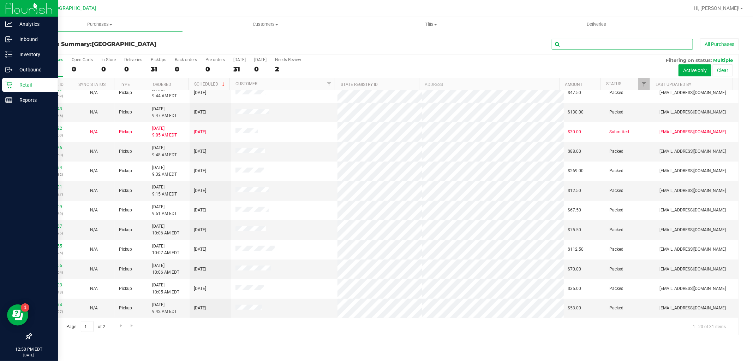
click at [607, 41] on input "text" at bounding box center [622, 44] width 141 height 11
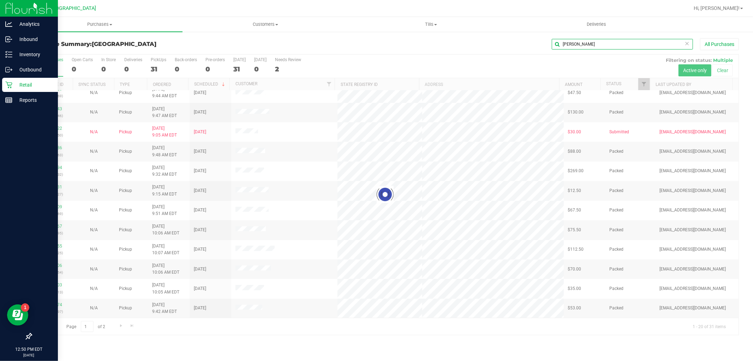
scroll to position [0, 0]
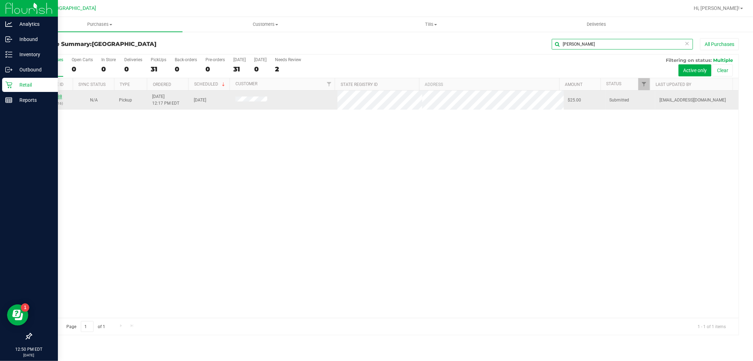
type input "[PERSON_NAME]"
click at [52, 95] on link "11843488" at bounding box center [52, 96] width 20 height 5
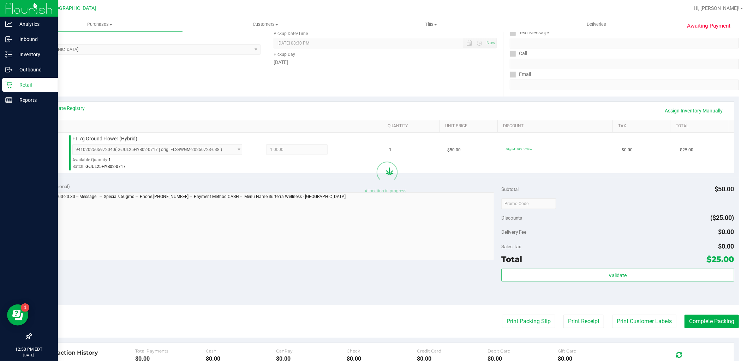
scroll to position [196, 0]
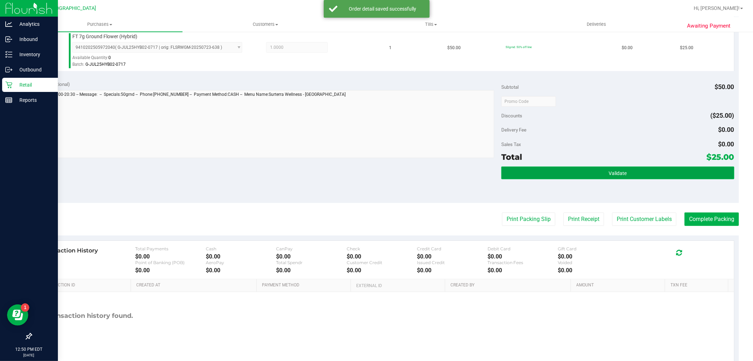
drag, startPoint x: 645, startPoint y: 168, endPoint x: 649, endPoint y: 167, distance: 3.6
click at [647, 167] on button "Validate" at bounding box center [618, 172] width 233 height 13
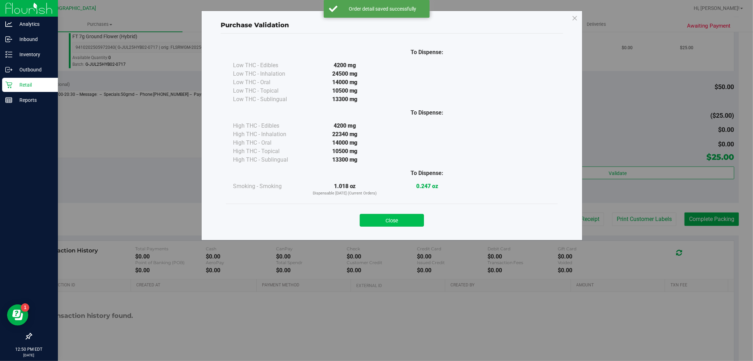
click at [410, 224] on button "Close" at bounding box center [392, 220] width 64 height 13
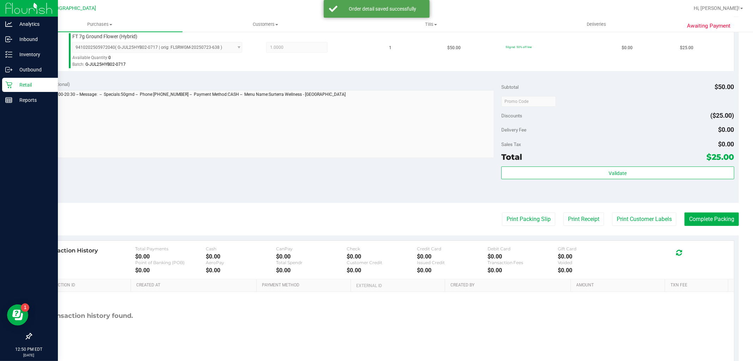
click at [660, 207] on purchase-details "Back Edit Purchase Cancel Purchase View Profile # 11843488 BioTrack ID: - Submi…" at bounding box center [385, 104] width 708 height 525
click at [659, 210] on purchase-details "Back Edit Purchase Cancel Purchase View Profile # 11843488 BioTrack ID: - Submi…" at bounding box center [385, 104] width 708 height 525
click at [658, 218] on button "Print Customer Labels" at bounding box center [644, 218] width 64 height 13
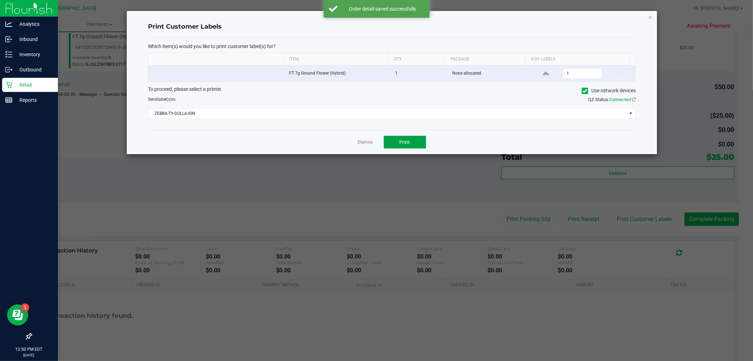
click at [413, 143] on button "Print" at bounding box center [405, 142] width 42 height 13
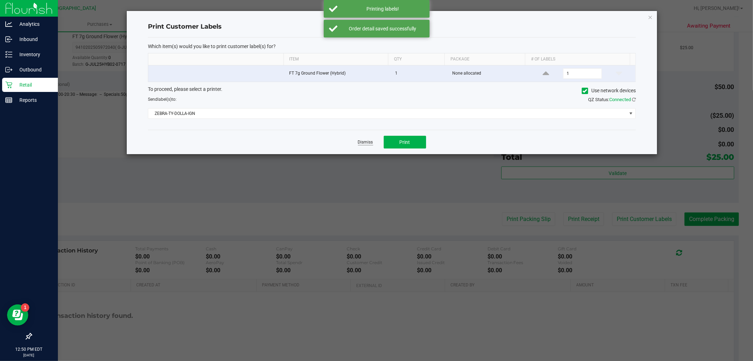
click at [361, 142] on link "Dismiss" at bounding box center [365, 142] width 15 height 6
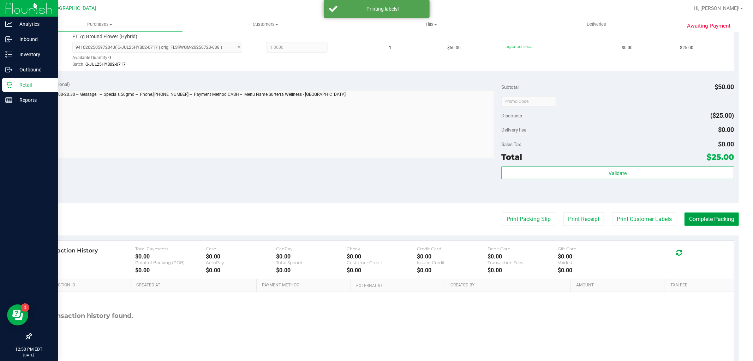
click at [717, 218] on button "Complete Packing" at bounding box center [712, 218] width 54 height 13
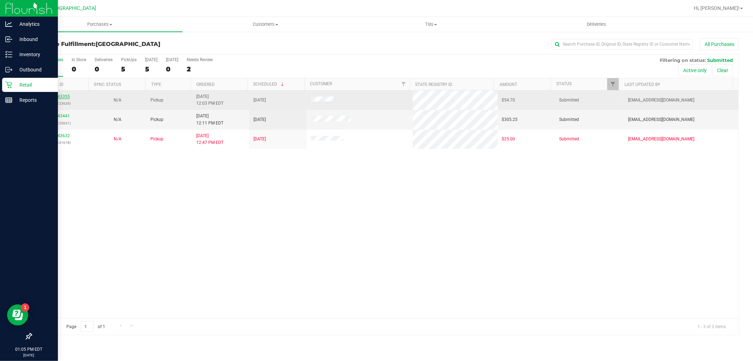
click at [65, 96] on link "11843355" at bounding box center [60, 96] width 20 height 5
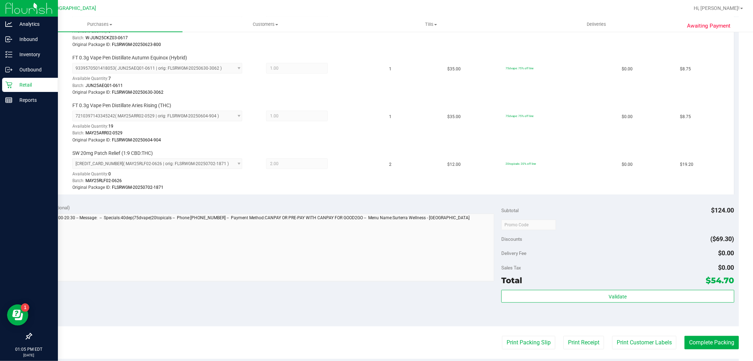
scroll to position [274, 0]
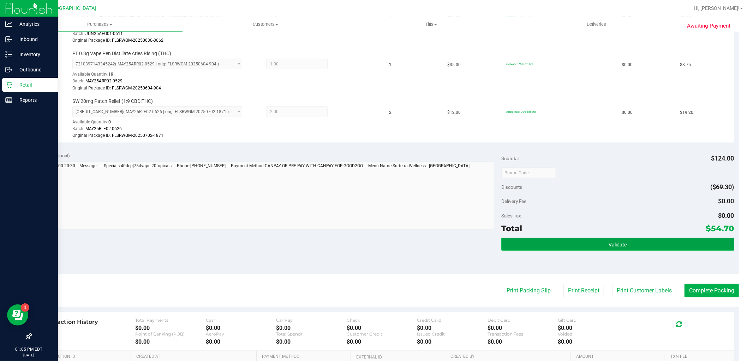
click at [595, 244] on button "Validate" at bounding box center [618, 244] width 233 height 13
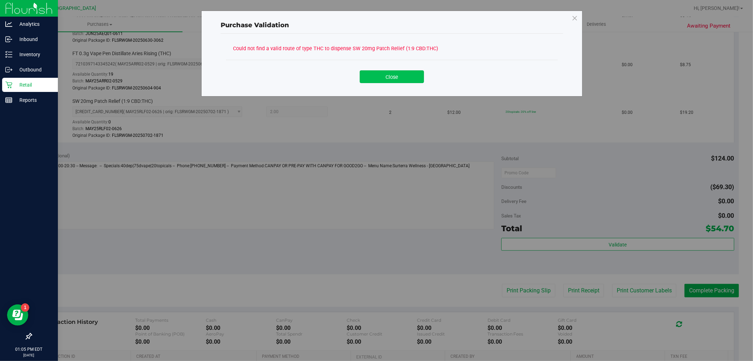
click at [381, 82] on button "Close" at bounding box center [392, 76] width 64 height 13
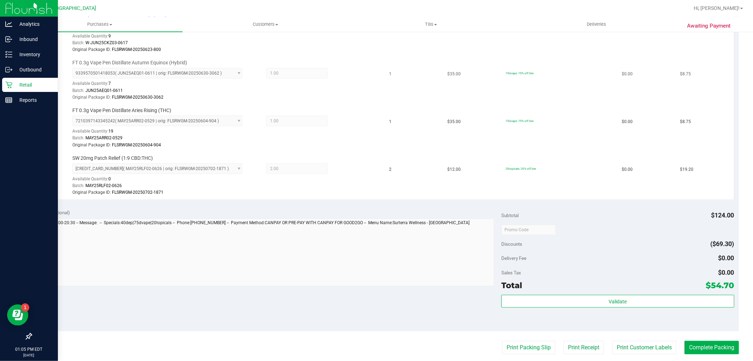
scroll to position [157, 0]
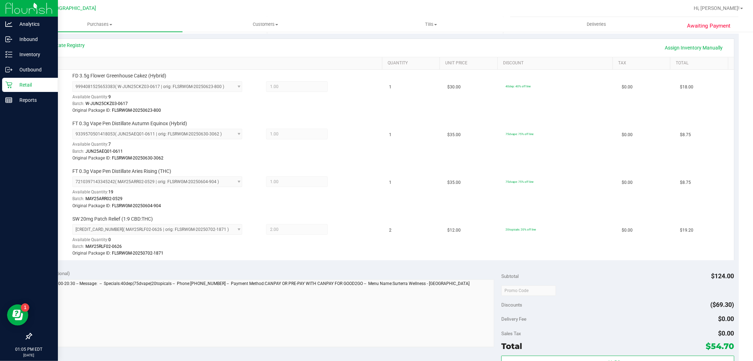
click at [84, 54] on div "View State Registry Assign Inventory Manually" at bounding box center [385, 48] width 698 height 18
click at [80, 45] on link "View State Registry" at bounding box center [64, 45] width 42 height 7
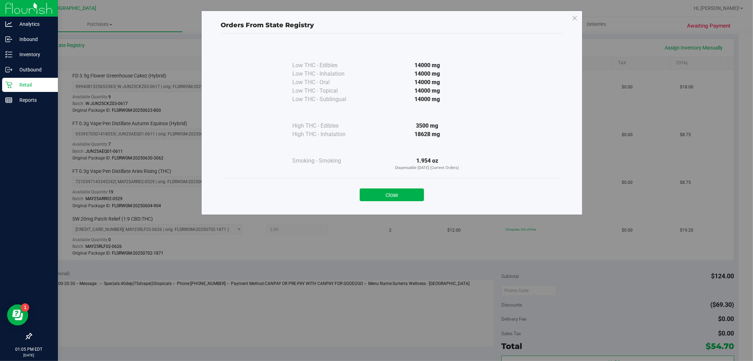
click at [373, 188] on div "Close" at bounding box center [391, 193] width 321 height 18
click at [409, 195] on button "Close" at bounding box center [392, 194] width 64 height 13
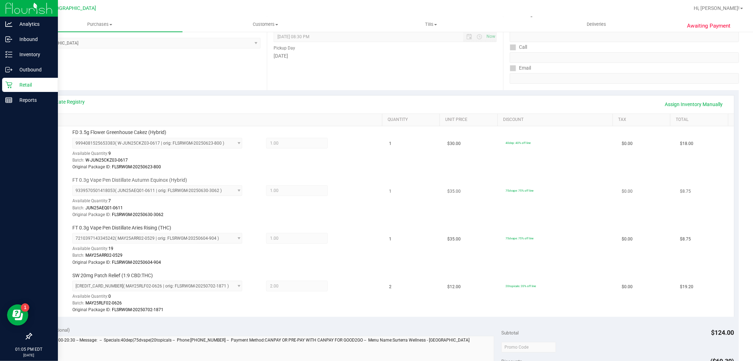
scroll to position [0, 0]
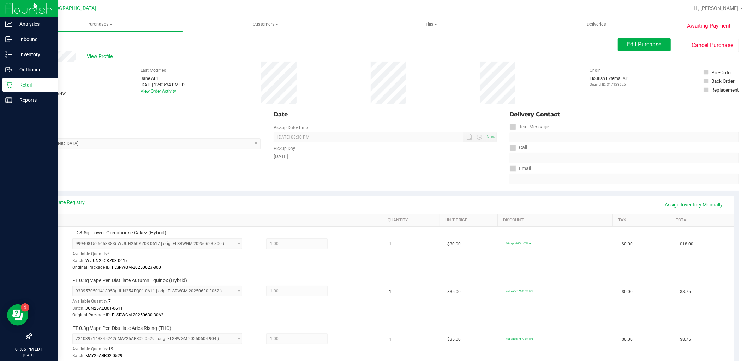
click at [628, 42] on span "Edit Purchase" at bounding box center [645, 44] width 34 height 7
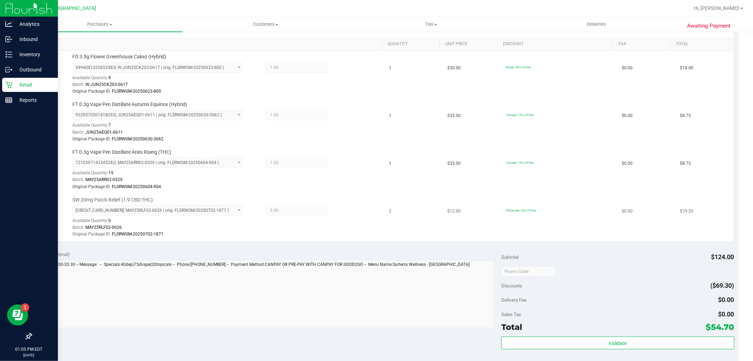
scroll to position [196, 0]
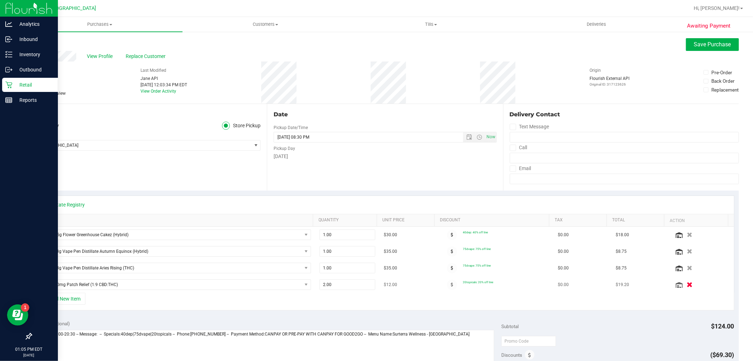
click at [687, 284] on icon "button" at bounding box center [690, 284] width 6 height 5
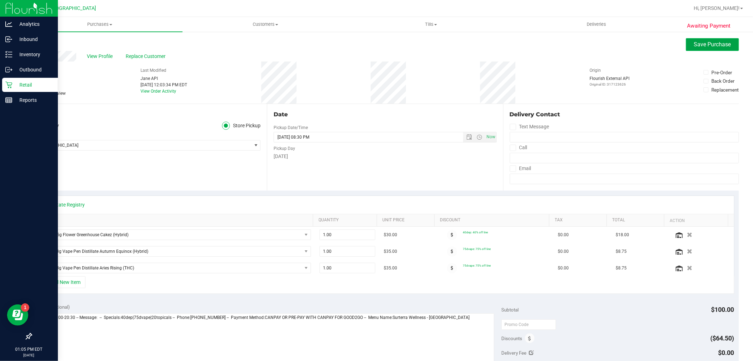
click at [702, 40] on button "Save Purchase" at bounding box center [712, 44] width 53 height 13
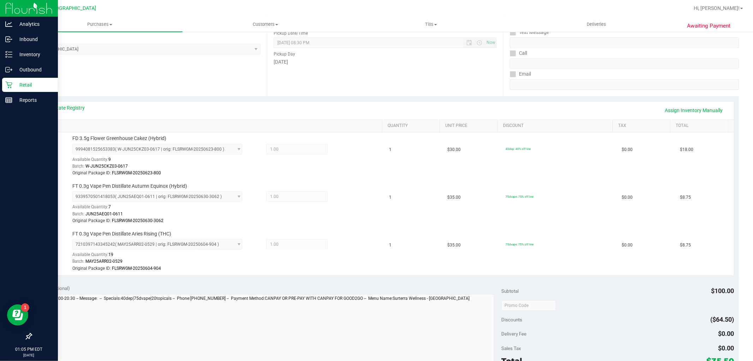
scroll to position [196, 0]
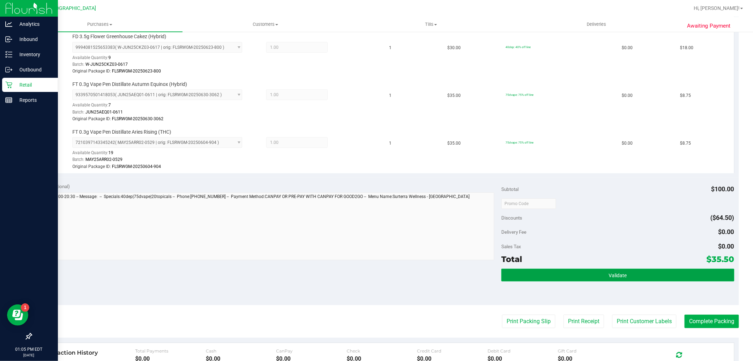
click at [680, 278] on button "Validate" at bounding box center [618, 274] width 233 height 13
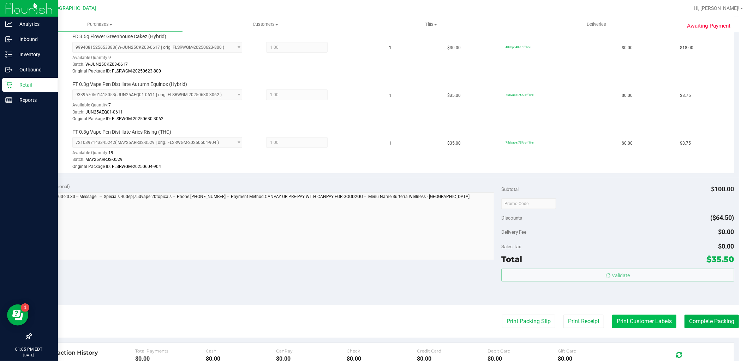
click at [654, 314] on button "Print Customer Labels" at bounding box center [644, 320] width 64 height 13
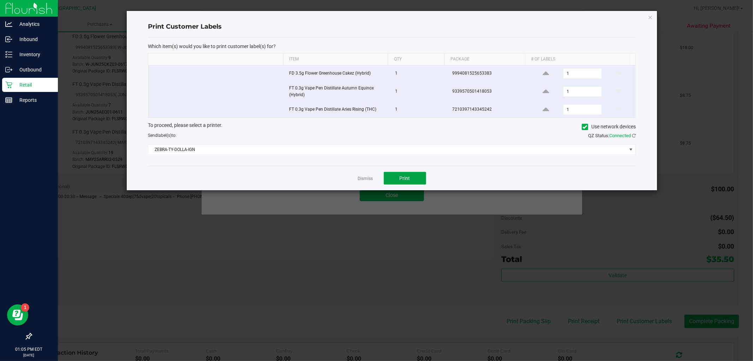
click at [414, 179] on button "Print" at bounding box center [405, 178] width 42 height 13
click at [368, 182] on link "Dismiss" at bounding box center [365, 179] width 15 height 6
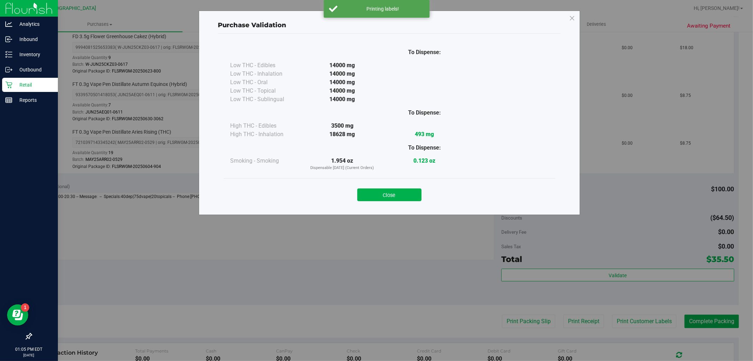
click at [375, 196] on button "Close" at bounding box center [389, 194] width 64 height 13
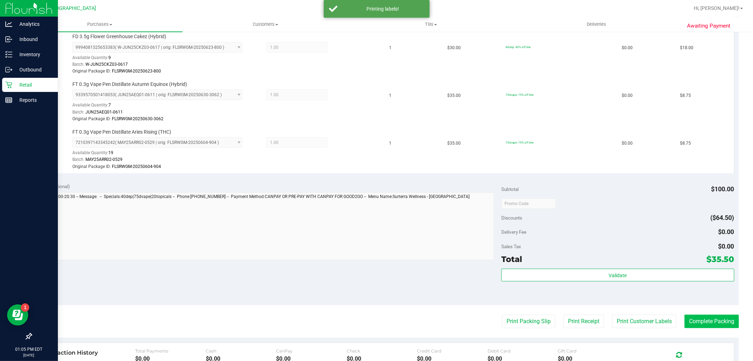
click at [703, 314] on purchase-details "Back Edit Purchase Cancel Purchase View Profile # 11843355 BioTrack ID: - Submi…" at bounding box center [385, 155] width 708 height 627
click at [707, 317] on button "Complete Packing" at bounding box center [712, 320] width 54 height 13
